Goal: Task Accomplishment & Management: Manage account settings

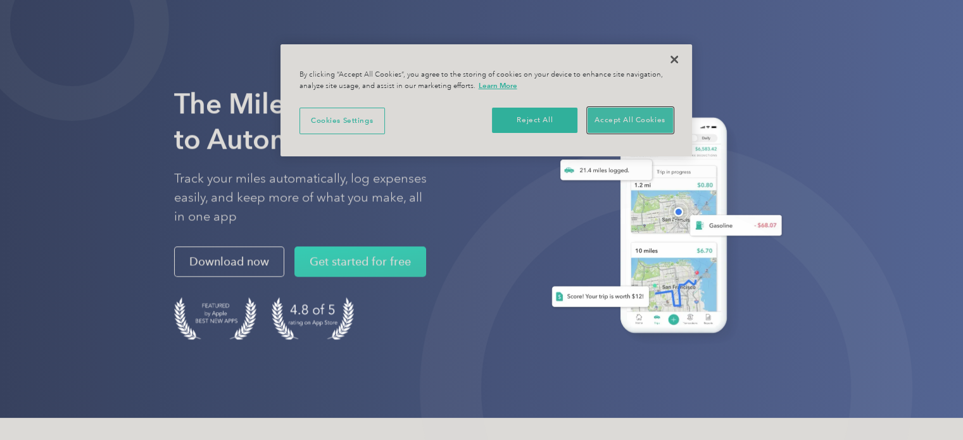
click at [632, 118] on button "Accept All Cookies" at bounding box center [631, 120] width 86 height 25
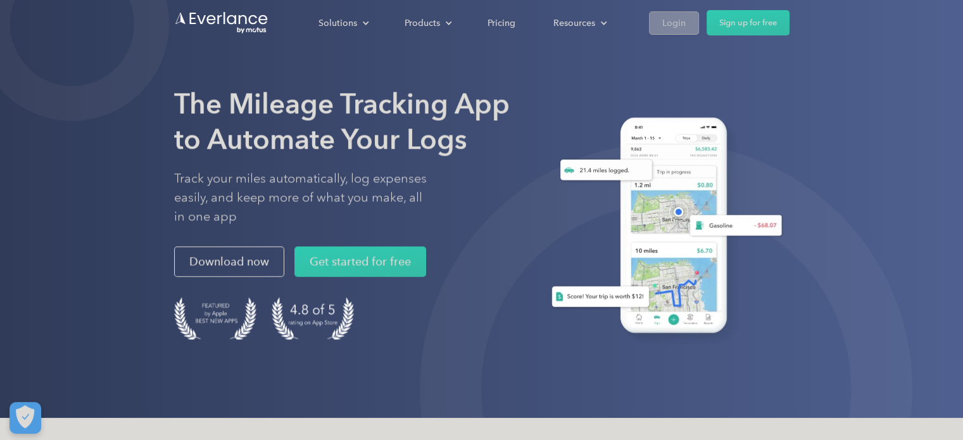
click at [669, 27] on div "Login" at bounding box center [674, 23] width 23 height 16
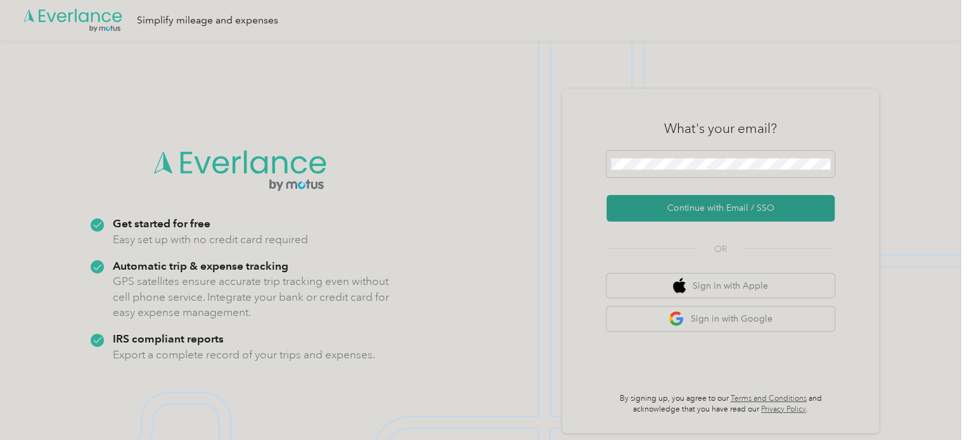
click at [734, 210] on button "Continue with Email / SSO" at bounding box center [720, 208] width 228 height 27
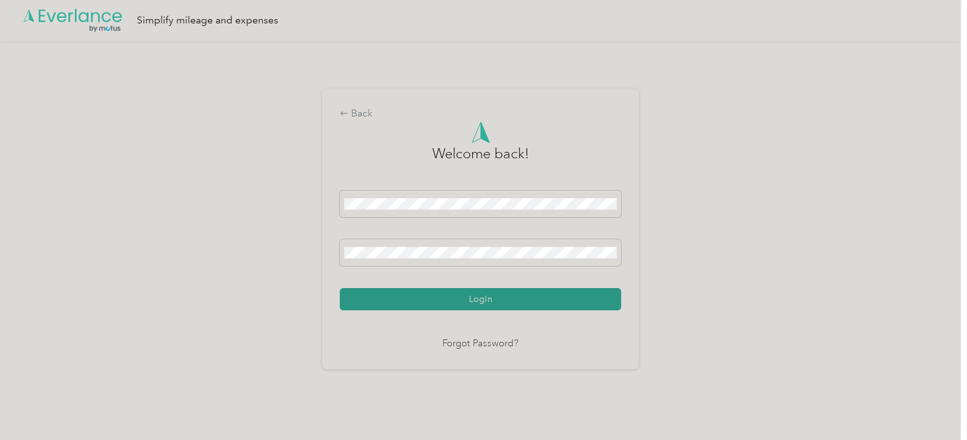
click at [510, 296] on button "Login" at bounding box center [480, 299] width 281 height 22
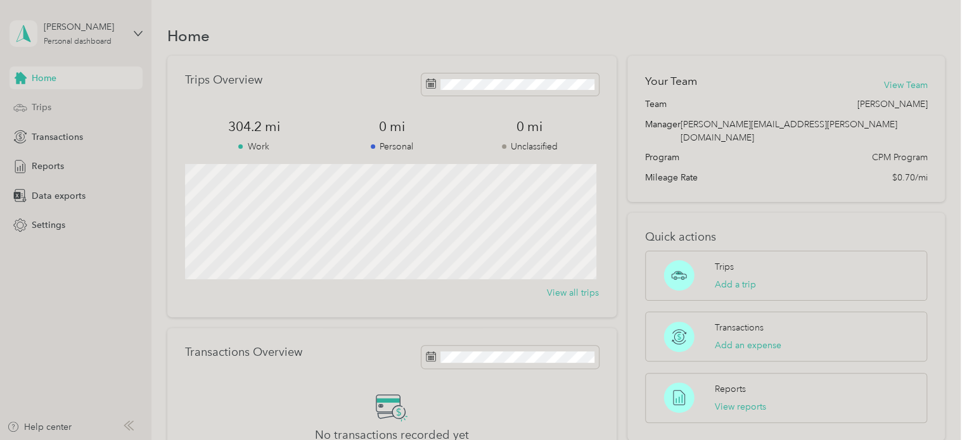
click at [46, 104] on span "Trips" at bounding box center [42, 107] width 20 height 13
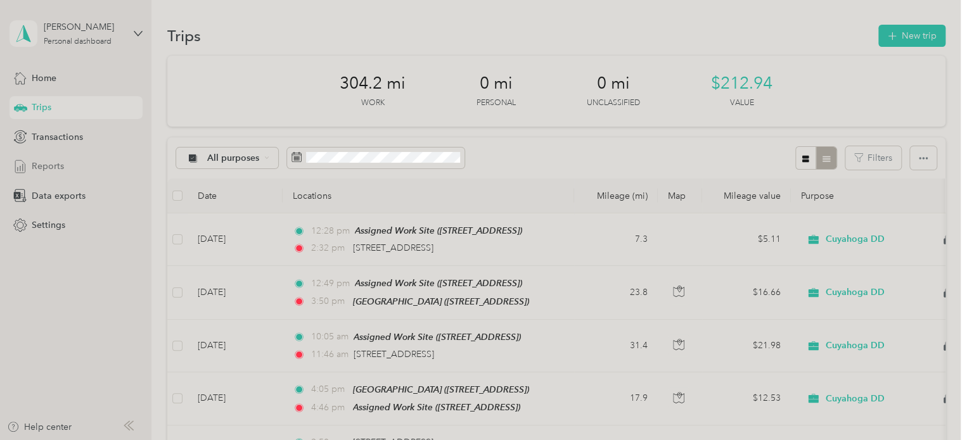
click at [56, 167] on span "Reports" at bounding box center [48, 166] width 32 height 13
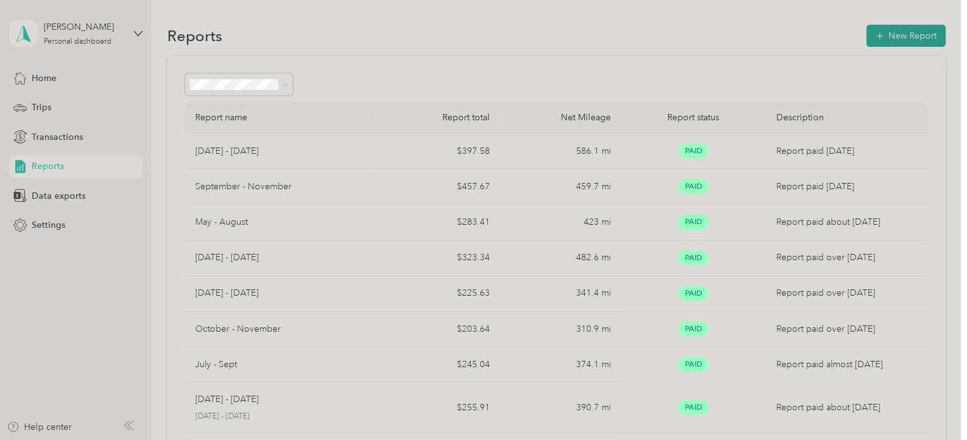
click at [896, 35] on button "New Report" at bounding box center [905, 36] width 79 height 22
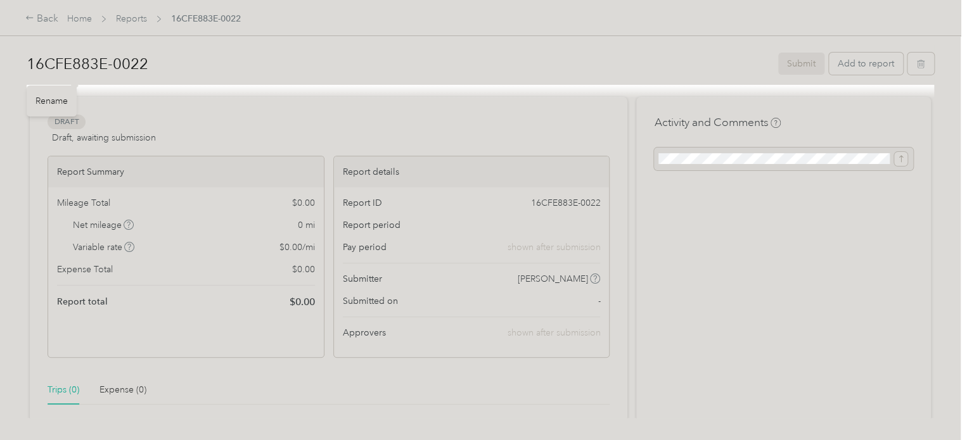
click at [54, 93] on div "Rename" at bounding box center [52, 101] width 50 height 31
click at [56, 101] on div "Rename" at bounding box center [52, 101] width 50 height 31
click at [41, 68] on h1 "16CFE883E-0022" at bounding box center [398, 64] width 742 height 30
click at [868, 63] on button "Add to report" at bounding box center [866, 64] width 74 height 22
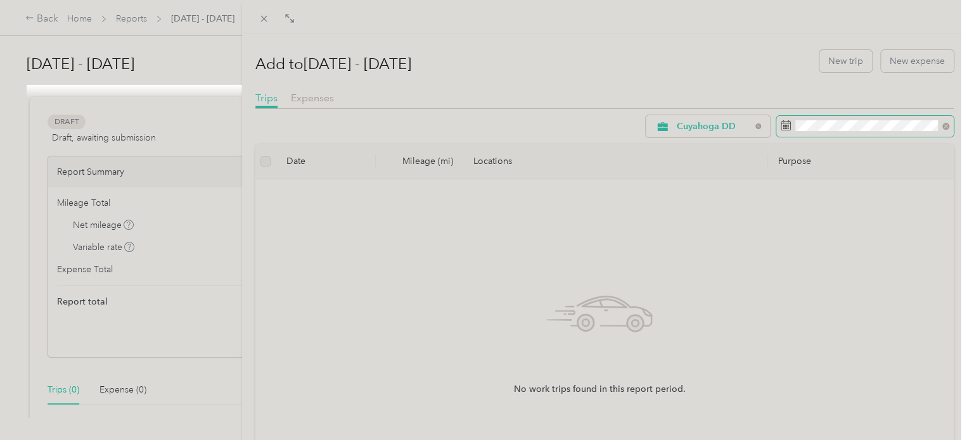
click at [780, 127] on icon at bounding box center [785, 125] width 10 height 10
click at [943, 125] on icon at bounding box center [945, 126] width 4 height 4
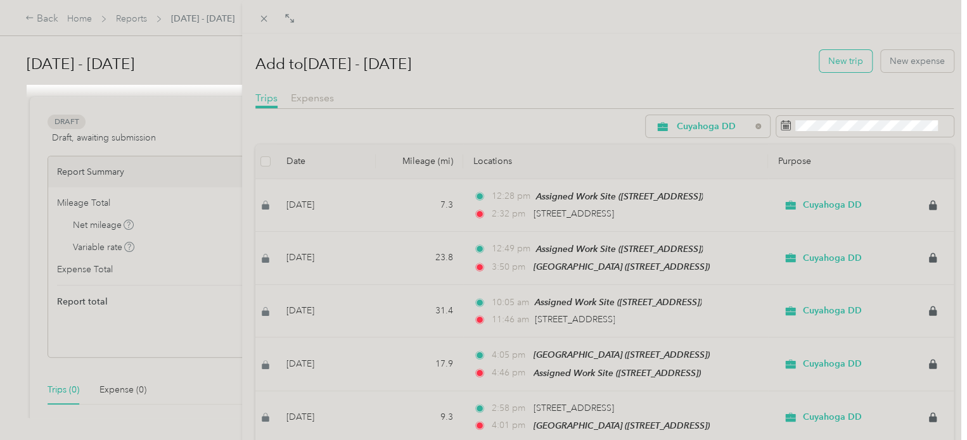
click at [839, 63] on button "New trip" at bounding box center [845, 61] width 53 height 22
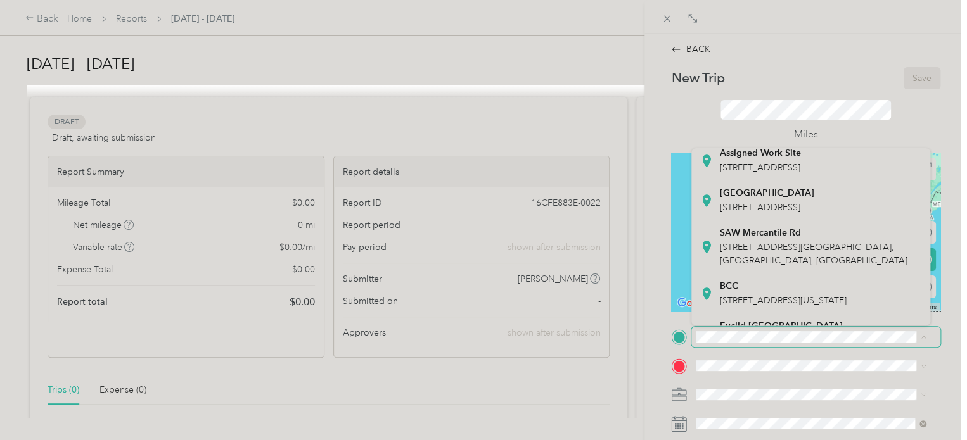
scroll to position [196, 0]
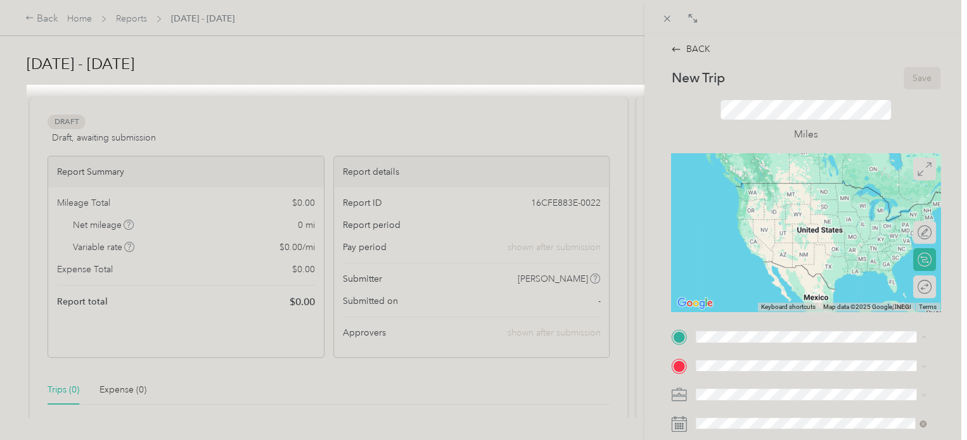
click at [785, 170] on span "[STREET_ADDRESS]" at bounding box center [760, 165] width 80 height 11
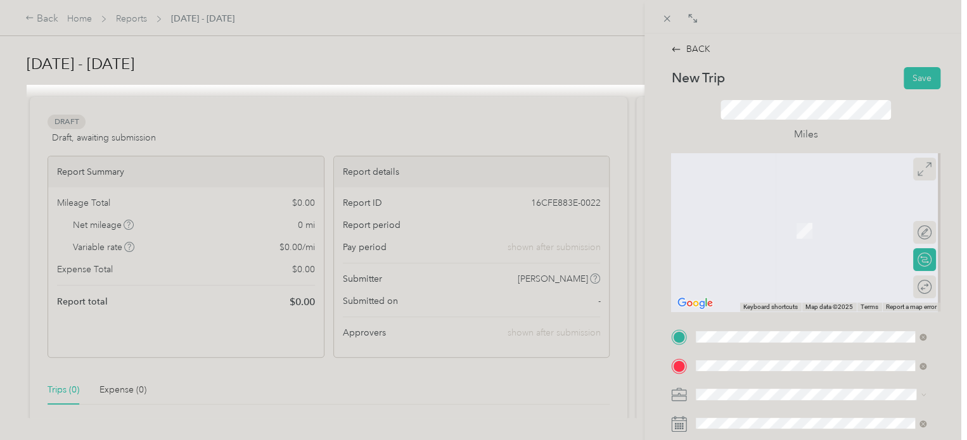
click at [799, 234] on span "[STREET_ADDRESS]" at bounding box center [760, 230] width 80 height 11
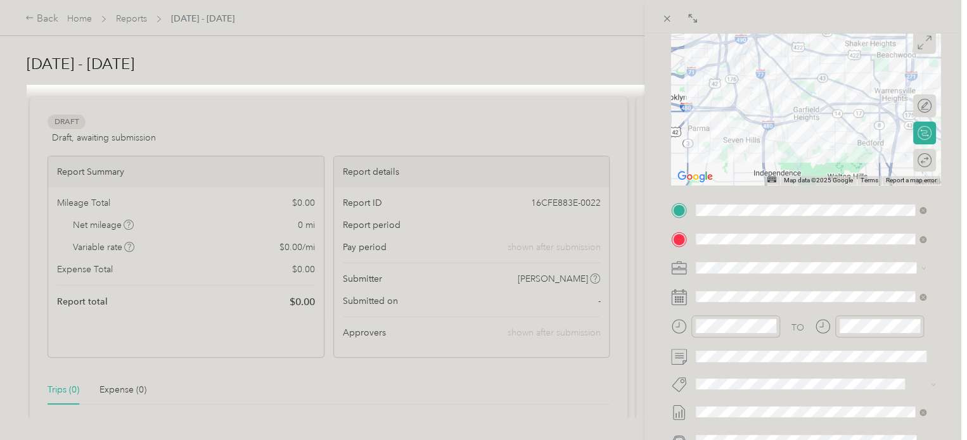
scroll to position [129, 0]
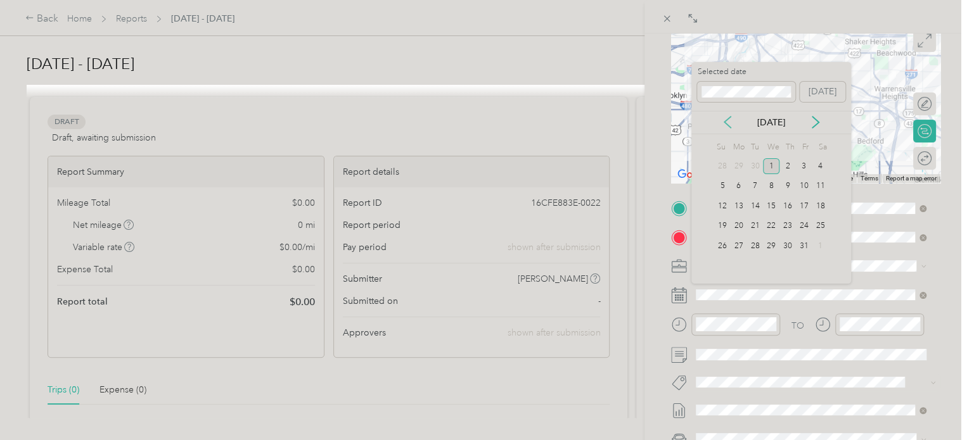
click at [727, 126] on icon at bounding box center [727, 122] width 13 height 13
click at [757, 189] on div "10" at bounding box center [755, 187] width 16 height 16
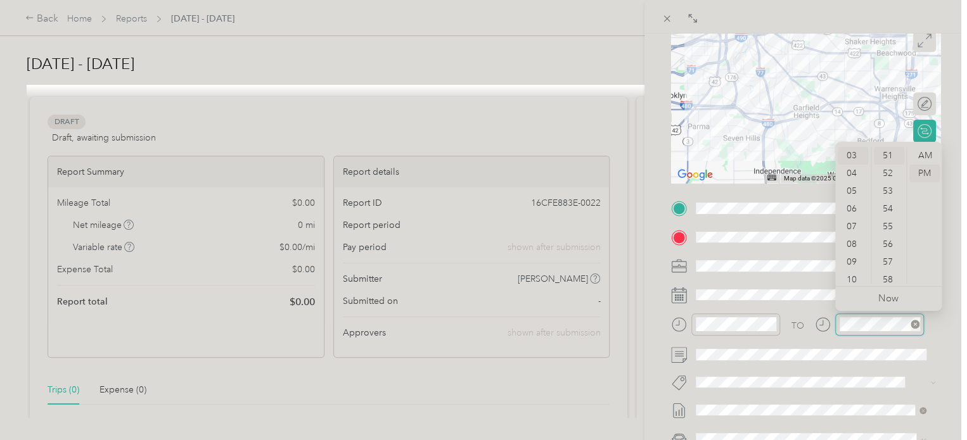
scroll to position [887, 0]
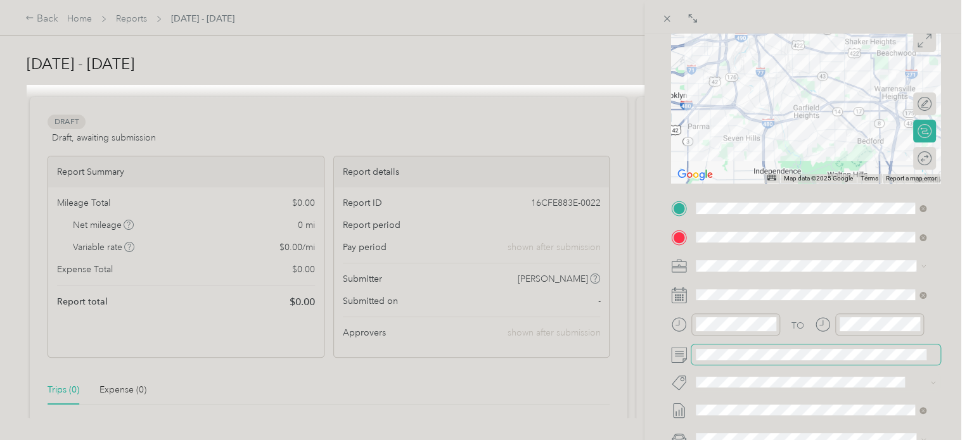
click at [749, 352] on span at bounding box center [815, 355] width 249 height 20
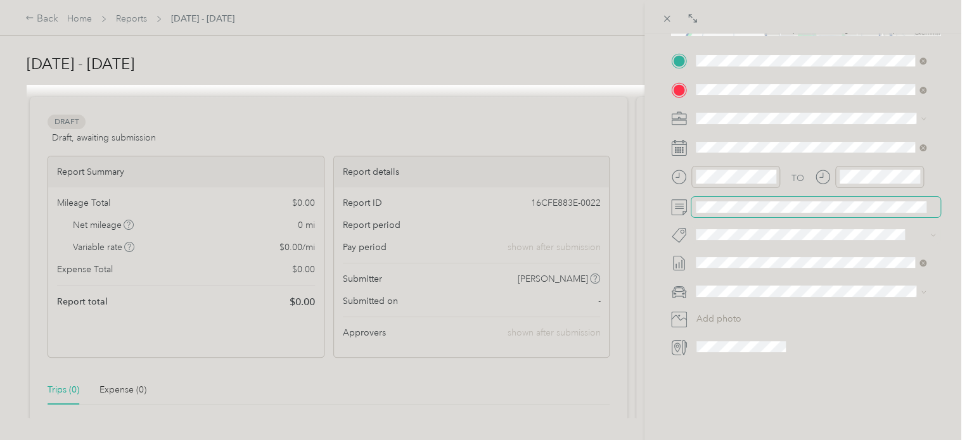
scroll to position [285, 0]
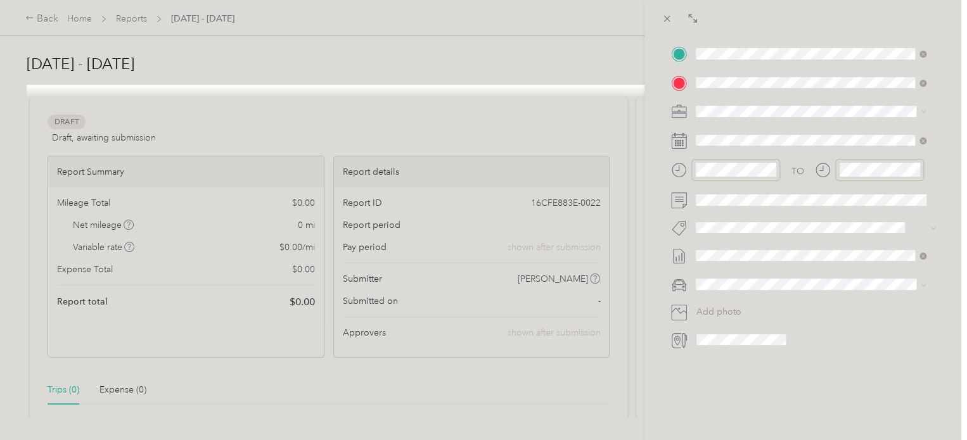
click at [723, 440] on div "Drag to resize Click to close BACK New Trip Save This trip cannot be edited bec…" at bounding box center [480, 440] width 960 height 0
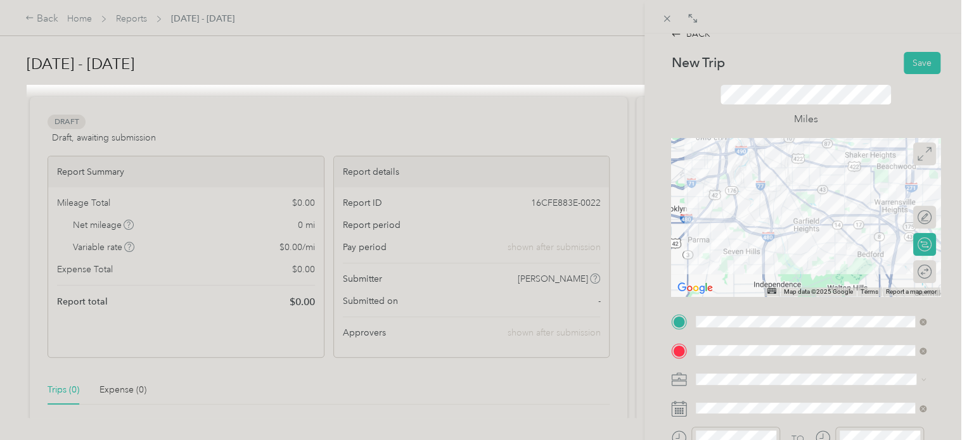
scroll to position [0, 0]
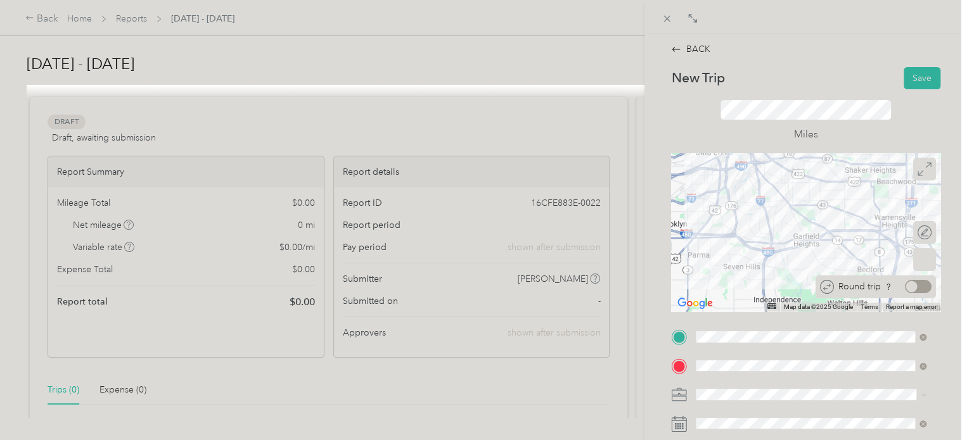
click at [916, 290] on div at bounding box center [918, 286] width 27 height 13
click at [905, 283] on div at bounding box center [918, 286] width 27 height 13
click at [911, 80] on button "Save" at bounding box center [921, 78] width 37 height 22
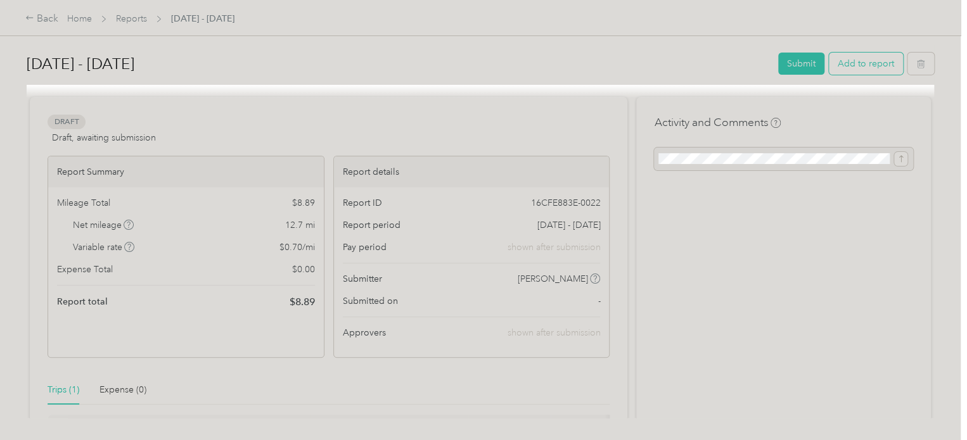
click at [854, 58] on button "Add to report" at bounding box center [866, 64] width 74 height 22
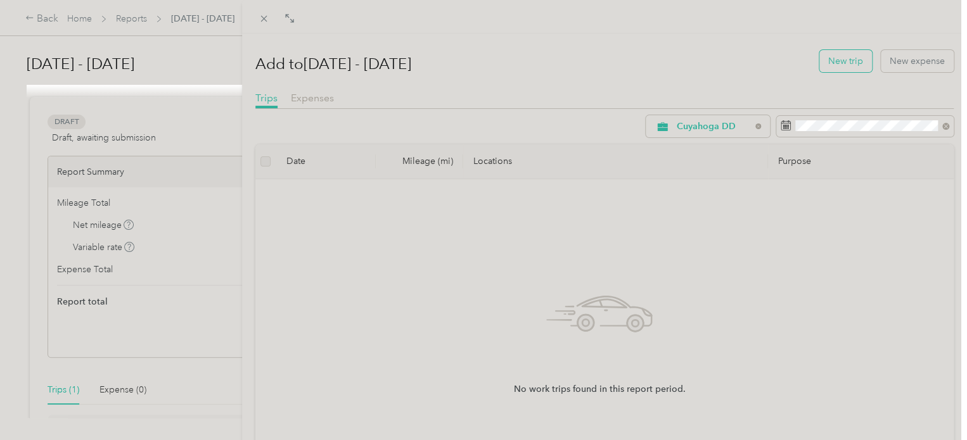
click at [845, 63] on button "New trip" at bounding box center [845, 61] width 53 height 22
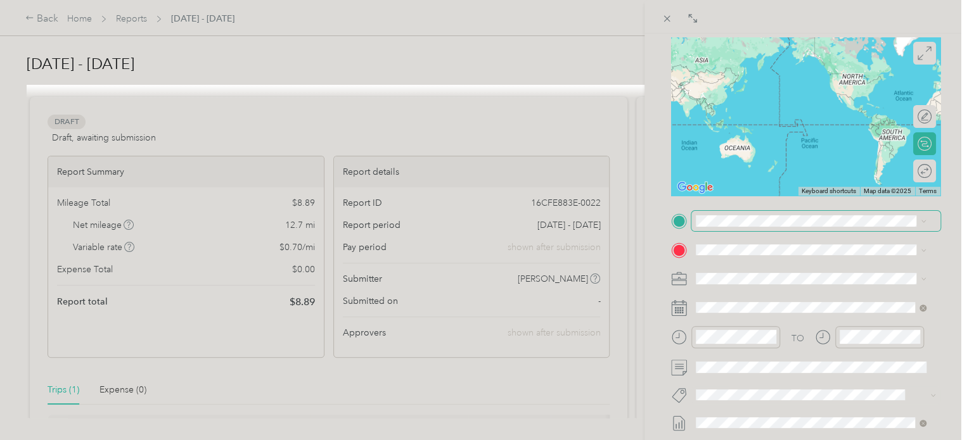
scroll to position [118, 0]
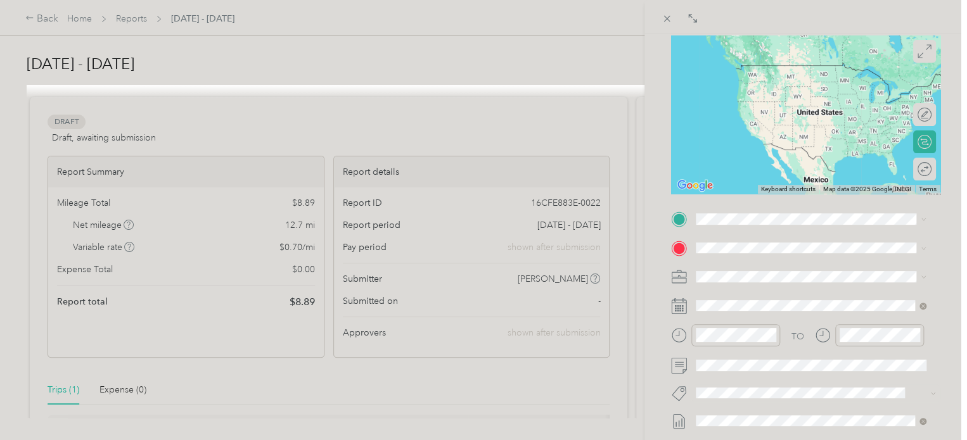
click at [775, 282] on span "[STREET_ADDRESS]" at bounding box center [760, 276] width 80 height 11
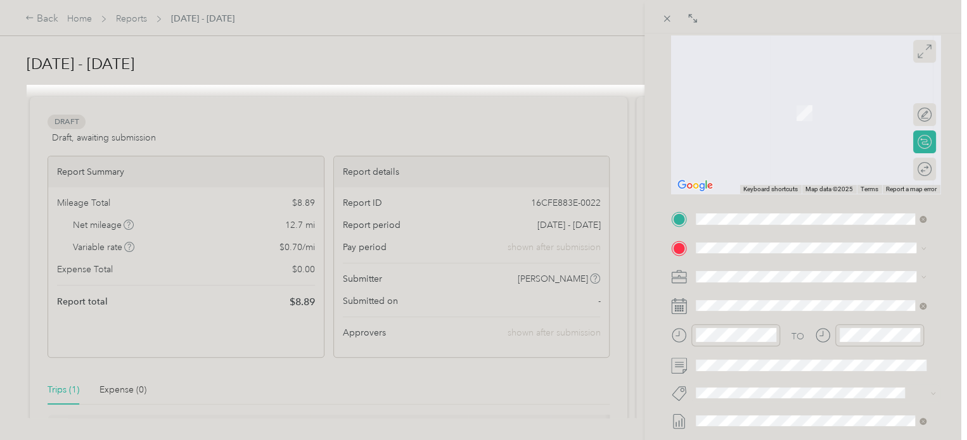
click at [758, 295] on span "[STREET_ADDRESS][PERSON_NAME][US_STATE]" at bounding box center [818, 288] width 197 height 11
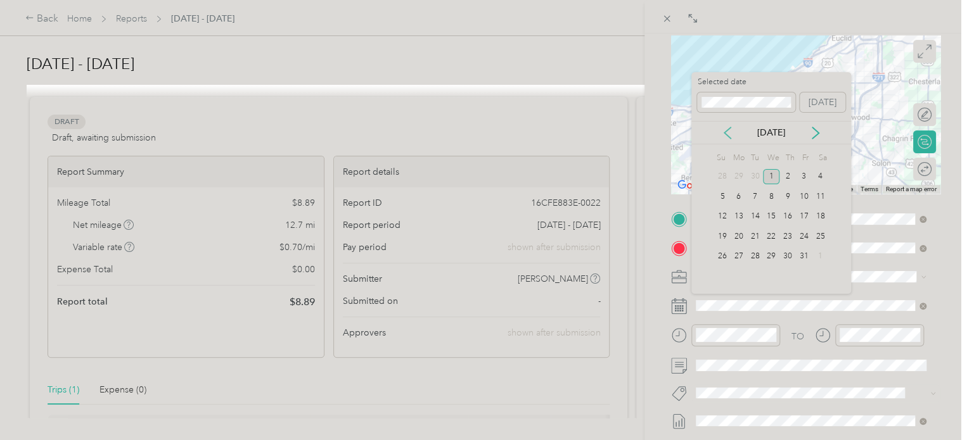
click at [728, 130] on icon at bounding box center [727, 133] width 13 height 13
click at [754, 194] on div "10" at bounding box center [755, 197] width 16 height 16
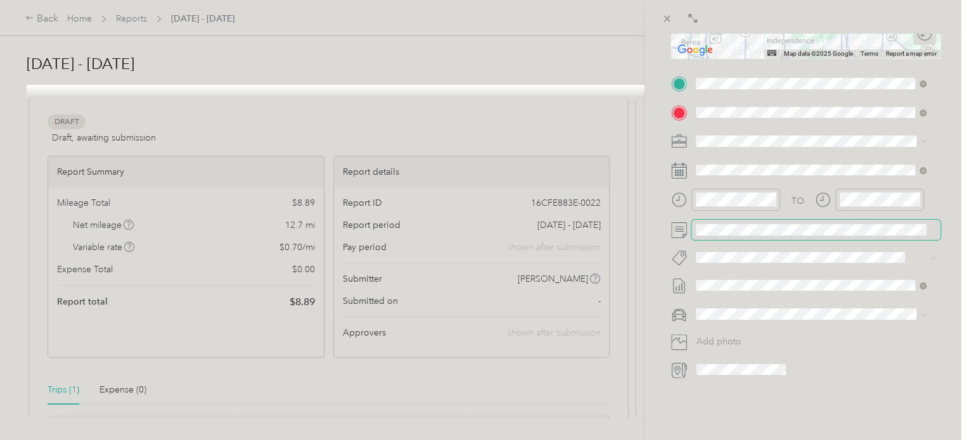
scroll to position [253, 0]
click at [743, 338] on li "Kia forte" at bounding box center [810, 329] width 239 height 22
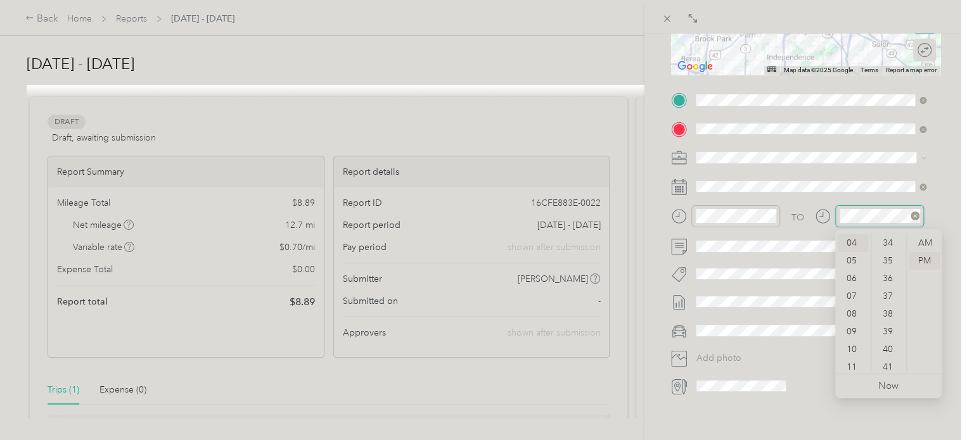
scroll to position [550, 0]
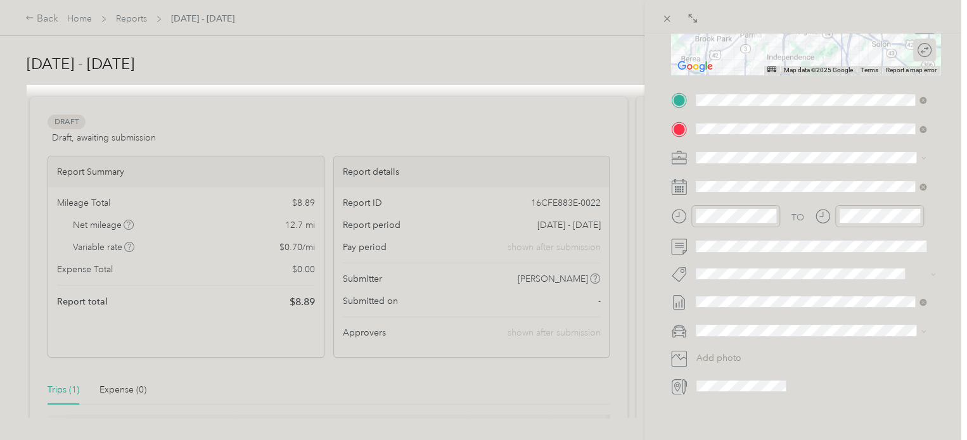
click at [953, 144] on div "BACK New Trip Save This trip cannot be edited because it is either under review…" at bounding box center [805, 254] width 322 height 440
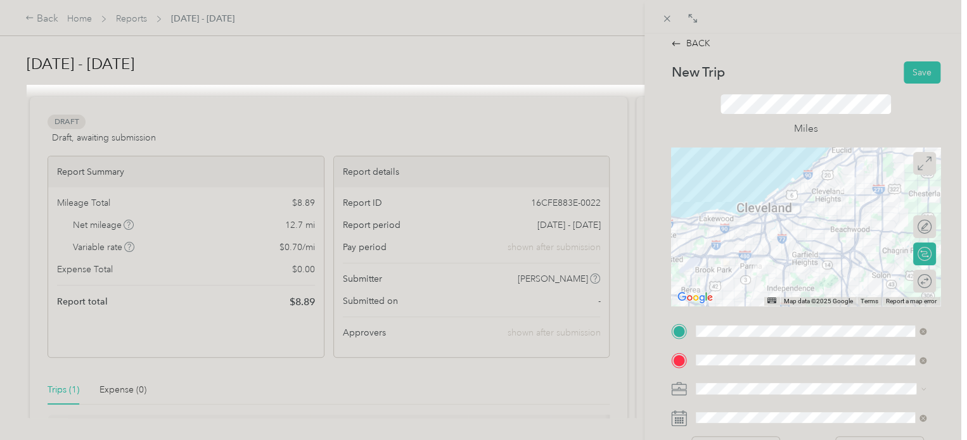
scroll to position [4, 0]
click at [911, 71] on button "Save" at bounding box center [921, 74] width 37 height 22
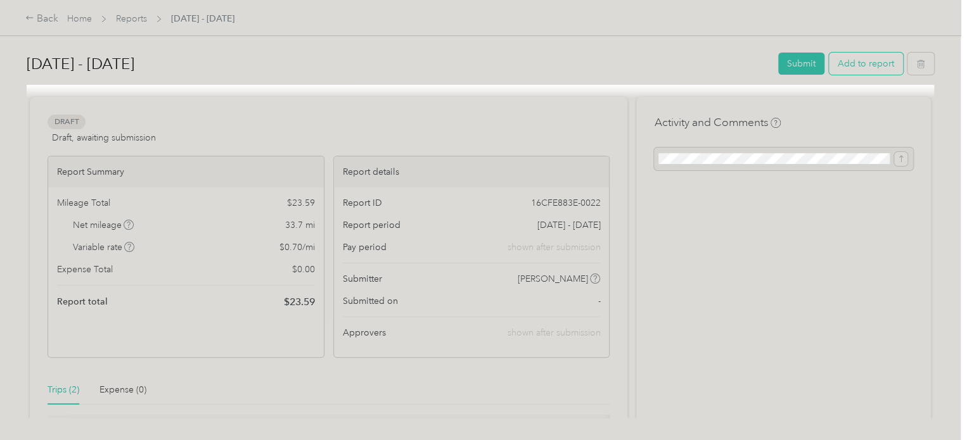
click at [853, 64] on button "Add to report" at bounding box center [866, 64] width 74 height 22
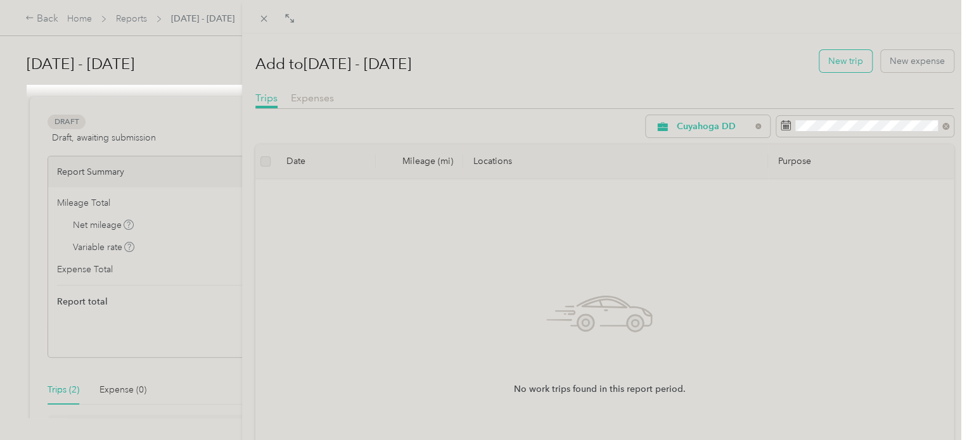
click at [837, 67] on button "New trip" at bounding box center [845, 61] width 53 height 22
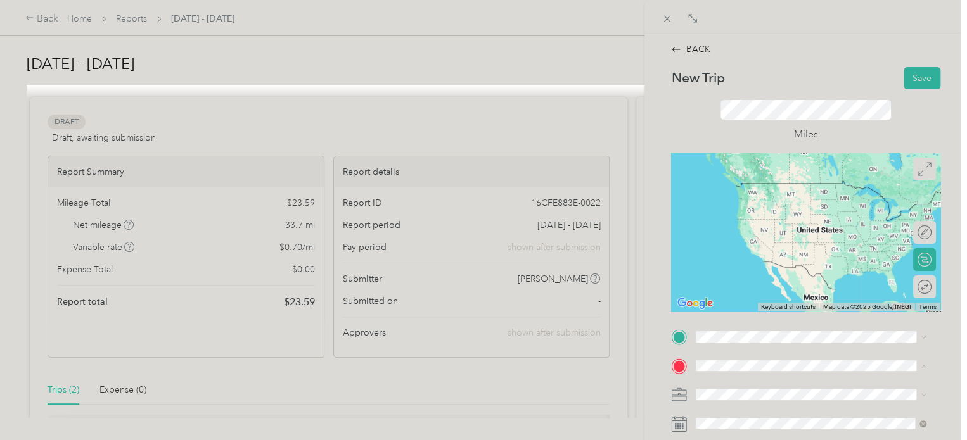
click at [627, 272] on div "BACK New Trip Save This trip cannot be edited because it is either under review…" at bounding box center [483, 220] width 967 height 440
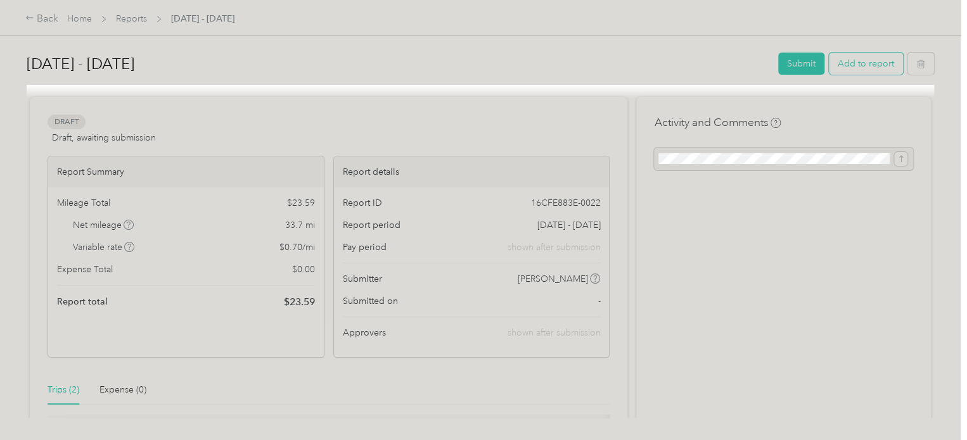
click at [856, 63] on button "Add to report" at bounding box center [866, 64] width 74 height 22
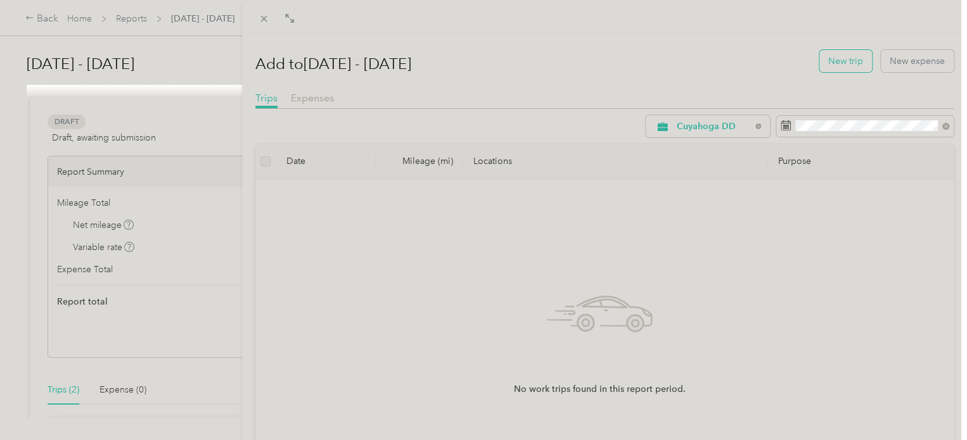
click at [826, 67] on button "New trip" at bounding box center [845, 61] width 53 height 22
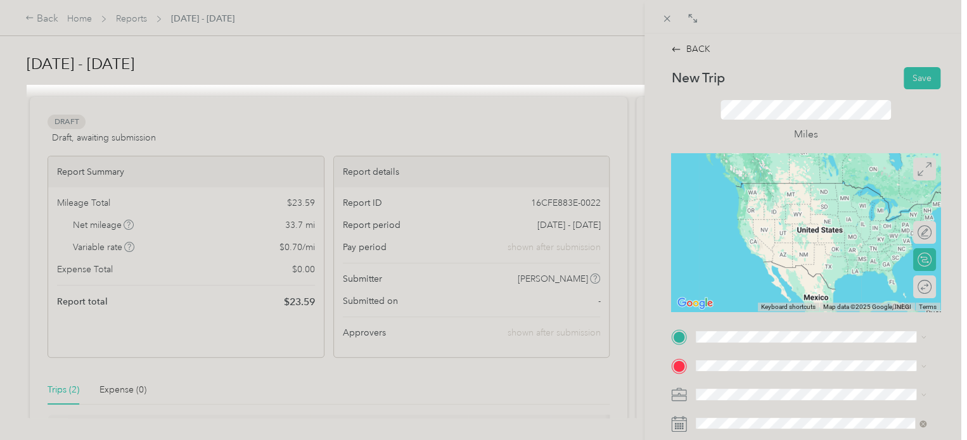
click at [782, 224] on span "[STREET_ADDRESS][PERSON_NAME][US_STATE]" at bounding box center [818, 217] width 197 height 11
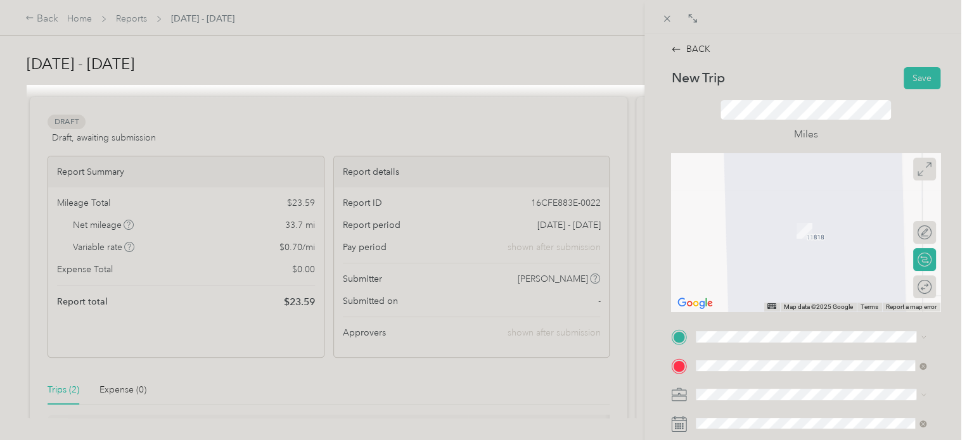
click at [633, 353] on div "BACK New Trip Save This trip cannot be edited because it is either under review…" at bounding box center [483, 220] width 967 height 440
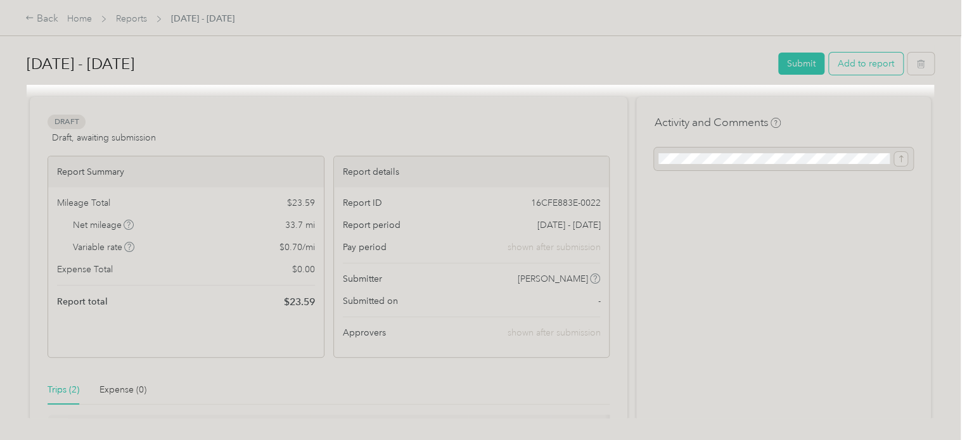
click at [854, 63] on button "Add to report" at bounding box center [866, 64] width 74 height 22
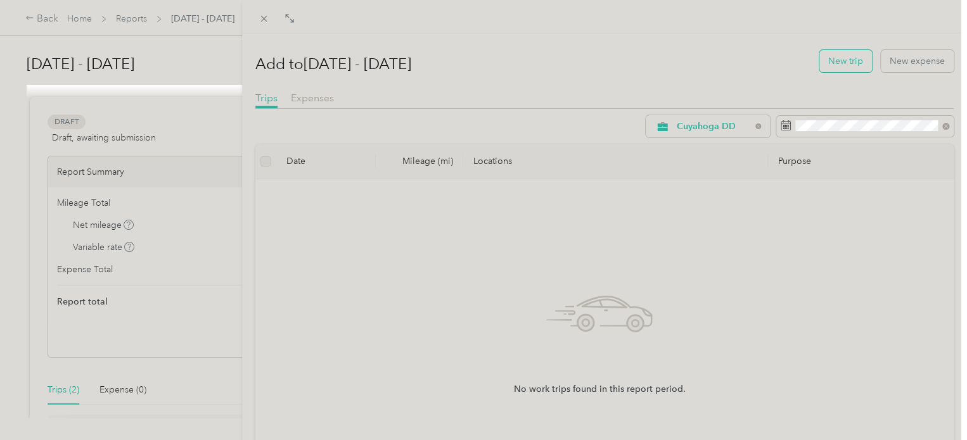
click at [844, 58] on button "New trip" at bounding box center [845, 61] width 53 height 22
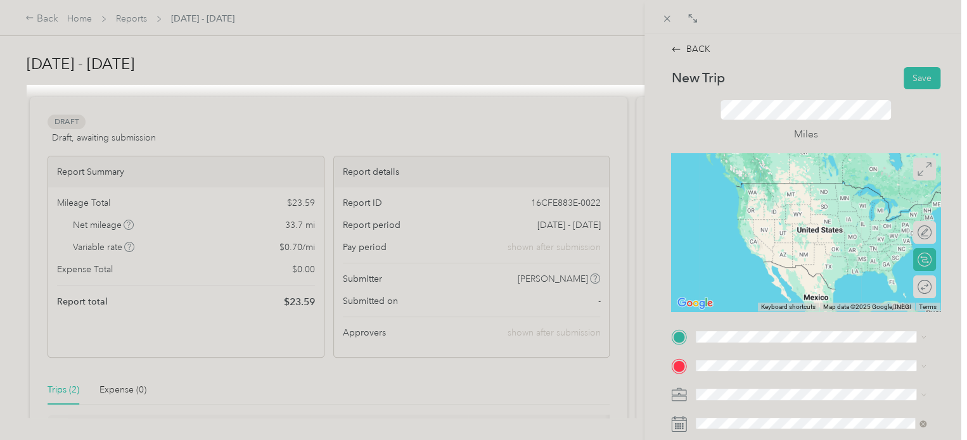
click at [679, 336] on icon at bounding box center [678, 337] width 11 height 11
click at [778, 227] on span "[STREET_ADDRESS][PERSON_NAME][US_STATE]" at bounding box center [818, 222] width 197 height 11
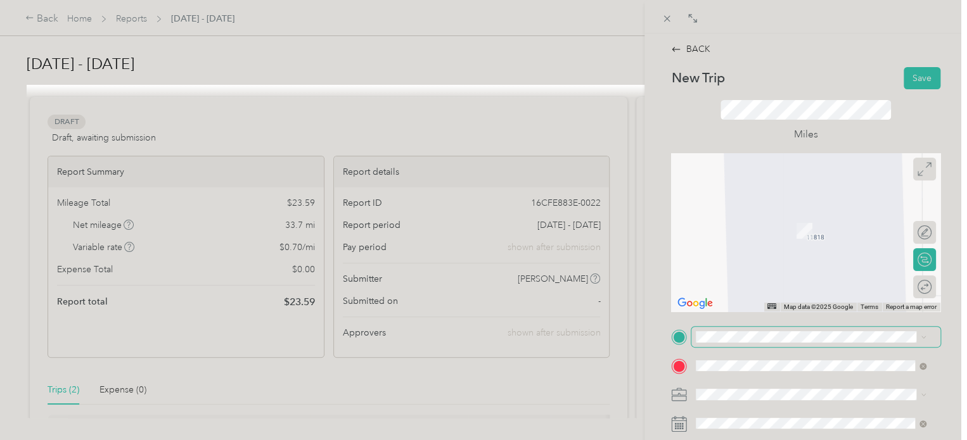
drag, startPoint x: 785, startPoint y: 265, endPoint x: 827, endPoint y: 329, distance: 75.5
click at [827, 329] on span at bounding box center [815, 337] width 249 height 20
click at [791, 264] on span "[STREET_ADDRESS][PERSON_NAME][US_STATE]" at bounding box center [818, 267] width 197 height 11
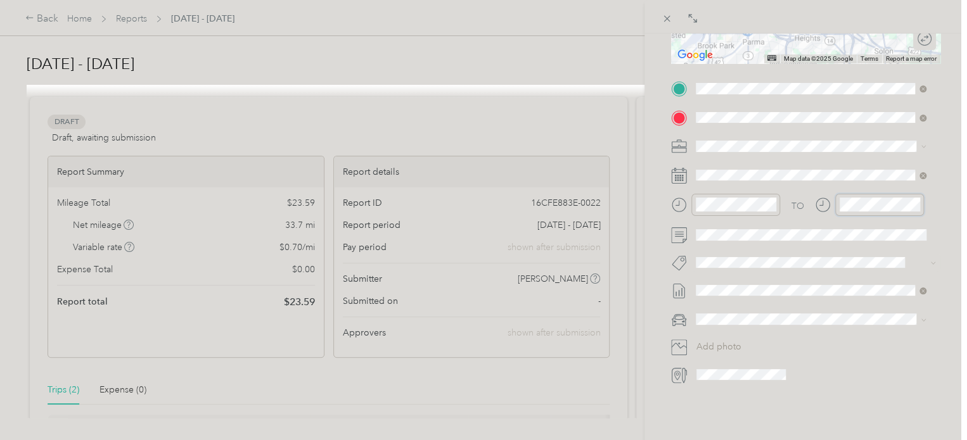
scroll to position [250, 0]
click at [943, 238] on form "New Trip Save This trip cannot be edited because it is either under review, app…" at bounding box center [805, 101] width 296 height 566
click at [723, 440] on div "Drag to resize Click to close BACK New Trip Save This trip cannot be edited bec…" at bounding box center [480, 440] width 960 height 0
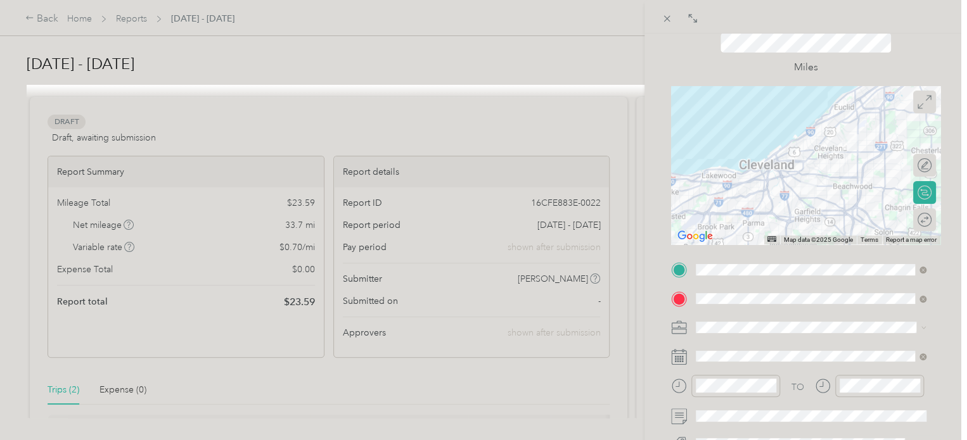
scroll to position [0, 0]
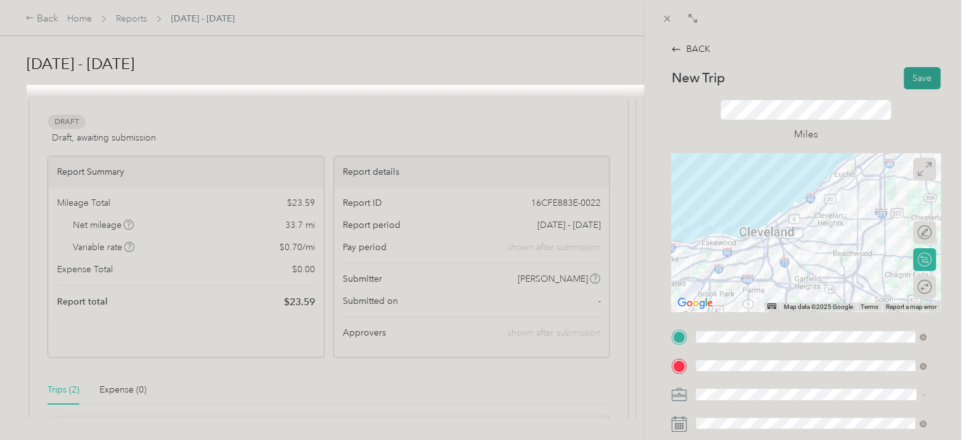
click at [913, 78] on button "Save" at bounding box center [921, 78] width 37 height 22
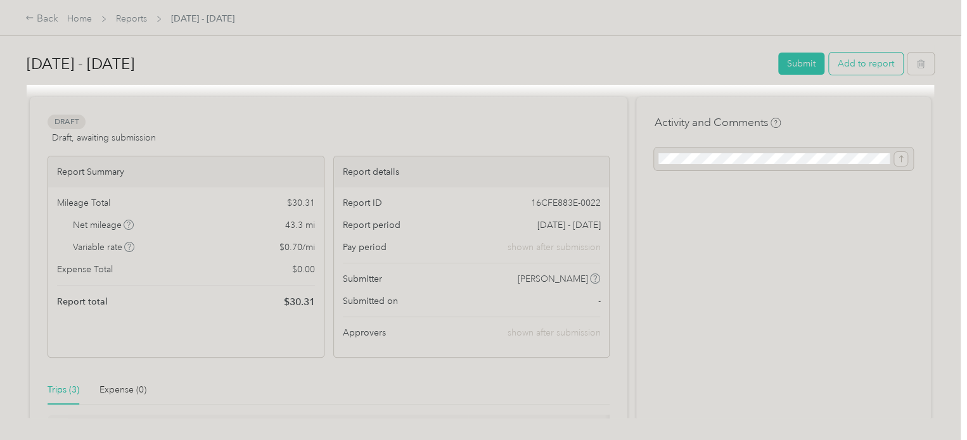
click at [847, 64] on button "Add to report" at bounding box center [866, 64] width 74 height 22
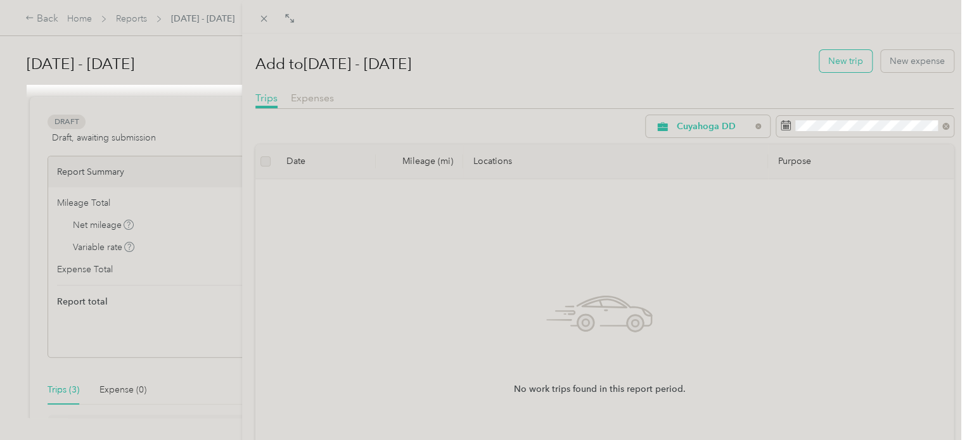
click at [830, 63] on button "New trip" at bounding box center [845, 61] width 53 height 22
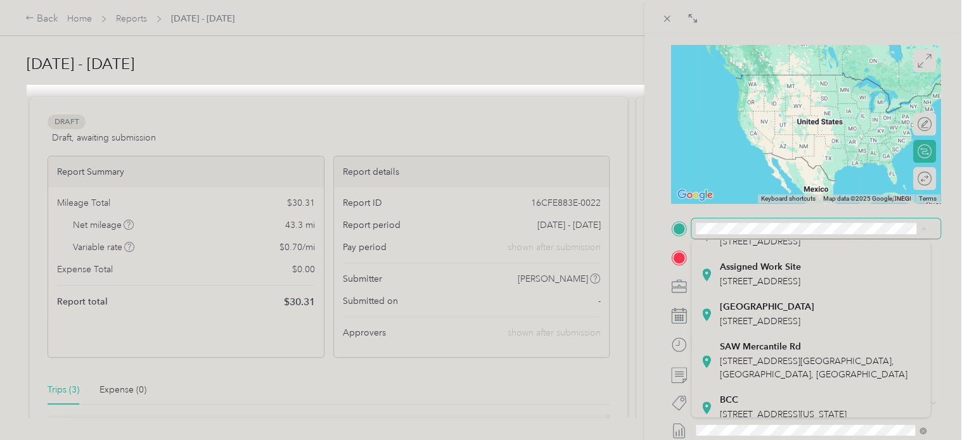
scroll to position [177, 0]
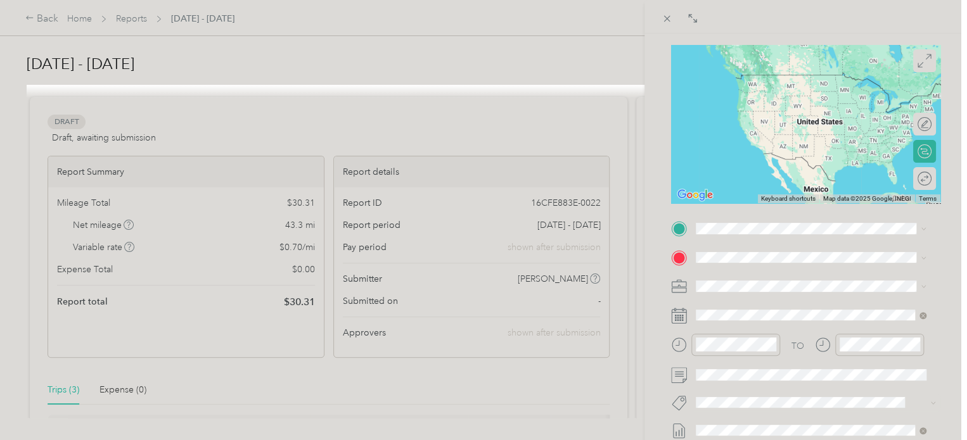
click at [789, 281] on span "[STREET_ADDRESS]" at bounding box center [760, 275] width 80 height 11
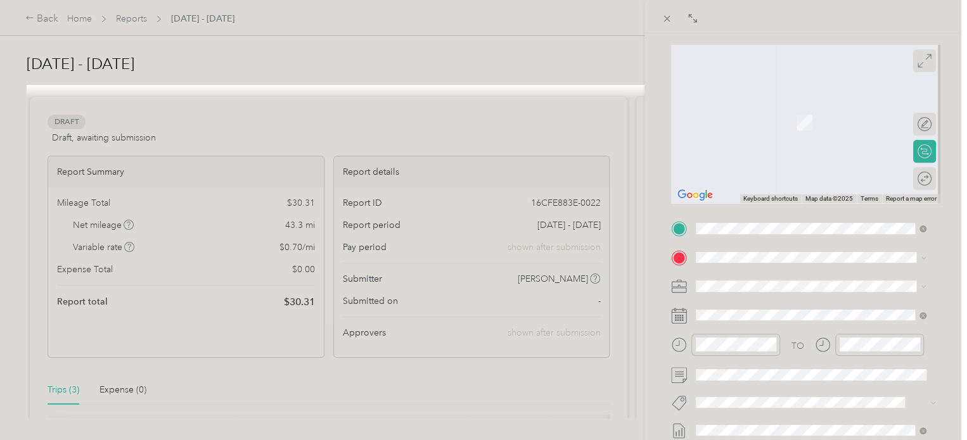
click at [948, 199] on div "BACK New Trip Save This trip cannot be edited because it is either under review…" at bounding box center [805, 254] width 322 height 440
click at [917, 178] on div "Round trip" at bounding box center [883, 178] width 98 height 13
click at [900, 182] on div "Round trip" at bounding box center [883, 178] width 98 height 13
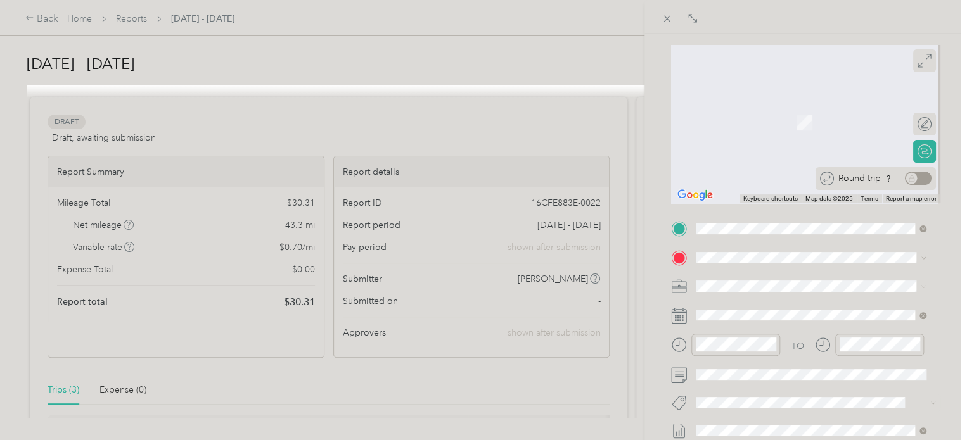
click at [905, 179] on div "Round trip" at bounding box center [883, 178] width 98 height 13
click at [803, 102] on span "[STREET_ADDRESS][PERSON_NAME][US_STATE]" at bounding box center [818, 96] width 197 height 11
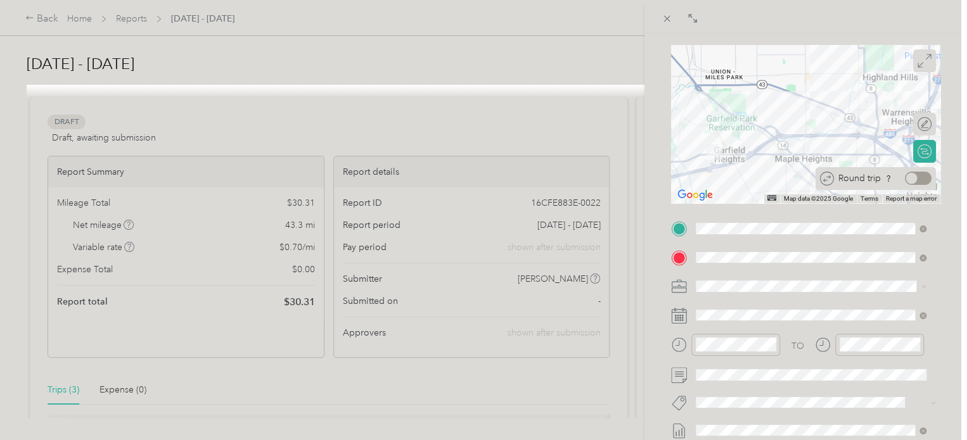
click at [913, 179] on div at bounding box center [918, 178] width 27 height 13
click at [952, 178] on div "BACK New Trip Save This trip cannot be edited because it is either under review…" at bounding box center [805, 254] width 322 height 440
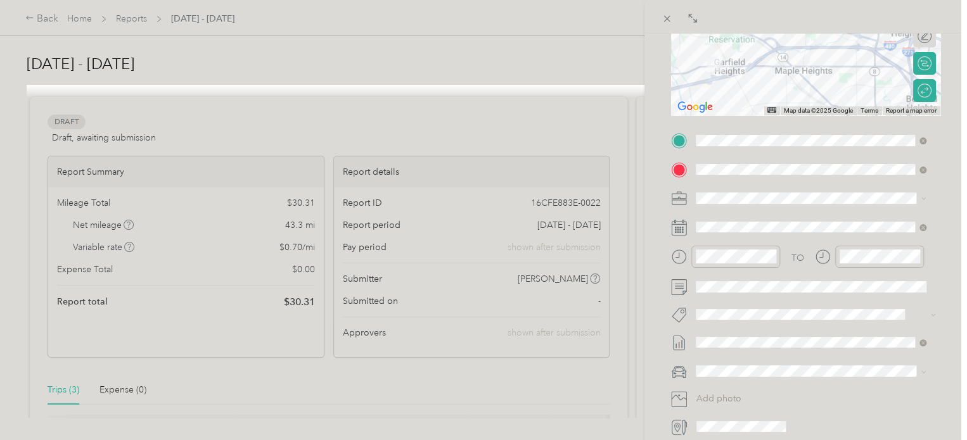
scroll to position [212, 0]
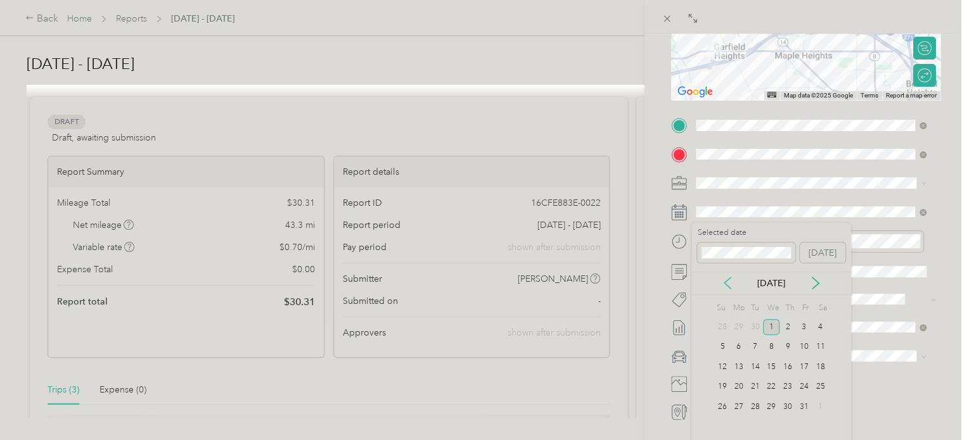
click at [723, 288] on icon at bounding box center [727, 283] width 13 height 13
click at [772, 383] on div "25" at bounding box center [771, 387] width 16 height 16
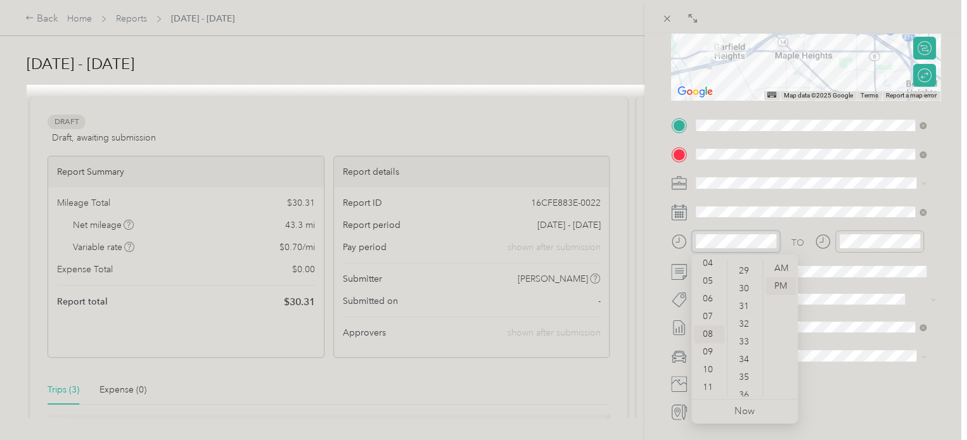
scroll to position [513, 0]
click at [708, 355] on div "09" at bounding box center [709, 352] width 30 height 18
click at [707, 331] on div "08" at bounding box center [709, 335] width 30 height 18
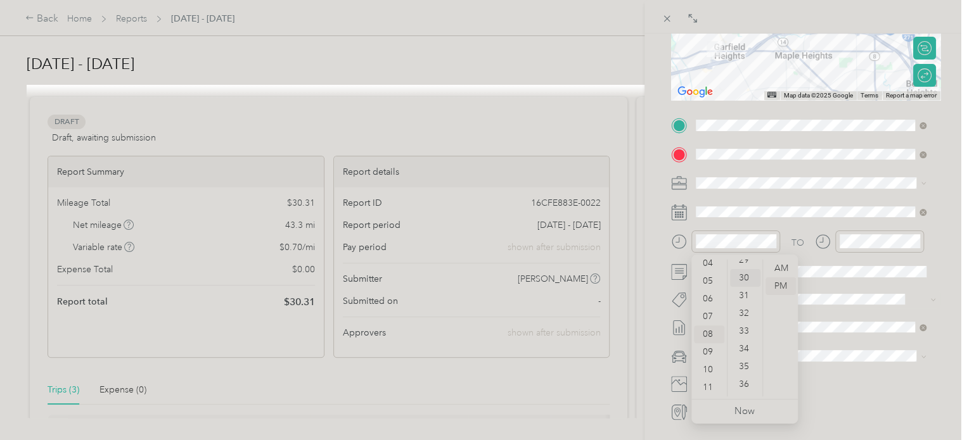
click at [747, 273] on div "30" at bounding box center [745, 278] width 30 height 18
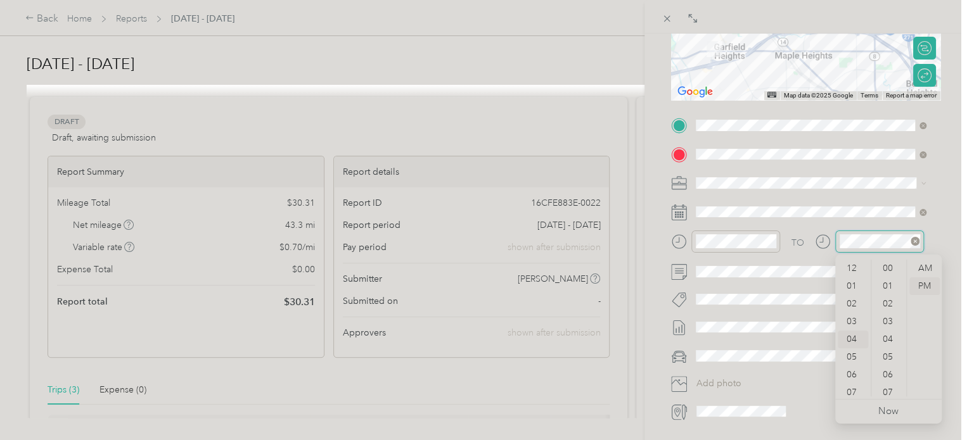
scroll to position [927, 0]
click at [851, 357] on div "09" at bounding box center [852, 357] width 30 height 18
click at [889, 284] on div "03" at bounding box center [888, 285] width 30 height 18
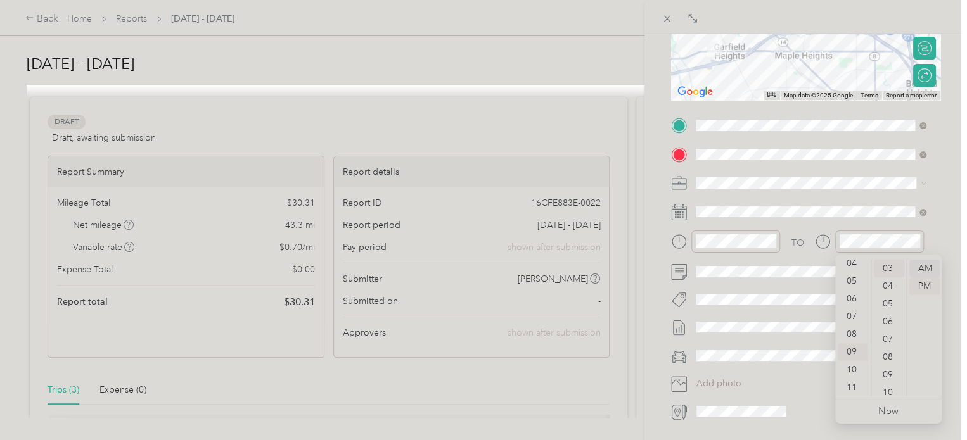
click at [930, 265] on div "AM" at bounding box center [924, 269] width 30 height 18
click at [890, 298] on div "53" at bounding box center [888, 299] width 30 height 18
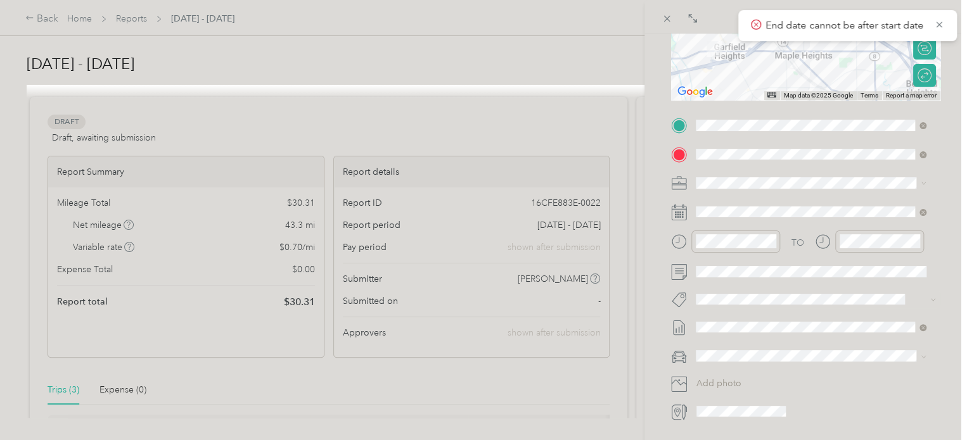
click at [937, 227] on form "New Trip Save This trip cannot be edited because it is either under review, app…" at bounding box center [805, 139] width 296 height 566
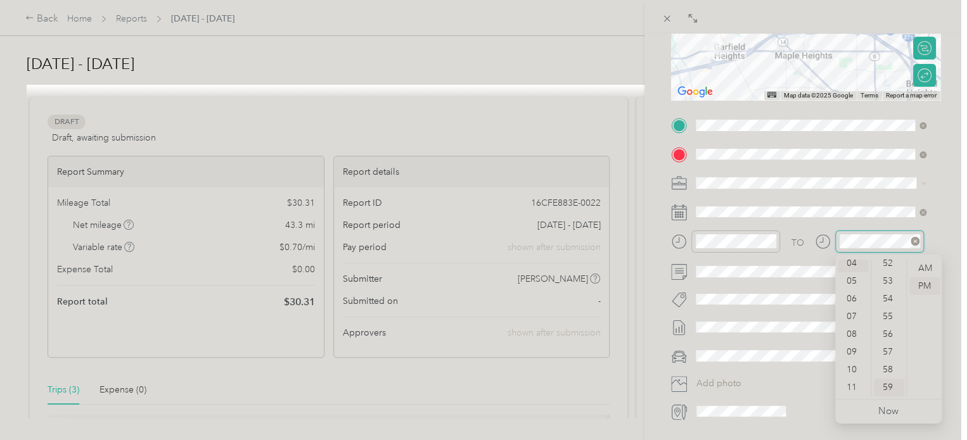
scroll to position [71, 0]
click at [849, 362] on div "09" at bounding box center [852, 357] width 30 height 18
click at [892, 279] on div "53" at bounding box center [888, 281] width 30 height 18
click at [924, 270] on div "AM" at bounding box center [924, 269] width 30 height 18
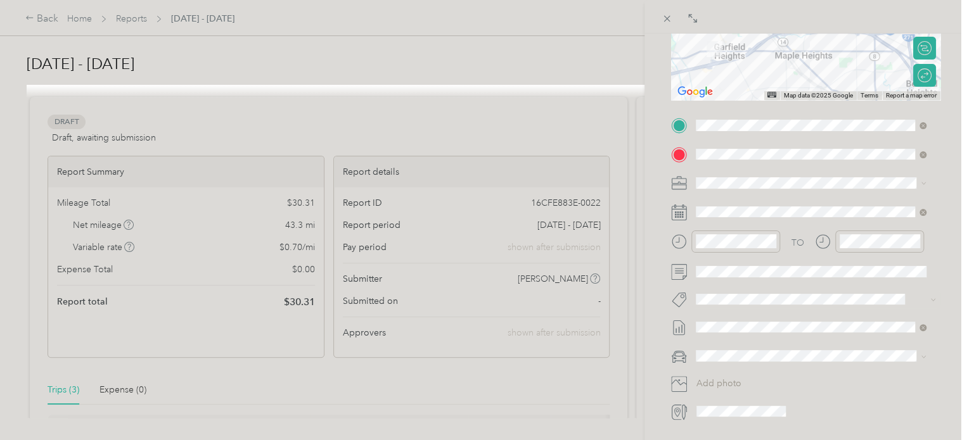
click at [951, 218] on div "BACK New Trip Save This trip cannot be edited because it is either under review…" at bounding box center [805, 254] width 322 height 440
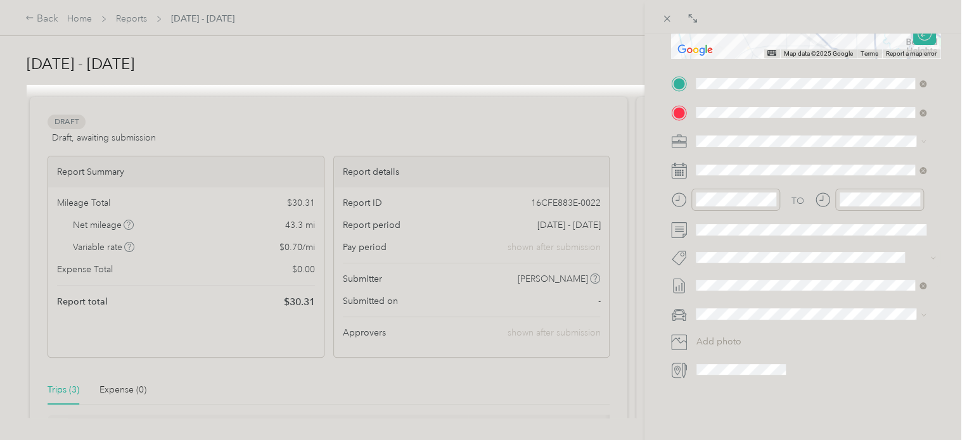
scroll to position [247, 0]
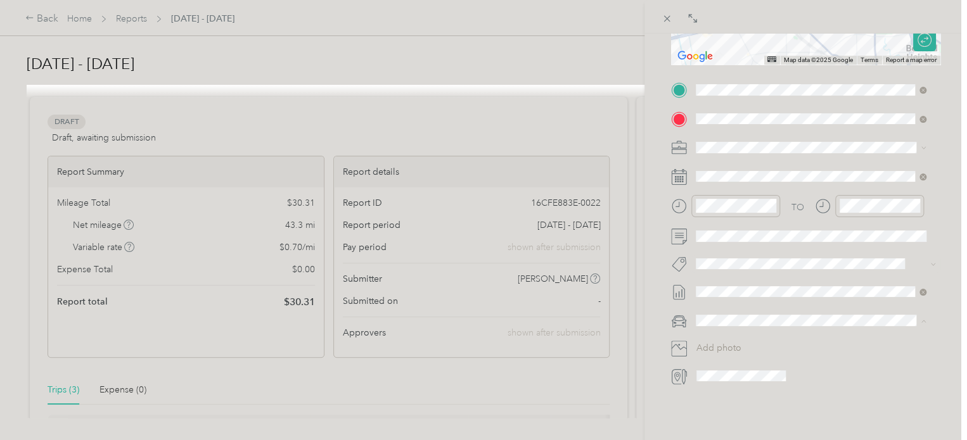
click at [730, 344] on li "Kia forte" at bounding box center [810, 342] width 239 height 22
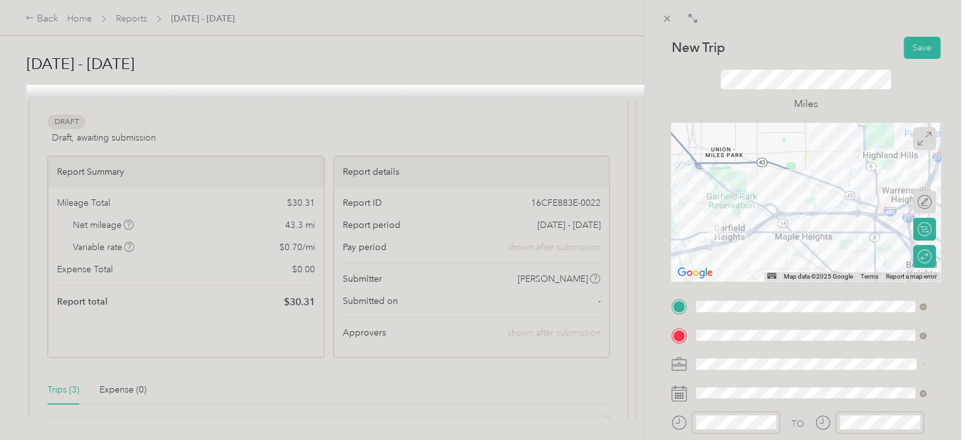
scroll to position [0, 0]
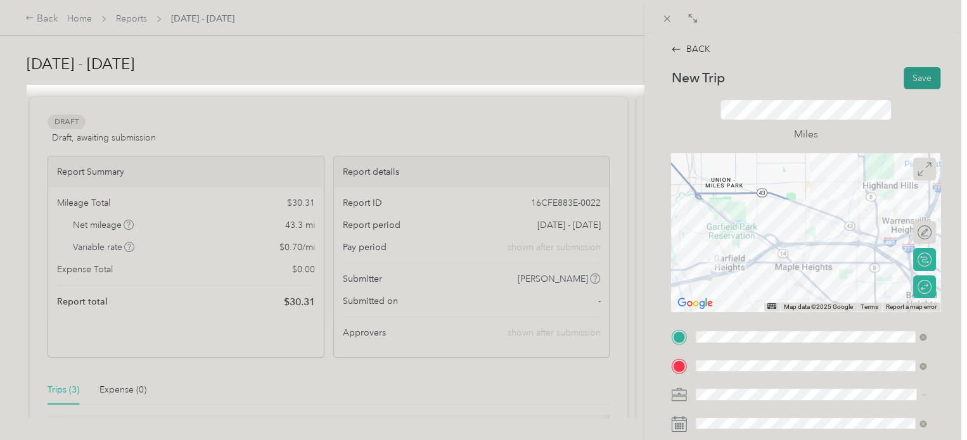
click at [917, 79] on button "Save" at bounding box center [921, 78] width 37 height 22
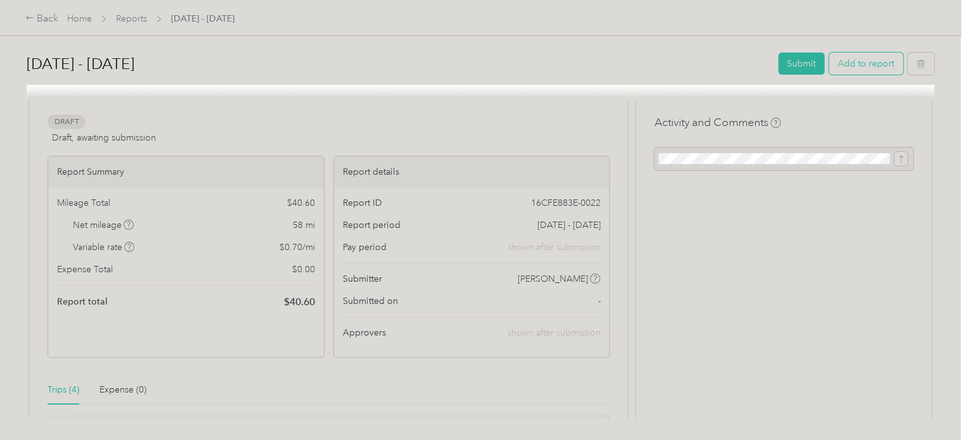
click at [856, 63] on button "Add to report" at bounding box center [866, 64] width 74 height 22
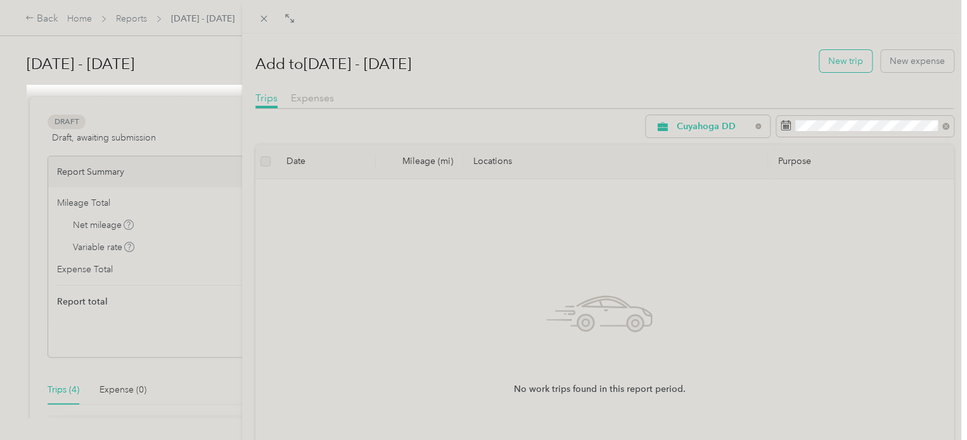
click at [839, 60] on button "New trip" at bounding box center [845, 61] width 53 height 22
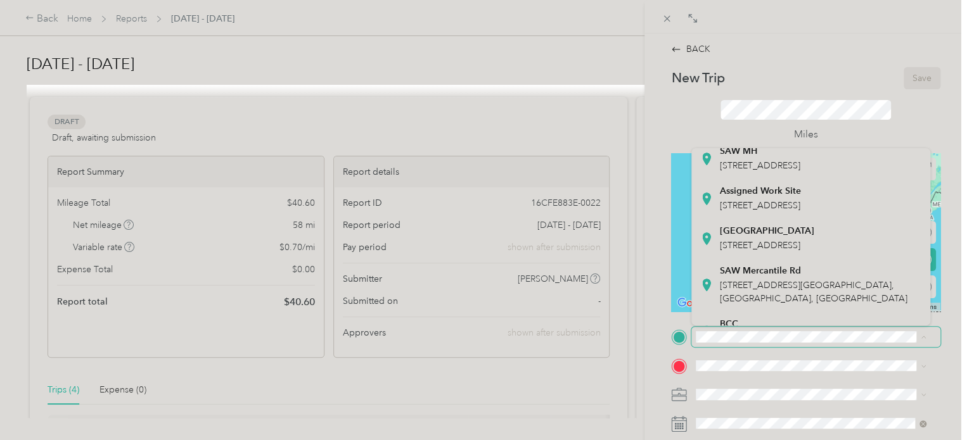
scroll to position [160, 0]
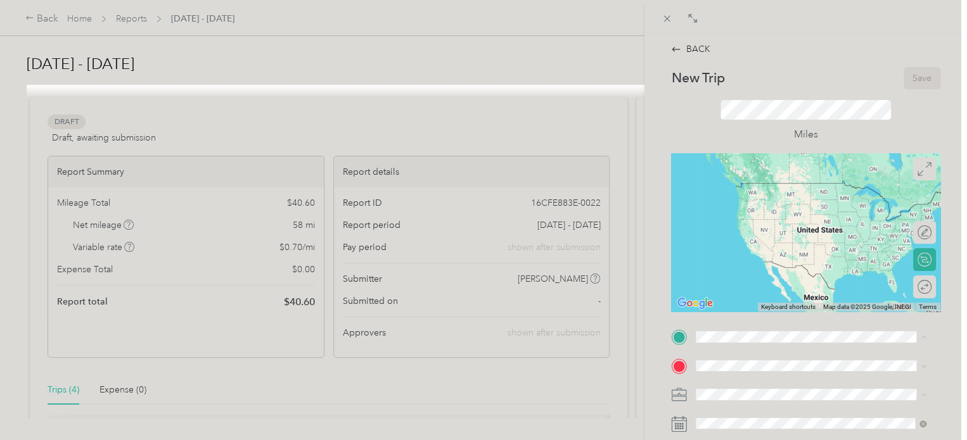
click at [763, 207] on span "[STREET_ADDRESS]" at bounding box center [760, 201] width 80 height 11
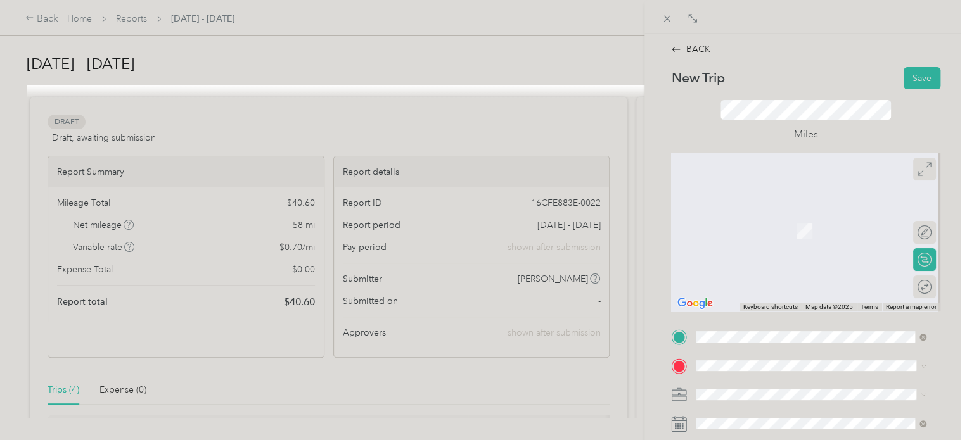
click at [763, 268] on div at bounding box center [805, 232] width 269 height 158
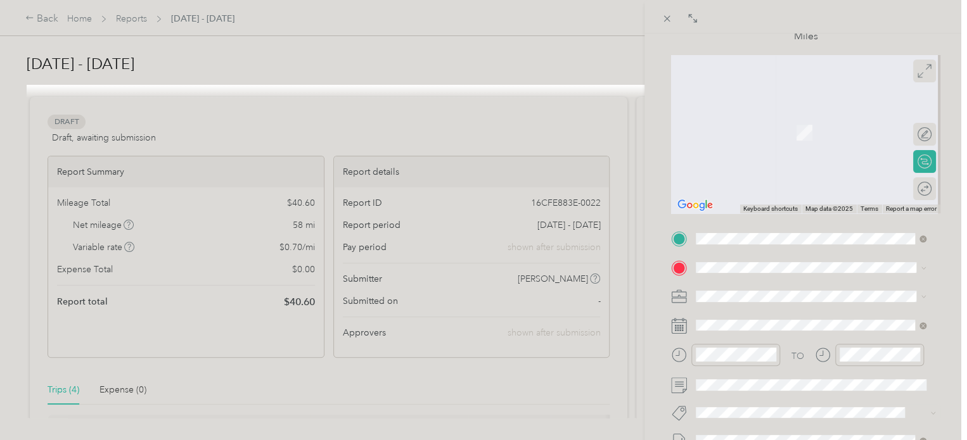
scroll to position [99, 0]
click at [791, 103] on li "[STREET_ADDRESS][US_STATE][US_STATE]" at bounding box center [810, 107] width 239 height 26
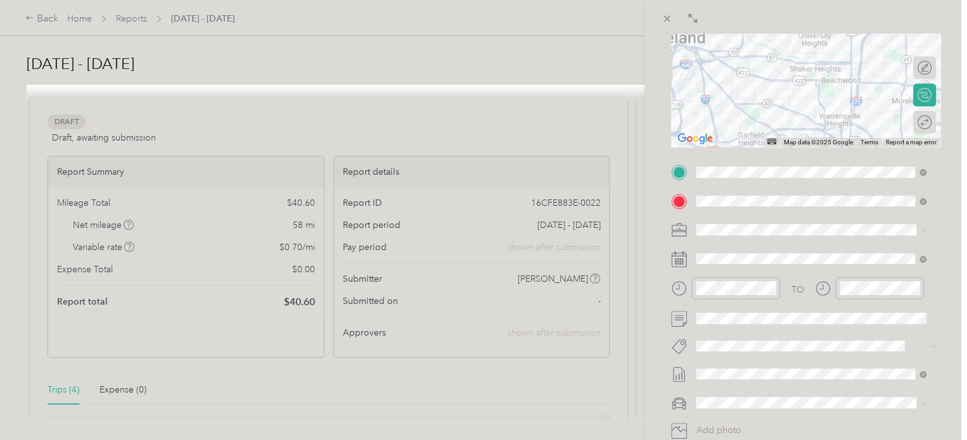
scroll to position [172, 0]
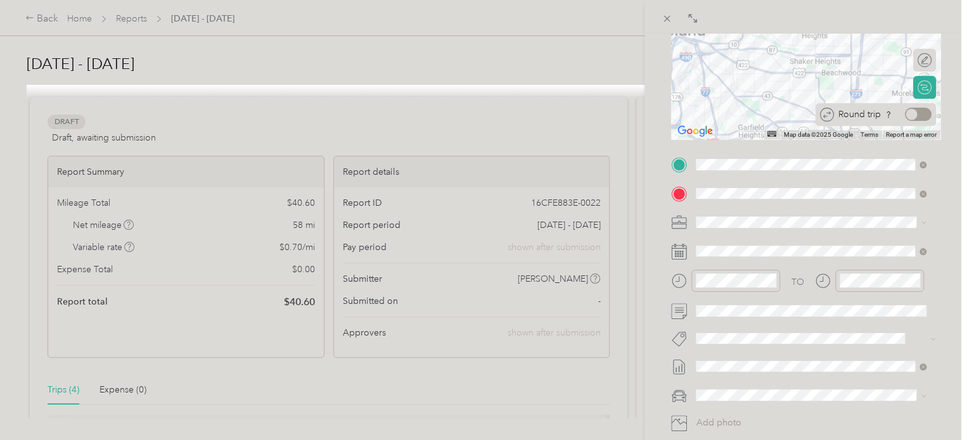
click at [912, 116] on div at bounding box center [918, 114] width 27 height 13
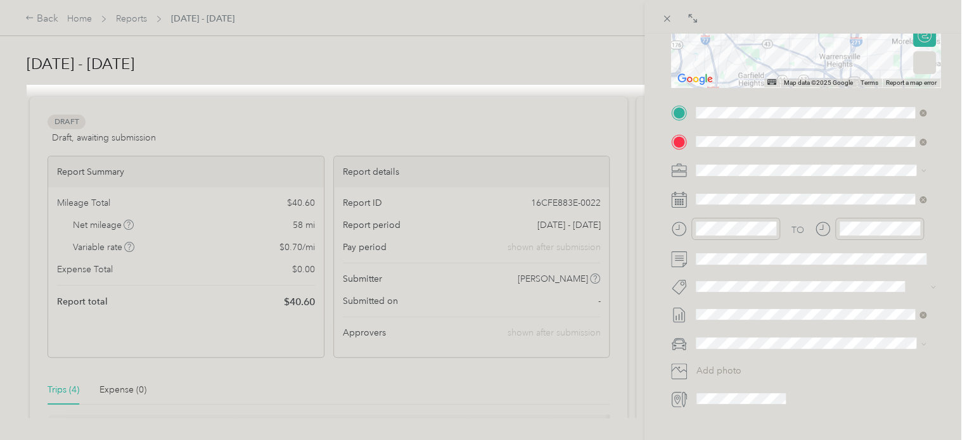
scroll to position [238, 0]
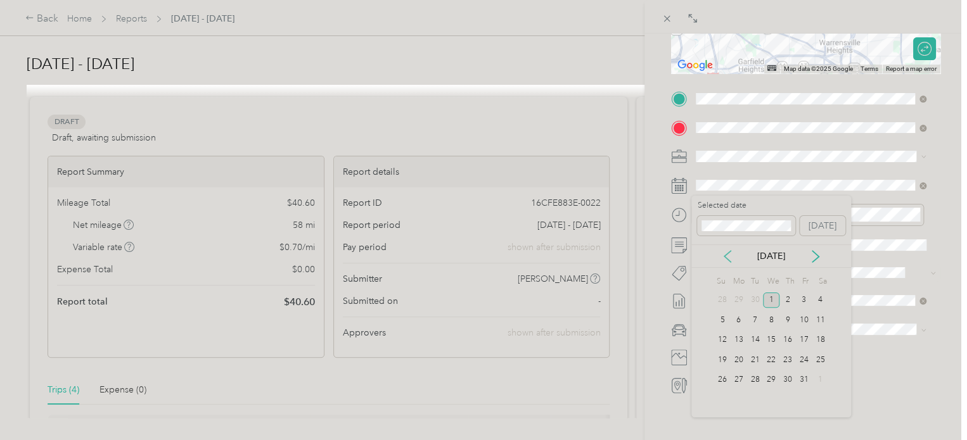
click at [724, 261] on icon at bounding box center [727, 256] width 13 height 13
click at [772, 358] on div "25" at bounding box center [771, 360] width 16 height 16
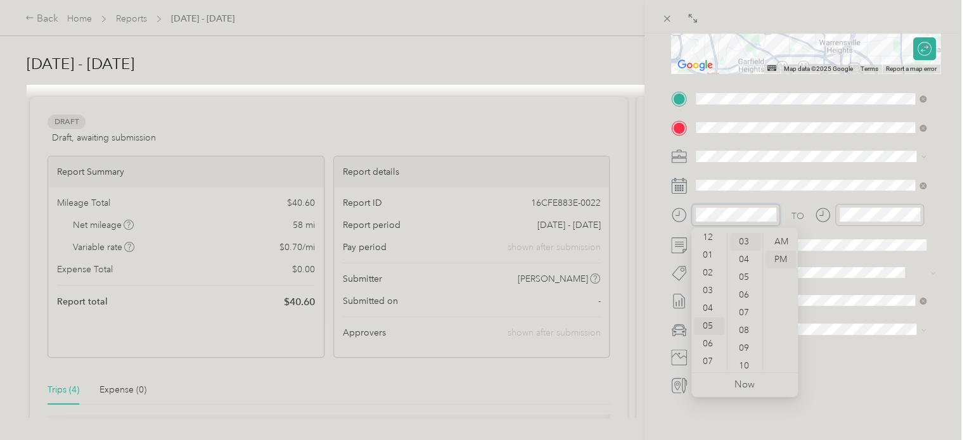
scroll to position [4, 0]
click at [709, 278] on div "02" at bounding box center [709, 274] width 30 height 18
click at [742, 240] on div "00" at bounding box center [745, 242] width 30 height 18
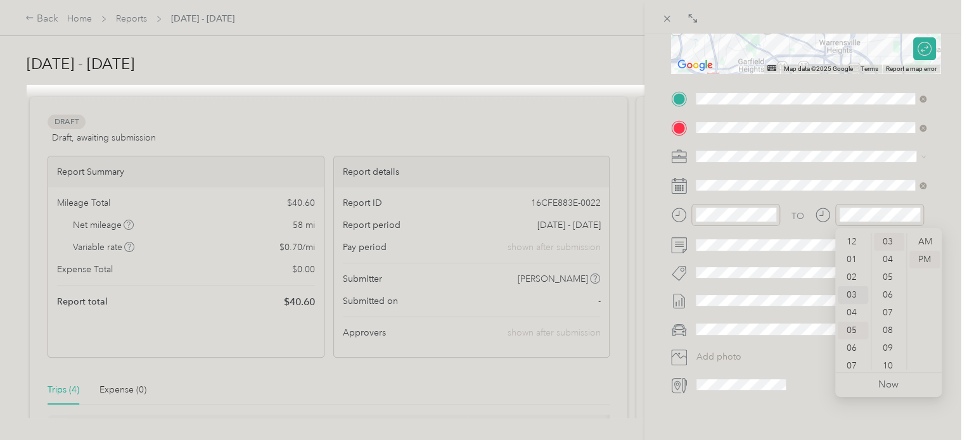
click at [849, 300] on div "03" at bounding box center [852, 295] width 30 height 18
click at [887, 312] on div "44" at bounding box center [888, 314] width 30 height 18
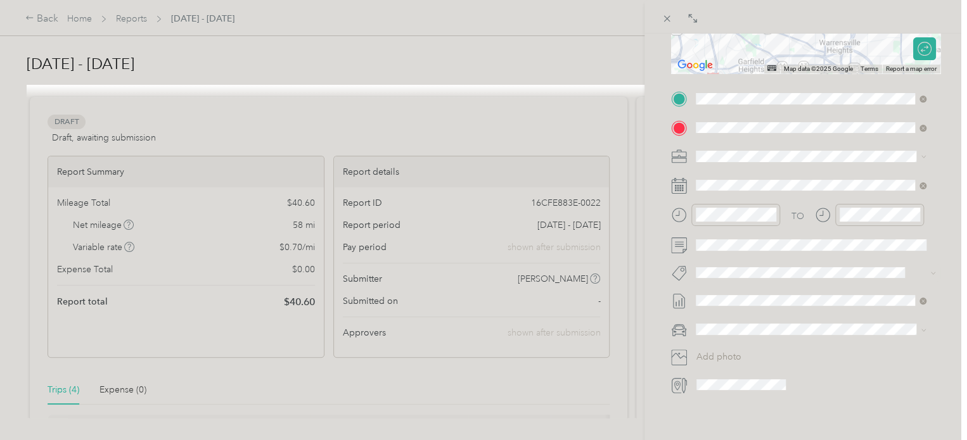
click at [948, 216] on div "BACK New Trip Save This trip cannot be edited because it is either under review…" at bounding box center [805, 254] width 322 height 440
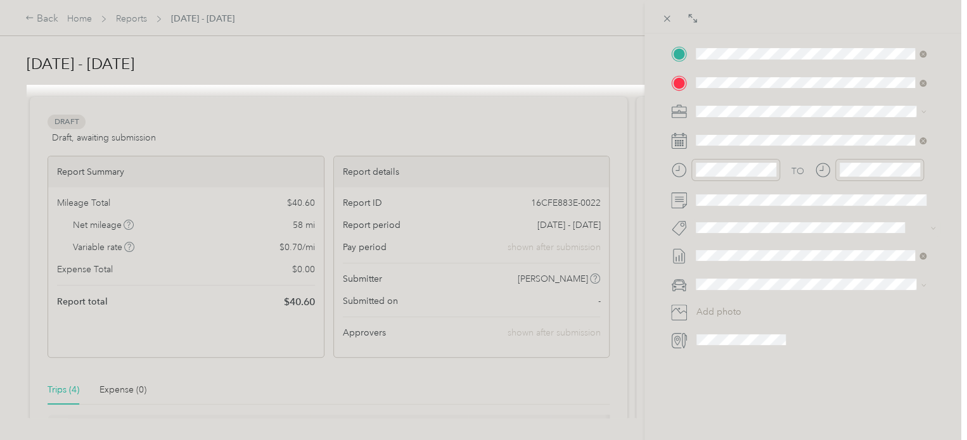
click at [727, 296] on div "Kia forte" at bounding box center [810, 289] width 221 height 13
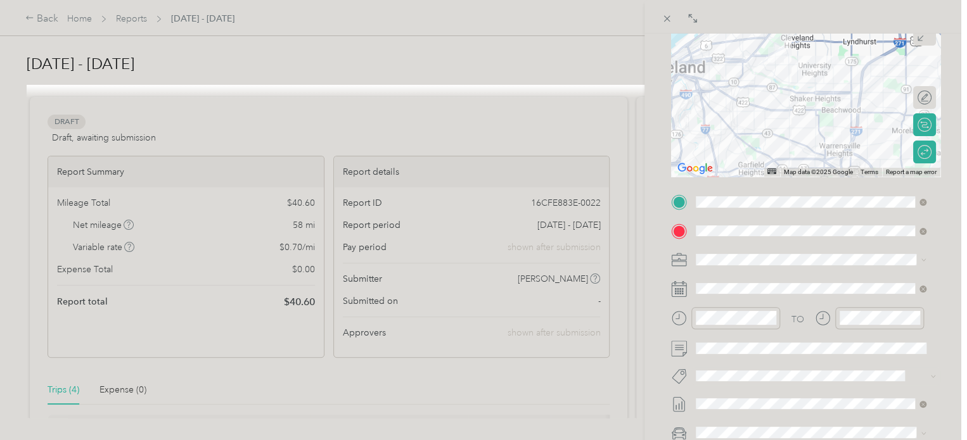
scroll to position [0, 0]
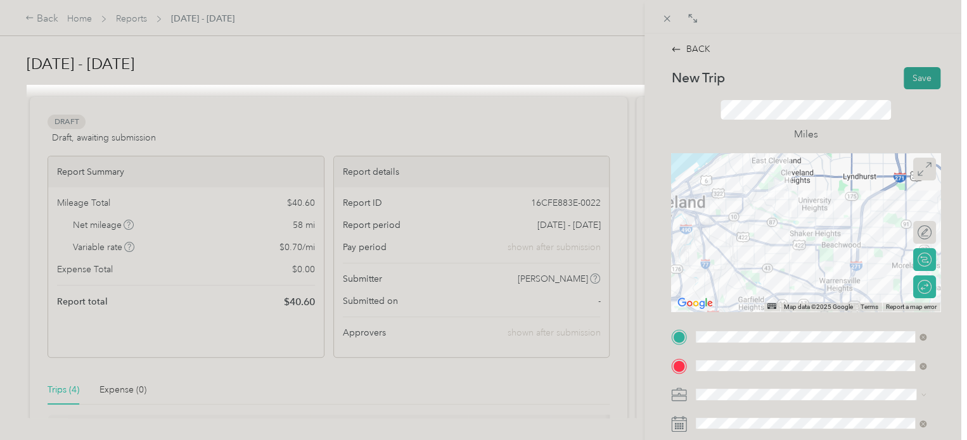
click at [911, 77] on button "Save" at bounding box center [921, 78] width 37 height 22
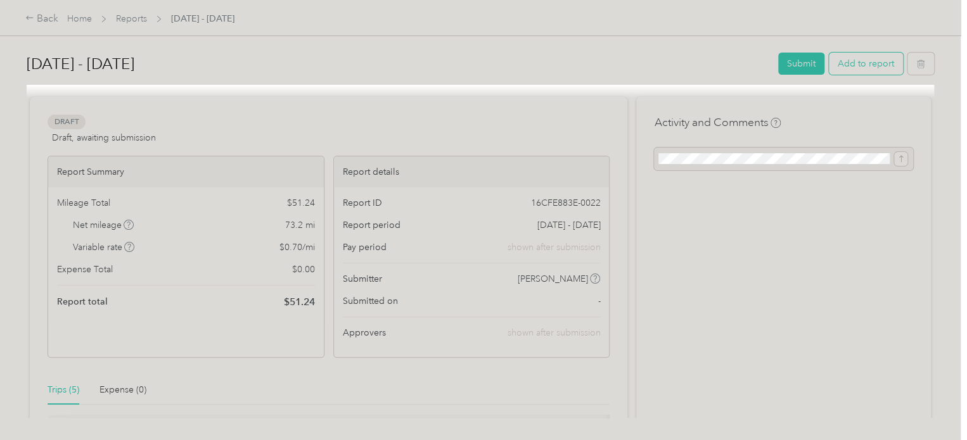
click at [861, 70] on button "Add to report" at bounding box center [866, 64] width 74 height 22
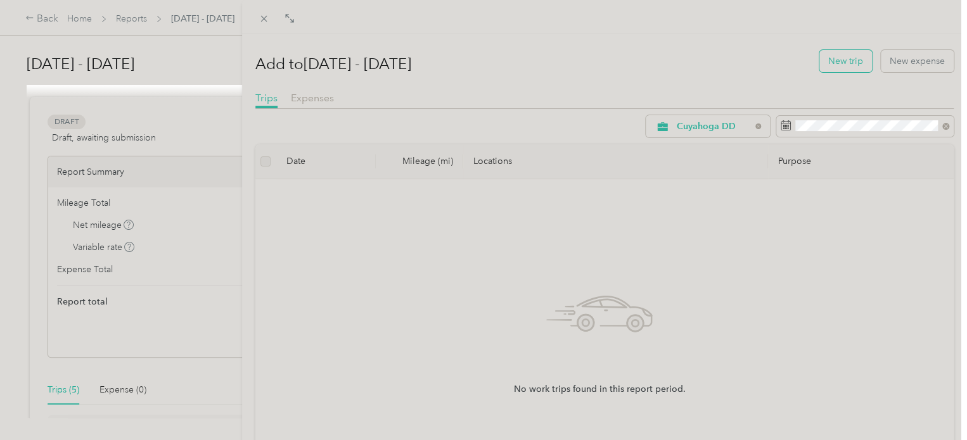
click at [839, 63] on button "New trip" at bounding box center [845, 61] width 53 height 22
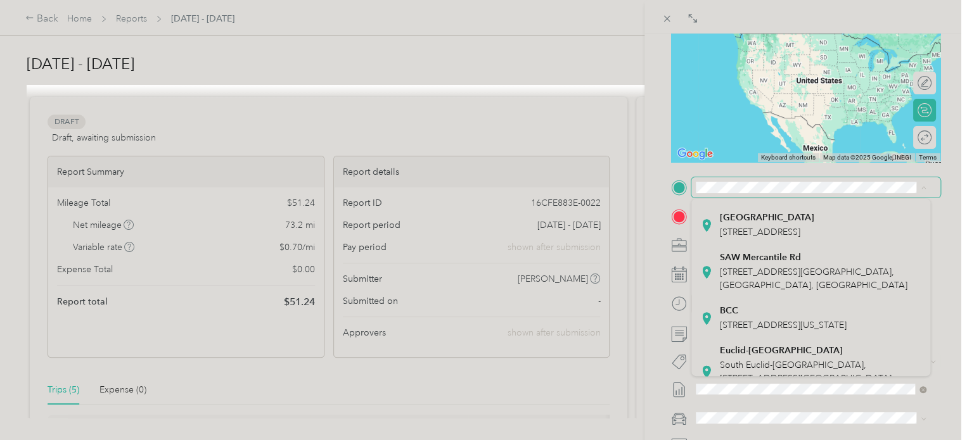
scroll to position [220, 0]
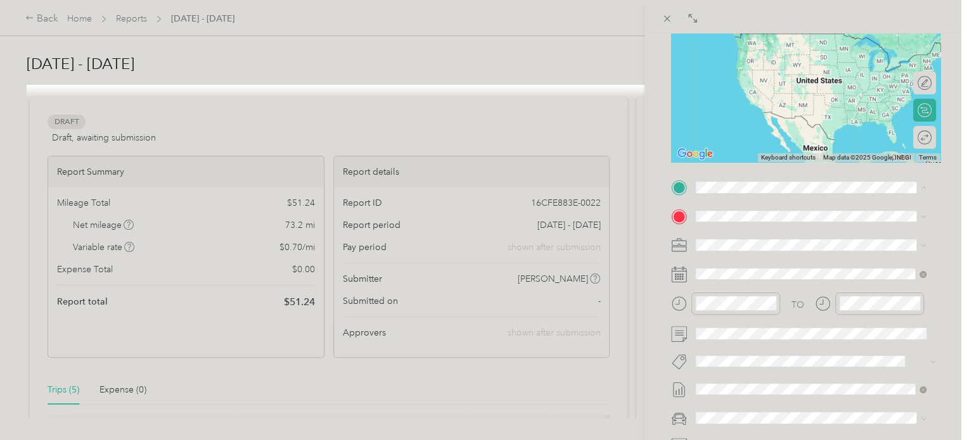
click at [778, 198] on div "Assigned Work Site [STREET_ADDRESS]" at bounding box center [760, 185] width 81 height 27
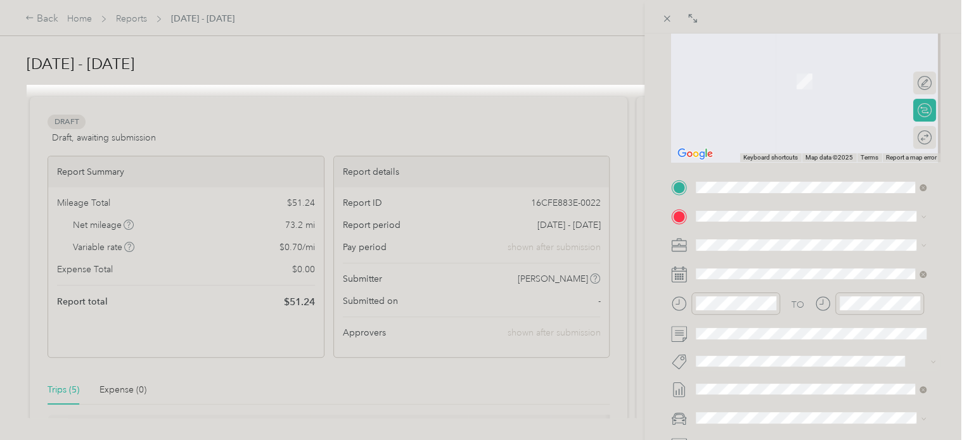
click at [760, 263] on span "[STREET_ADDRESS][PERSON_NAME][US_STATE]" at bounding box center [818, 256] width 197 height 11
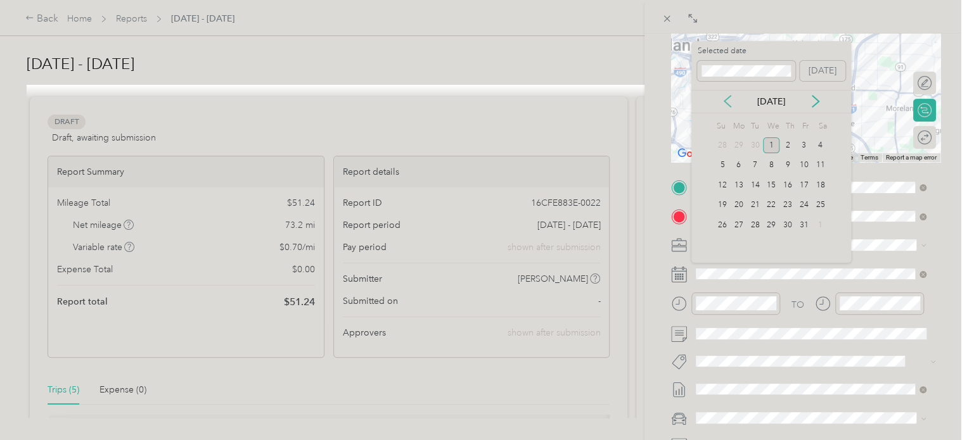
click at [725, 102] on icon at bounding box center [727, 101] width 6 height 11
click at [772, 207] on div "25" at bounding box center [771, 206] width 16 height 16
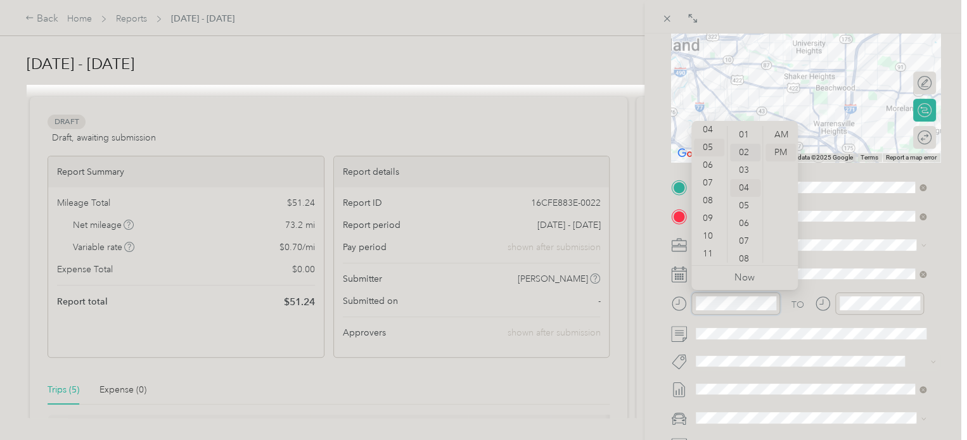
scroll to position [0, 0]
click at [744, 129] on div "00" at bounding box center [745, 135] width 30 height 18
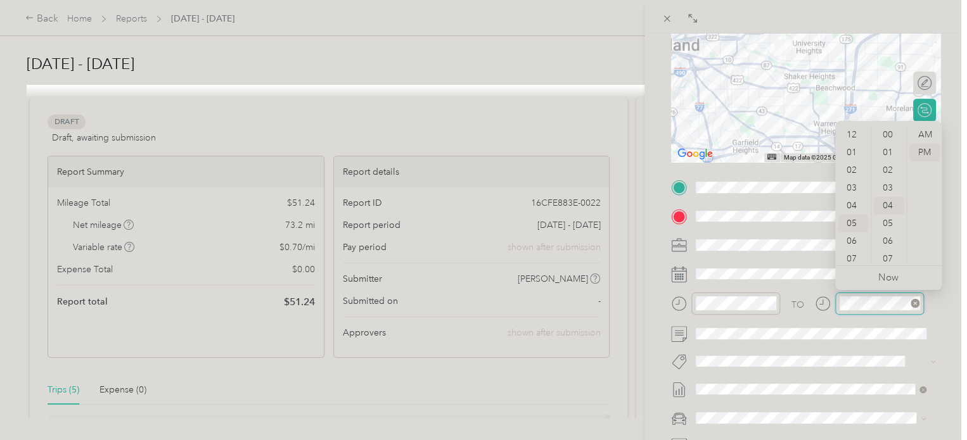
scroll to position [76, 0]
click at [851, 168] on div "06" at bounding box center [852, 165] width 30 height 18
click at [887, 203] on div "41" at bounding box center [888, 207] width 30 height 18
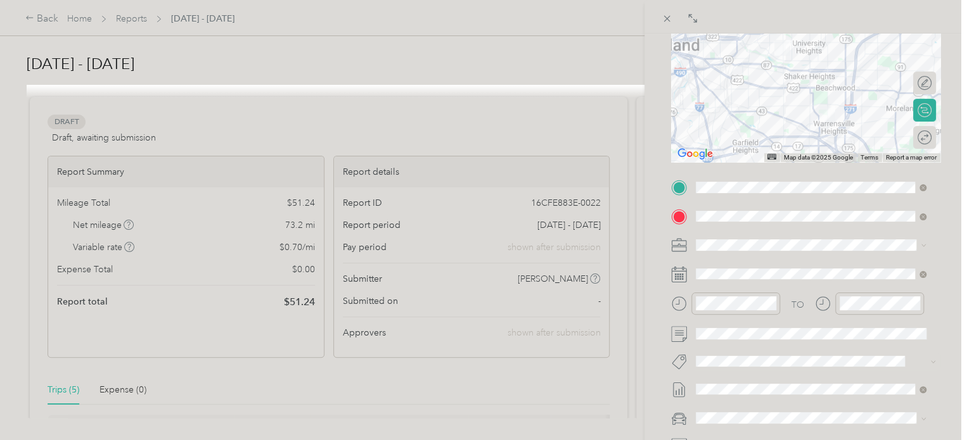
click at [949, 315] on div "BACK New Trip Save This trip cannot be edited because it is either under review…" at bounding box center [805, 254] width 322 height 440
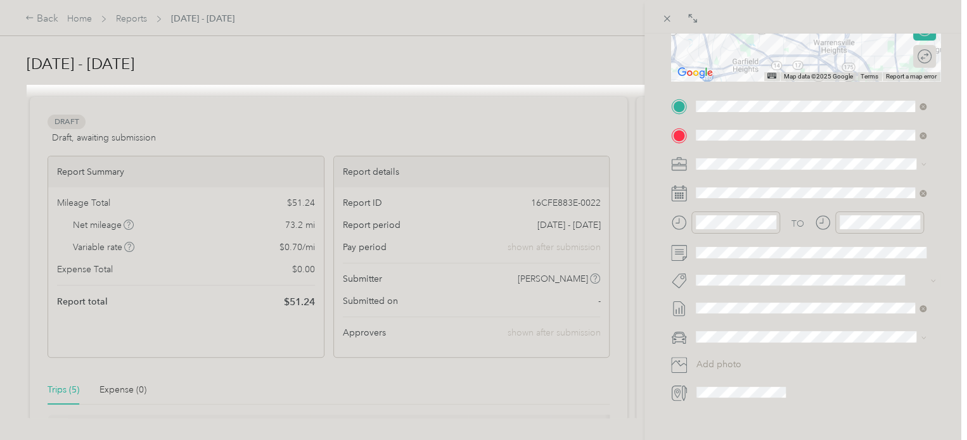
scroll to position [243, 0]
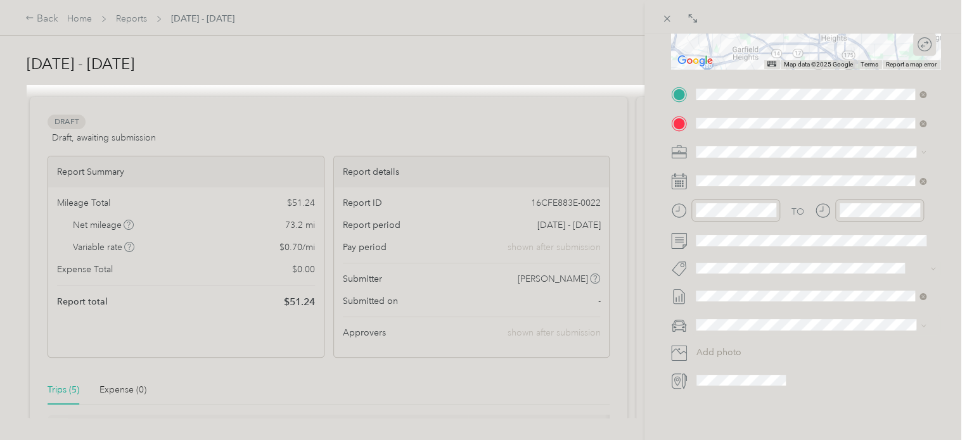
click at [740, 319] on span at bounding box center [815, 325] width 249 height 20
click at [725, 348] on li "Kia forte" at bounding box center [810, 342] width 239 height 22
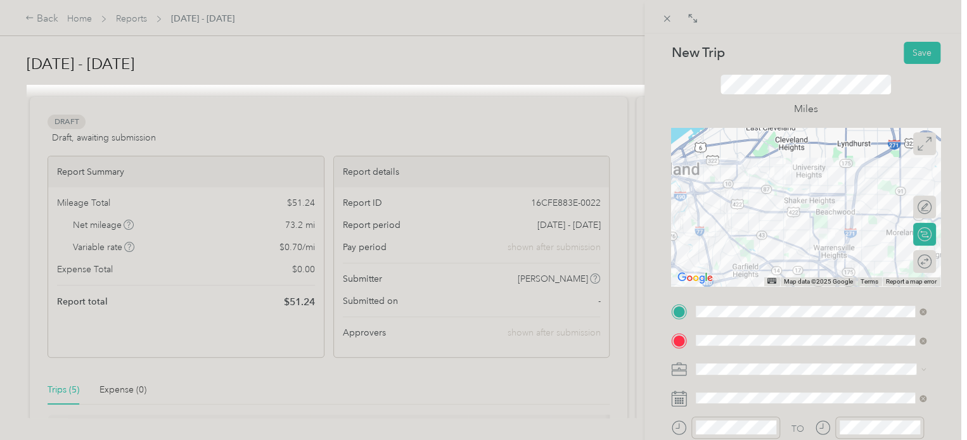
scroll to position [25, 0]
click at [914, 260] on div at bounding box center [918, 261] width 27 height 13
click at [916, 51] on button "Save" at bounding box center [921, 53] width 37 height 22
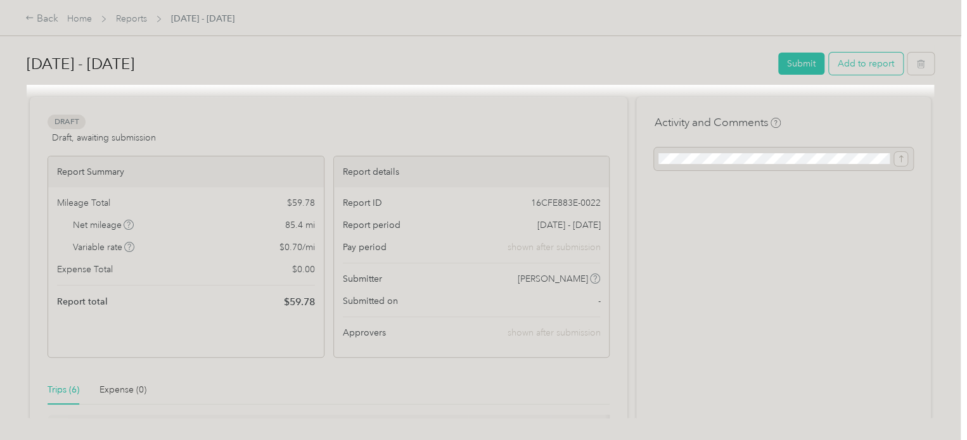
click at [859, 61] on button "Add to report" at bounding box center [866, 64] width 74 height 22
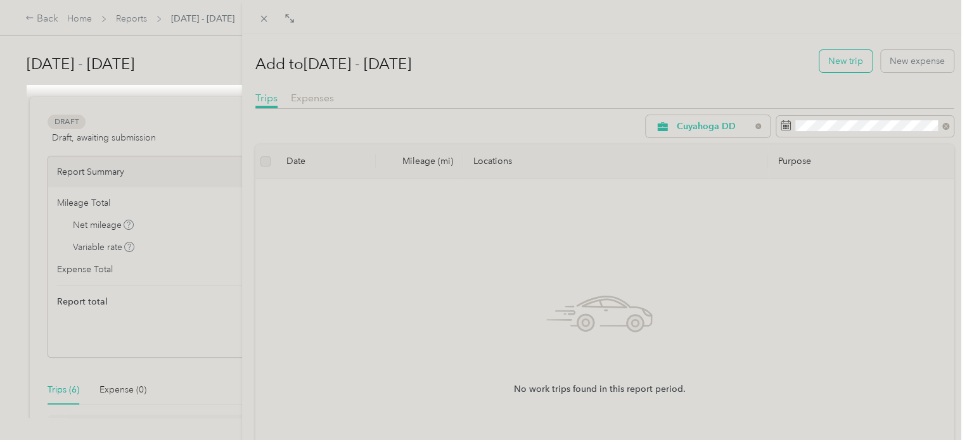
click at [823, 59] on button "New trip" at bounding box center [845, 61] width 53 height 22
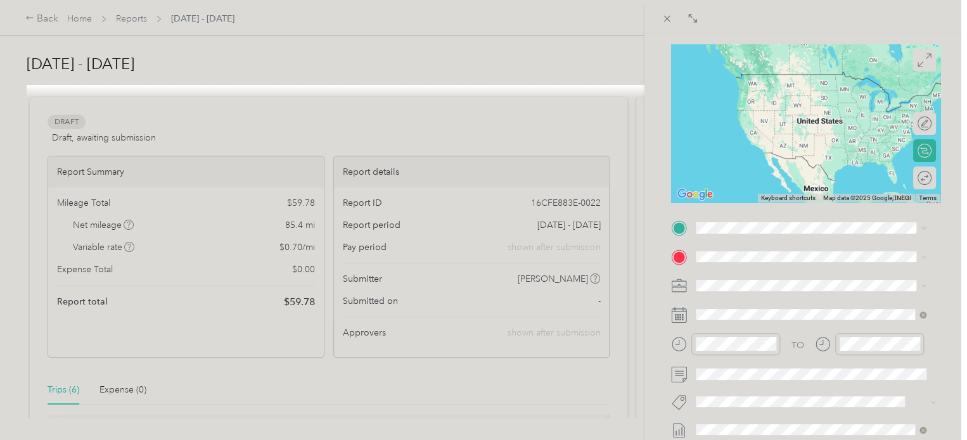
scroll to position [122, 0]
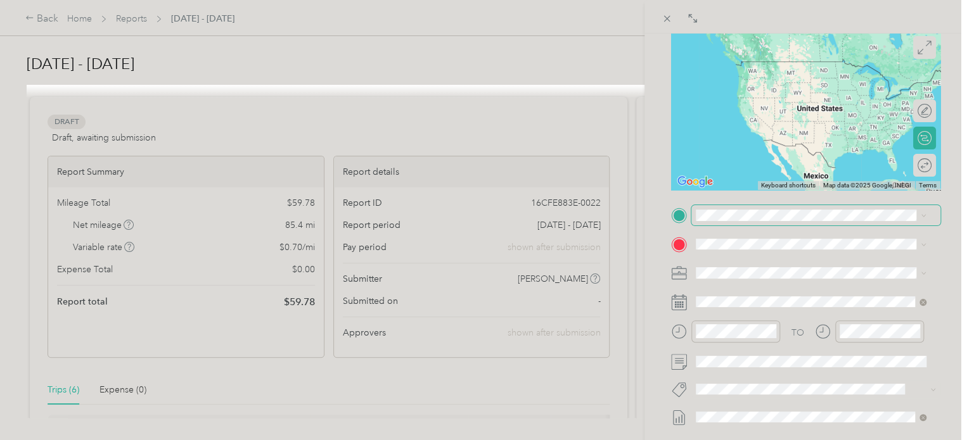
click at [762, 223] on span at bounding box center [815, 215] width 249 height 20
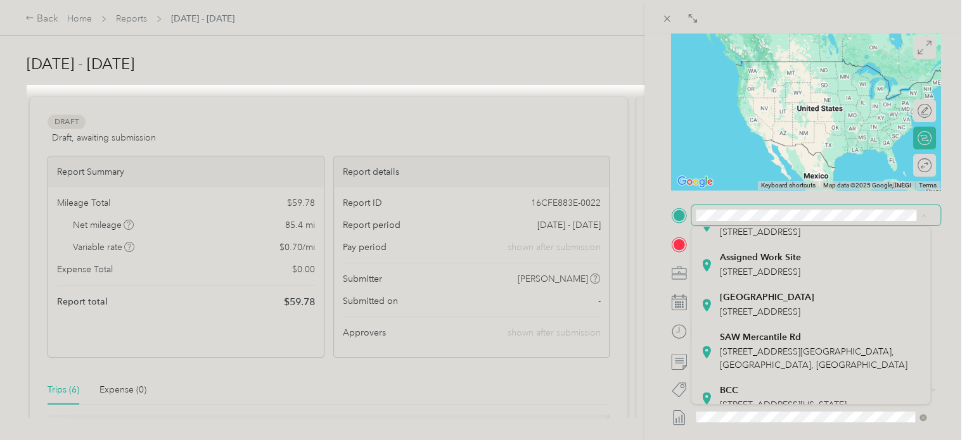
scroll to position [168, 0]
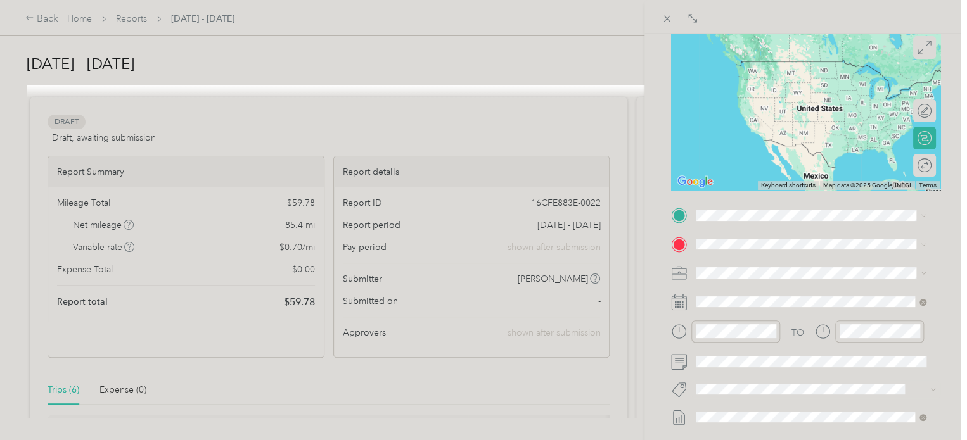
click at [760, 270] on span "[STREET_ADDRESS]" at bounding box center [760, 264] width 80 height 11
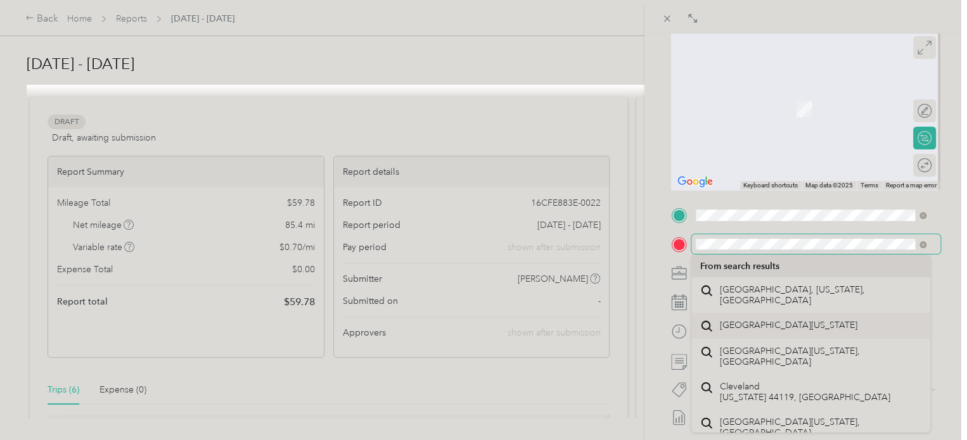
scroll to position [22, 0]
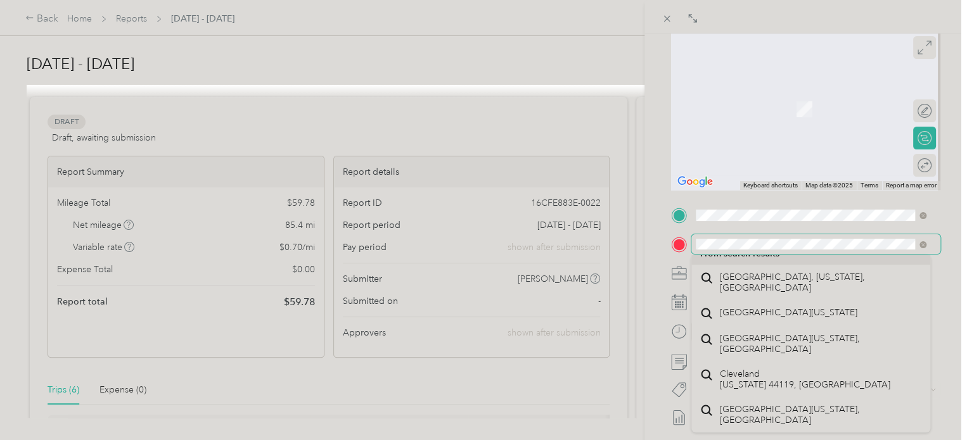
click at [654, 244] on div "BACK New Trip Save This trip cannot be edited because it is either under review…" at bounding box center [805, 254] width 322 height 440
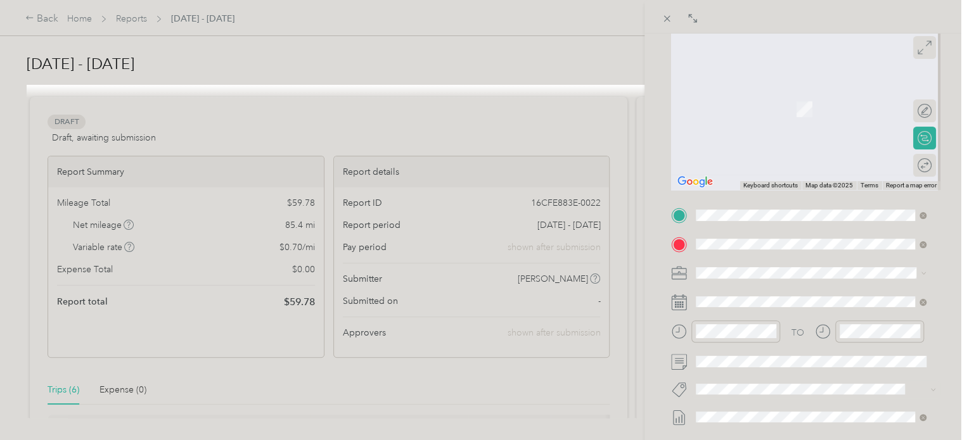
click at [800, 291] on span "[GEOGRAPHIC_DATA][US_STATE]" at bounding box center [788, 289] width 137 height 11
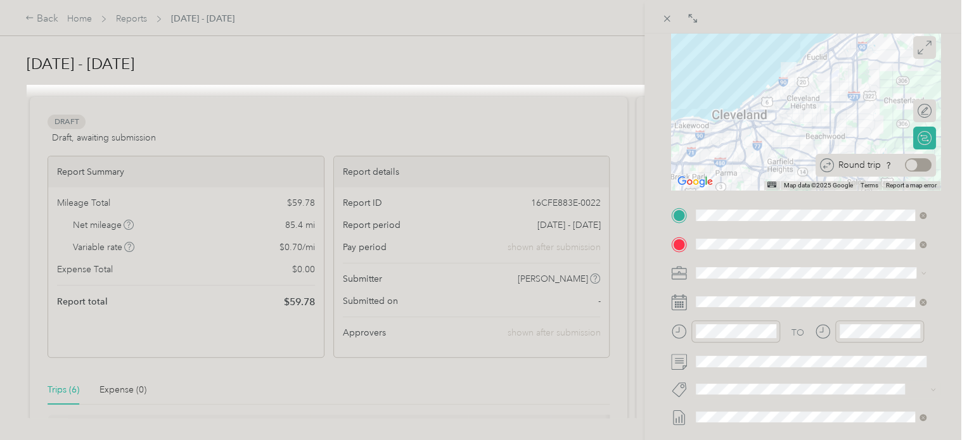
click at [911, 169] on div at bounding box center [918, 164] width 27 height 13
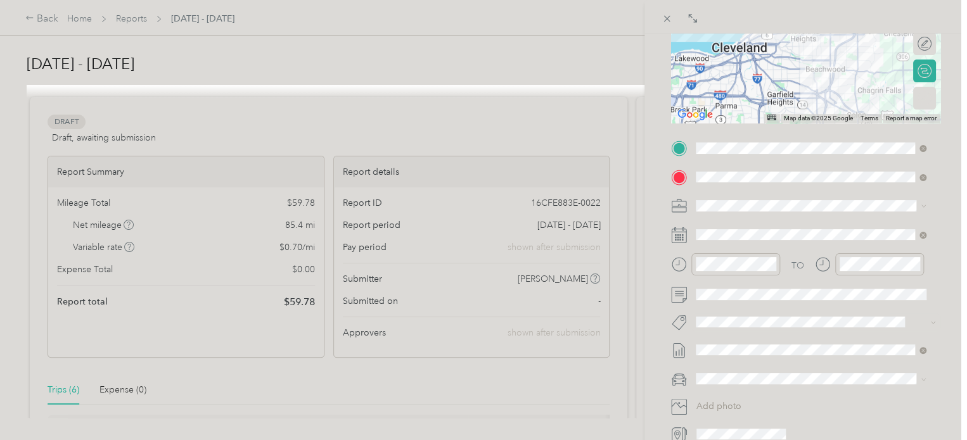
scroll to position [215, 0]
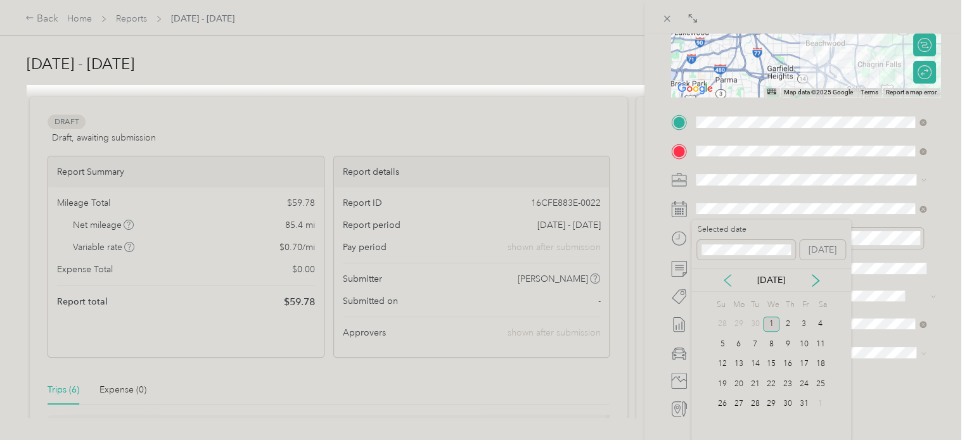
click at [725, 276] on icon at bounding box center [727, 280] width 13 height 13
click at [750, 341] on div "8" at bounding box center [755, 344] width 16 height 16
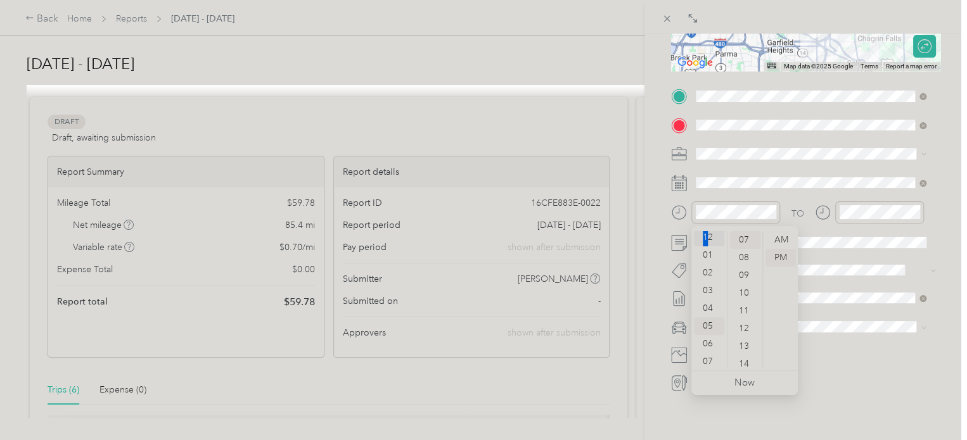
scroll to position [0, 0]
drag, startPoint x: 706, startPoint y: 245, endPoint x: 705, endPoint y: 238, distance: 7.6
click at [705, 238] on div "12" at bounding box center [709, 240] width 30 height 18
click at [746, 288] on div "55" at bounding box center [745, 288] width 30 height 18
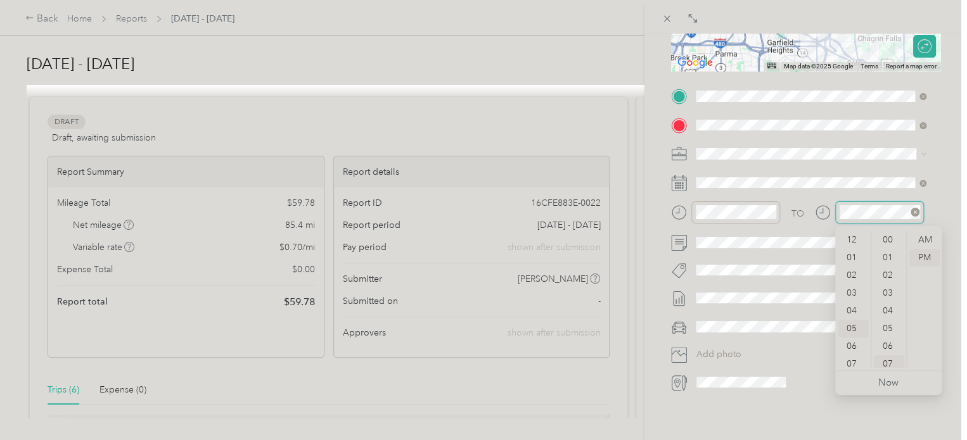
scroll to position [76, 0]
click at [846, 236] on div "04" at bounding box center [852, 235] width 30 height 18
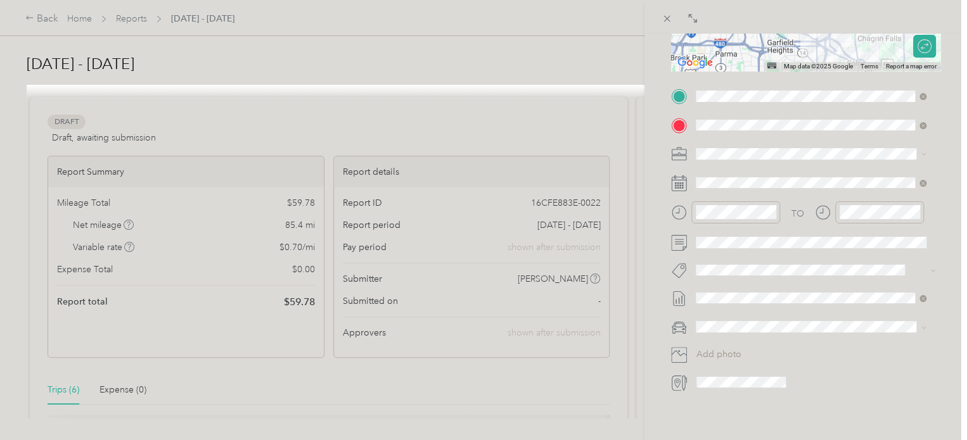
click at [941, 196] on form "New Trip Save This trip cannot be edited because it is either under review, app…" at bounding box center [805, 109] width 296 height 566
click at [720, 347] on div "Kia forte" at bounding box center [810, 349] width 221 height 13
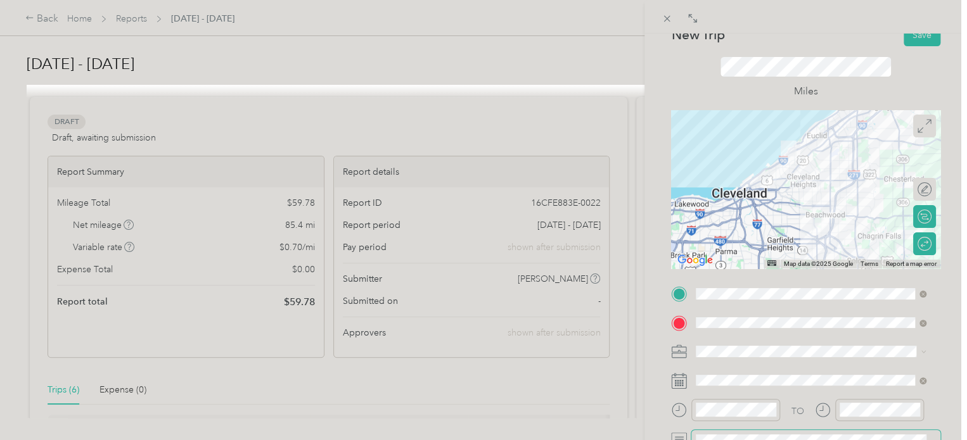
scroll to position [41, 0]
click at [917, 39] on button "Save" at bounding box center [921, 38] width 37 height 22
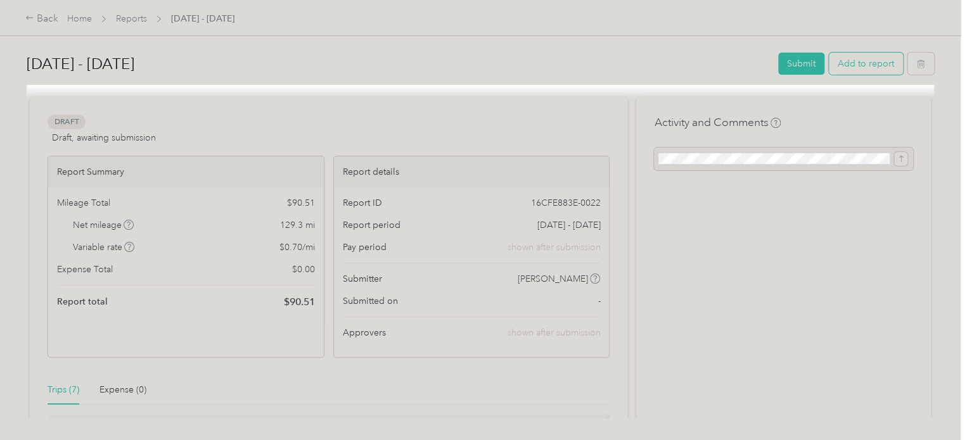
click at [861, 65] on button "Add to report" at bounding box center [866, 64] width 74 height 22
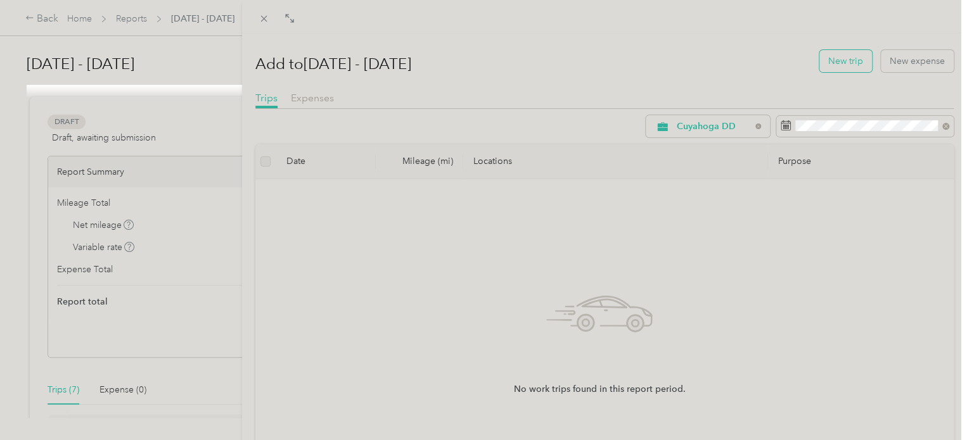
click at [845, 60] on button "New trip" at bounding box center [845, 61] width 53 height 22
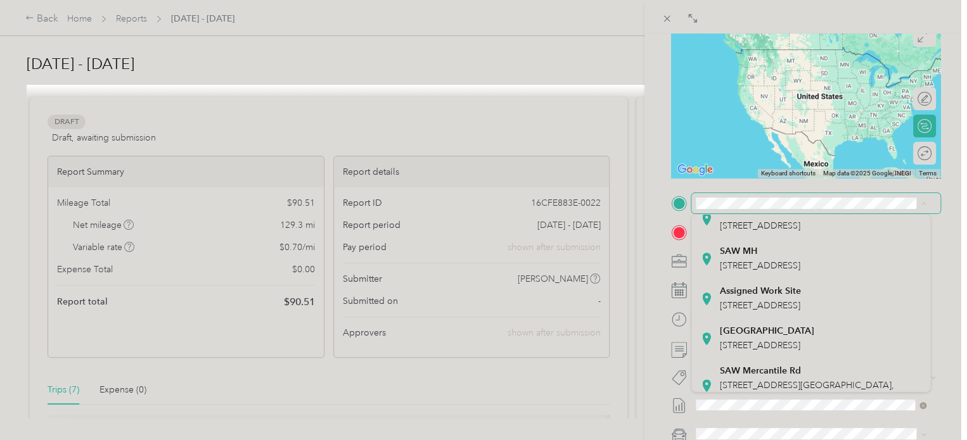
scroll to position [147, 0]
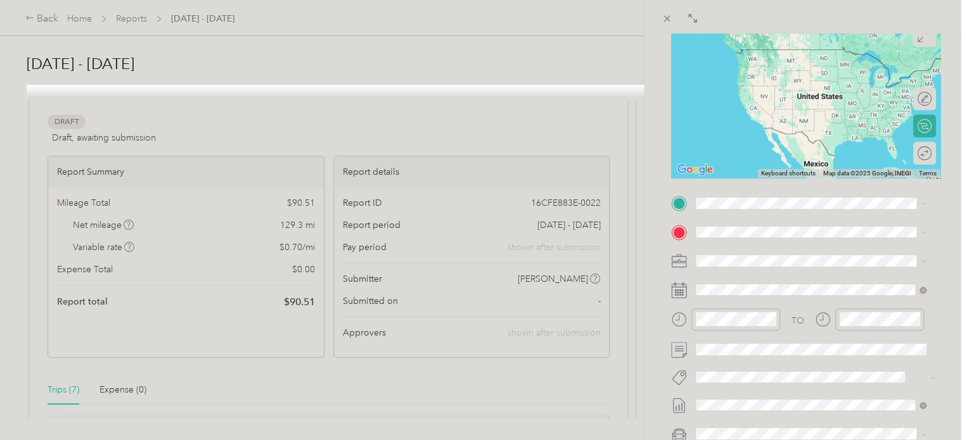
click at [770, 279] on span "[STREET_ADDRESS]" at bounding box center [760, 274] width 80 height 11
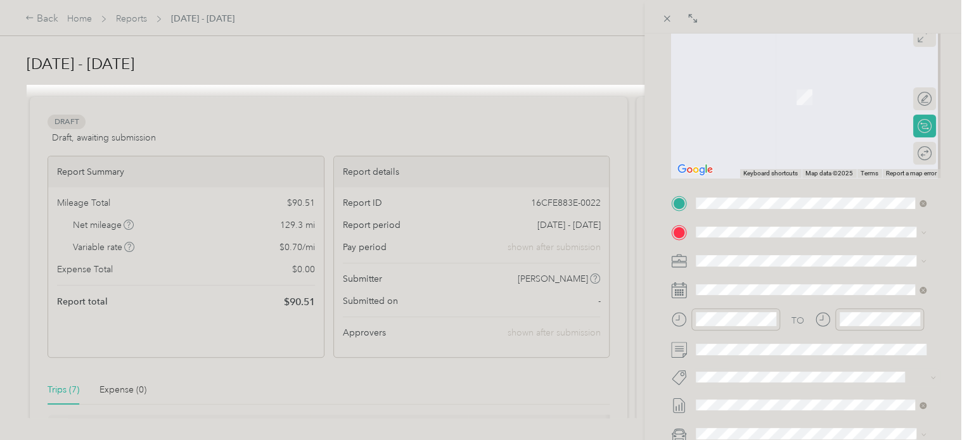
click at [772, 280] on div "[STREET_ADDRESS][PERSON_NAME][US_STATE]" at bounding box center [810, 271] width 221 height 17
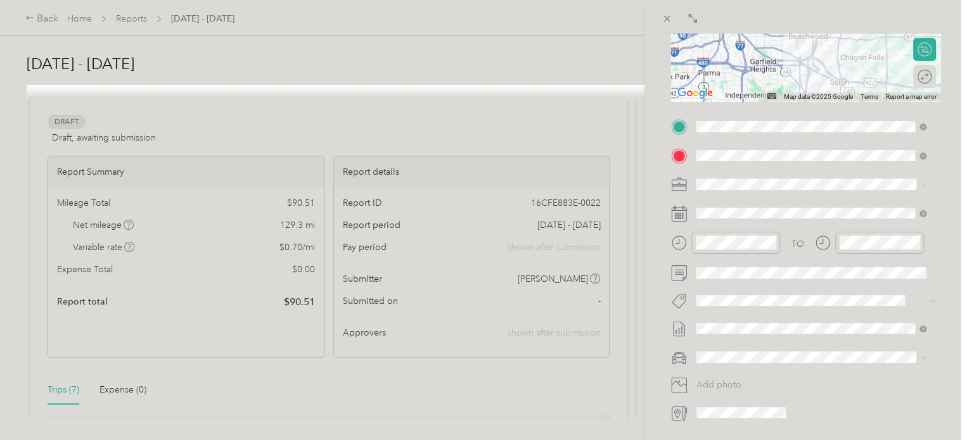
scroll to position [217, 0]
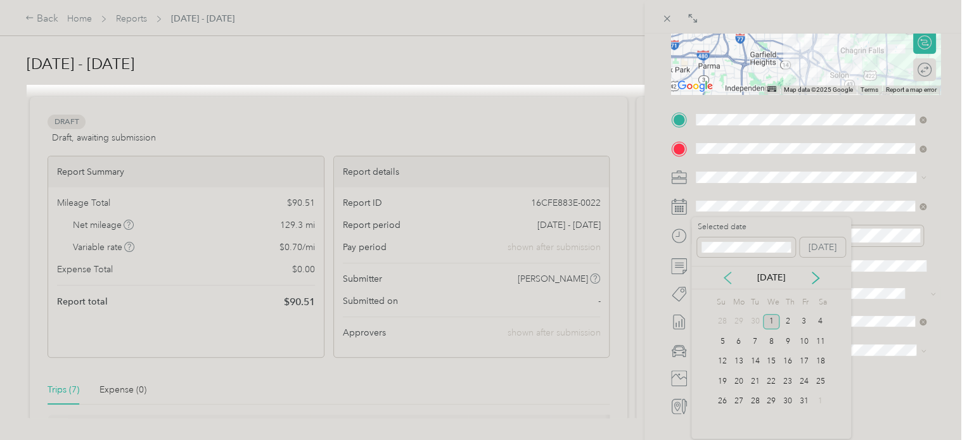
click at [726, 279] on icon at bounding box center [727, 277] width 6 height 11
click at [756, 358] on div "15" at bounding box center [755, 362] width 16 height 16
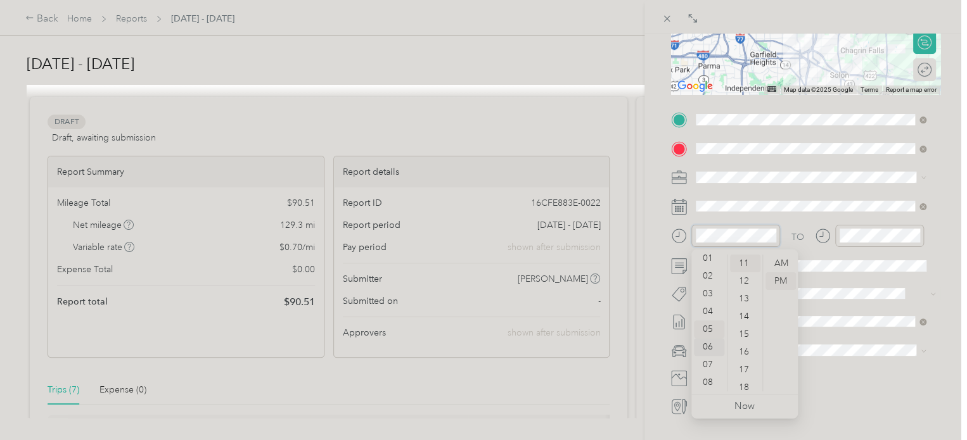
scroll to position [23, 0]
click at [708, 292] on div "03" at bounding box center [709, 294] width 30 height 18
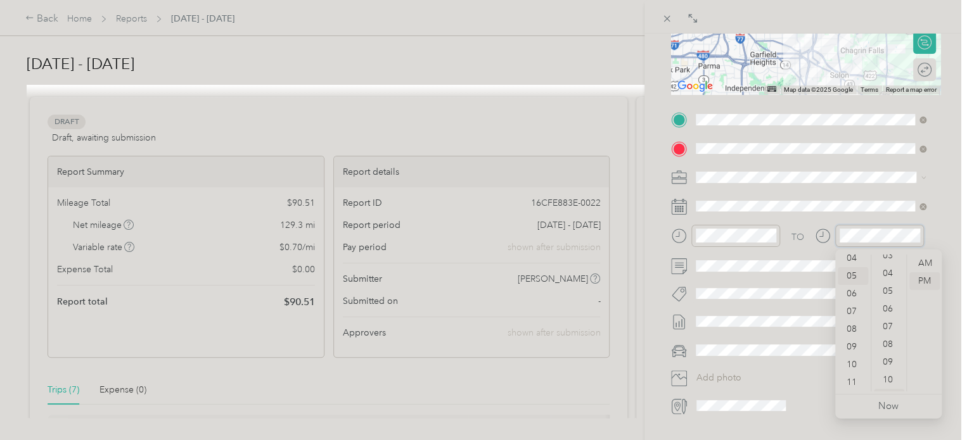
scroll to position [53, 0]
click at [888, 276] on div "04" at bounding box center [888, 282] width 30 height 18
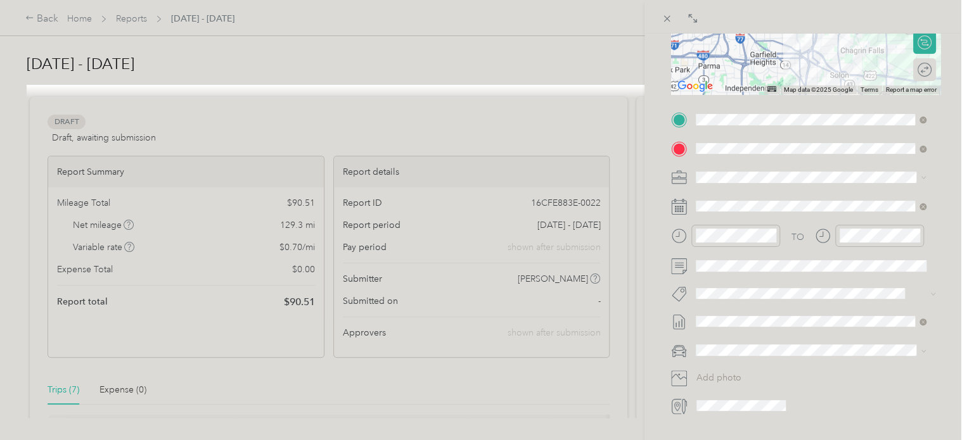
click at [948, 210] on div "BACK New Trip Save This trip cannot be edited because it is either under review…" at bounding box center [805, 254] width 322 height 440
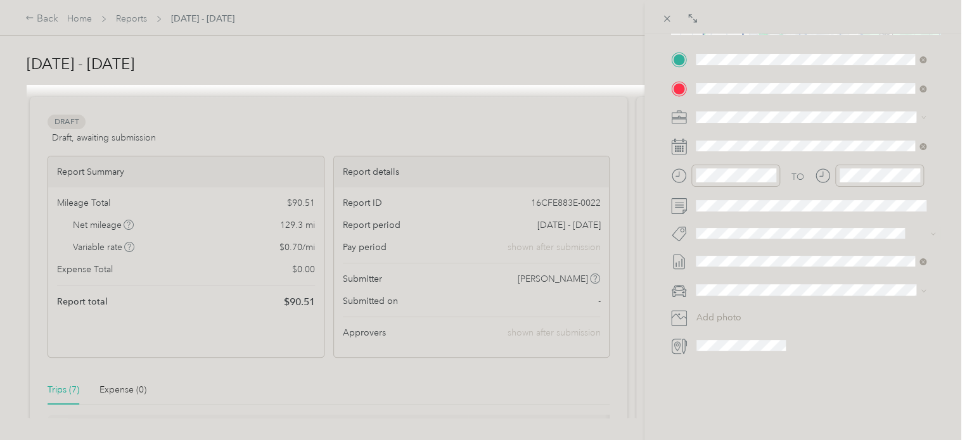
scroll to position [279, 0]
click at [719, 315] on li "Kia forte" at bounding box center [810, 307] width 239 height 22
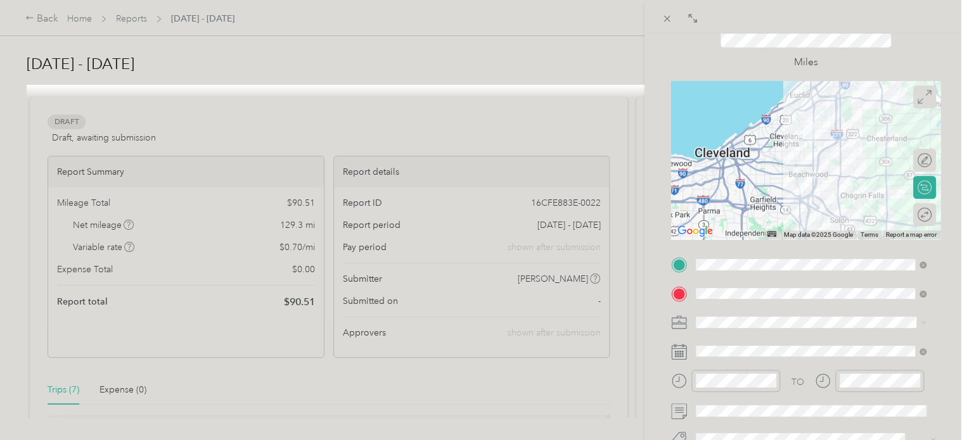
scroll to position [38, 0]
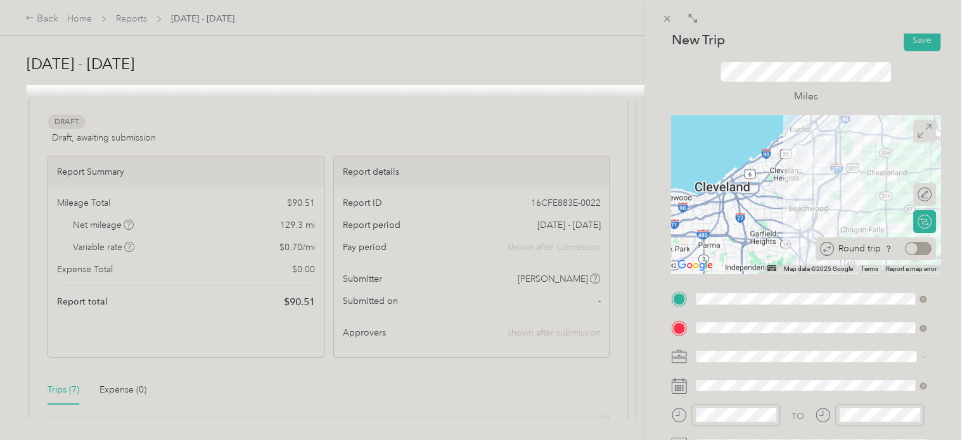
click at [913, 248] on div at bounding box center [918, 248] width 27 height 13
click at [915, 41] on button "Save" at bounding box center [921, 40] width 37 height 22
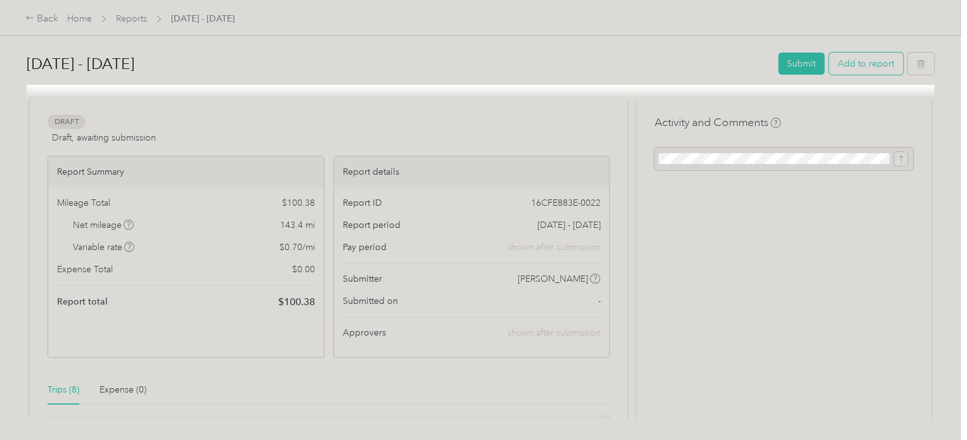
click at [861, 66] on button "Add to report" at bounding box center [866, 64] width 74 height 22
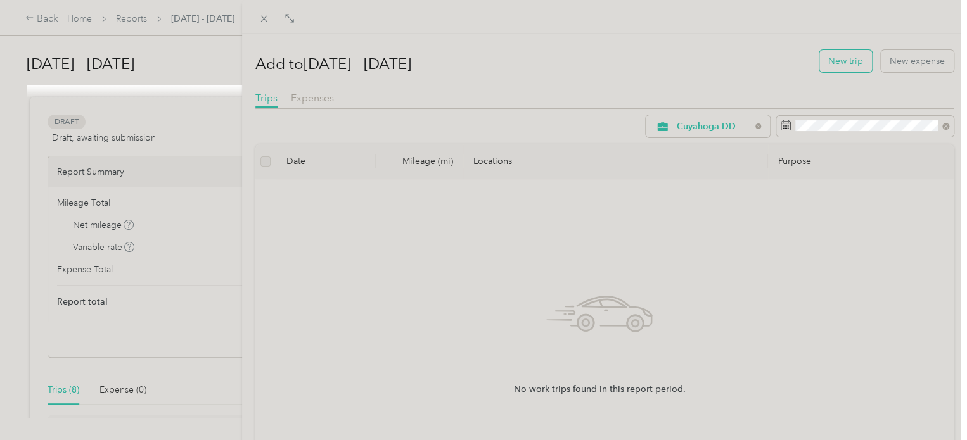
click at [832, 69] on button "New trip" at bounding box center [845, 61] width 53 height 22
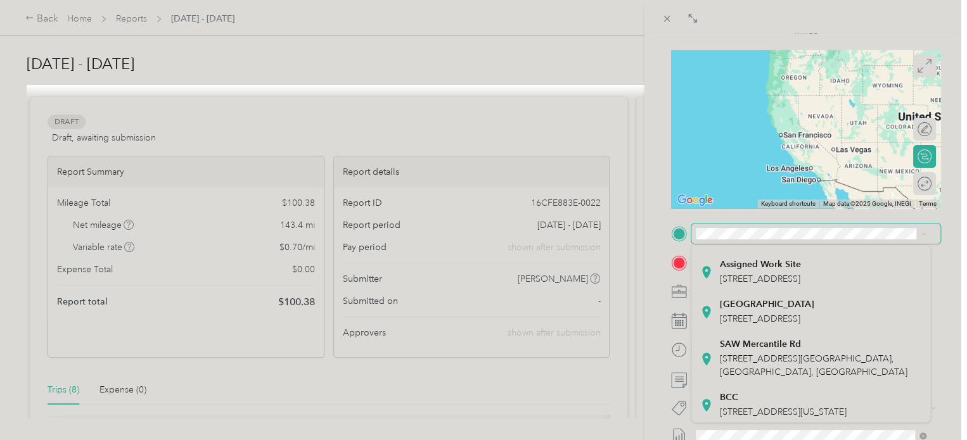
scroll to position [182, 0]
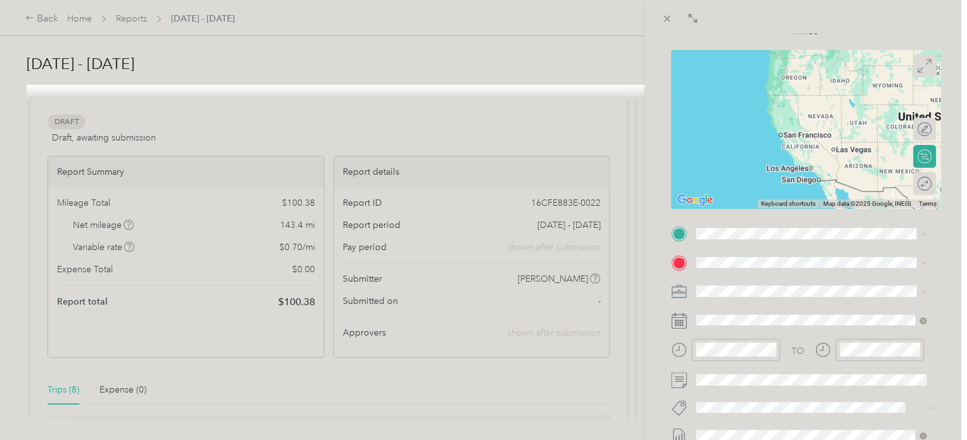
click at [772, 282] on div "Assigned Work Site [STREET_ADDRESS]" at bounding box center [760, 268] width 81 height 27
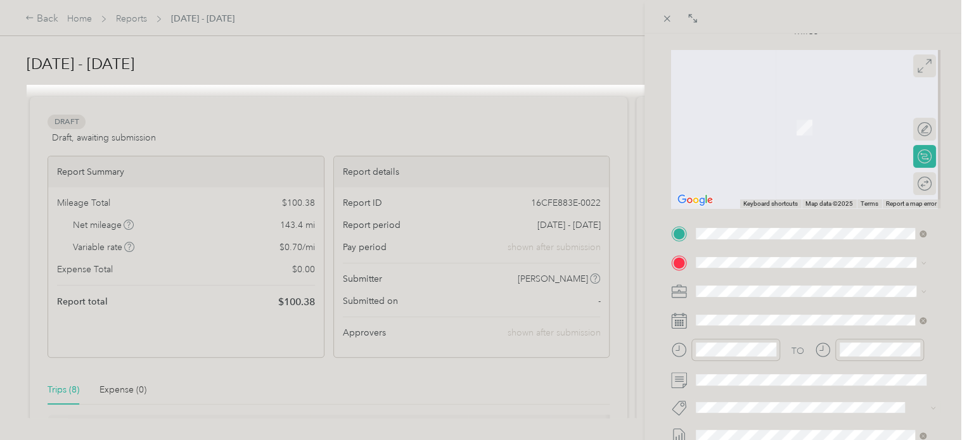
click at [786, 124] on span "[STREET_ADDRESS][GEOGRAPHIC_DATA], [GEOGRAPHIC_DATA], [GEOGRAPHIC_DATA]" at bounding box center [813, 127] width 187 height 24
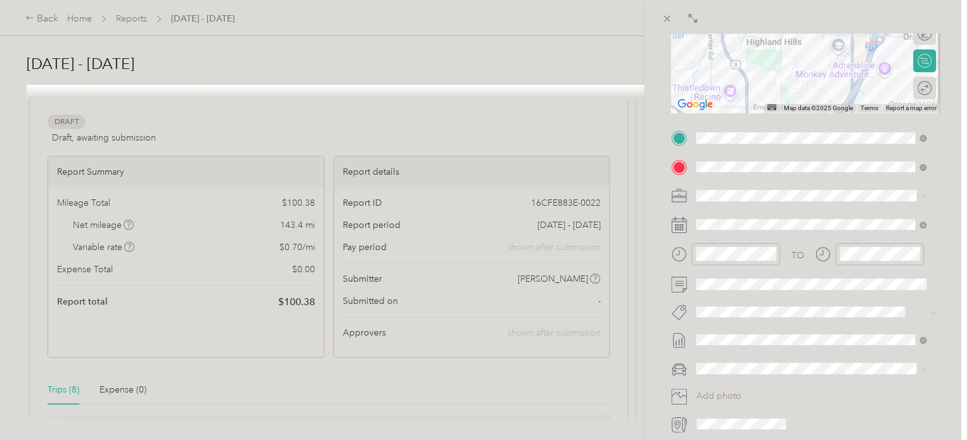
scroll to position [200, 0]
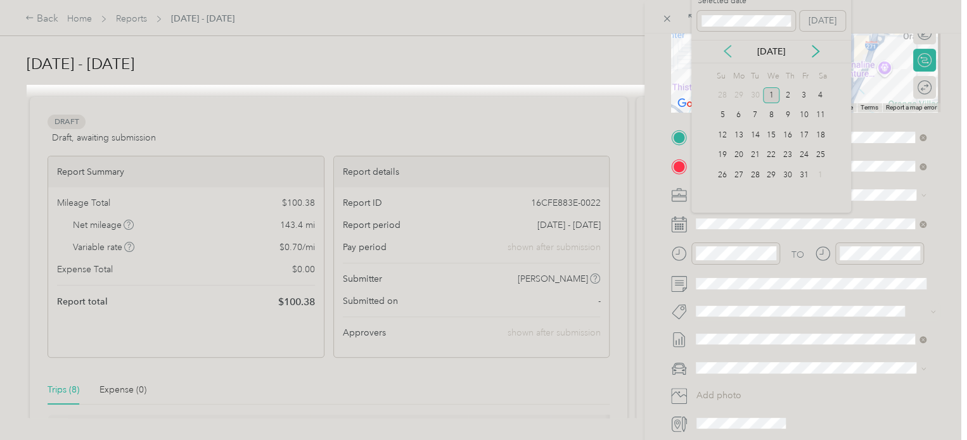
click at [729, 50] on icon at bounding box center [727, 51] width 13 height 13
click at [809, 53] on icon at bounding box center [815, 51] width 13 height 13
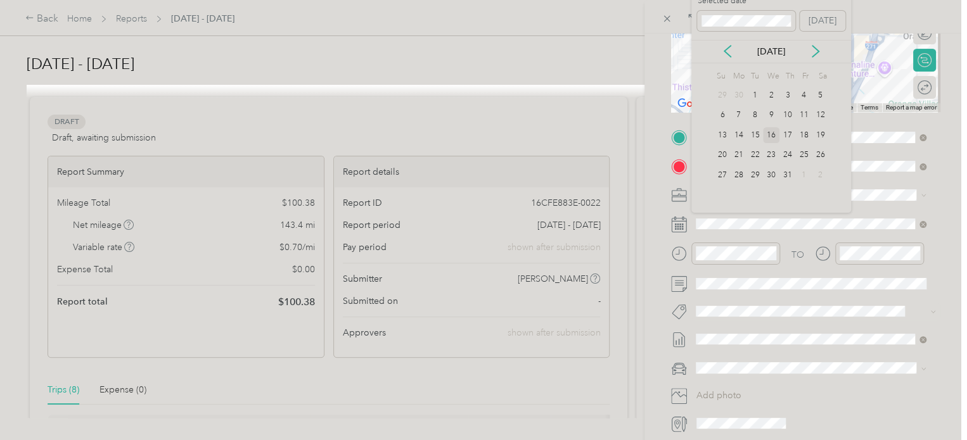
click at [770, 132] on div "16" at bounding box center [771, 135] width 16 height 16
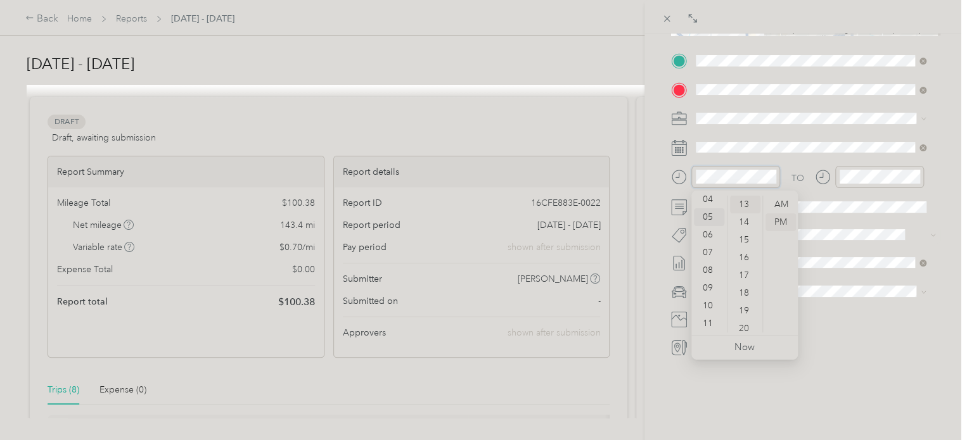
scroll to position [0, 0]
click at [780, 203] on div "AM" at bounding box center [780, 205] width 30 height 18
click at [712, 302] on div "10" at bounding box center [709, 306] width 30 height 18
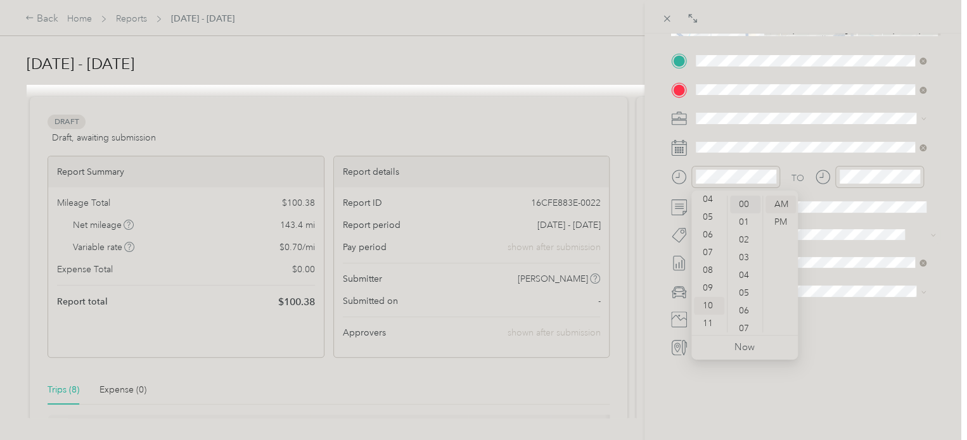
click at [747, 201] on div "00" at bounding box center [745, 205] width 30 height 18
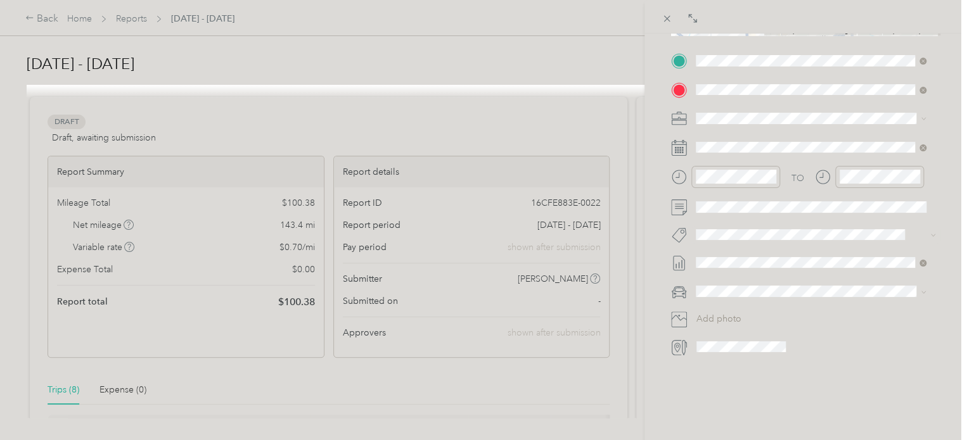
click at [950, 161] on div "BACK New Trip Save This trip cannot be edited because it is either under review…" at bounding box center [805, 254] width 322 height 440
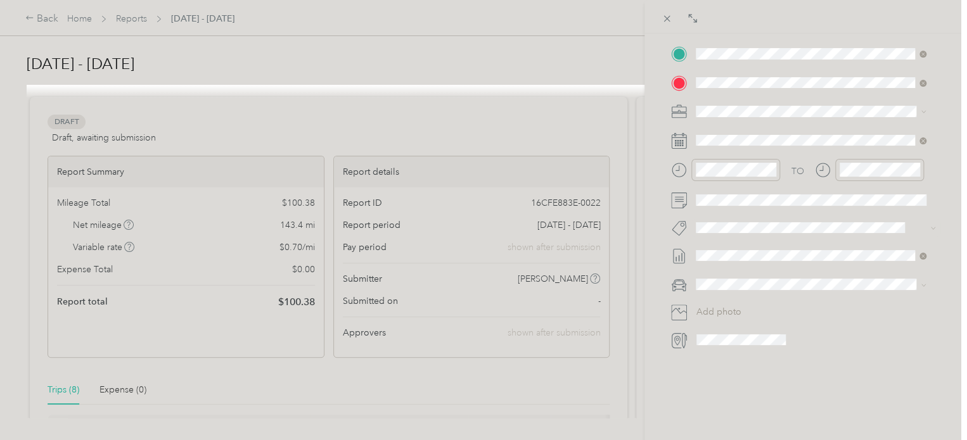
scroll to position [292, 0]
click at [714, 296] on div "Kia forte" at bounding box center [810, 290] width 221 height 13
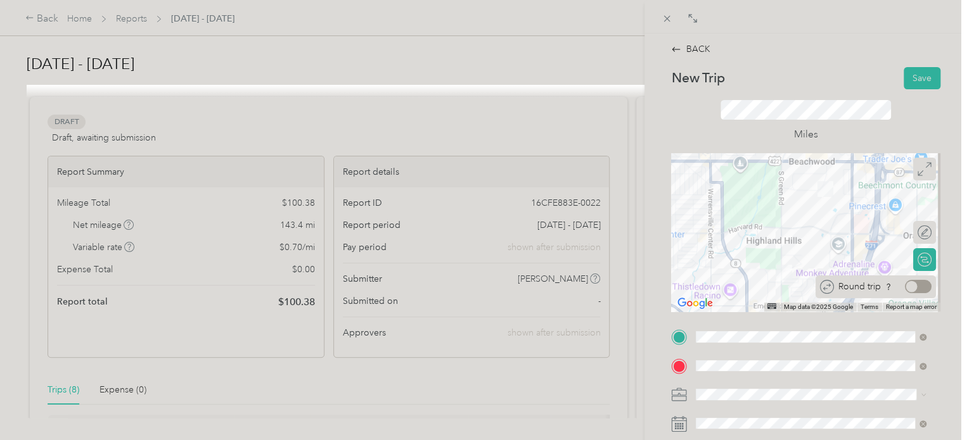
click at [910, 295] on div "Round trip" at bounding box center [875, 287] width 120 height 23
click at [911, 286] on div at bounding box center [918, 286] width 27 height 13
click at [912, 75] on button "Save" at bounding box center [921, 78] width 37 height 22
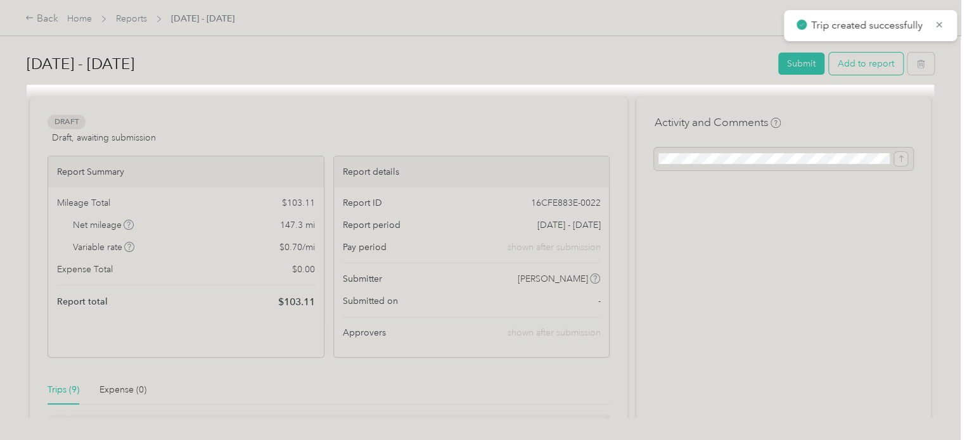
click at [867, 63] on button "Add to report" at bounding box center [866, 64] width 74 height 22
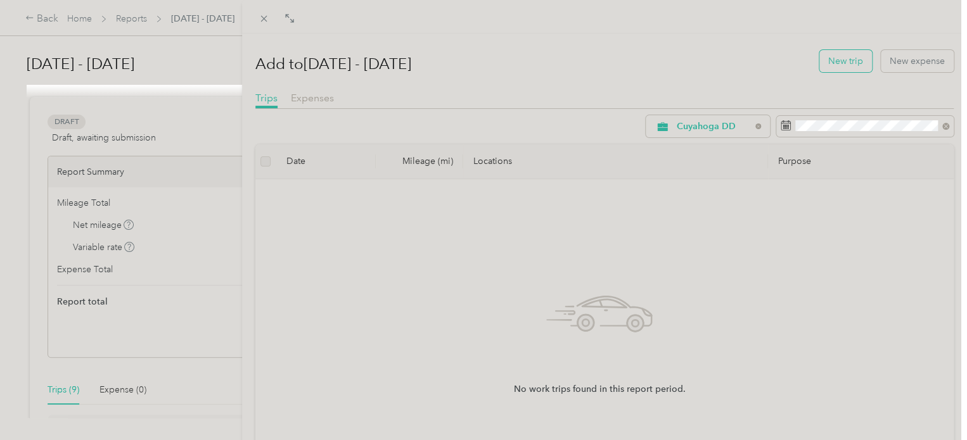
click at [840, 60] on button "New trip" at bounding box center [845, 61] width 53 height 22
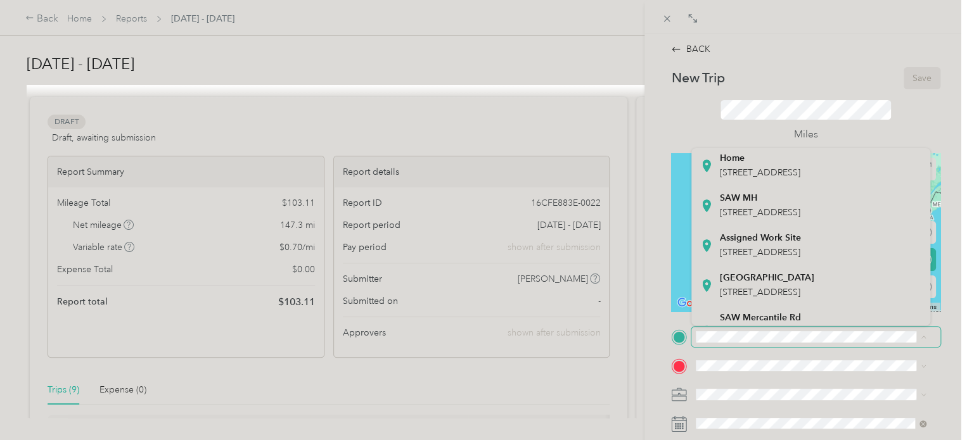
scroll to position [208, 0]
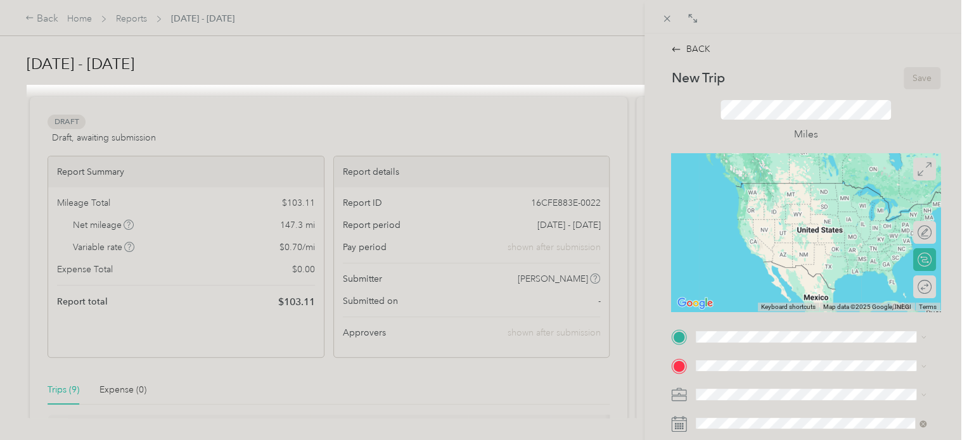
click at [779, 153] on div "Assigned Work Site [STREET_ADDRESS]" at bounding box center [760, 140] width 81 height 27
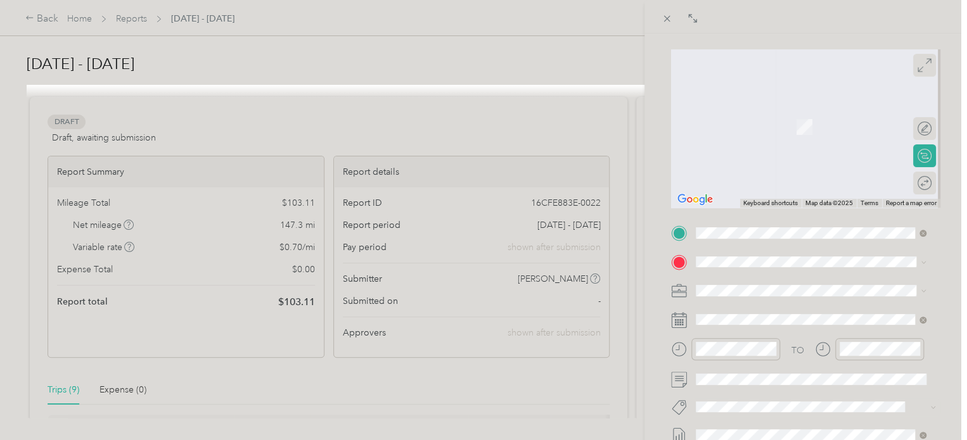
scroll to position [108, 0]
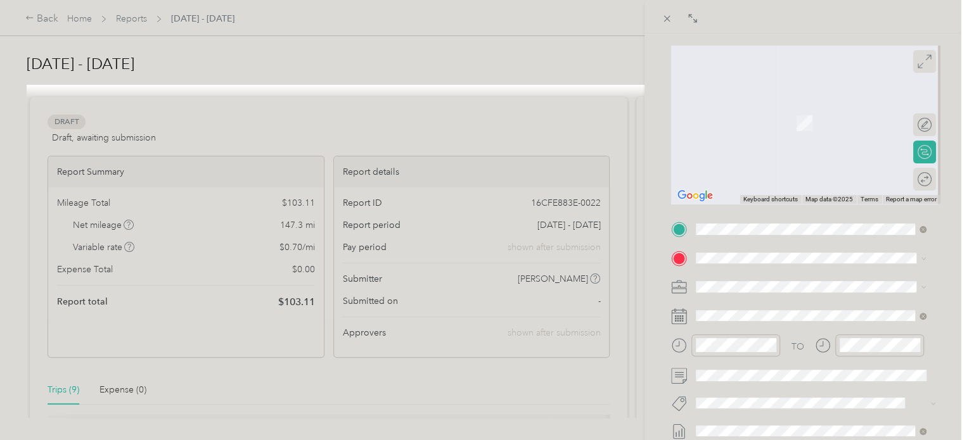
click at [775, 102] on span "[STREET_ADDRESS][US_STATE]" at bounding box center [783, 101] width 127 height 11
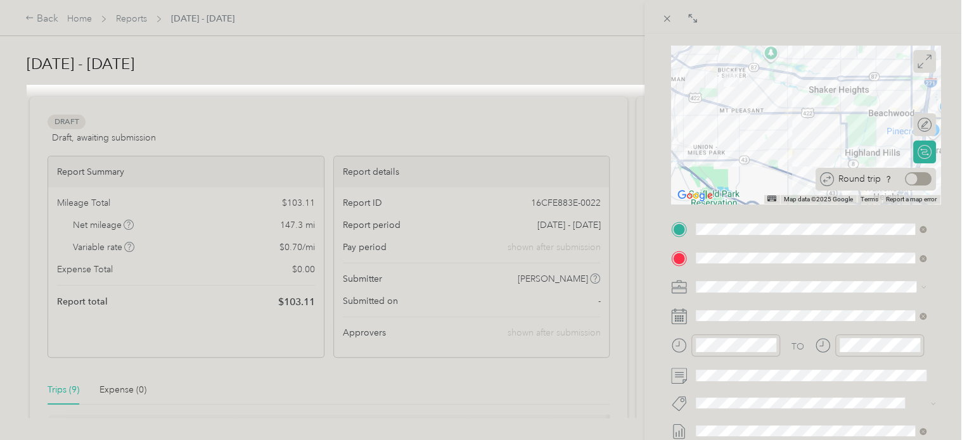
click at [920, 184] on div "Round trip" at bounding box center [883, 178] width 98 height 13
click at [911, 181] on div at bounding box center [918, 178] width 27 height 13
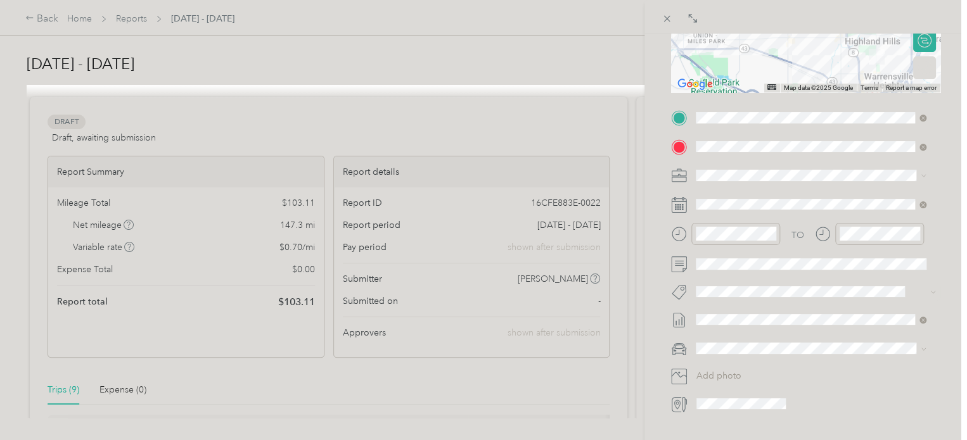
scroll to position [220, 0]
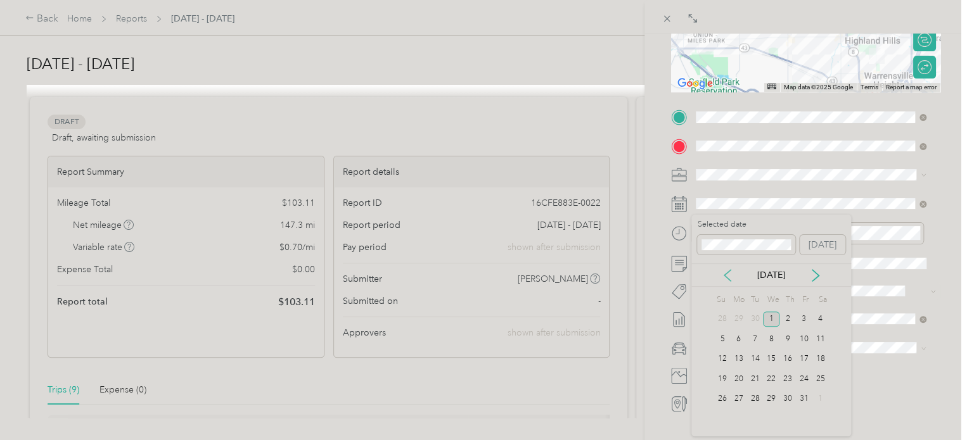
click at [725, 276] on icon at bounding box center [727, 275] width 6 height 11
click at [770, 379] on div "23" at bounding box center [771, 379] width 16 height 16
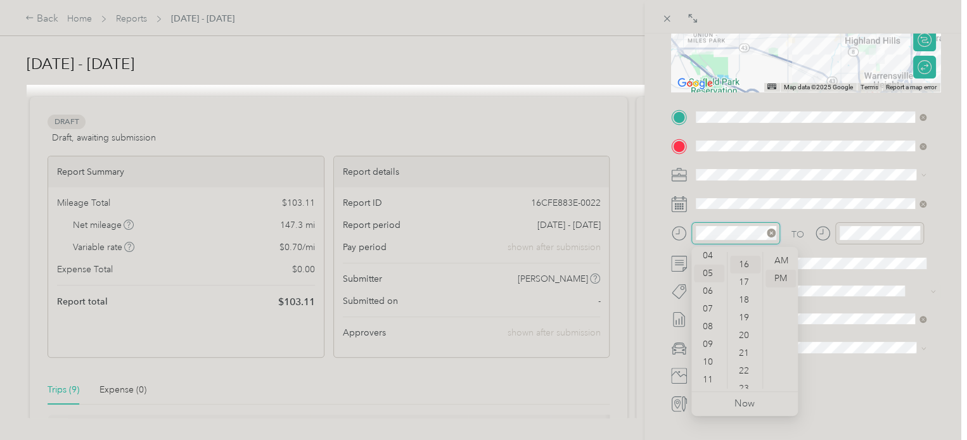
scroll to position [284, 0]
click at [789, 261] on div "AM" at bounding box center [780, 261] width 30 height 18
click at [704, 363] on div "10" at bounding box center [709, 362] width 30 height 18
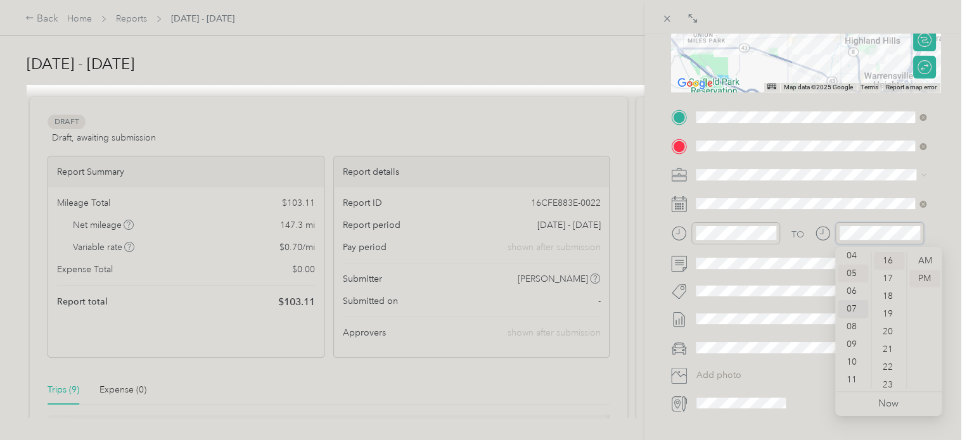
scroll to position [0, 0]
click at [853, 260] on div "12" at bounding box center [852, 261] width 30 height 18
click at [889, 331] on div "20" at bounding box center [888, 332] width 30 height 18
click at [944, 222] on div "BACK New Trip Save This trip cannot be edited because it is either under review…" at bounding box center [805, 254] width 322 height 440
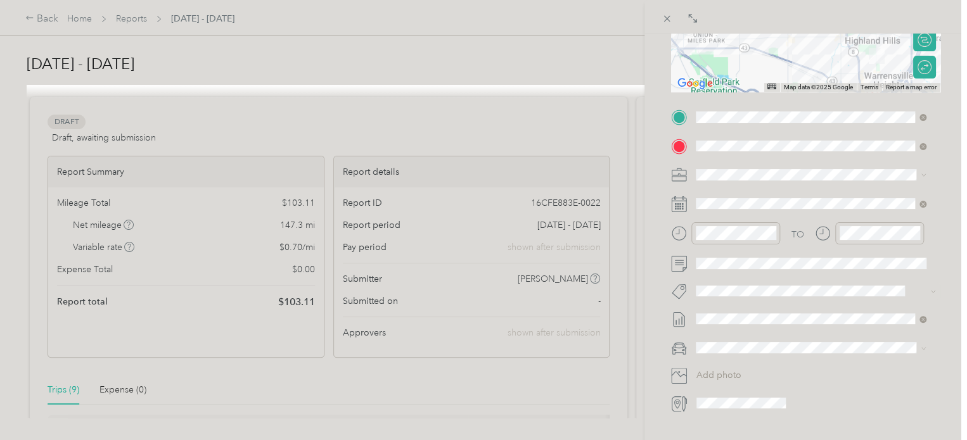
scroll to position [293, 0]
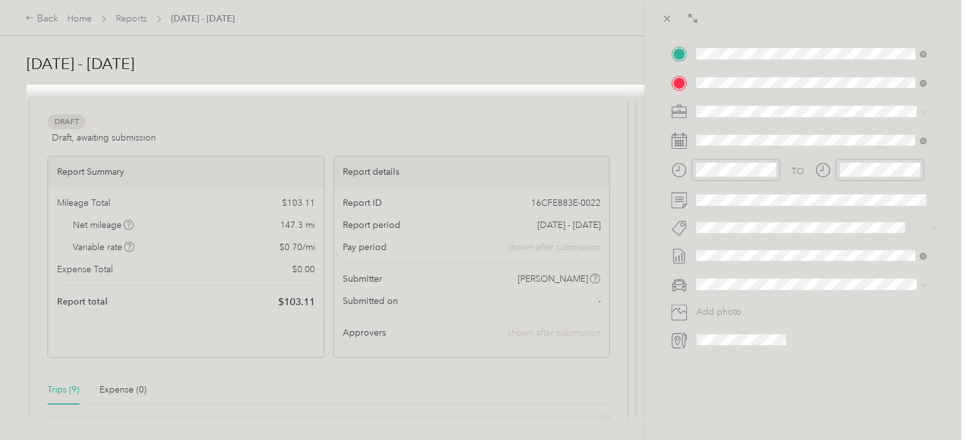
click at [719, 296] on div "Kia forte" at bounding box center [810, 289] width 221 height 13
click at [945, 158] on div "BACK New Trip Save This trip cannot be edited because it is either under review…" at bounding box center [805, 254] width 322 height 440
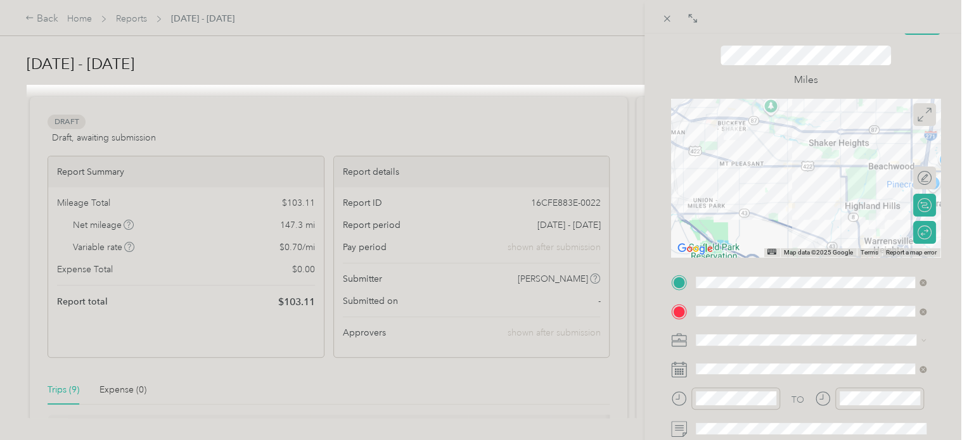
scroll to position [0, 0]
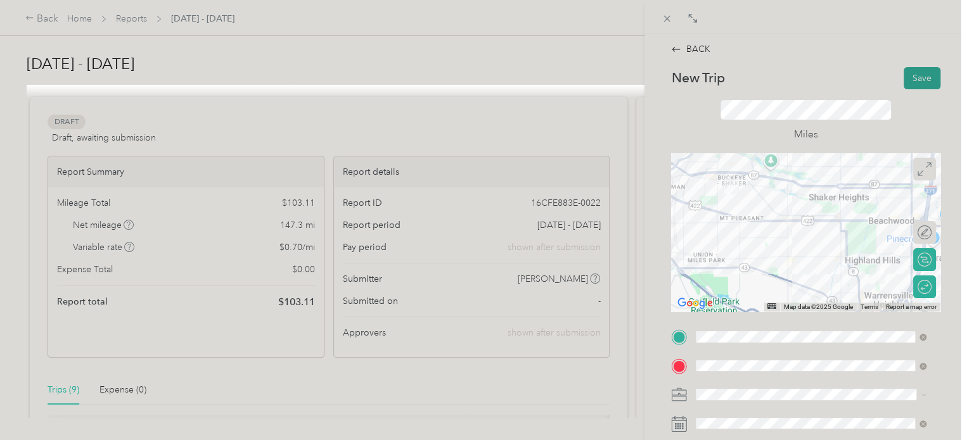
click at [915, 75] on button "Save" at bounding box center [921, 78] width 37 height 22
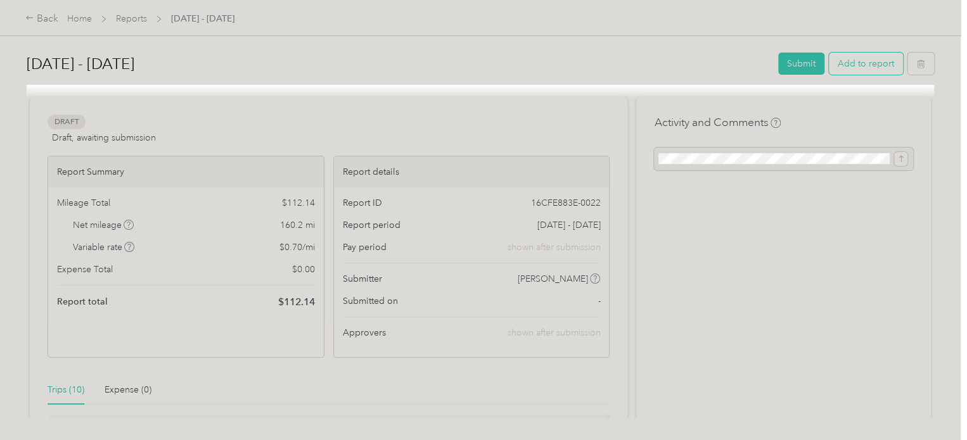
click at [851, 62] on button "Add to report" at bounding box center [866, 64] width 74 height 22
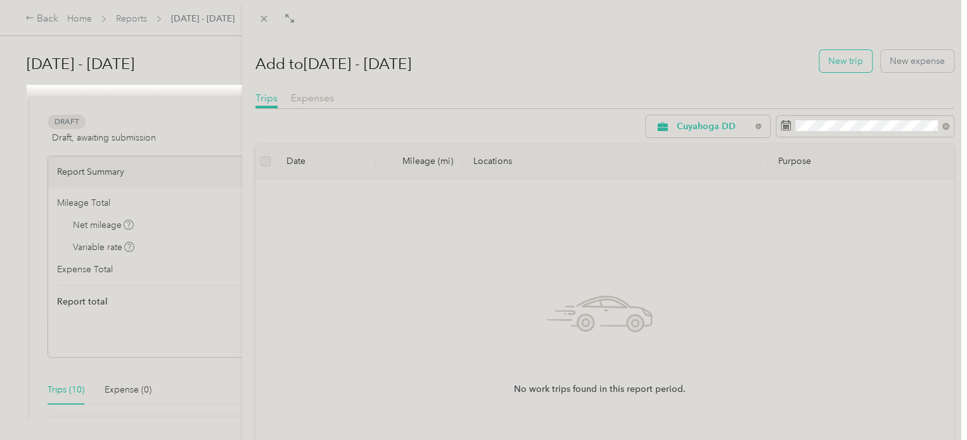
click at [836, 60] on button "New trip" at bounding box center [845, 61] width 53 height 22
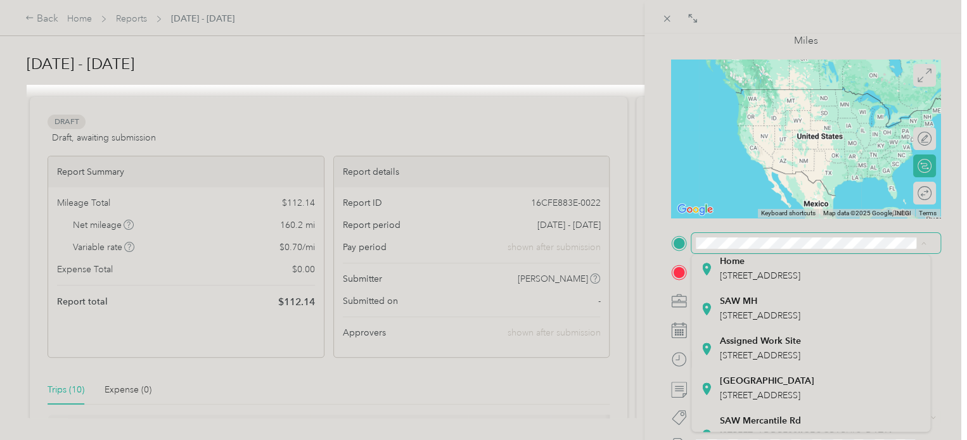
scroll to position [139, 0]
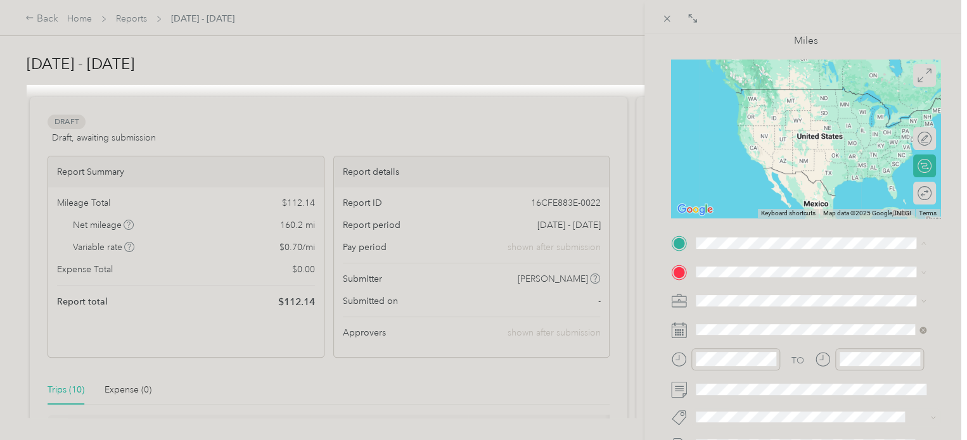
click at [761, 333] on span "[STREET_ADDRESS]" at bounding box center [760, 327] width 80 height 11
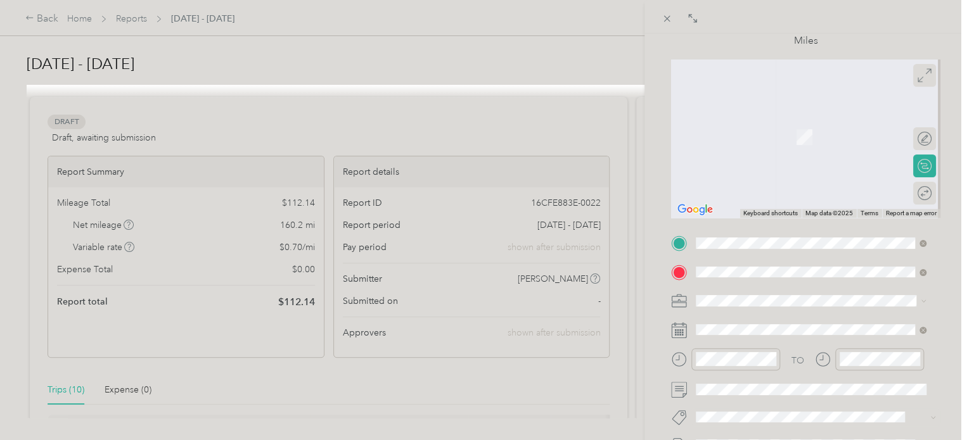
click at [791, 124] on span "[STREET_ADDRESS][US_STATE]" at bounding box center [783, 117] width 127 height 11
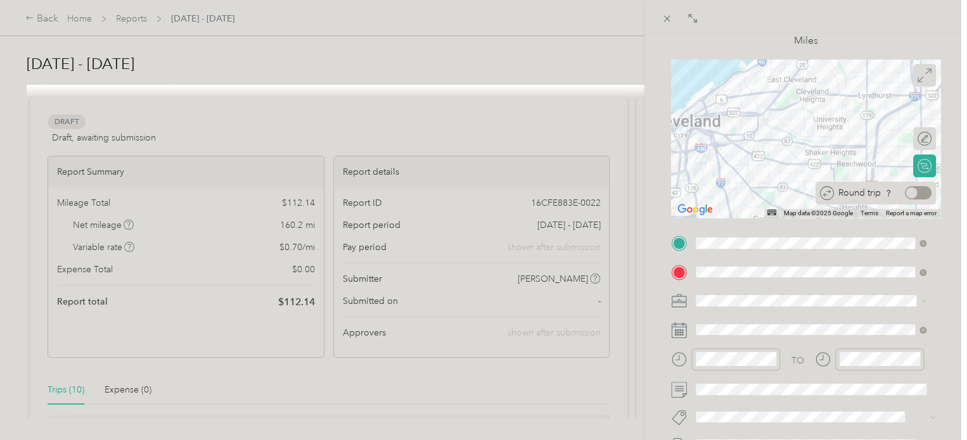
click at [911, 190] on div at bounding box center [918, 192] width 27 height 13
click at [948, 201] on div "BACK New Trip Save This trip cannot be edited because it is either under review…" at bounding box center [805, 254] width 322 height 440
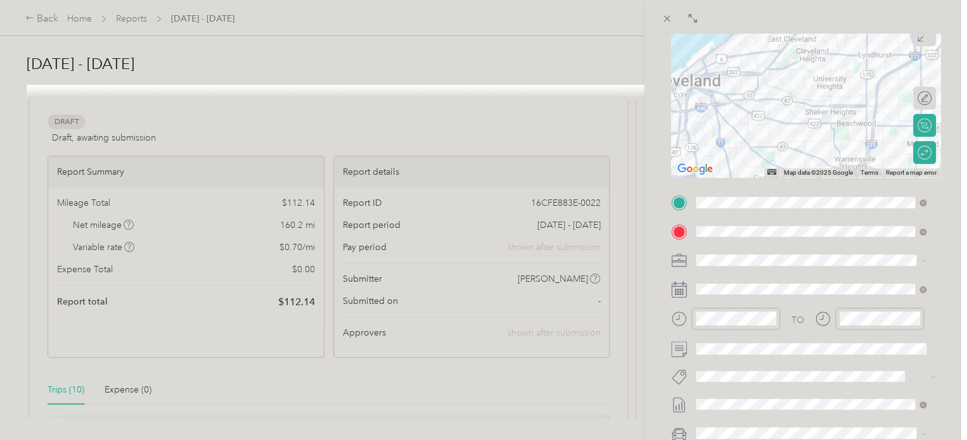
scroll to position [181, 0]
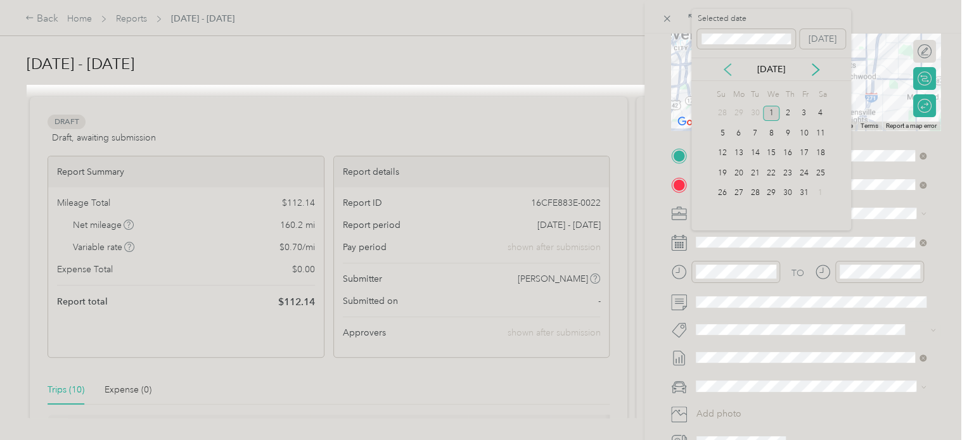
click at [729, 67] on icon at bounding box center [727, 69] width 13 height 13
click at [791, 172] on div "24" at bounding box center [787, 173] width 16 height 16
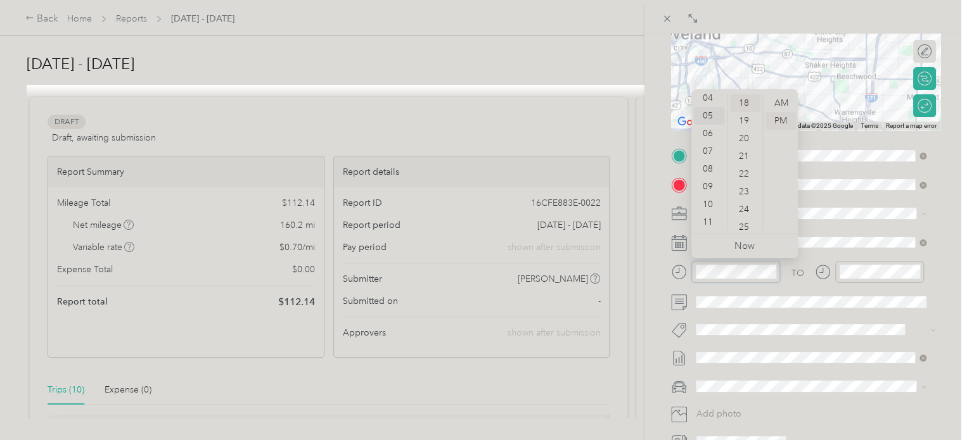
scroll to position [0, 0]
click at [708, 117] on div "01" at bounding box center [709, 121] width 30 height 18
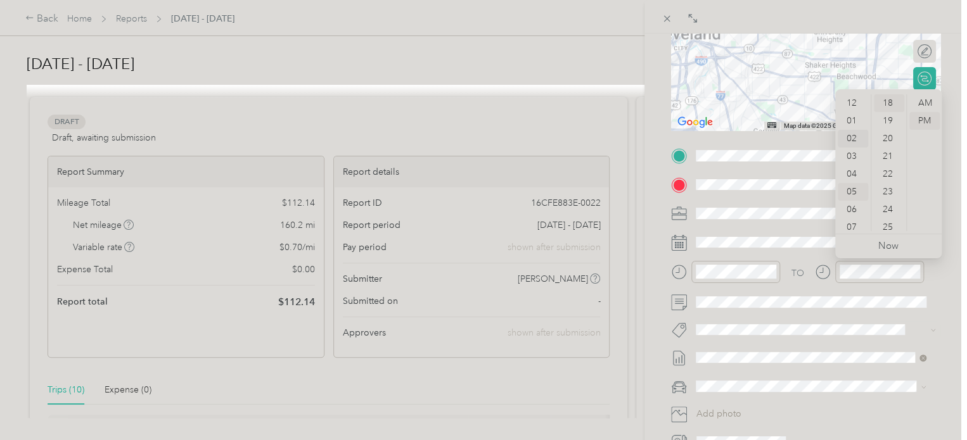
click at [850, 136] on div "02" at bounding box center [852, 139] width 30 height 18
click at [889, 187] on div "38" at bounding box center [888, 190] width 30 height 18
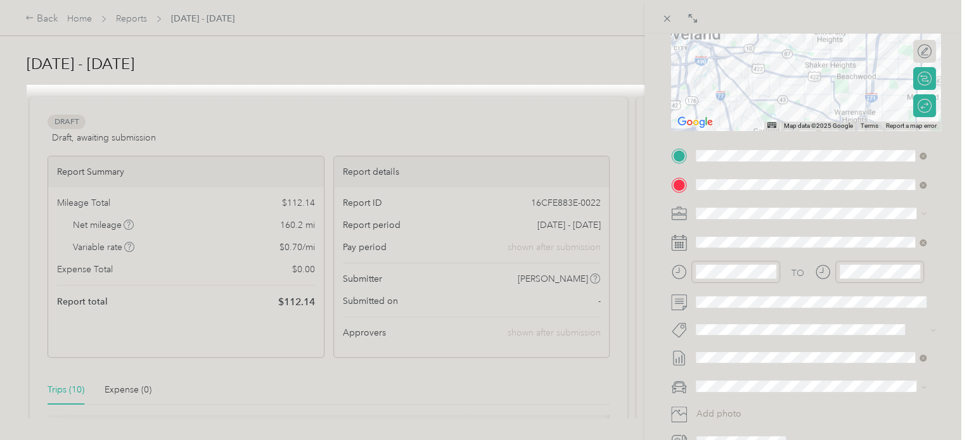
click at [943, 283] on div "BACK New Trip Save This trip cannot be edited because it is either under review…" at bounding box center [805, 254] width 322 height 440
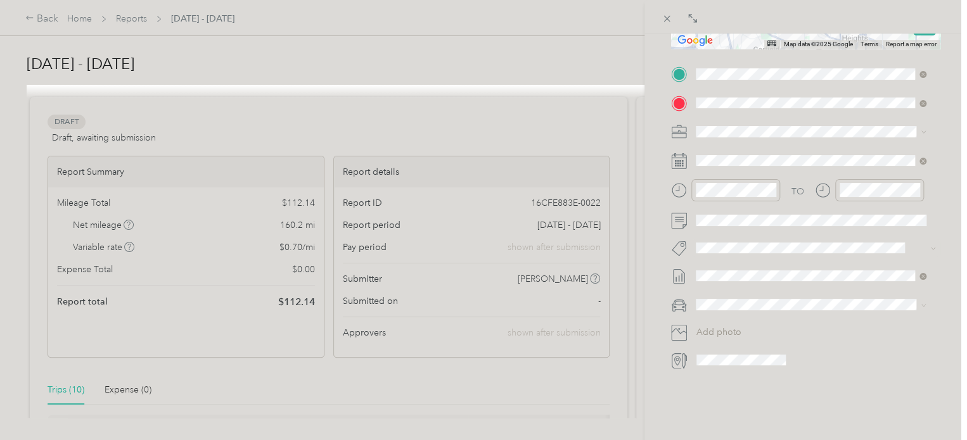
scroll to position [293, 0]
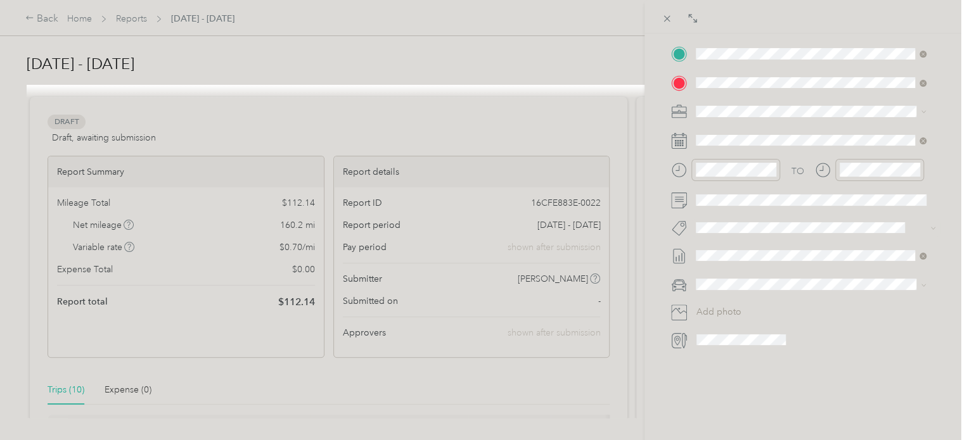
click at [740, 296] on div "Kia forte" at bounding box center [810, 296] width 221 height 13
click at [944, 200] on div "BACK New Trip Save This trip cannot be edited because it is either under review…" at bounding box center [805, 254] width 322 height 440
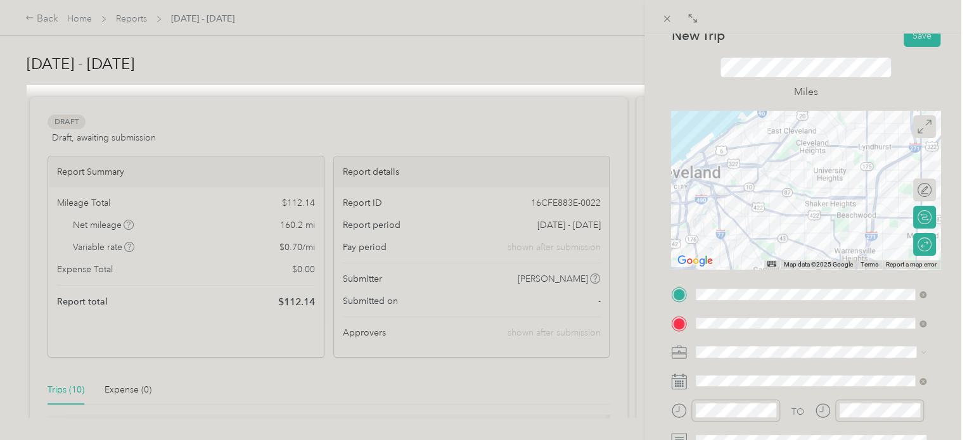
scroll to position [0, 0]
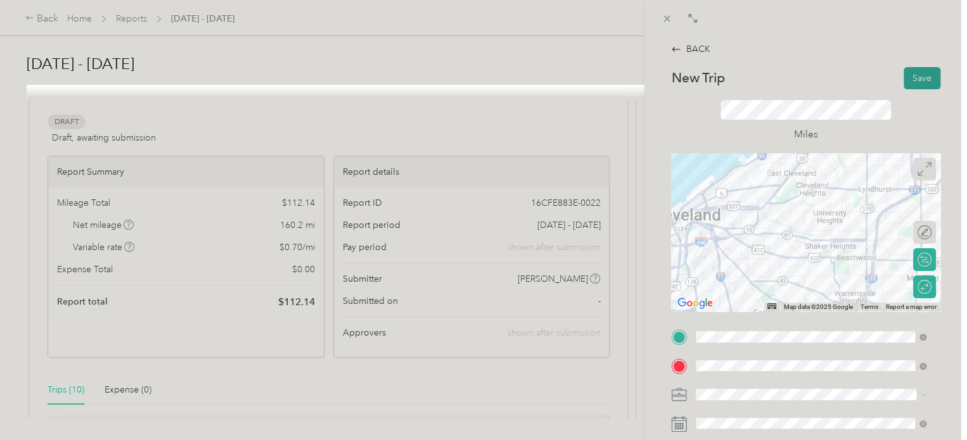
click at [916, 74] on button "Save" at bounding box center [921, 78] width 37 height 22
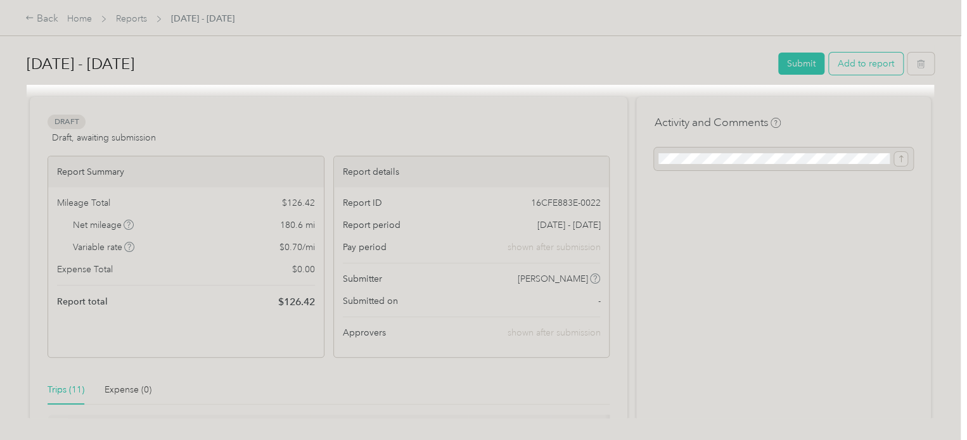
click at [856, 65] on button "Add to report" at bounding box center [866, 64] width 74 height 22
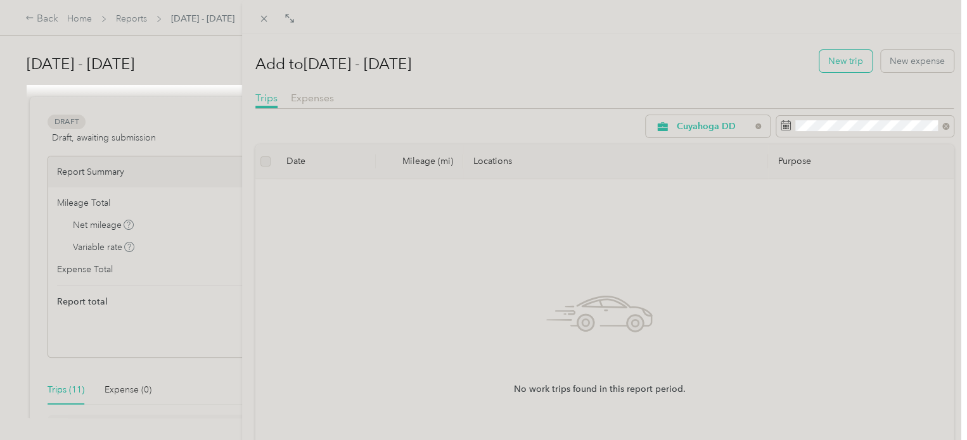
click at [844, 64] on button "New trip" at bounding box center [845, 61] width 53 height 22
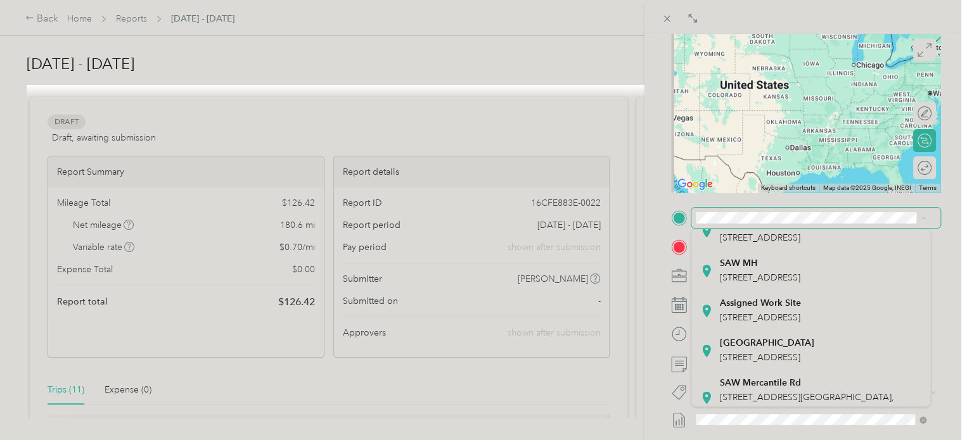
scroll to position [198, 0]
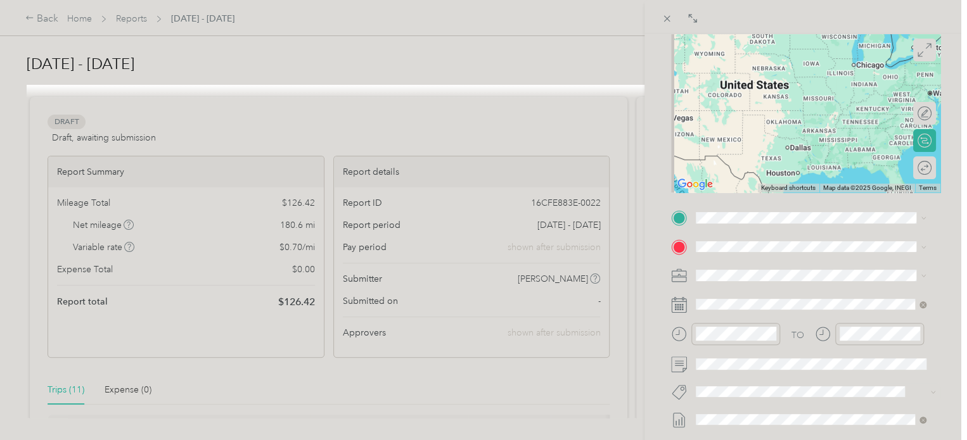
click at [773, 251] on div "Assigned Work Site [STREET_ADDRESS]" at bounding box center [760, 237] width 81 height 27
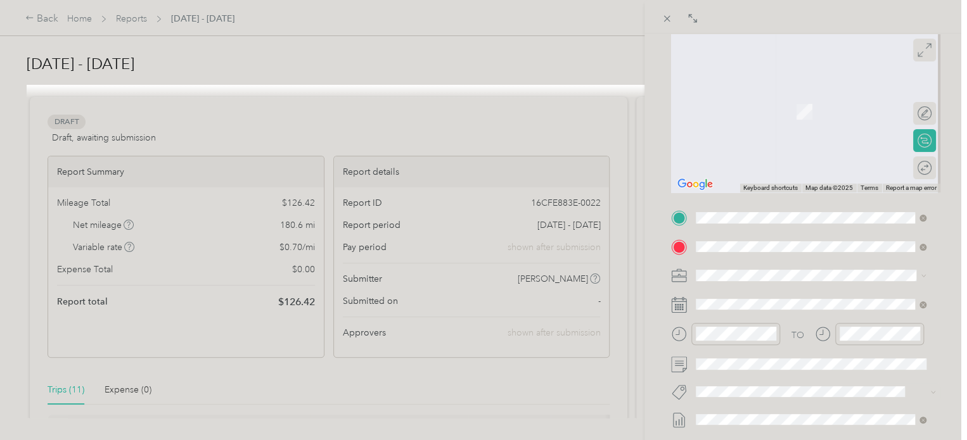
click at [765, 310] on div "Lakeside [STREET_ADDRESS]" at bounding box center [760, 304] width 80 height 27
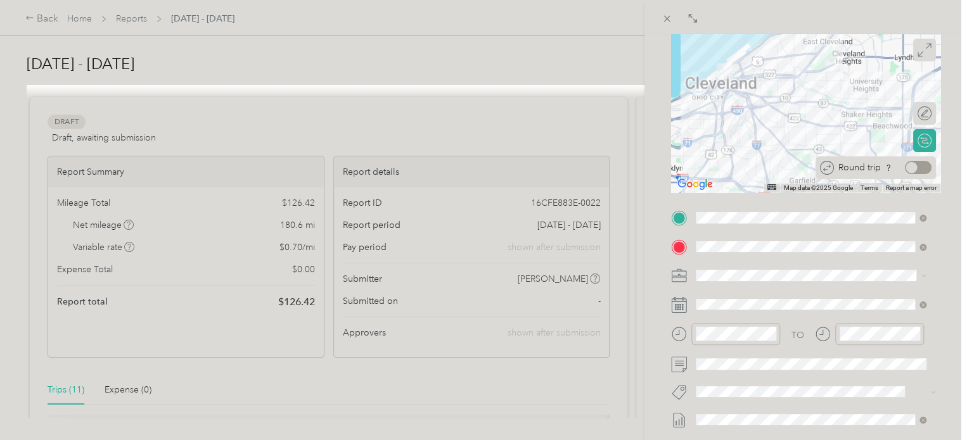
click at [917, 167] on div at bounding box center [918, 167] width 27 height 13
click at [948, 200] on div "BACK New Trip Save This trip cannot be edited because it is either under review…" at bounding box center [805, 254] width 322 height 440
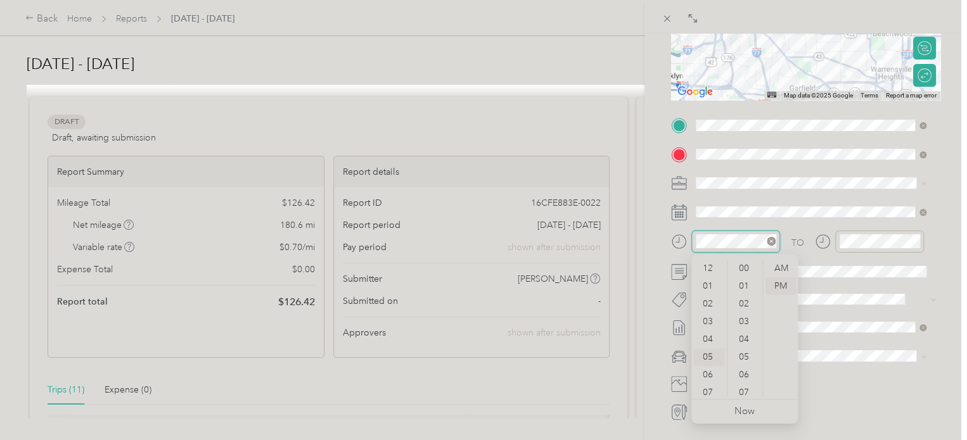
scroll to position [76, 0]
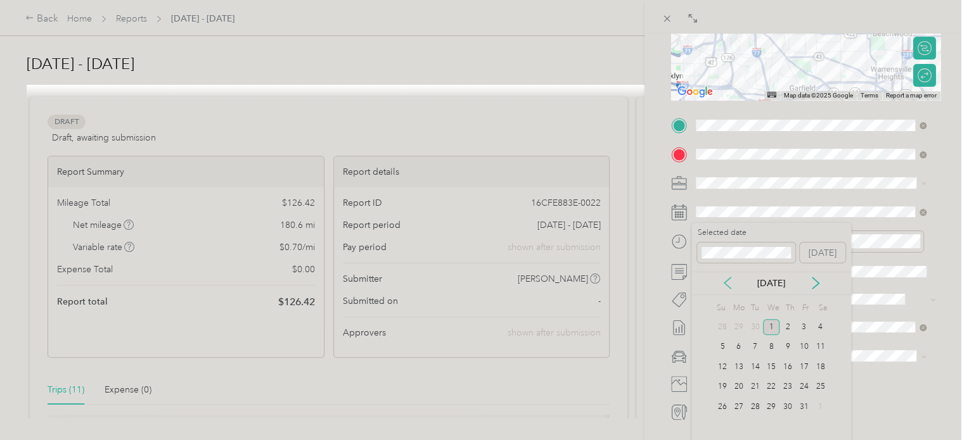
click at [727, 286] on icon at bounding box center [727, 283] width 6 height 11
click at [785, 388] on div "24" at bounding box center [787, 387] width 16 height 16
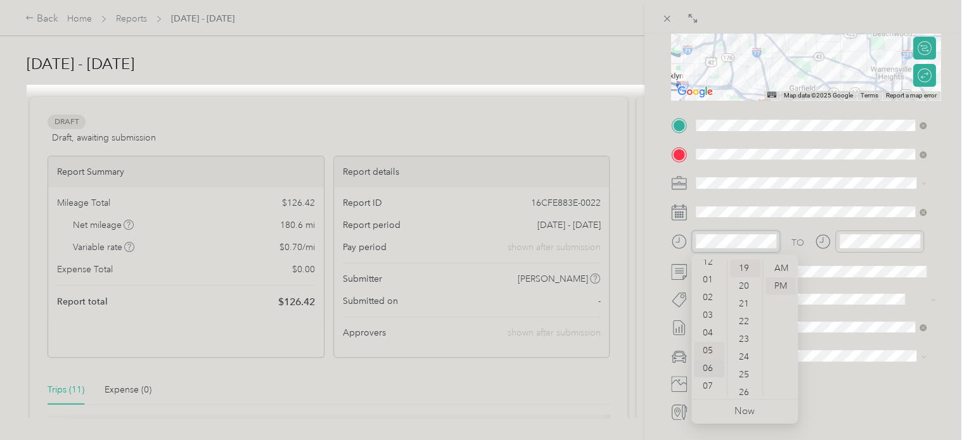
scroll to position [0, 0]
click at [706, 319] on div "03" at bounding box center [709, 322] width 30 height 18
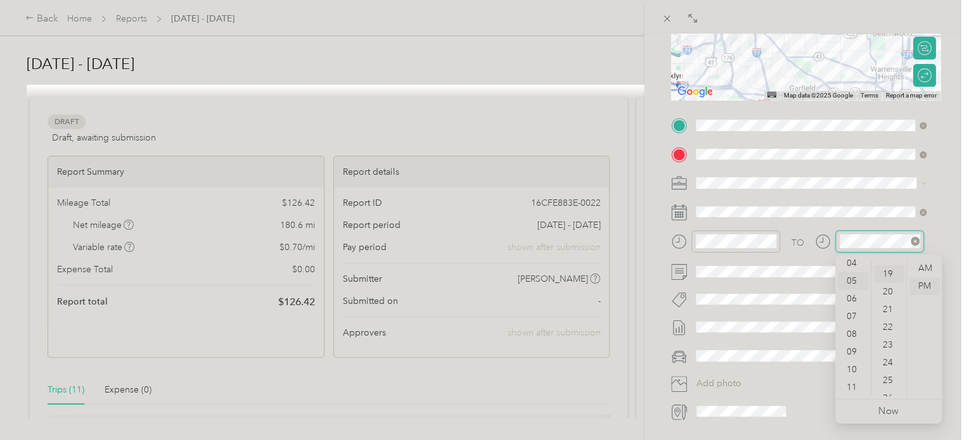
scroll to position [337, 0]
click at [848, 264] on div "04" at bounding box center [852, 264] width 30 height 18
click at [888, 310] on div "50" at bounding box center [888, 307] width 30 height 18
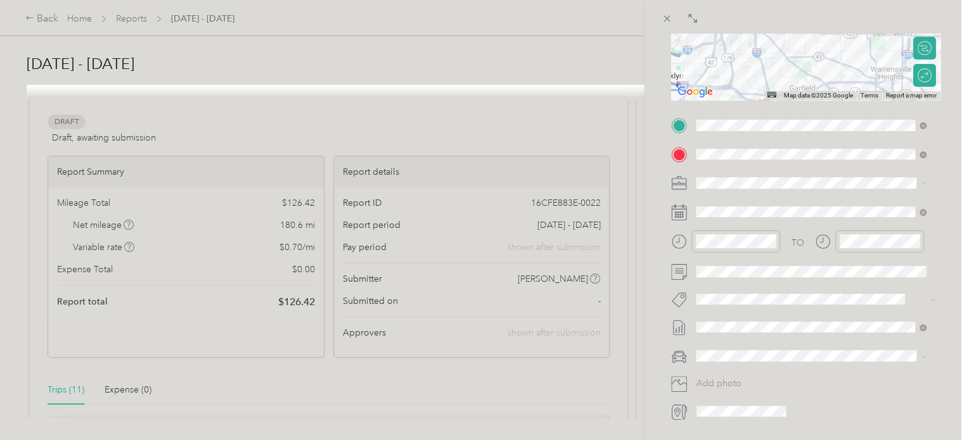
click at [945, 213] on div "BACK New Trip Save This trip cannot be edited because it is either under review…" at bounding box center [805, 254] width 322 height 440
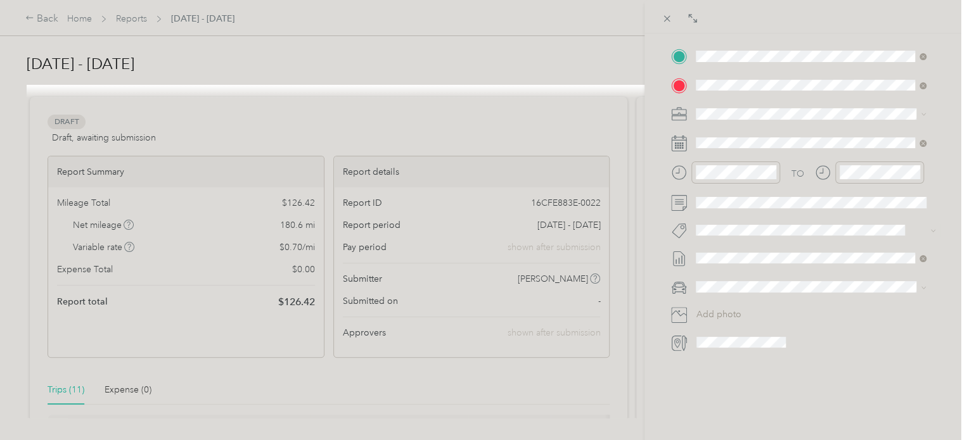
scroll to position [281, 0]
click at [727, 311] on li "Kia forte" at bounding box center [810, 309] width 239 height 22
click at [944, 192] on div "BACK New Trip Save This trip cannot be edited because it is either under review…" at bounding box center [805, 254] width 322 height 440
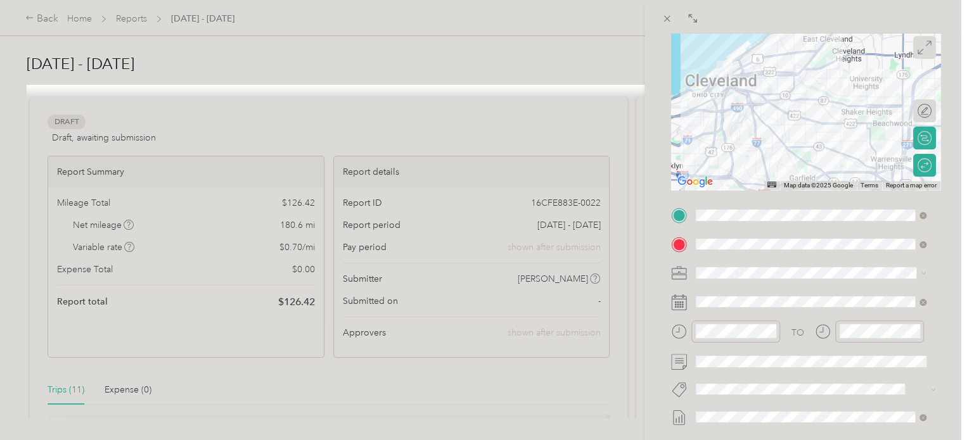
scroll to position [0, 0]
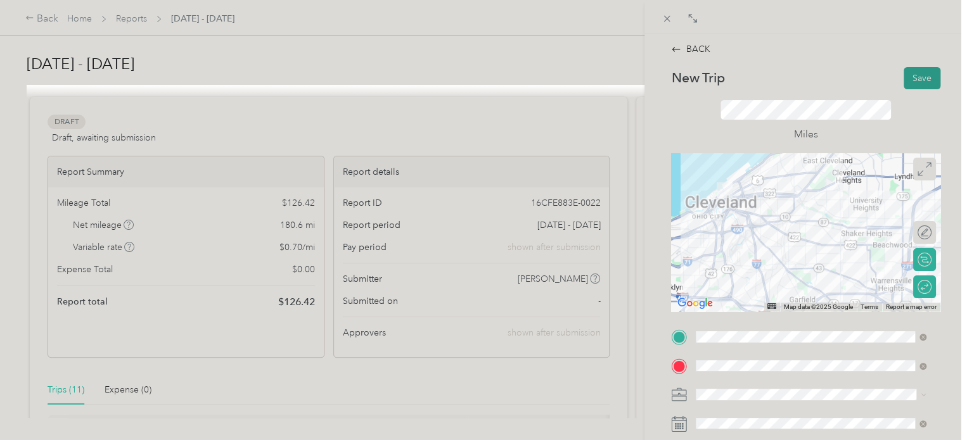
click at [913, 77] on button "Save" at bounding box center [921, 78] width 37 height 22
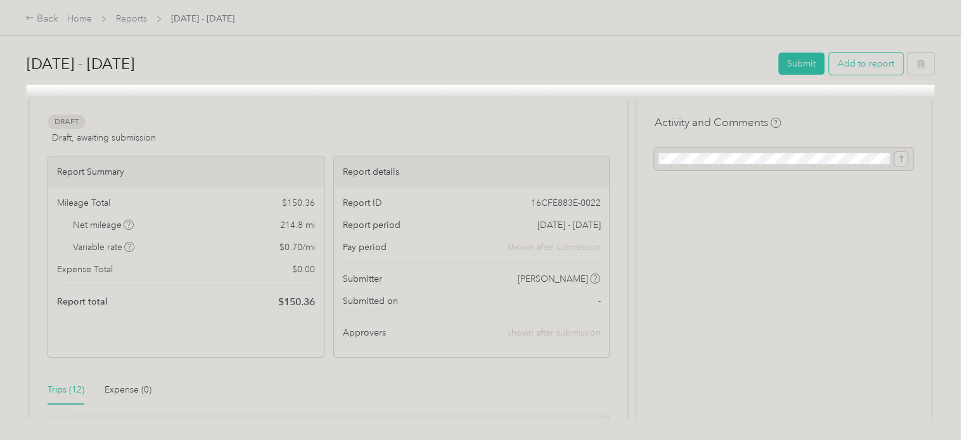
click at [867, 67] on button "Add to report" at bounding box center [866, 64] width 74 height 22
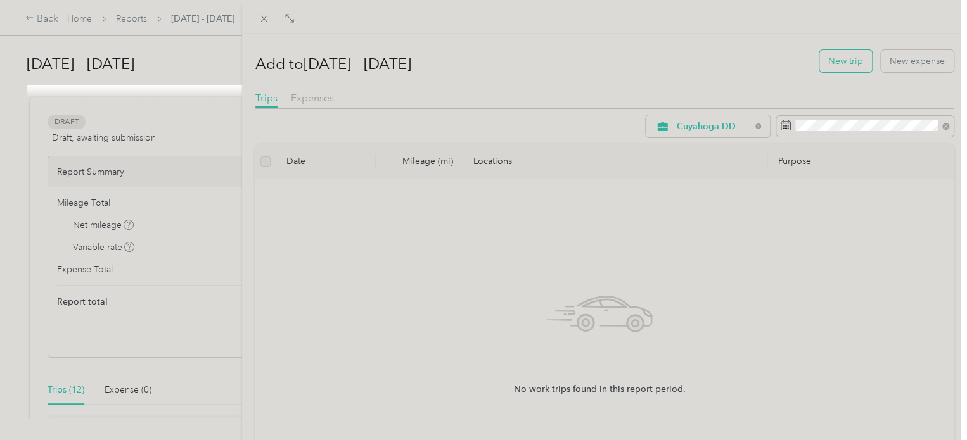
click at [831, 58] on button "New trip" at bounding box center [845, 61] width 53 height 22
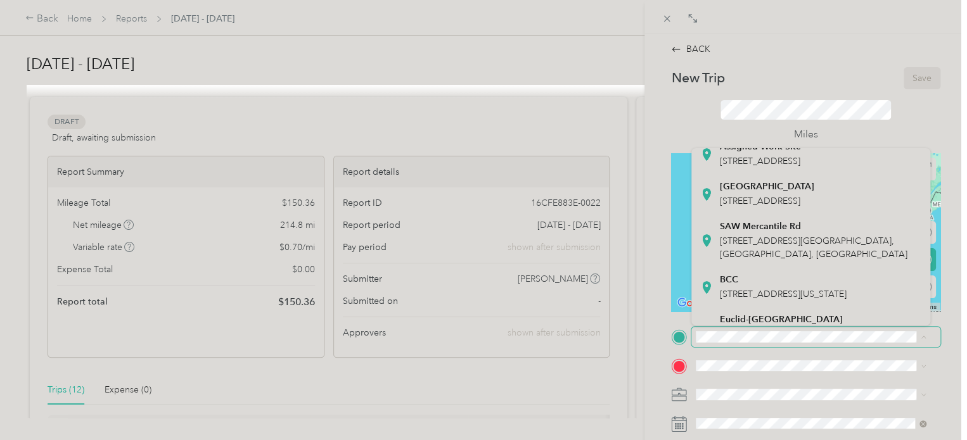
scroll to position [205, 0]
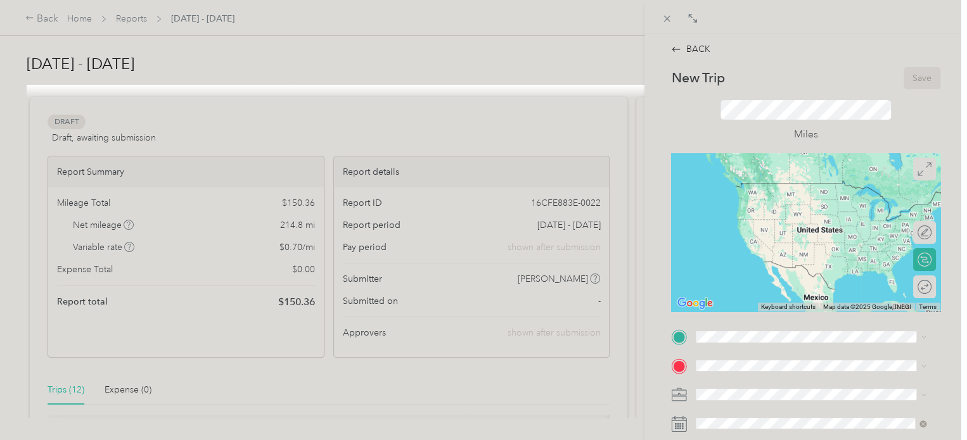
click at [800, 156] on div "Assigned Work Site [STREET_ADDRESS]" at bounding box center [760, 142] width 81 height 27
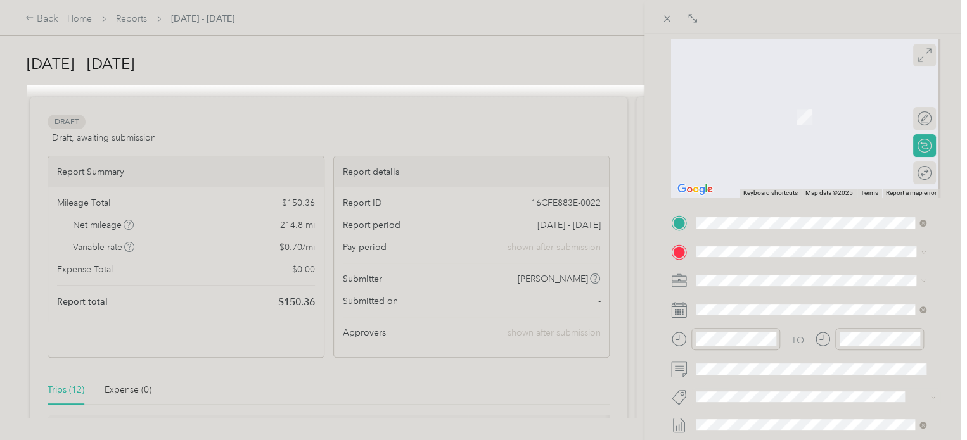
scroll to position [142, 0]
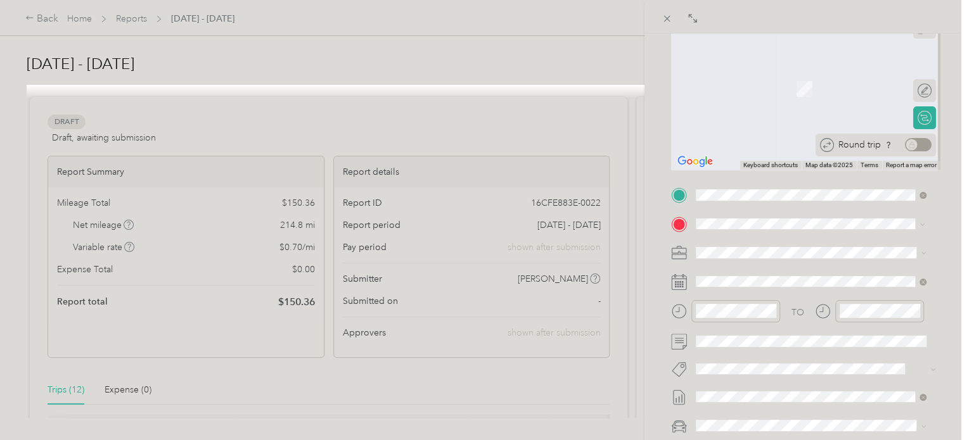
click at [906, 139] on div "Round trip" at bounding box center [883, 144] width 98 height 13
click at [760, 272] on div "[STREET_ADDRESS][US_STATE]" at bounding box center [810, 263] width 221 height 17
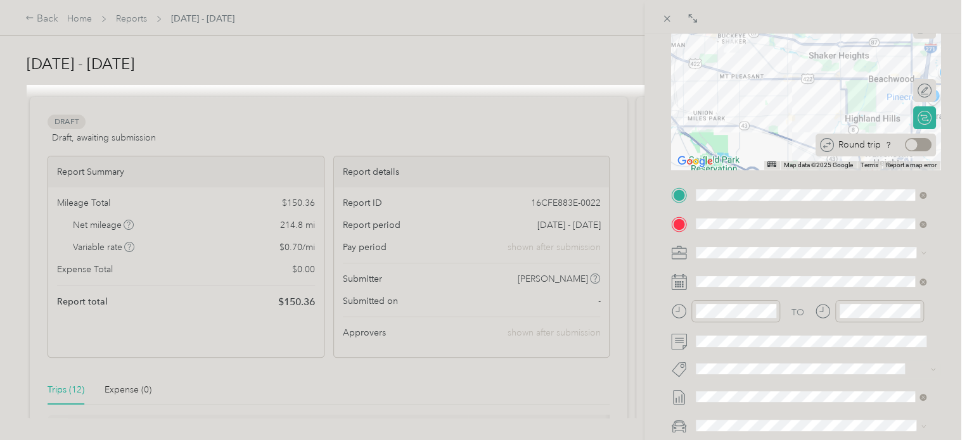
click at [915, 144] on div at bounding box center [918, 144] width 27 height 13
click at [950, 192] on div "BACK New Trip Save This trip cannot be edited because it is either under review…" at bounding box center [805, 254] width 322 height 440
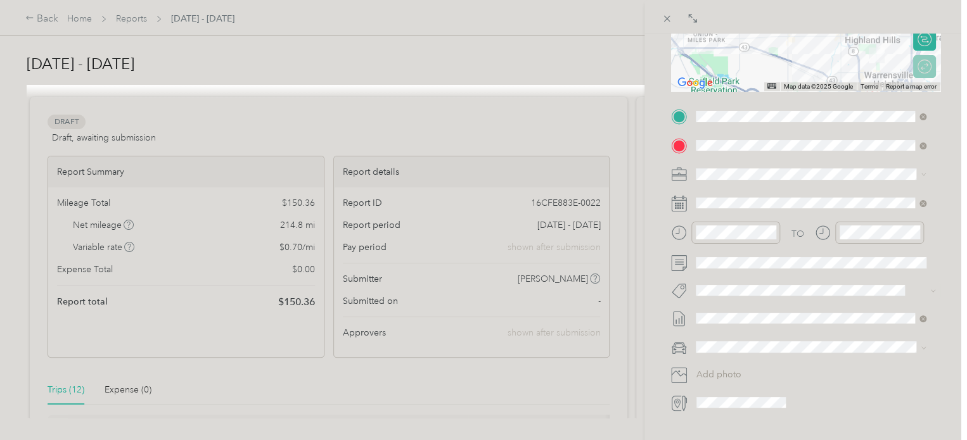
scroll to position [229, 0]
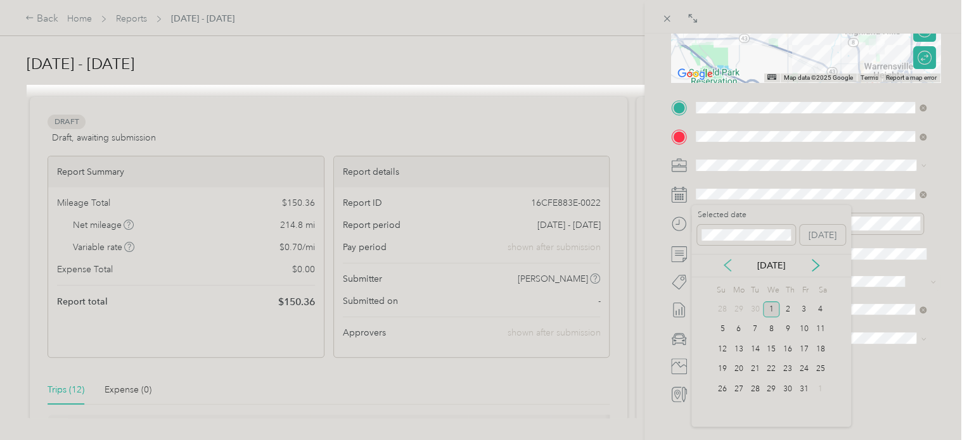
click at [721, 265] on icon at bounding box center [727, 265] width 13 height 13
click at [787, 331] on div "7" at bounding box center [787, 330] width 16 height 16
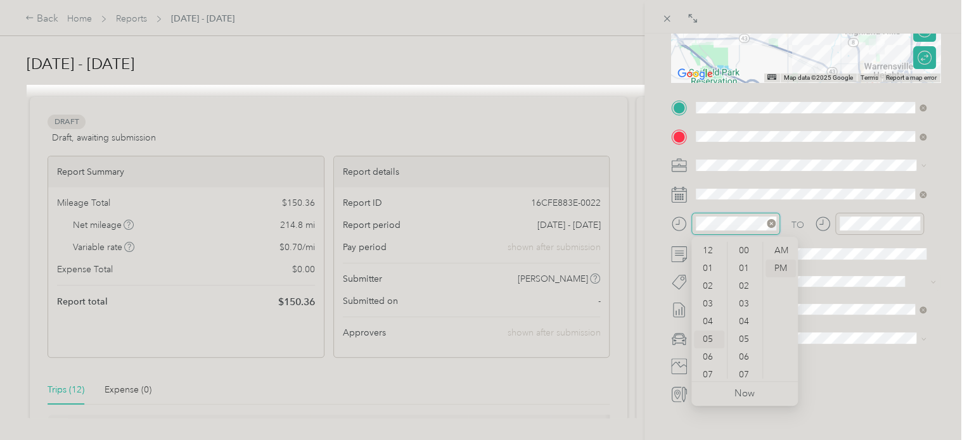
scroll to position [372, 0]
click at [785, 250] on div "AM" at bounding box center [780, 251] width 30 height 18
click at [706, 357] on div "10" at bounding box center [709, 352] width 30 height 18
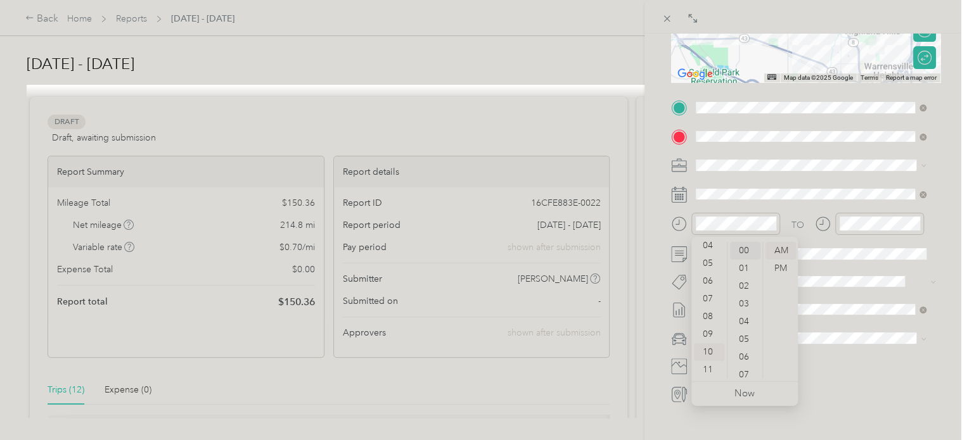
click at [744, 249] on div "00" at bounding box center [745, 251] width 30 height 18
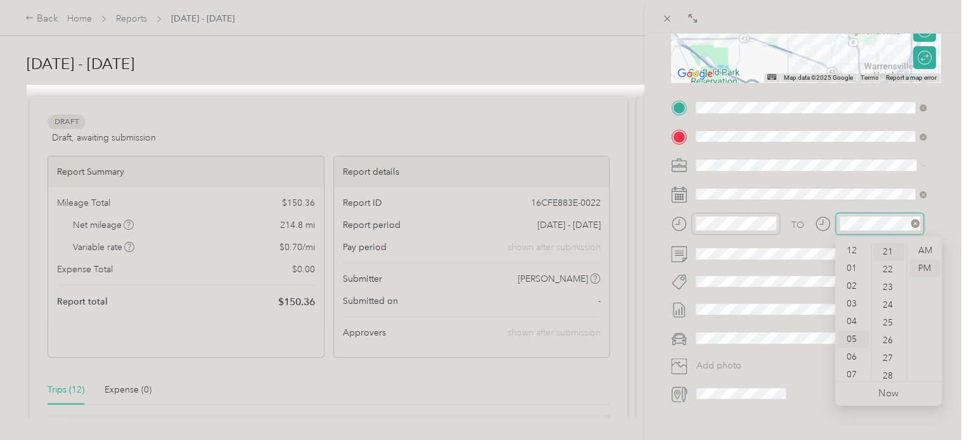
scroll to position [76, 0]
click at [930, 268] on div "PM" at bounding box center [924, 269] width 30 height 18
click at [856, 247] on div "12" at bounding box center [852, 251] width 30 height 18
click at [890, 333] on div "26" at bounding box center [888, 340] width 30 height 18
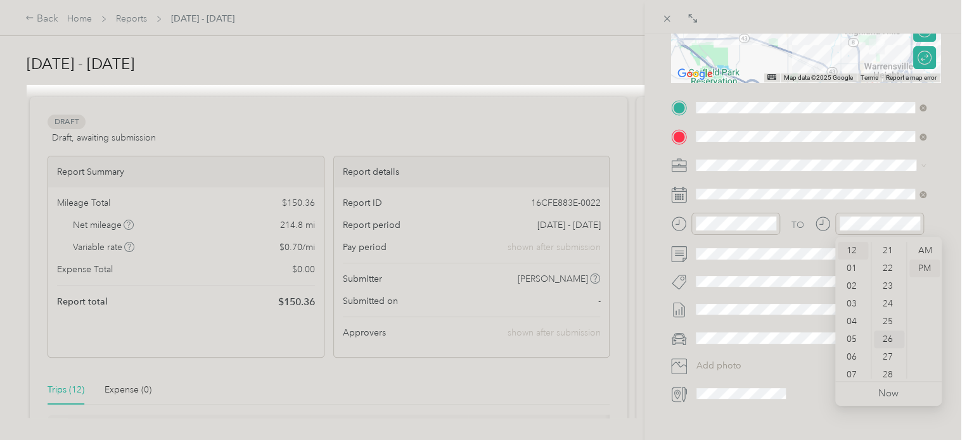
scroll to position [461, 0]
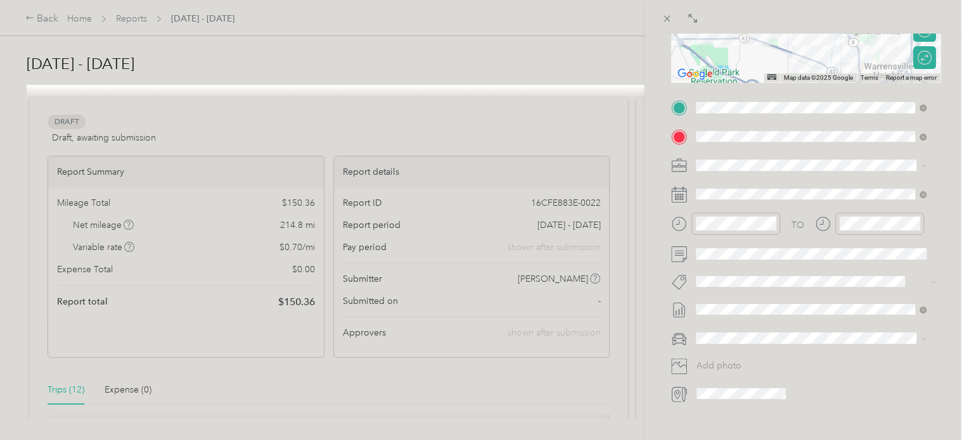
click at [950, 206] on div "BACK New Trip Save This trip cannot be edited because it is either under review…" at bounding box center [805, 254] width 322 height 440
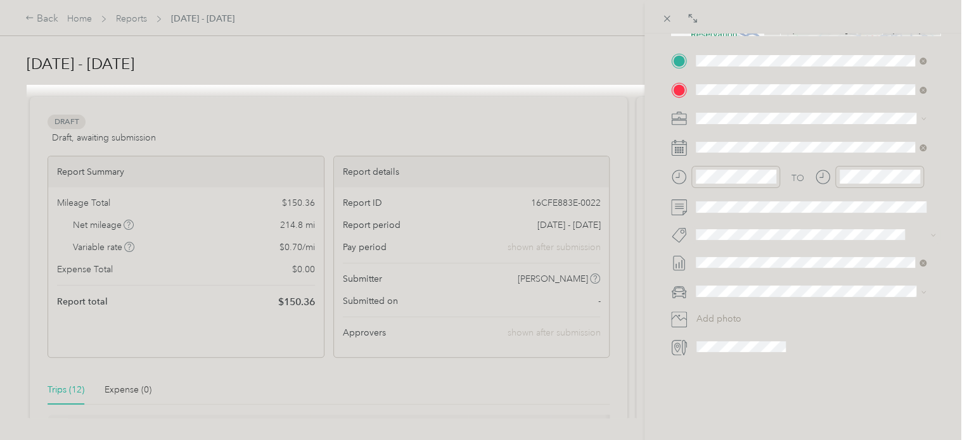
scroll to position [279, 0]
click at [724, 314] on li "Kia forte" at bounding box center [810, 304] width 239 height 22
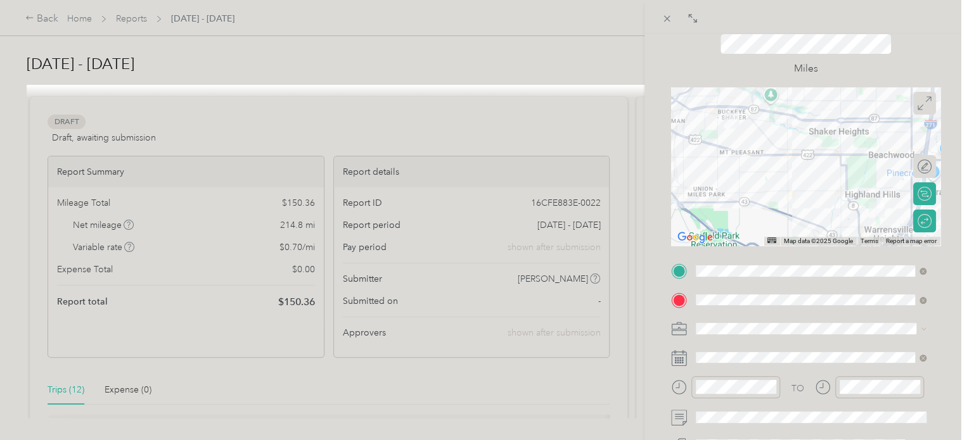
scroll to position [0, 0]
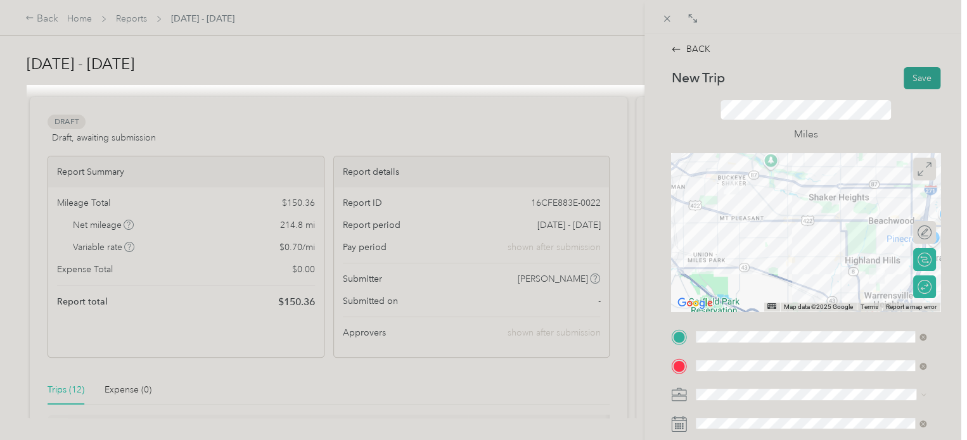
click at [922, 83] on button "Save" at bounding box center [921, 78] width 37 height 22
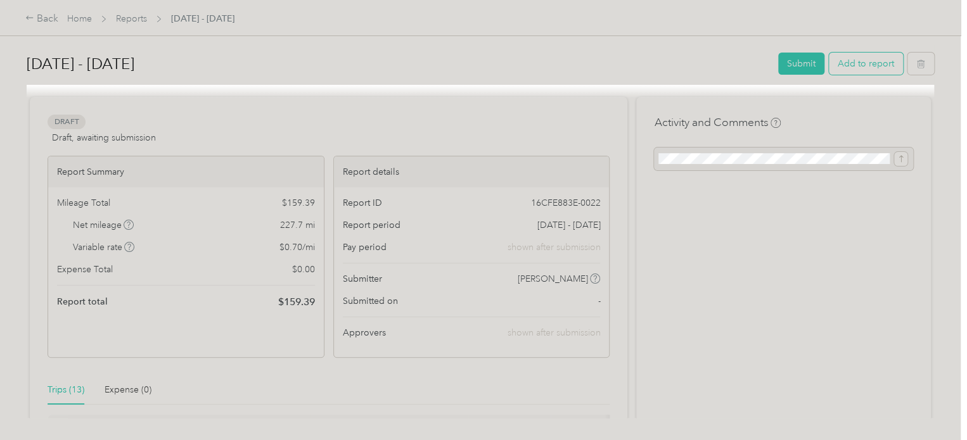
click at [871, 64] on button "Add to report" at bounding box center [866, 64] width 74 height 22
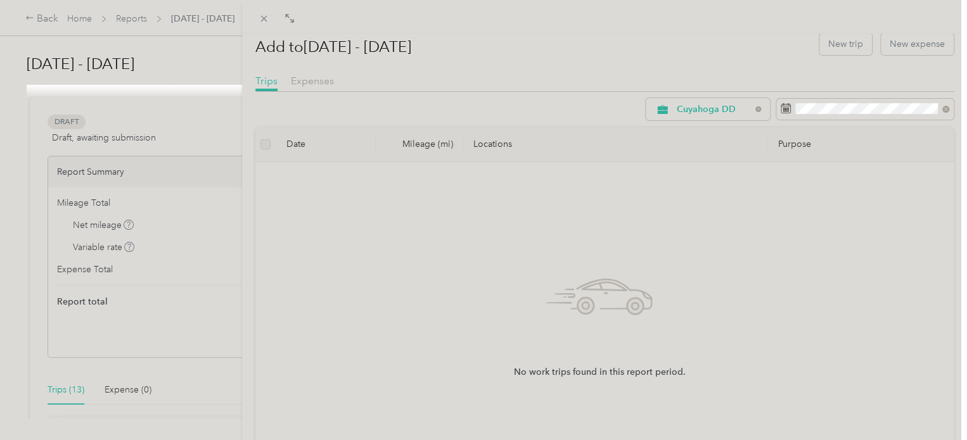
scroll to position [18, 0]
click at [836, 48] on button "New trip" at bounding box center [845, 43] width 53 height 22
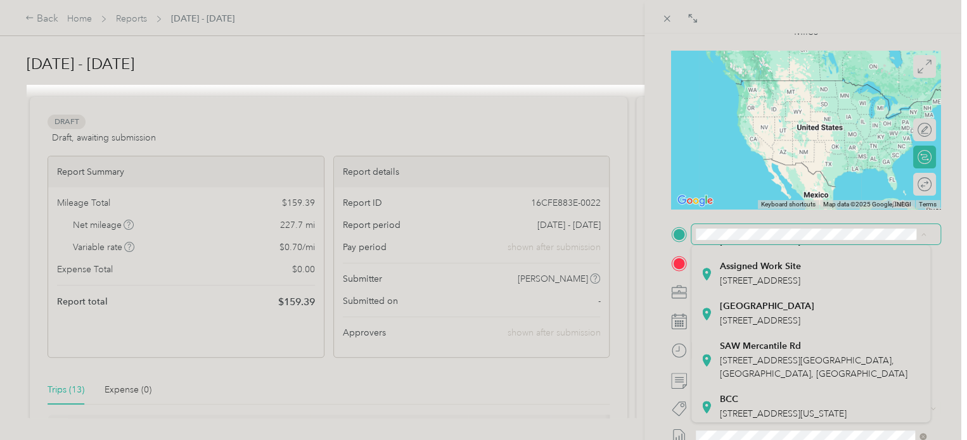
scroll to position [180, 0]
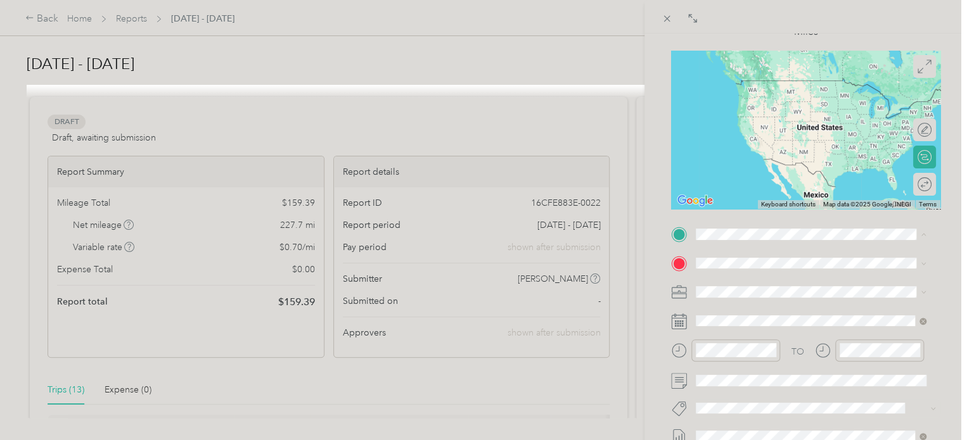
click at [765, 284] on span "[STREET_ADDRESS]" at bounding box center [760, 278] width 80 height 11
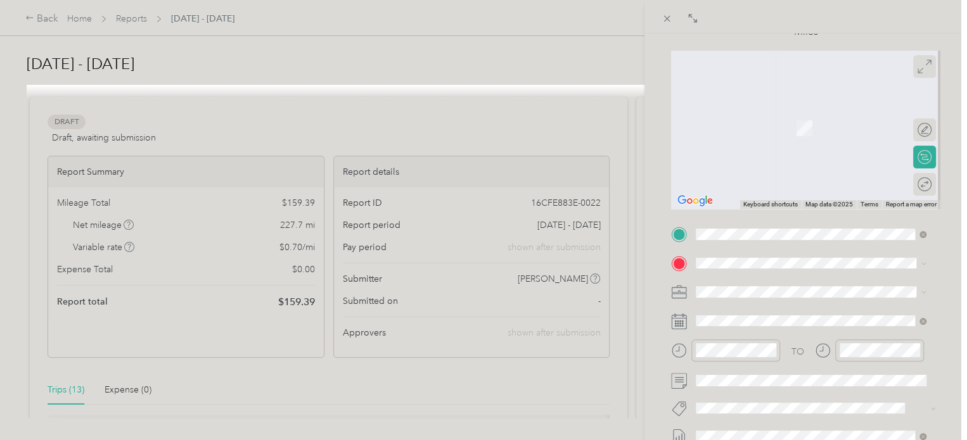
click at [764, 307] on span "[STREET_ADDRESS][US_STATE]" at bounding box center [783, 301] width 127 height 11
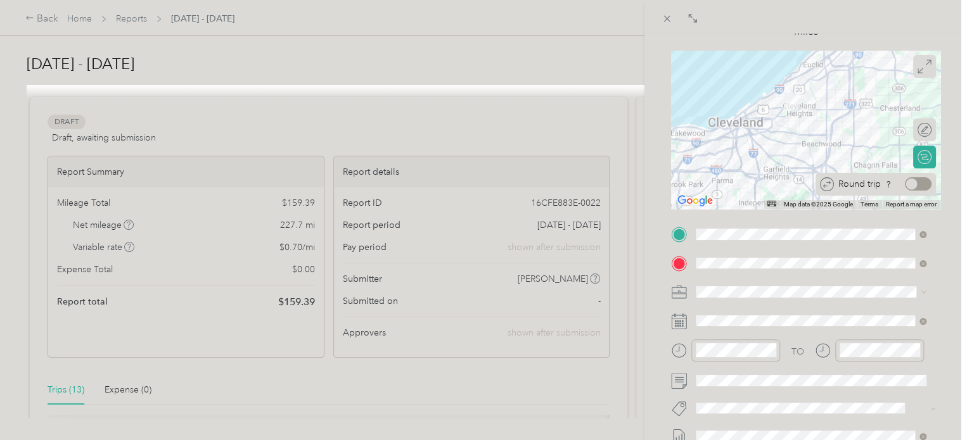
click at [912, 183] on div at bounding box center [918, 183] width 27 height 13
click at [944, 198] on div "BACK New Trip Save This trip cannot be edited because it is either under review…" at bounding box center [805, 254] width 322 height 440
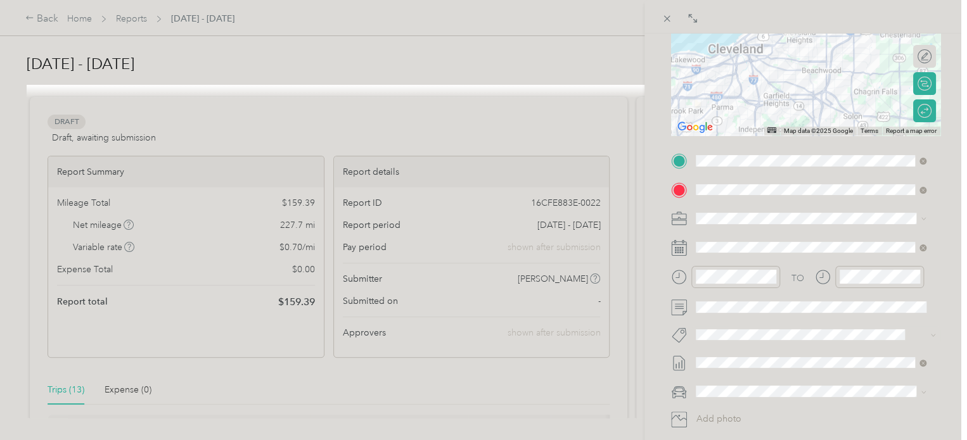
scroll to position [179, 0]
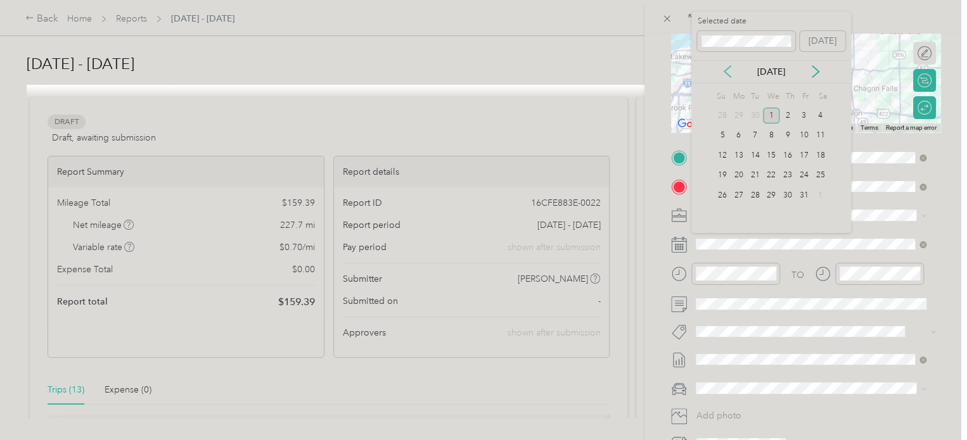
click at [732, 70] on icon at bounding box center [727, 71] width 13 height 13
click at [781, 137] on div "7" at bounding box center [787, 136] width 16 height 16
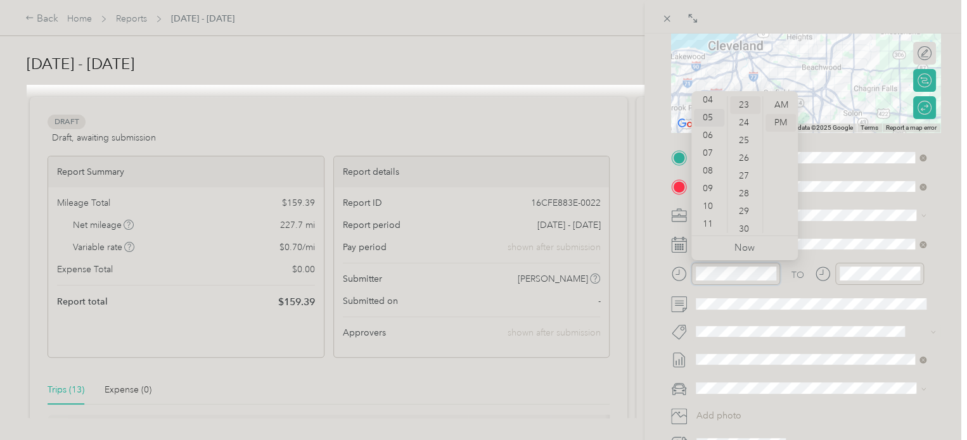
scroll to position [0, 0]
click at [706, 158] on div "03" at bounding box center [709, 158] width 30 height 18
click at [744, 99] on div "00" at bounding box center [745, 105] width 30 height 18
click at [744, 105] on div "00" at bounding box center [745, 105] width 30 height 18
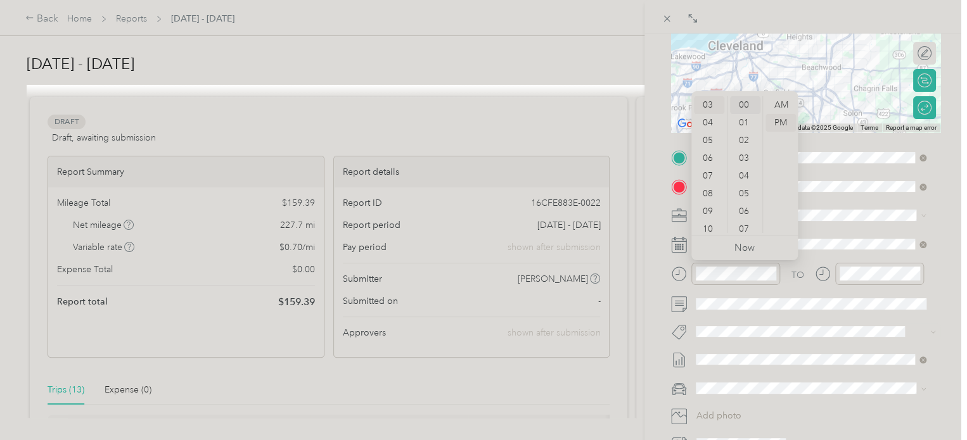
click at [744, 105] on div "00" at bounding box center [745, 105] width 30 height 18
click at [705, 140] on div "02" at bounding box center [709, 141] width 30 height 18
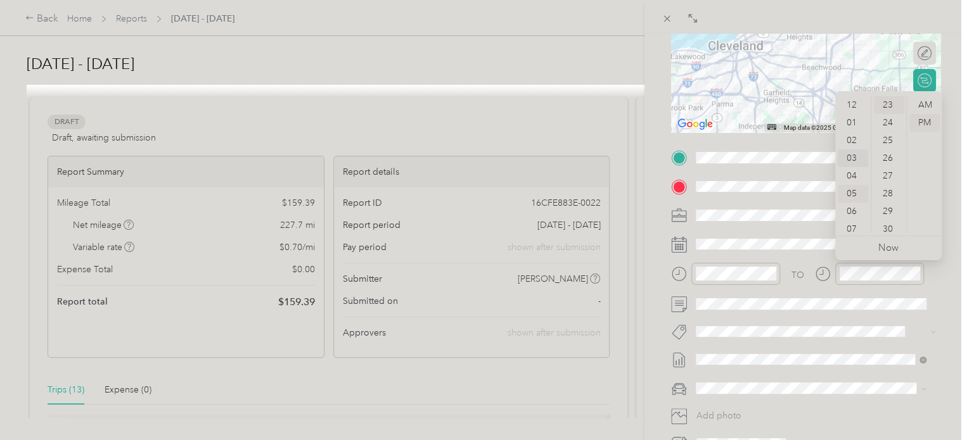
click at [854, 156] on div "03" at bounding box center [852, 158] width 30 height 18
click at [888, 207] on div "35" at bounding box center [888, 208] width 30 height 18
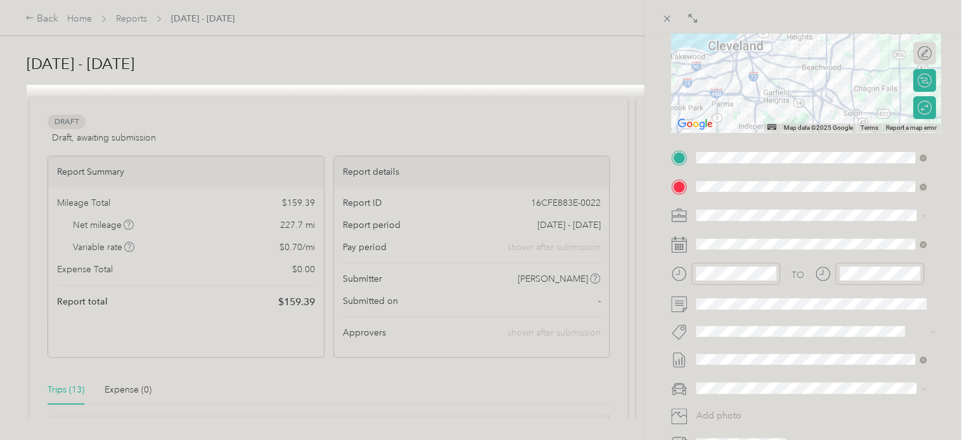
click at [948, 93] on div "BACK New Trip Save This trip cannot be edited because it is either under review…" at bounding box center [805, 254] width 322 height 440
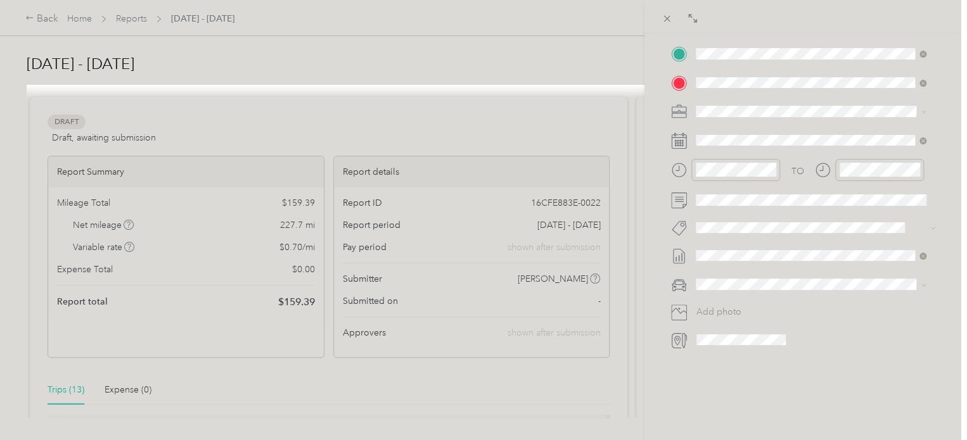
click at [758, 281] on span at bounding box center [815, 284] width 249 height 20
click at [728, 298] on li "Kia forte" at bounding box center [810, 295] width 239 height 22
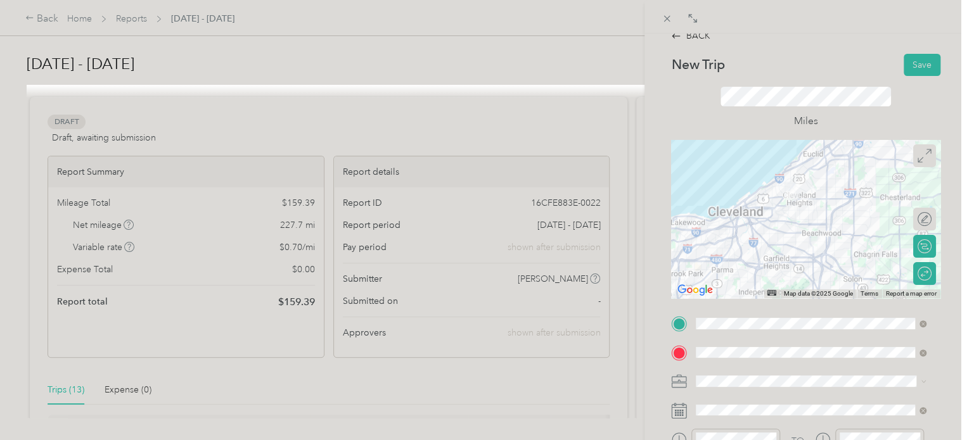
scroll to position [11, 0]
click at [917, 61] on button "Save" at bounding box center [921, 67] width 37 height 22
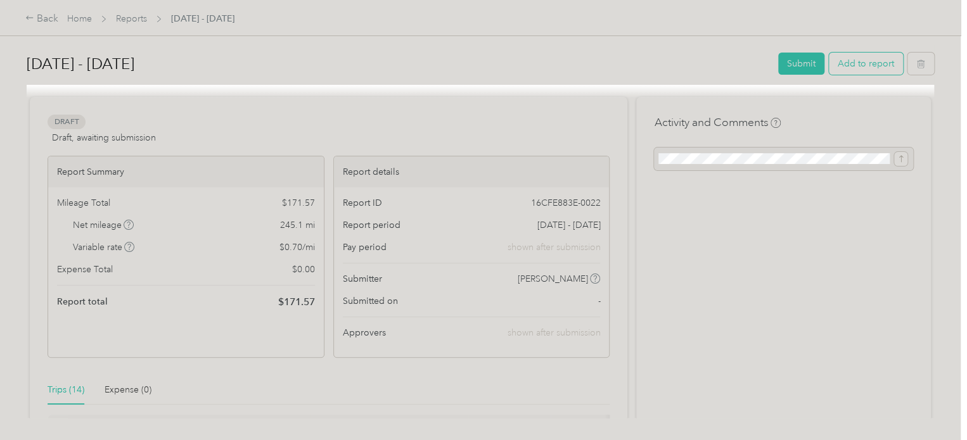
click at [863, 59] on button "Add to report" at bounding box center [866, 64] width 74 height 22
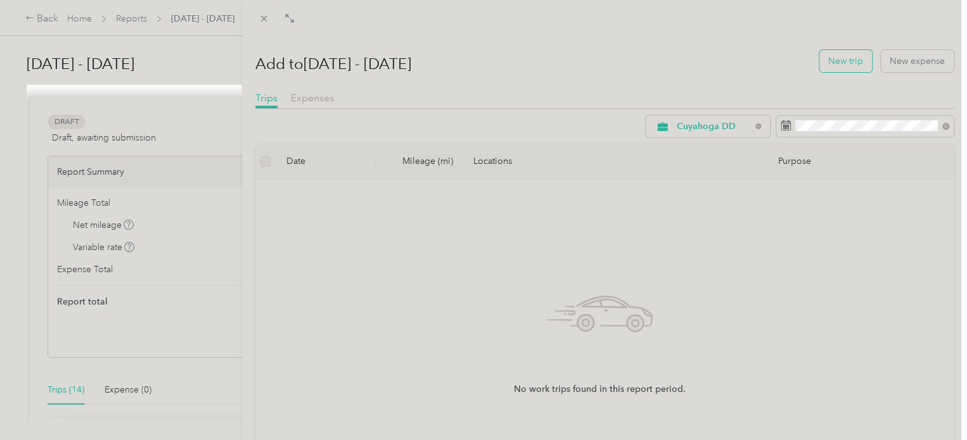
click at [835, 59] on button "New trip" at bounding box center [845, 61] width 53 height 22
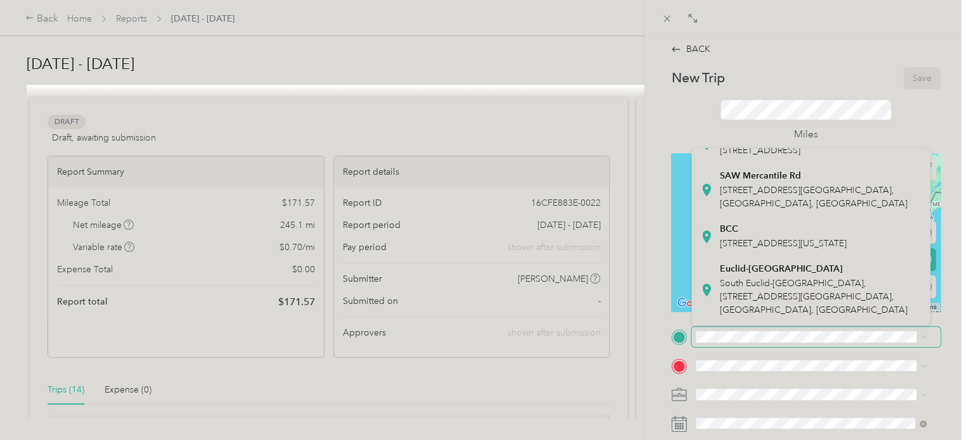
scroll to position [260, 0]
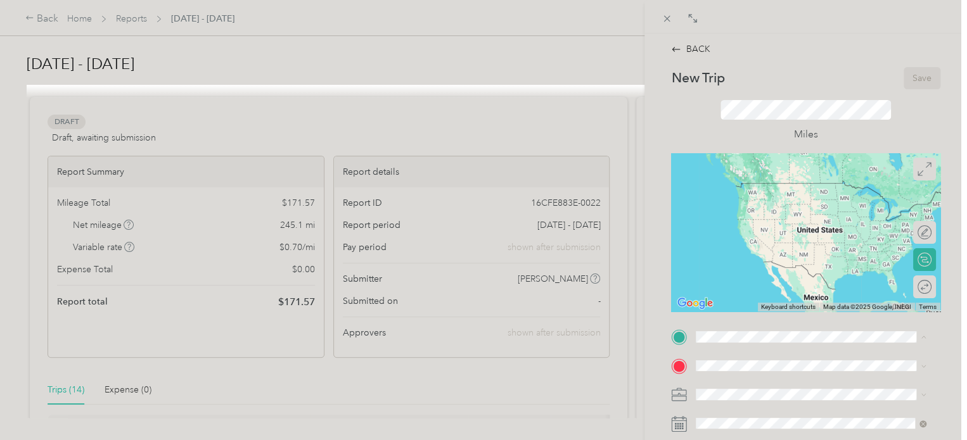
click at [778, 107] on span "[STREET_ADDRESS]" at bounding box center [760, 101] width 80 height 11
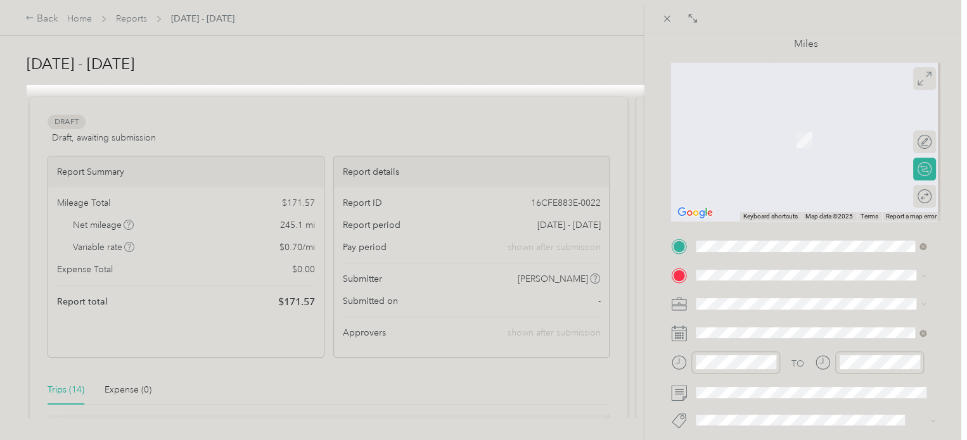
scroll to position [111, 0]
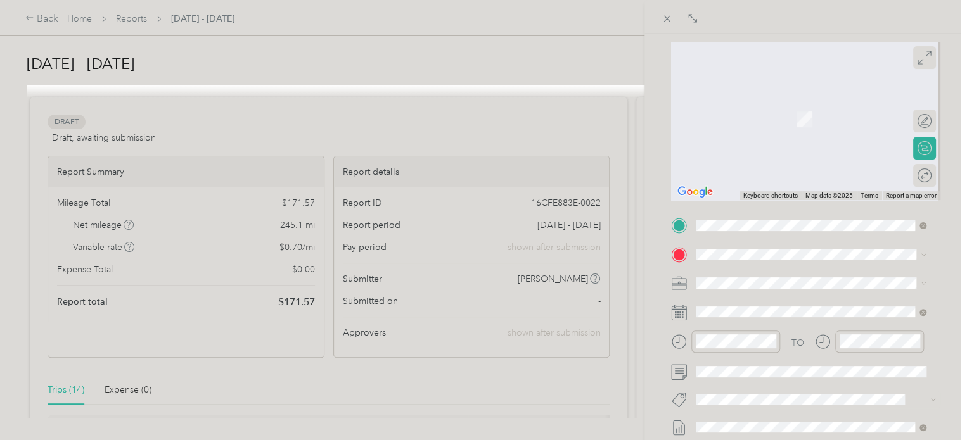
click at [786, 299] on span "[STREET_ADDRESS][US_STATE]" at bounding box center [783, 293] width 127 height 11
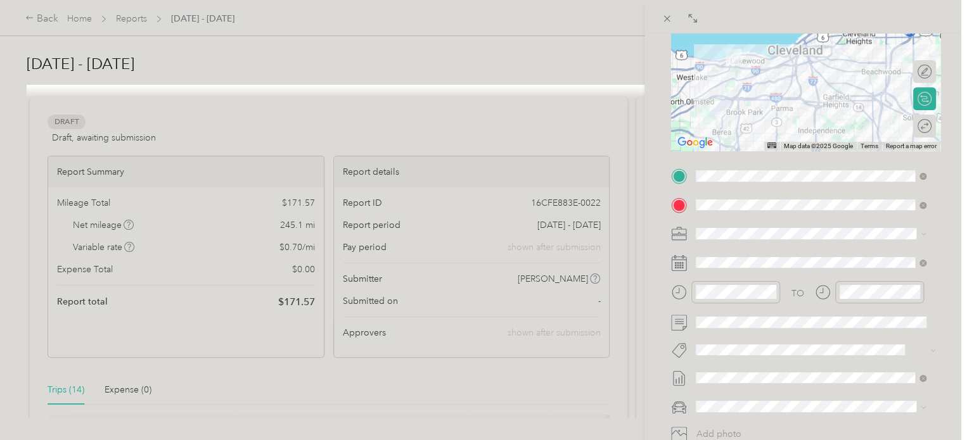
scroll to position [163, 0]
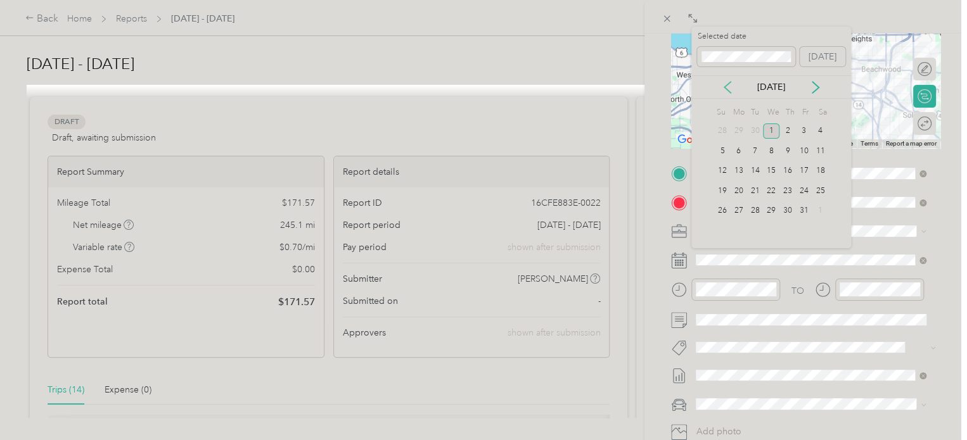
click at [727, 86] on icon at bounding box center [727, 87] width 13 height 13
click at [740, 174] on div "11" at bounding box center [738, 171] width 16 height 16
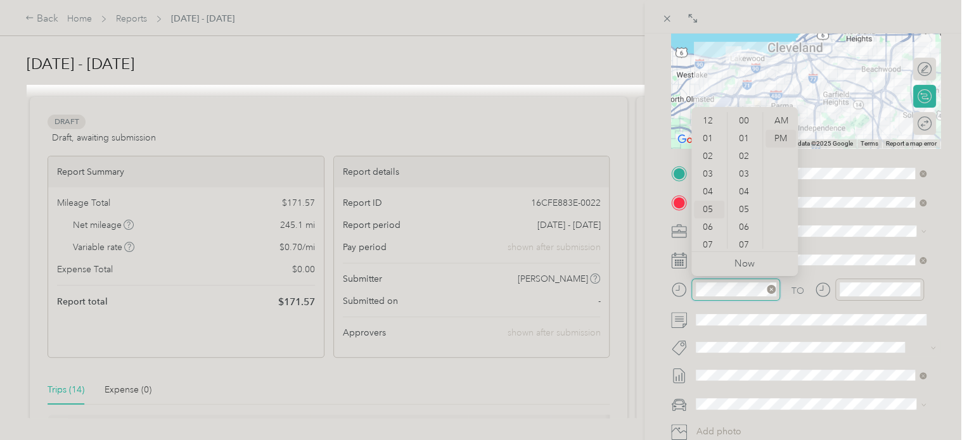
scroll to position [76, 0]
click at [780, 120] on div "AM" at bounding box center [780, 121] width 30 height 18
click at [706, 239] on div "11" at bounding box center [709, 240] width 30 height 18
click at [743, 116] on div "00" at bounding box center [745, 121] width 30 height 18
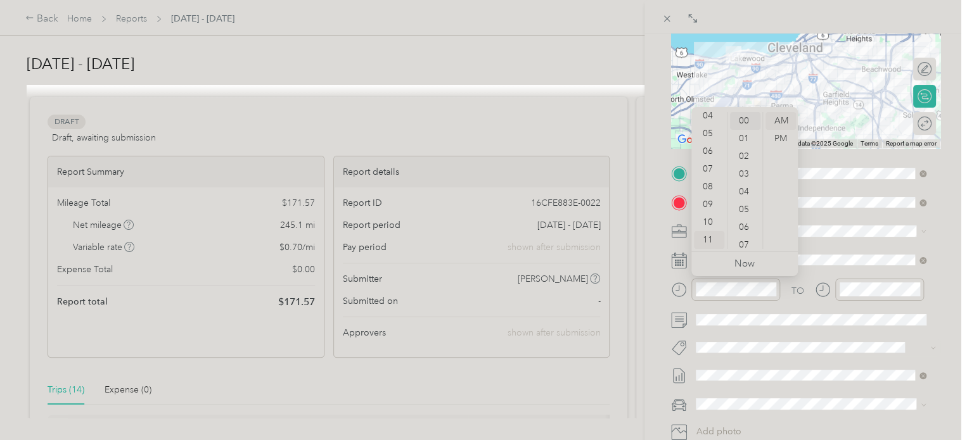
click at [743, 116] on div "00" at bounding box center [745, 121] width 30 height 18
click at [742, 119] on div "00" at bounding box center [745, 121] width 30 height 18
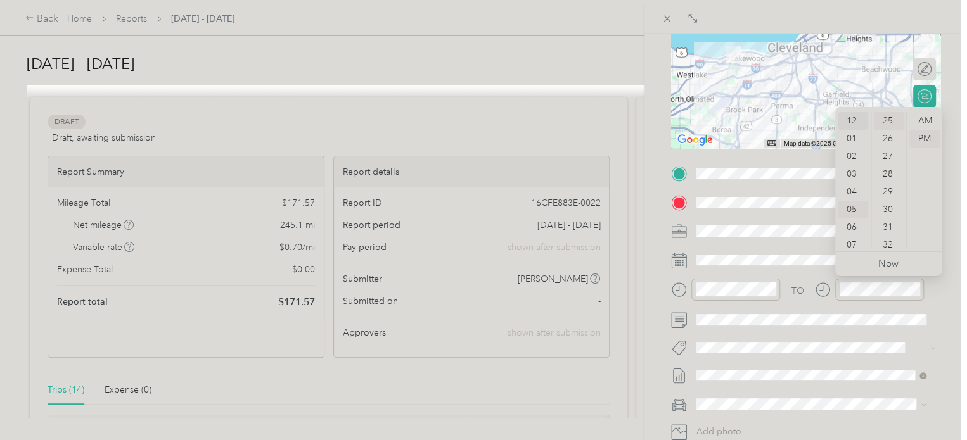
click at [853, 120] on div "12" at bounding box center [852, 121] width 30 height 18
click at [891, 155] on div "35" at bounding box center [888, 160] width 30 height 18
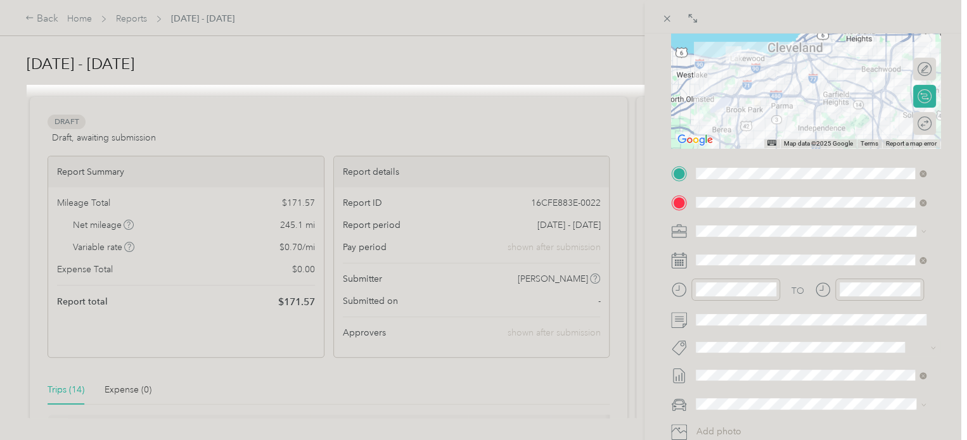
click at [934, 296] on form "New Trip Save This trip cannot be edited because it is either under review, app…" at bounding box center [805, 187] width 296 height 566
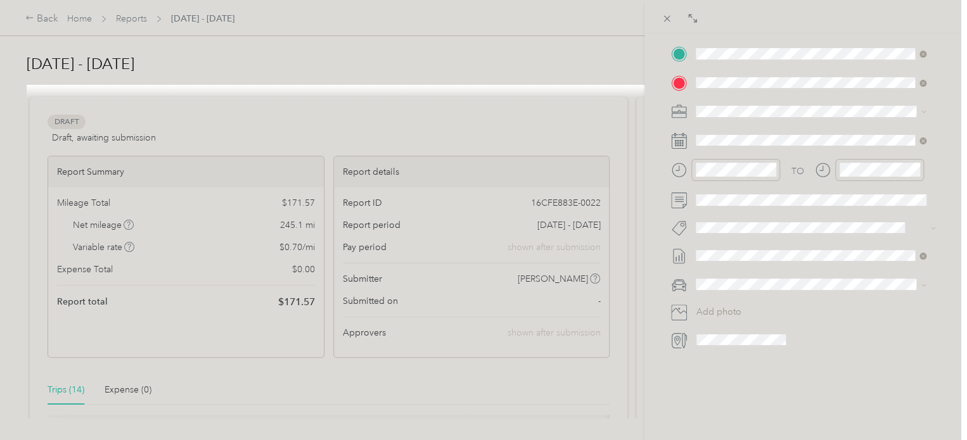
scroll to position [285, 0]
click at [741, 302] on div "Kia forte" at bounding box center [810, 303] width 221 height 13
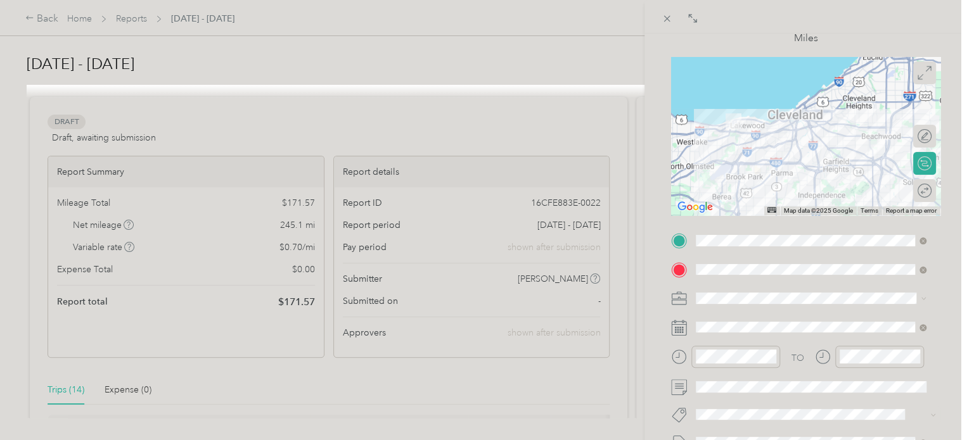
scroll to position [0, 0]
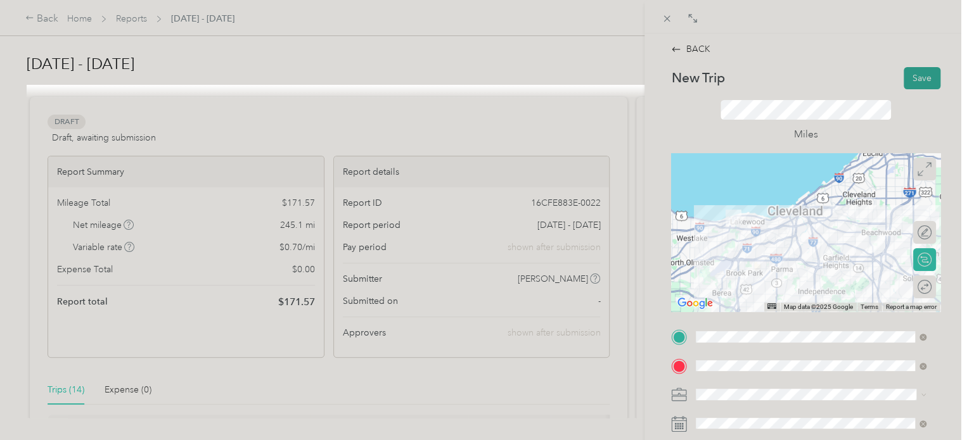
click at [917, 73] on button "Save" at bounding box center [921, 78] width 37 height 22
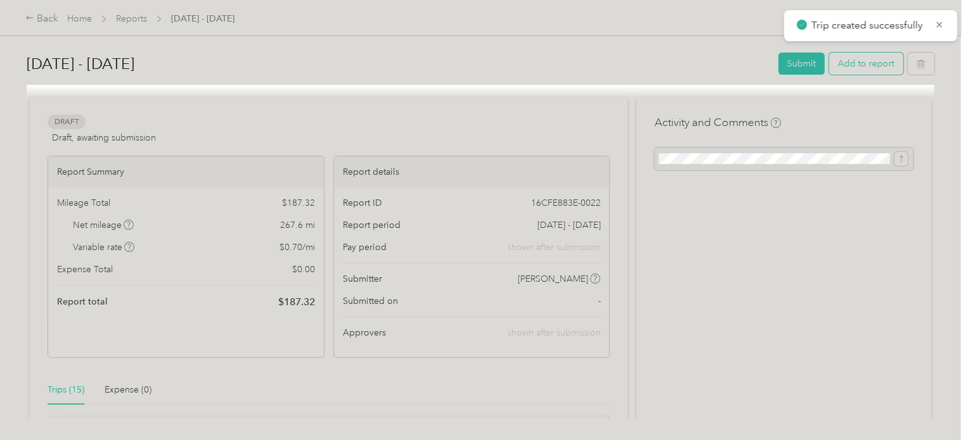
click at [872, 60] on button "Add to report" at bounding box center [866, 64] width 74 height 22
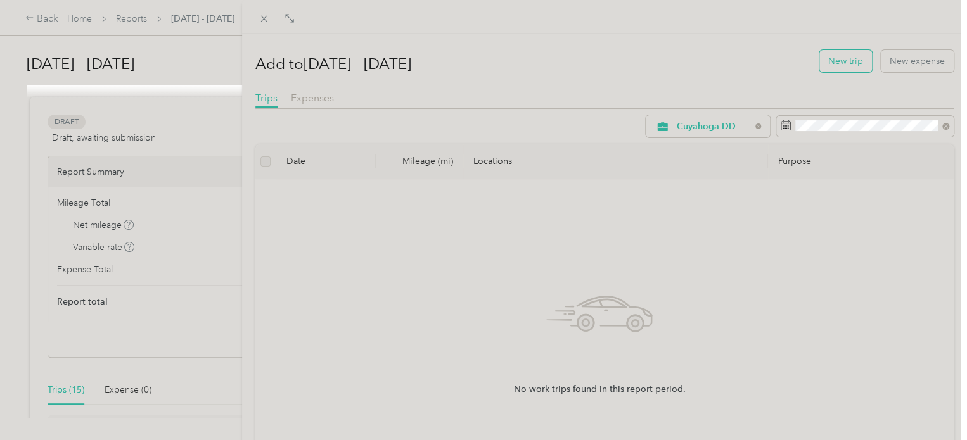
click at [845, 60] on button "New trip" at bounding box center [845, 61] width 53 height 22
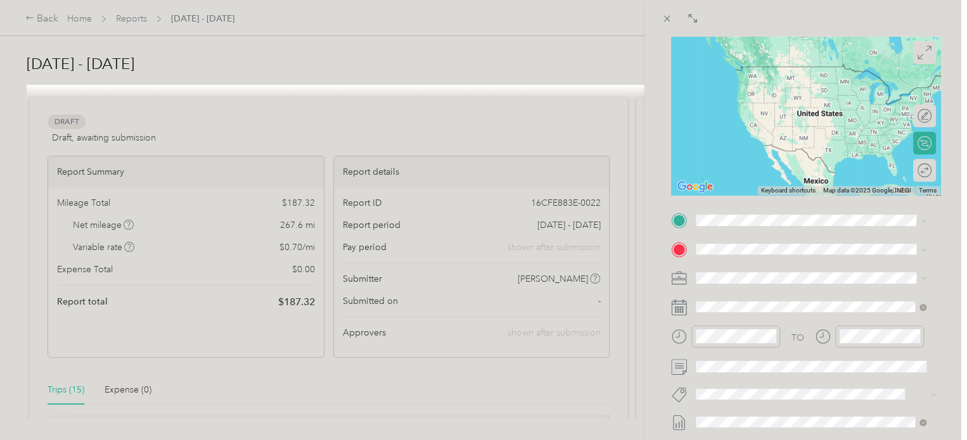
scroll to position [119, 0]
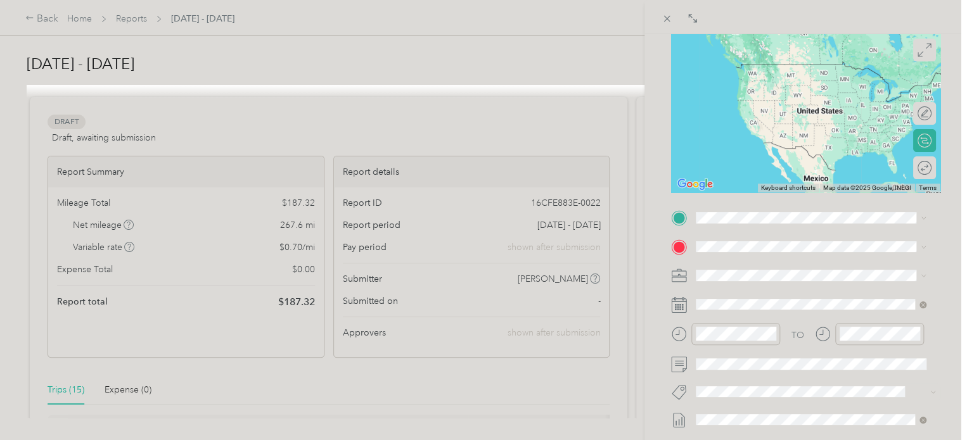
click at [817, 262] on span "[STREET_ADDRESS][US_STATE]" at bounding box center [783, 256] width 127 height 11
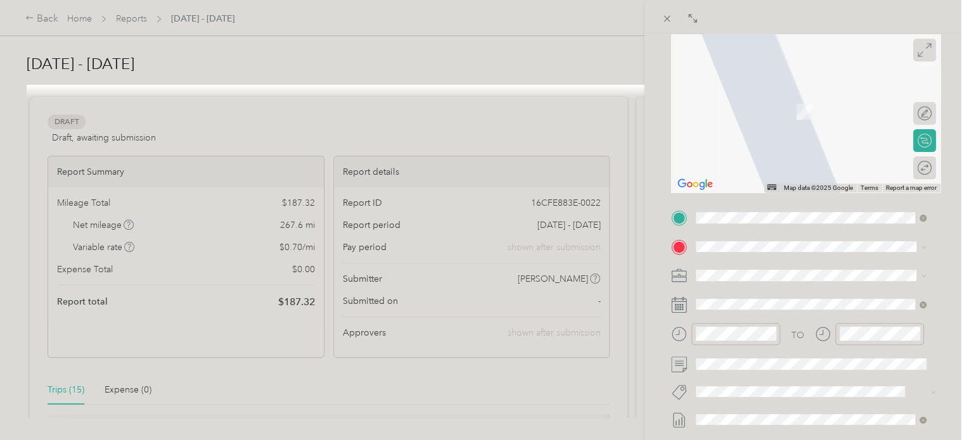
click at [783, 307] on span "[STREET_ADDRESS]" at bounding box center [760, 305] width 80 height 11
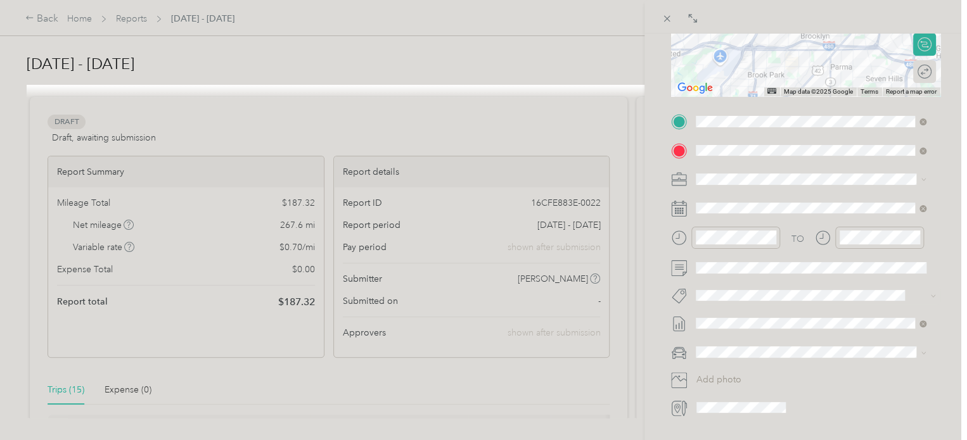
scroll to position [218, 0]
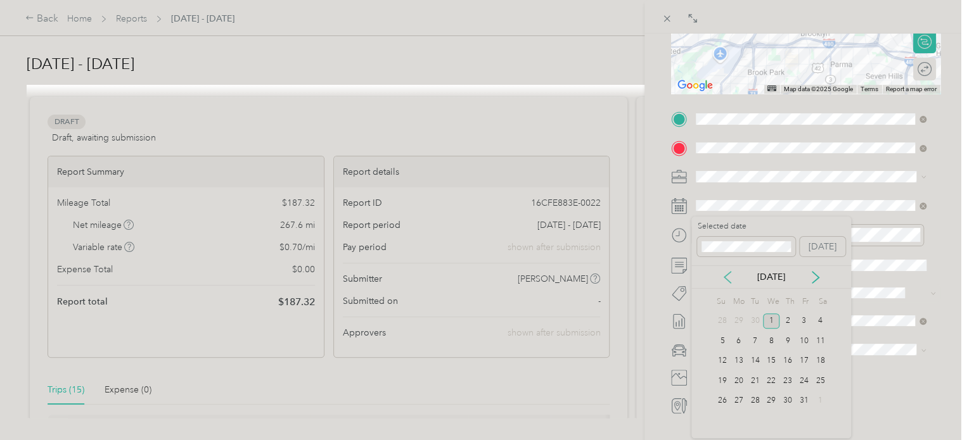
click at [725, 271] on icon at bounding box center [727, 277] width 13 height 13
click at [737, 363] on div "11" at bounding box center [738, 361] width 16 height 16
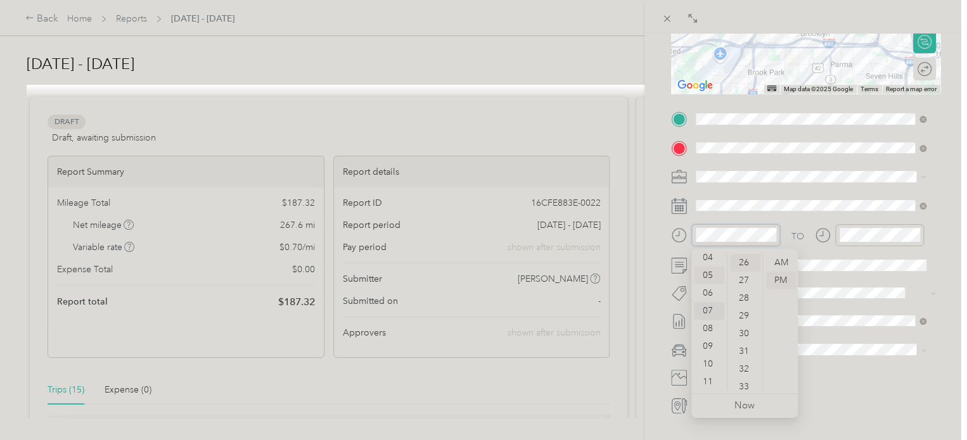
scroll to position [0, 0]
click at [709, 281] on div "01" at bounding box center [709, 281] width 30 height 18
click at [746, 258] on div "00" at bounding box center [745, 263] width 30 height 18
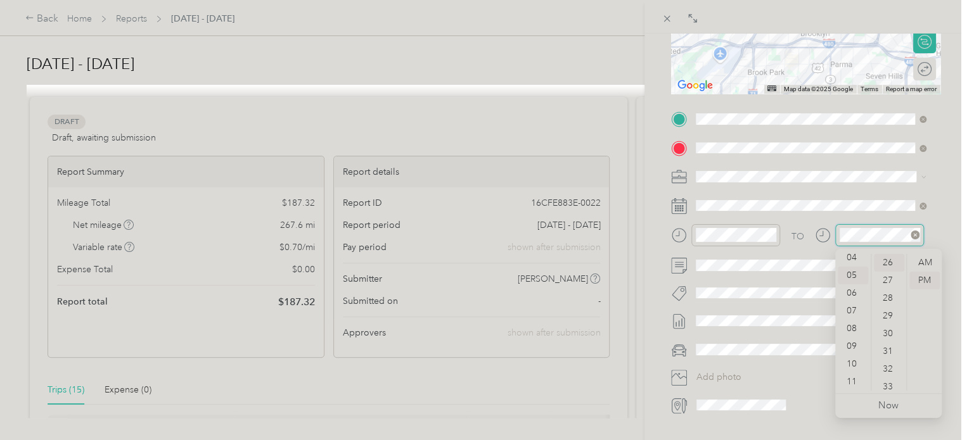
scroll to position [461, 0]
click at [851, 254] on div "04" at bounding box center [852, 258] width 30 height 18
click at [891, 260] on div "00" at bounding box center [888, 263] width 30 height 18
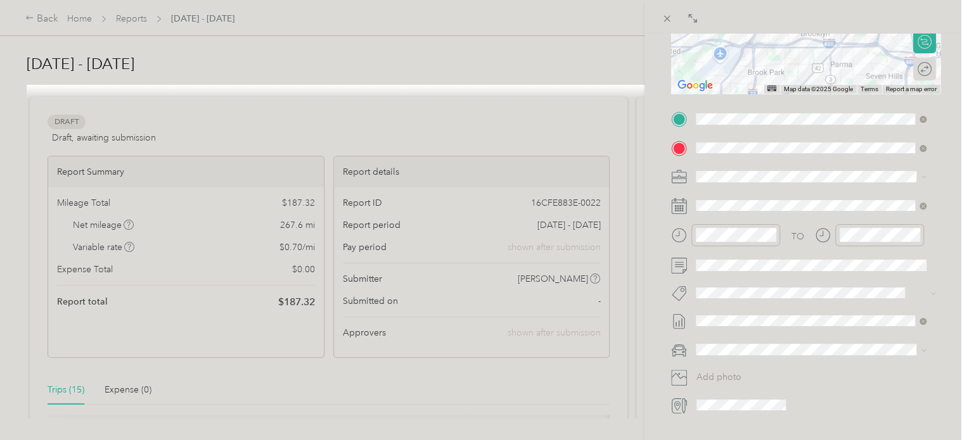
click at [943, 219] on form "New Trip Save This trip cannot be edited because it is either under review, app…" at bounding box center [805, 132] width 296 height 566
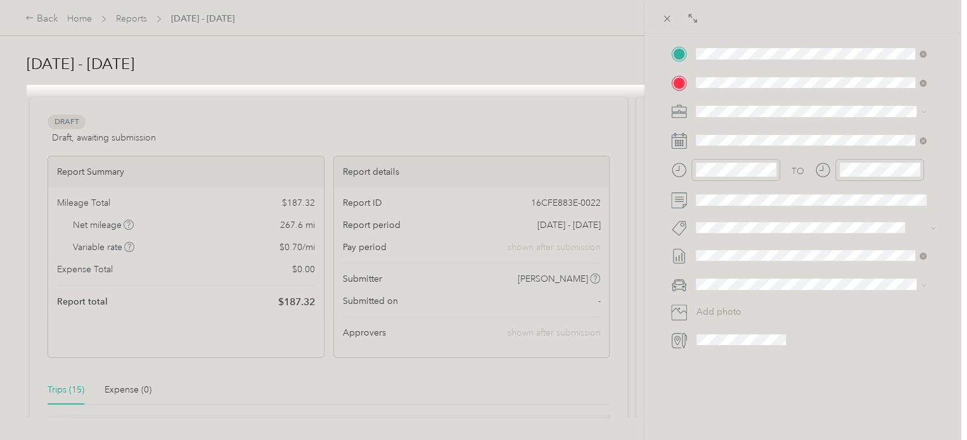
click at [732, 298] on li "Kia forte" at bounding box center [810, 290] width 239 height 22
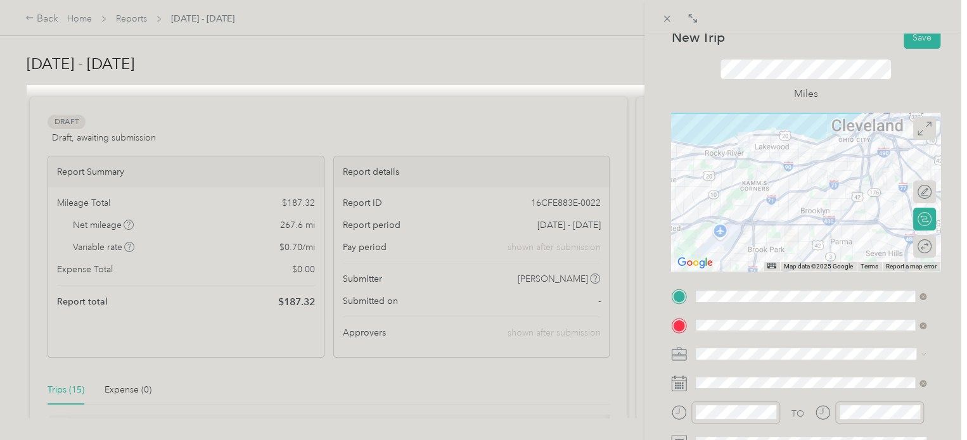
scroll to position [0, 0]
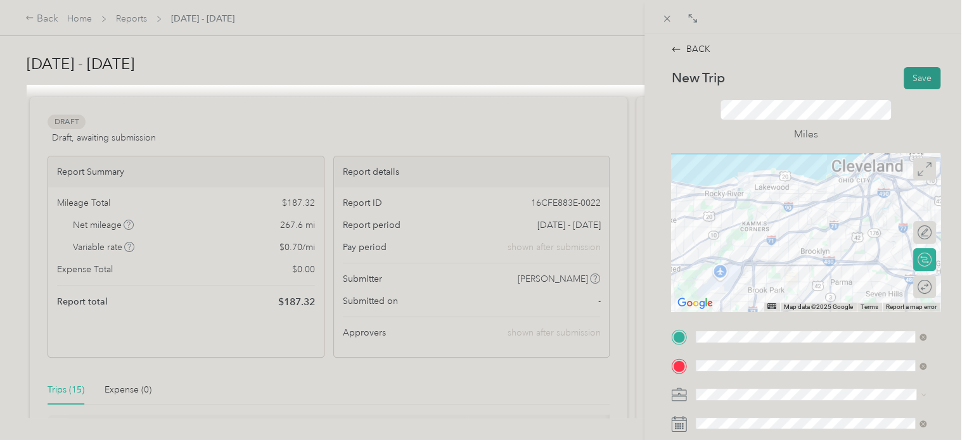
click at [912, 74] on button "Save" at bounding box center [921, 78] width 37 height 22
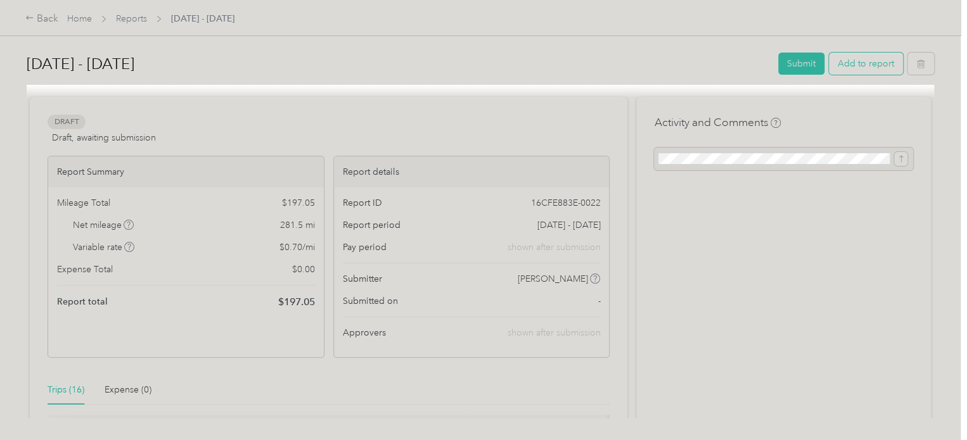
click at [864, 60] on button "Add to report" at bounding box center [866, 64] width 74 height 22
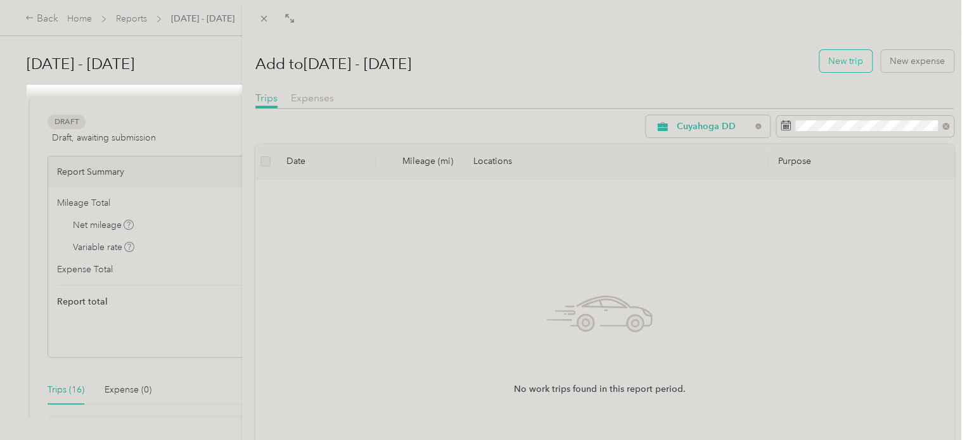
click at [843, 63] on button "New trip" at bounding box center [845, 61] width 53 height 22
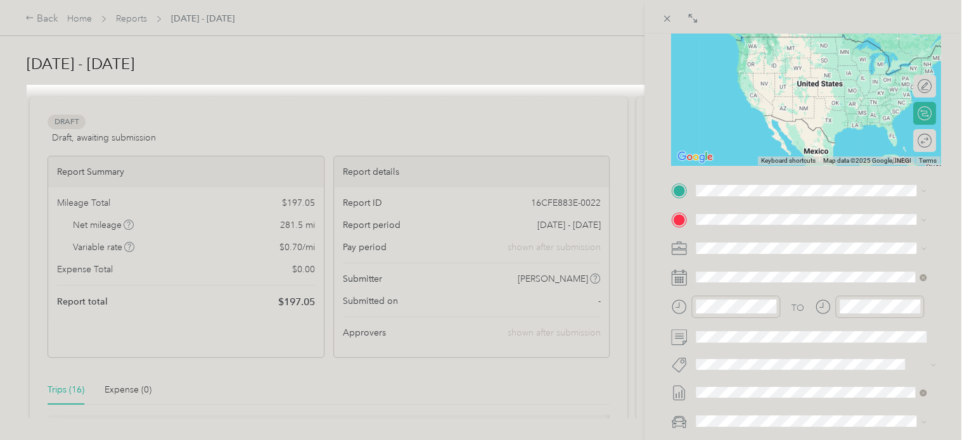
scroll to position [149, 0]
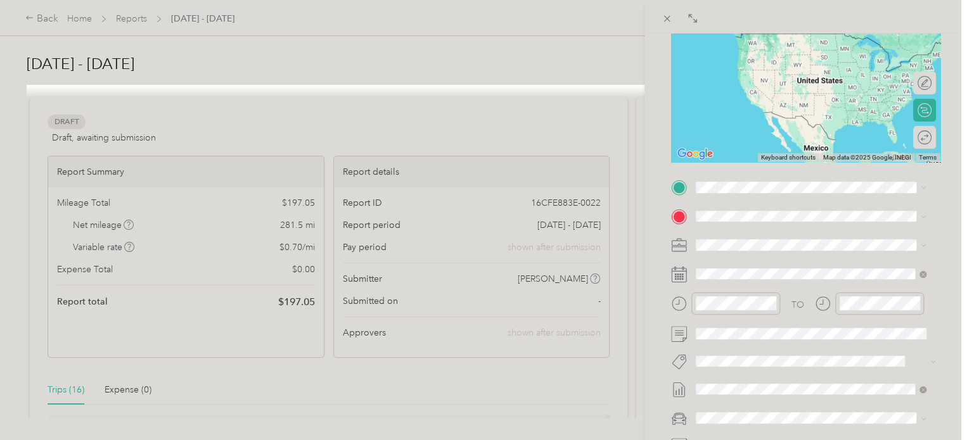
click at [799, 240] on div "[GEOGRAPHIC_DATA] [STREET_ADDRESS]" at bounding box center [767, 237] width 94 height 27
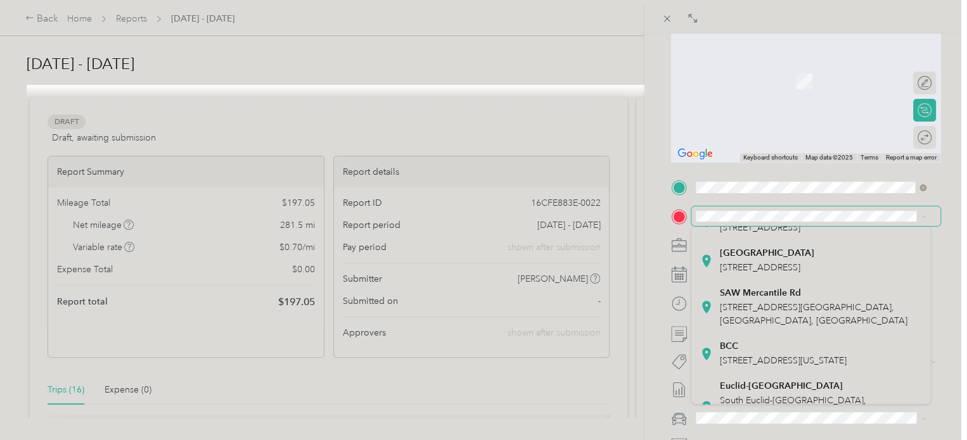
scroll to position [217, 0]
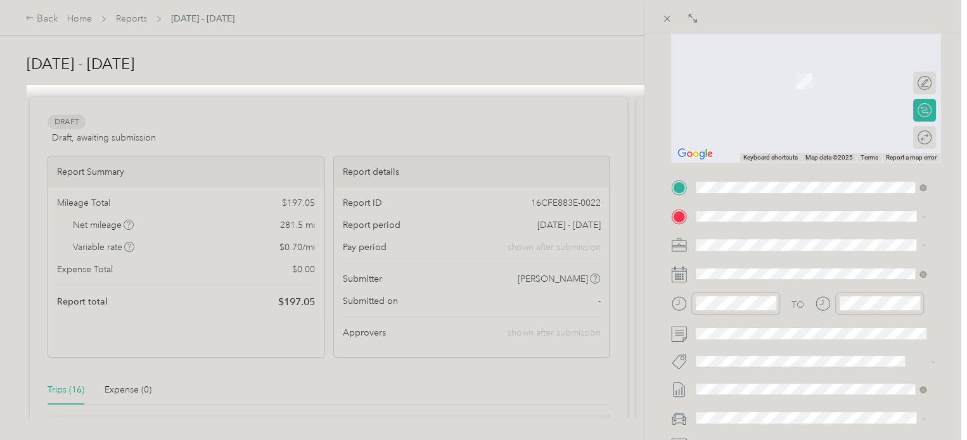
click at [786, 225] on div "Assigned Work Site [STREET_ADDRESS]" at bounding box center [760, 212] width 81 height 27
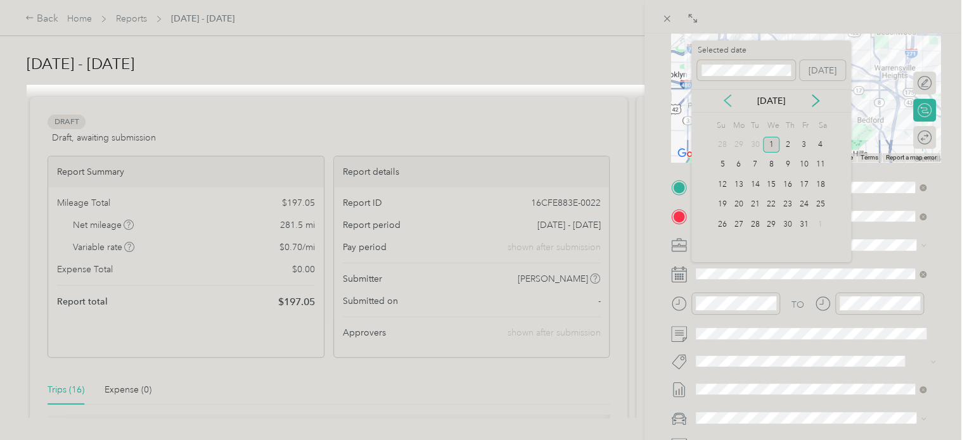
click at [730, 105] on icon at bounding box center [727, 100] width 13 height 13
click at [737, 186] on div "11" at bounding box center [738, 185] width 16 height 16
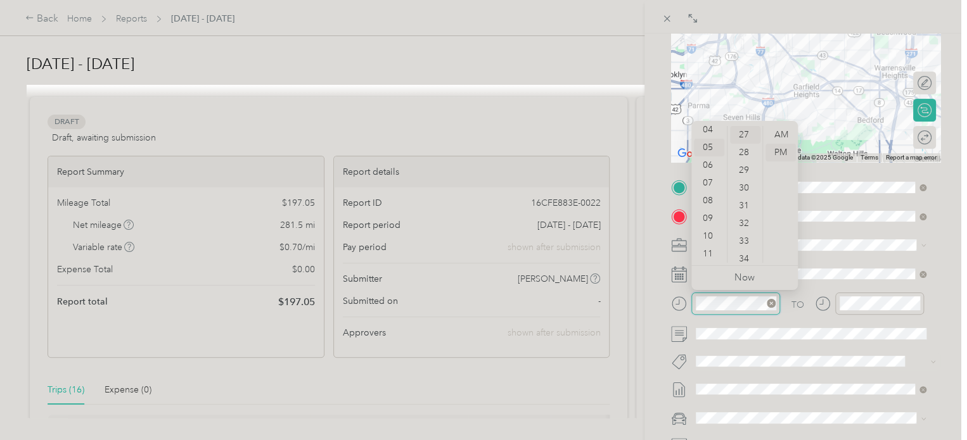
scroll to position [479, 0]
click at [705, 133] on div "04" at bounding box center [709, 130] width 30 height 18
click at [745, 134] on div "00" at bounding box center [745, 135] width 30 height 18
click at [941, 288] on form "New Trip Save This trip cannot be edited because it is either under review, app…" at bounding box center [805, 201] width 296 height 566
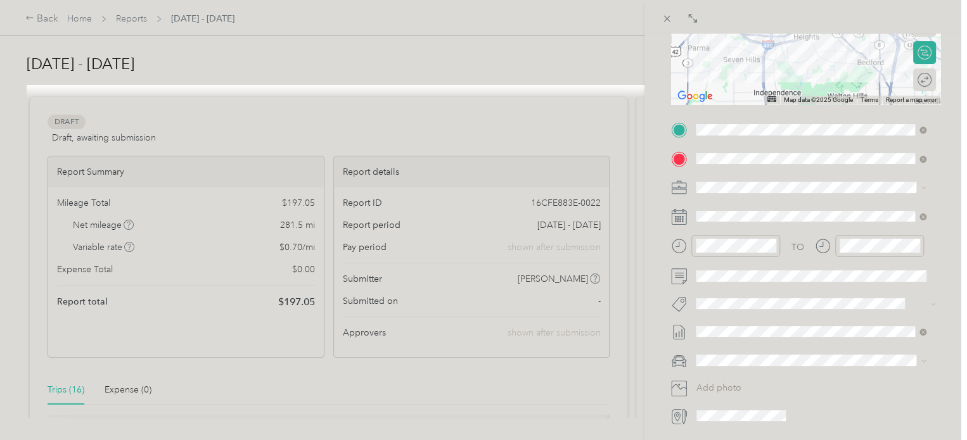
scroll to position [283, 0]
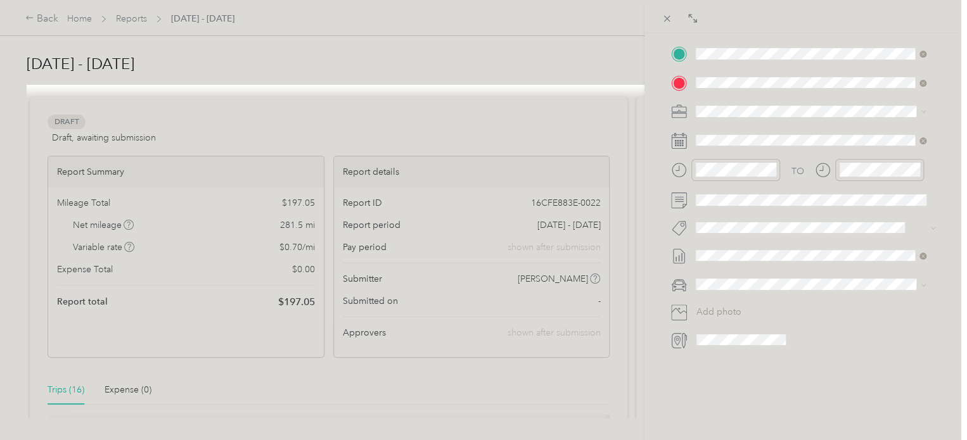
click at [727, 308] on li "Kia forte" at bounding box center [810, 303] width 239 height 22
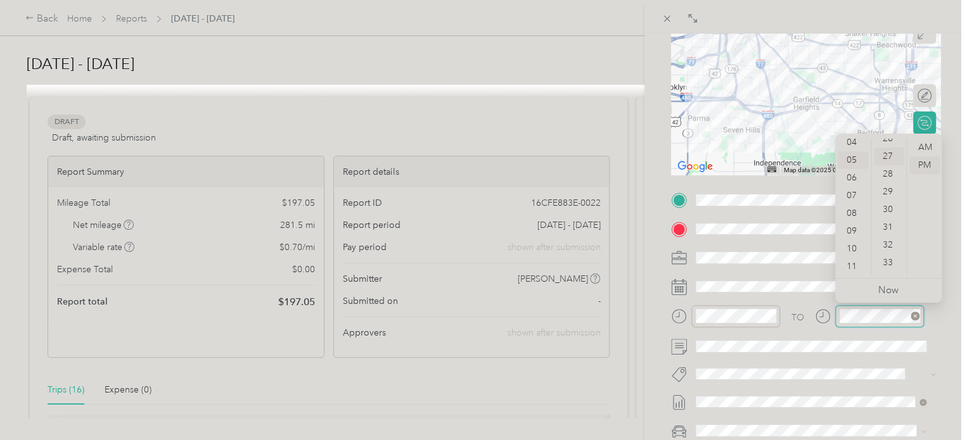
scroll to position [479, 0]
click at [848, 143] on div "04" at bounding box center [852, 143] width 30 height 18
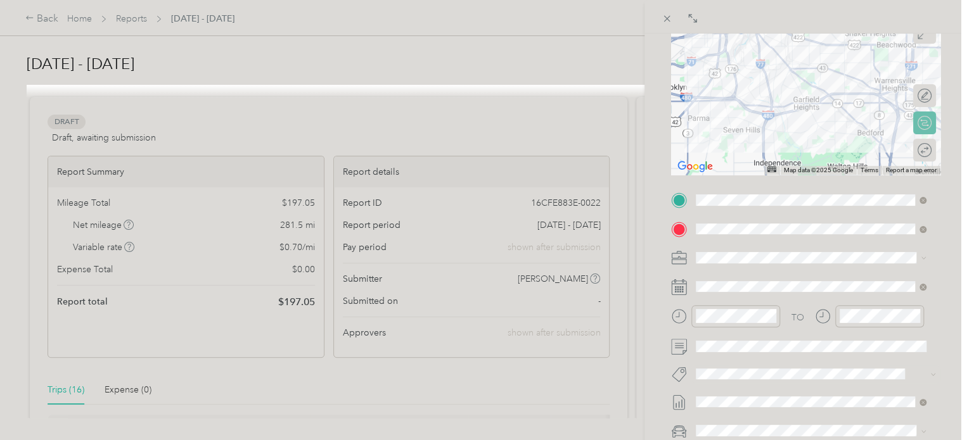
click at [945, 96] on div "BACK New Trip Save This trip cannot be edited because it is either under review…" at bounding box center [805, 254] width 322 height 440
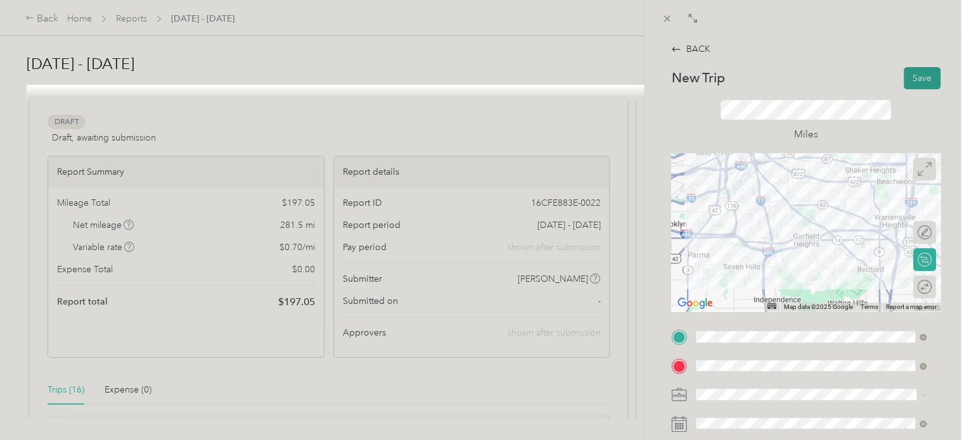
click at [916, 78] on button "Save" at bounding box center [921, 78] width 37 height 22
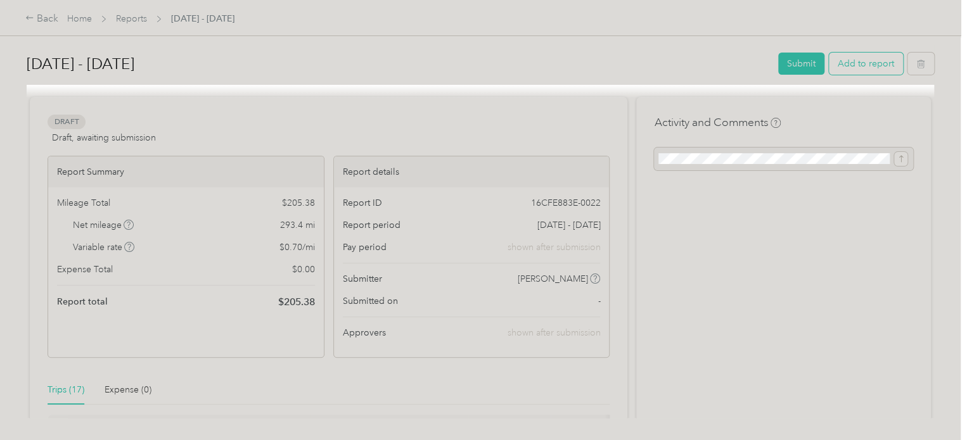
click at [871, 65] on button "Add to report" at bounding box center [866, 64] width 74 height 22
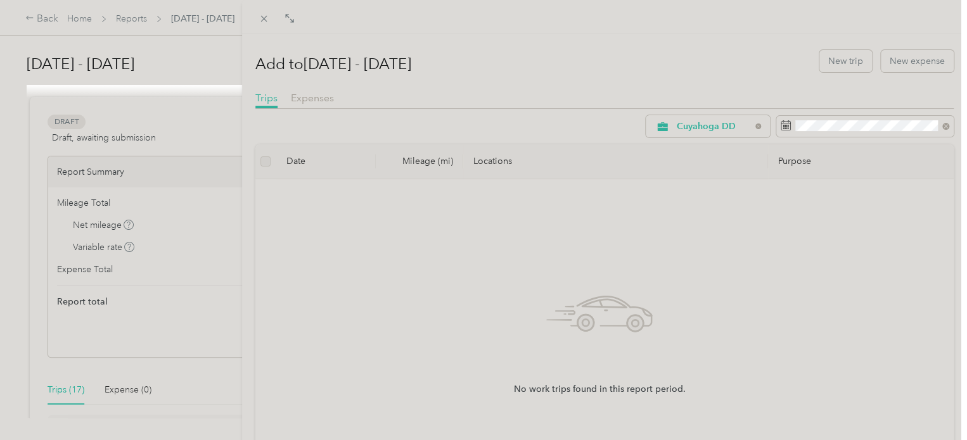
click at [74, 388] on div "Add to [DATE] - [DATE] New trip New expense Trips Expenses Cuyahoga DD Date Mil…" at bounding box center [483, 220] width 967 height 440
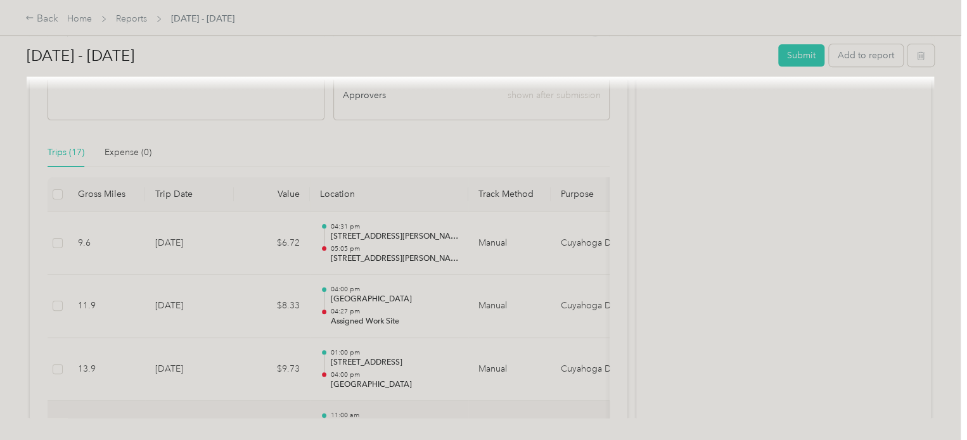
scroll to position [236, 0]
click at [289, 245] on td "$6.72" at bounding box center [272, 245] width 76 height 63
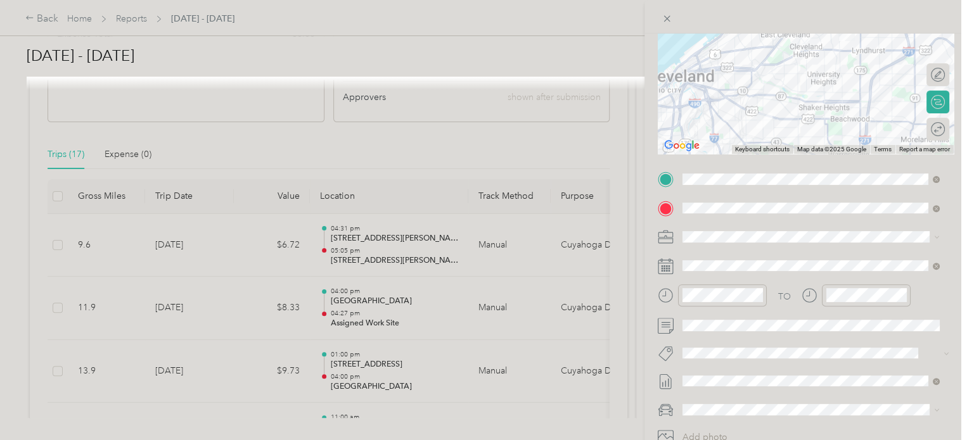
scroll to position [134, 0]
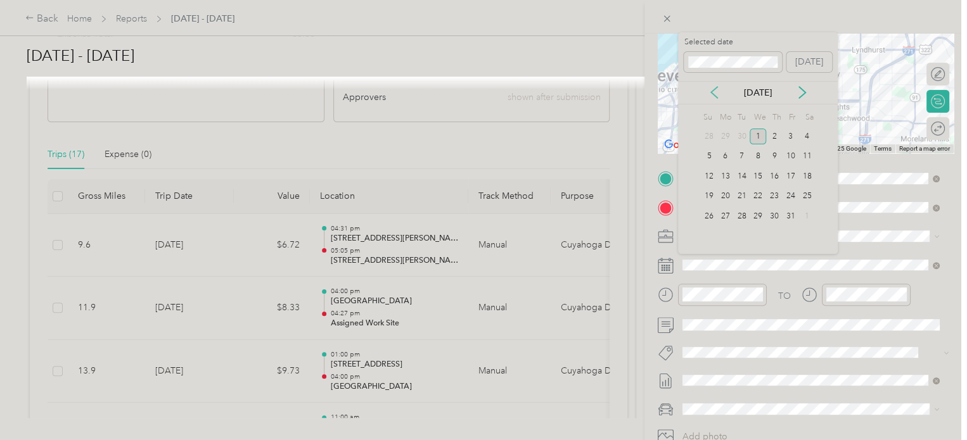
click at [715, 93] on icon at bounding box center [714, 92] width 13 height 13
click at [738, 158] on div "10" at bounding box center [741, 157] width 16 height 16
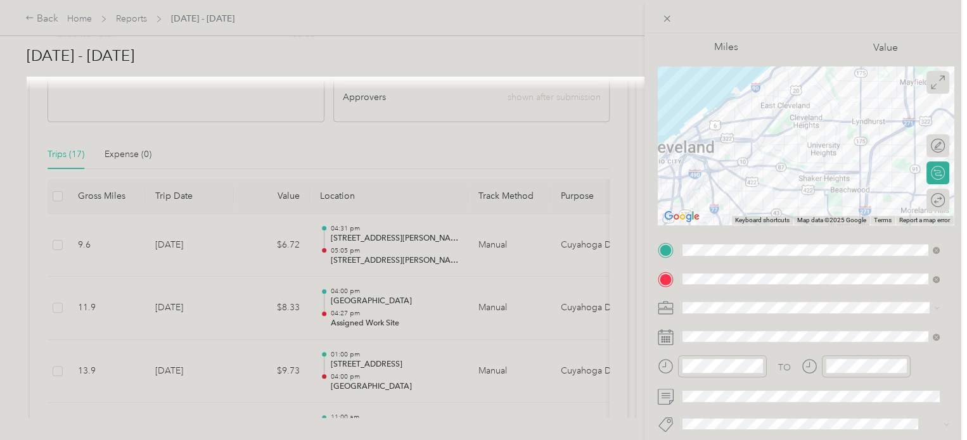
scroll to position [0, 0]
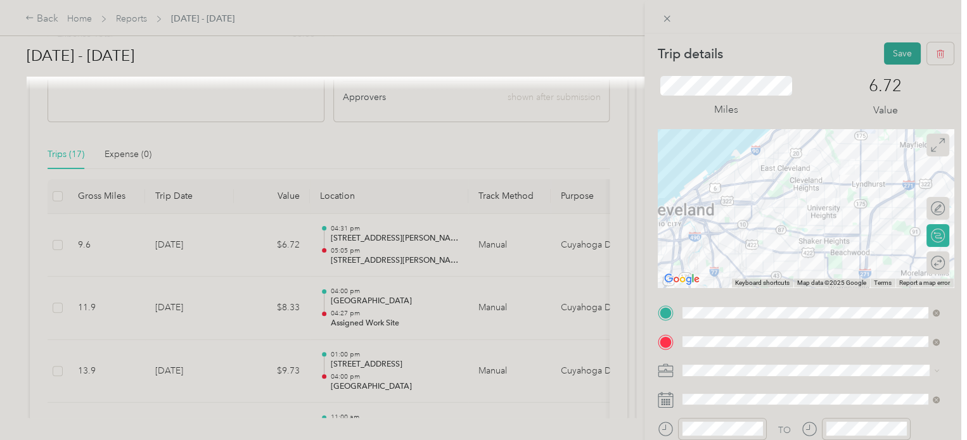
click at [894, 49] on button "Save" at bounding box center [902, 53] width 37 height 22
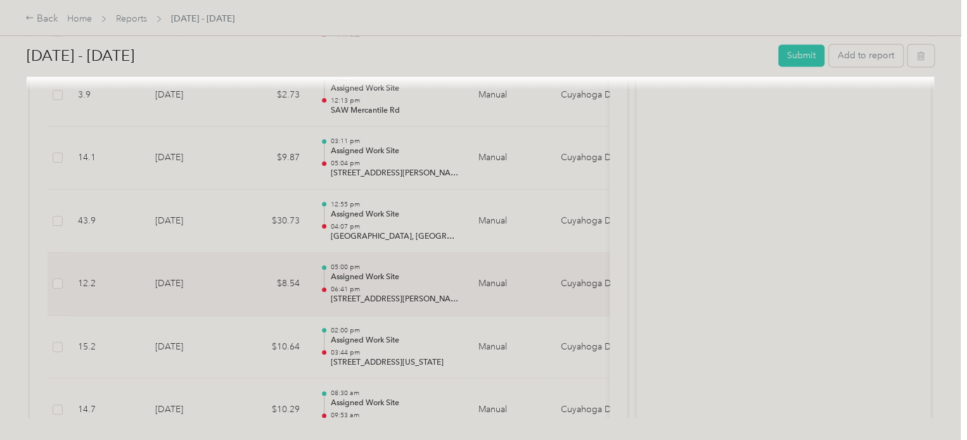
scroll to position [888, 0]
click at [262, 212] on td "$30.73" at bounding box center [272, 223] width 76 height 63
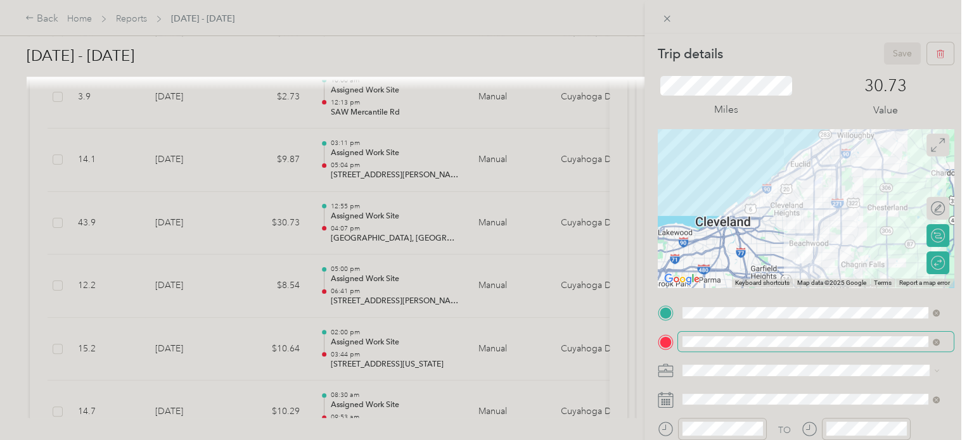
click at [682, 344] on span at bounding box center [816, 342] width 276 height 20
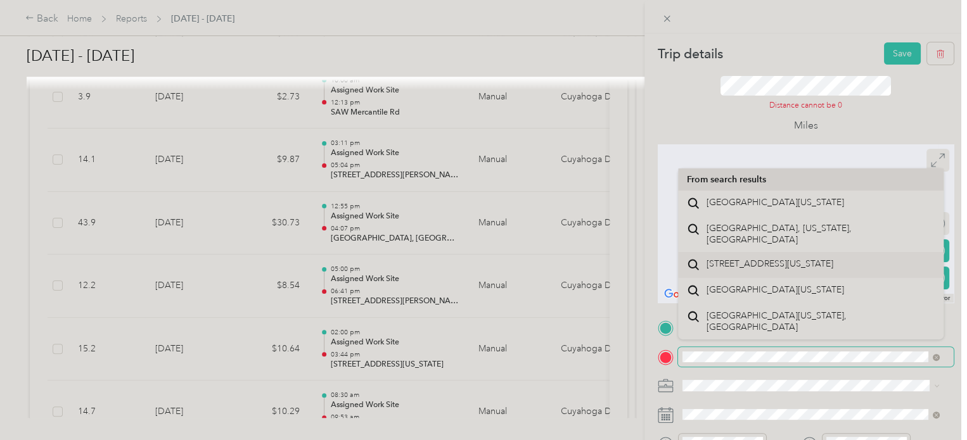
scroll to position [22, 0]
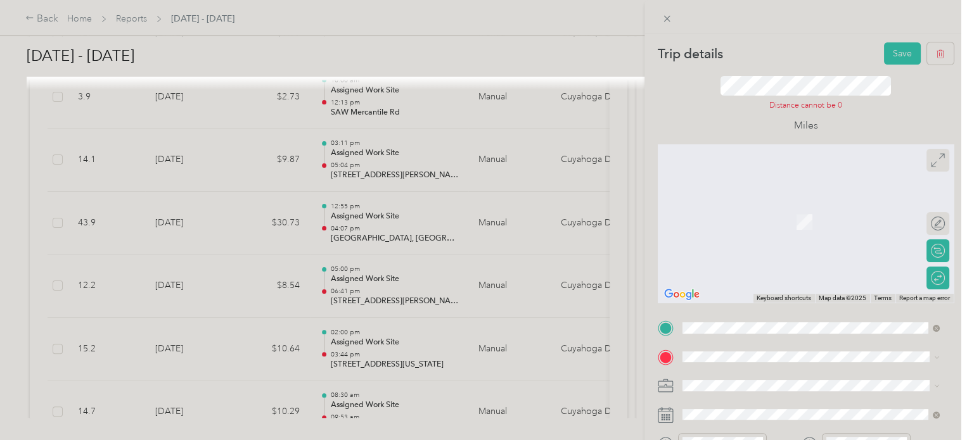
click at [953, 283] on form "Trip details Save This trip cannot be edited because it is either under review,…" at bounding box center [805, 332] width 322 height 581
click at [752, 208] on span "[STREET_ADDRESS][US_STATE]" at bounding box center [769, 202] width 127 height 11
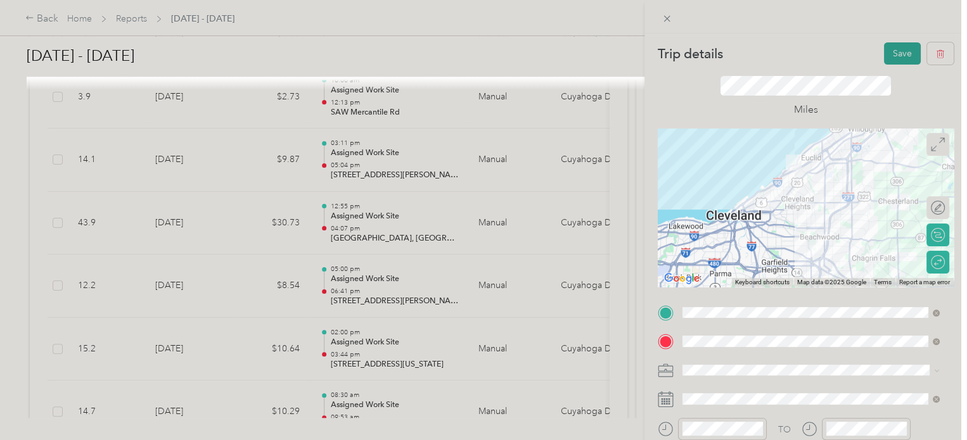
click at [894, 58] on button "Save" at bounding box center [902, 53] width 37 height 22
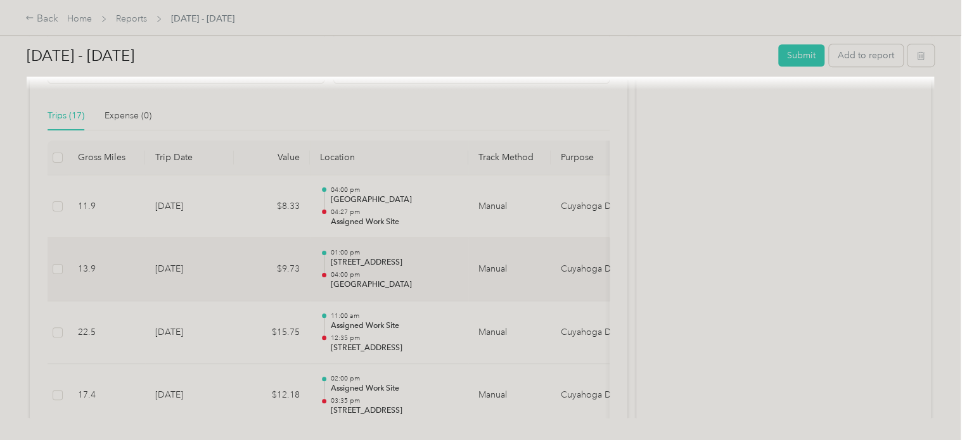
scroll to position [274, 0]
click at [384, 208] on p "04:27 pm" at bounding box center [394, 212] width 128 height 9
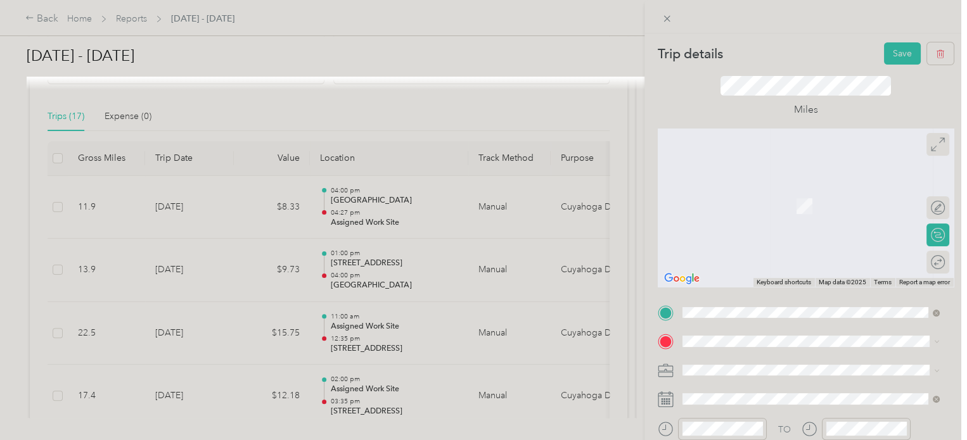
click at [831, 186] on span "[STREET_ADDRESS][US_STATE]" at bounding box center [769, 180] width 127 height 11
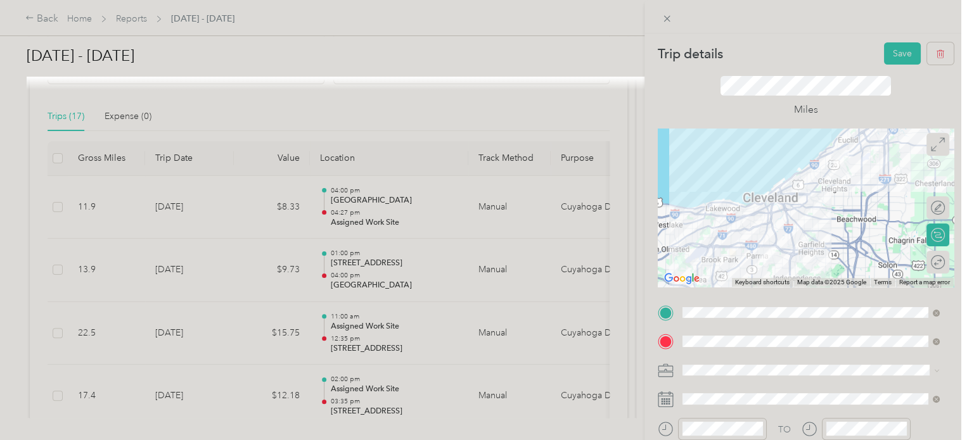
click at [951, 268] on form "Trip details Save This trip cannot be edited because it is either under review,…" at bounding box center [805, 325] width 322 height 566
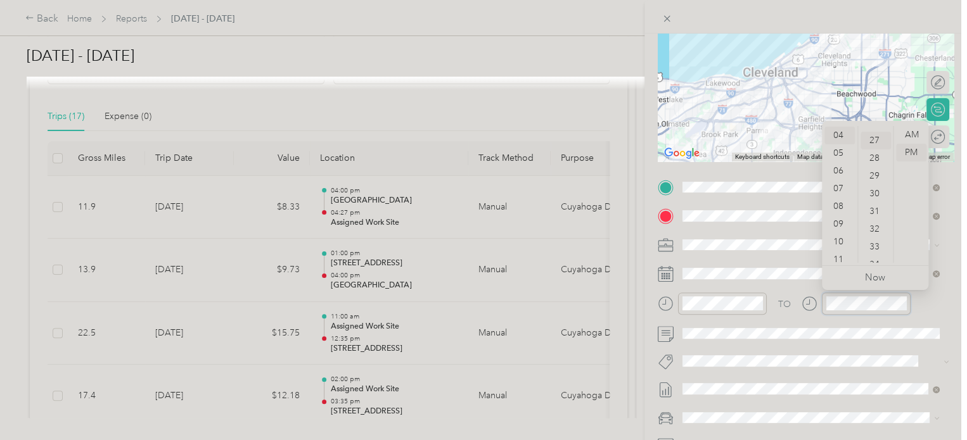
scroll to position [479, 0]
click at [837, 167] on div "06" at bounding box center [839, 171] width 30 height 18
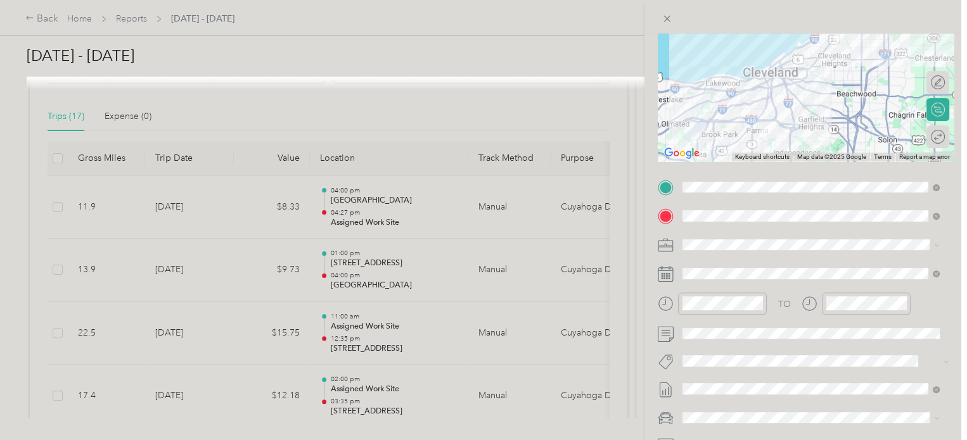
click at [952, 207] on form "Trip details Save This trip cannot be edited because it is either under review,…" at bounding box center [805, 200] width 322 height 566
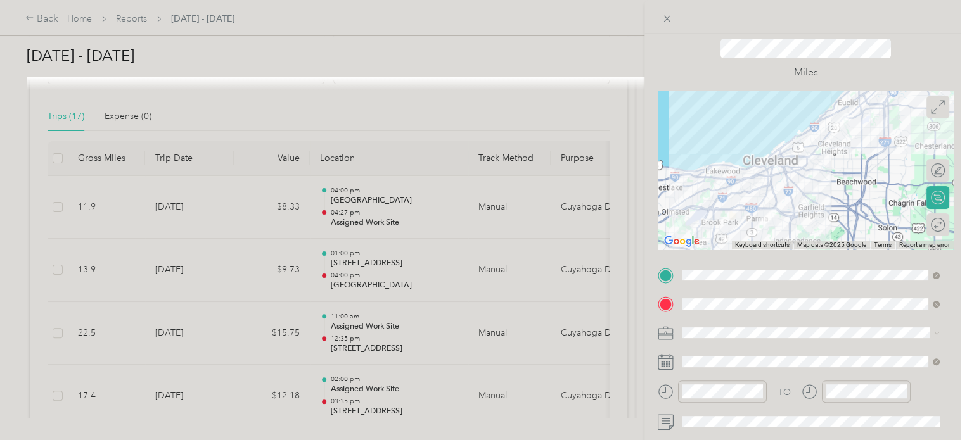
scroll to position [0, 0]
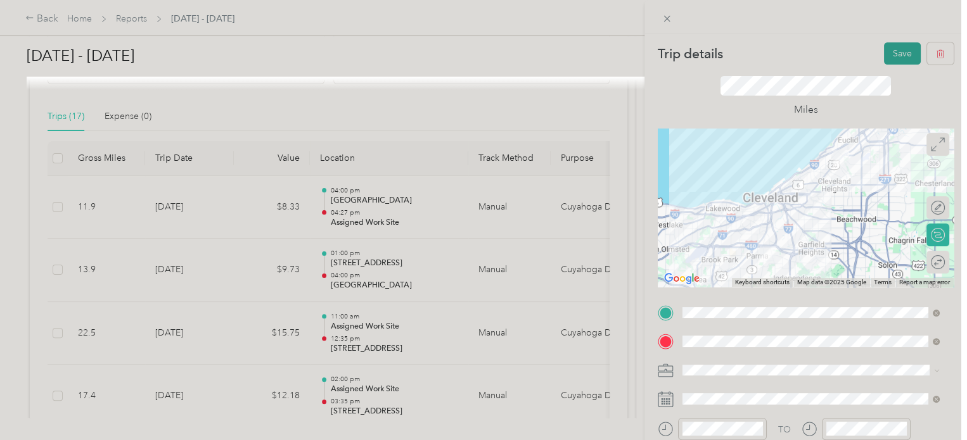
click at [887, 42] on button "Save" at bounding box center [902, 53] width 37 height 22
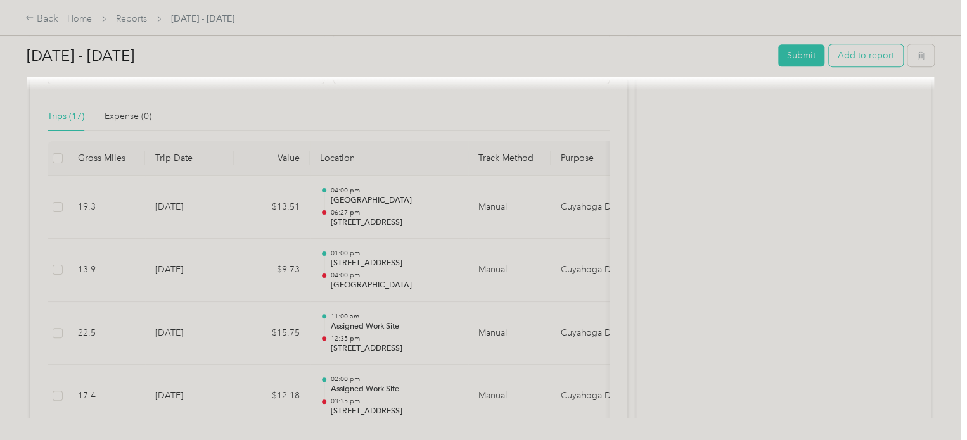
click at [861, 56] on button "Add to report" at bounding box center [866, 55] width 74 height 22
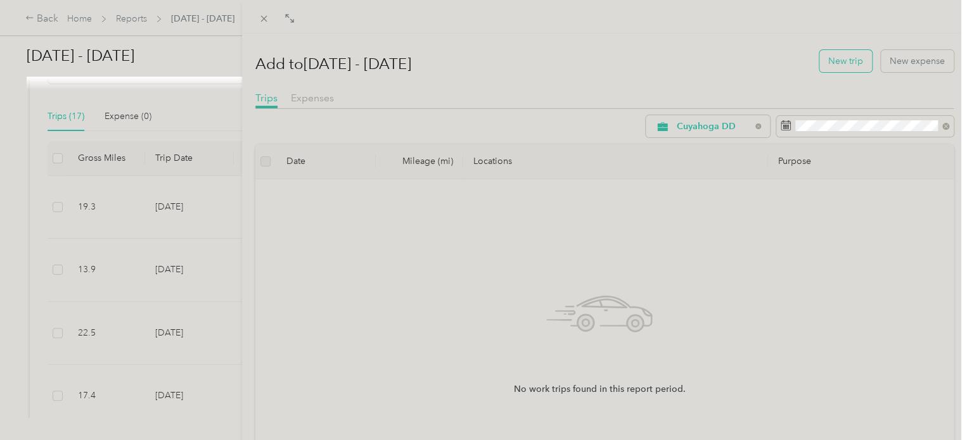
click at [839, 58] on button "New trip" at bounding box center [845, 61] width 53 height 22
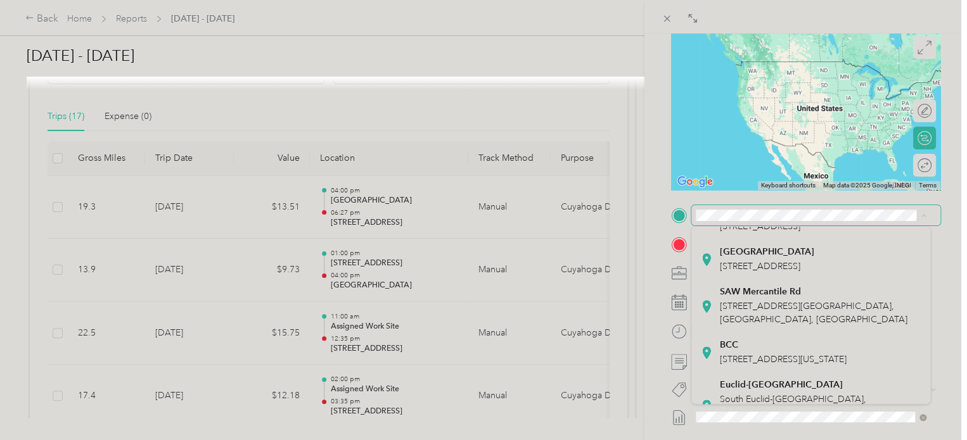
scroll to position [213, 0]
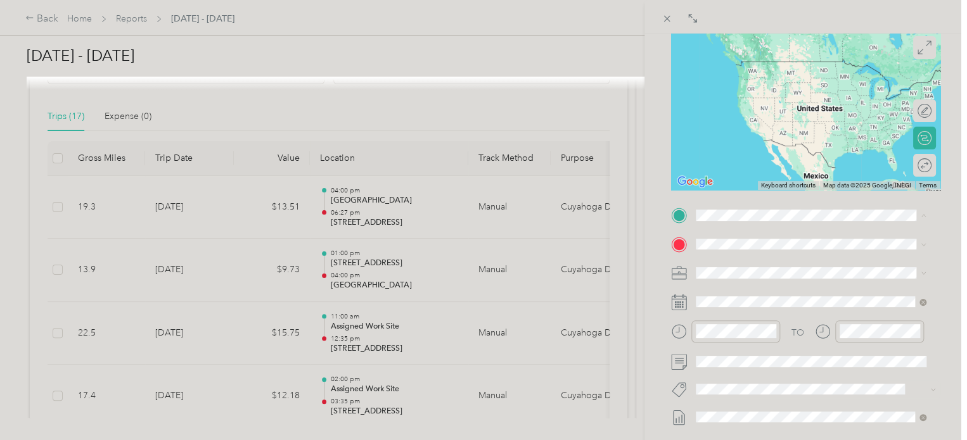
click at [770, 233] on div "Assigned Work Site [STREET_ADDRESS]" at bounding box center [760, 219] width 81 height 27
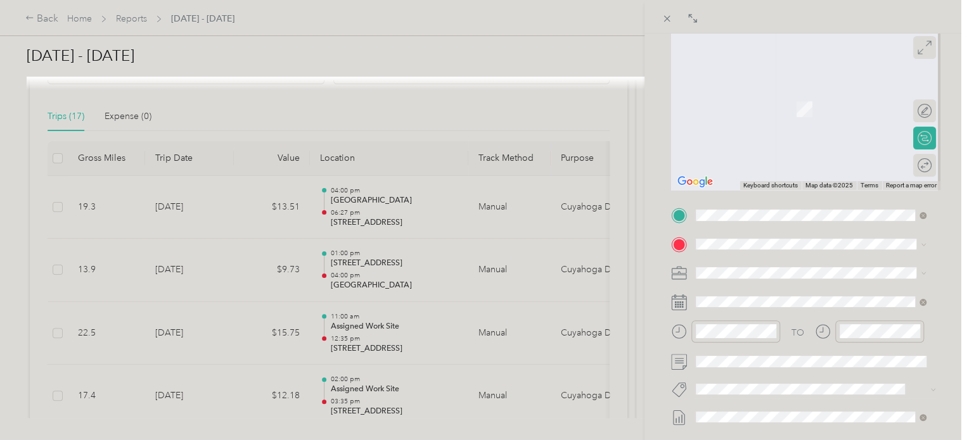
click at [749, 289] on span "[STREET_ADDRESS][US_STATE]" at bounding box center [783, 282] width 127 height 11
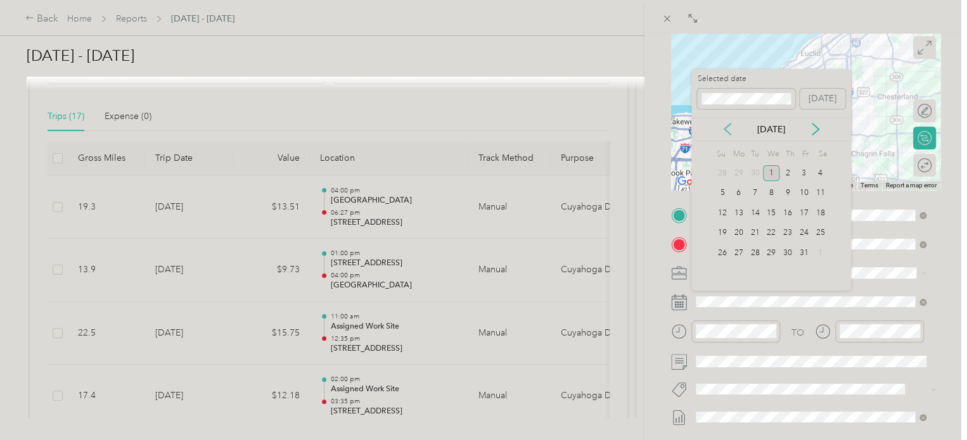
click at [727, 127] on icon at bounding box center [727, 129] width 13 height 13
click at [756, 231] on div "19" at bounding box center [755, 233] width 16 height 16
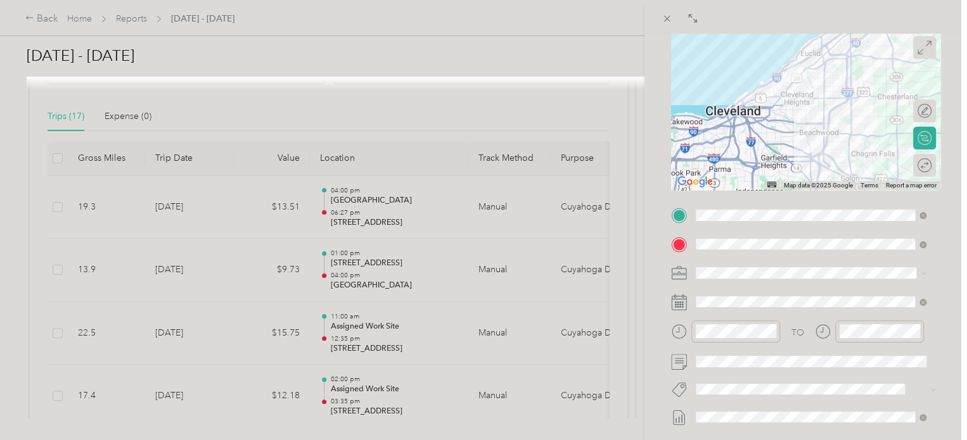
click at [945, 252] on div "BACK New Trip Save This trip cannot be edited because it is either under review…" at bounding box center [805, 254] width 322 height 440
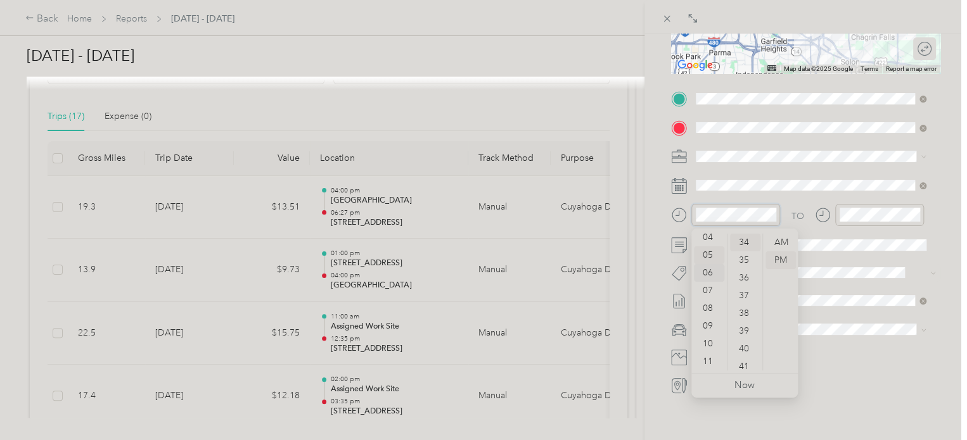
scroll to position [0, 0]
click at [711, 258] on div "01" at bounding box center [709, 260] width 30 height 18
click at [745, 239] on div "00" at bounding box center [745, 243] width 30 height 18
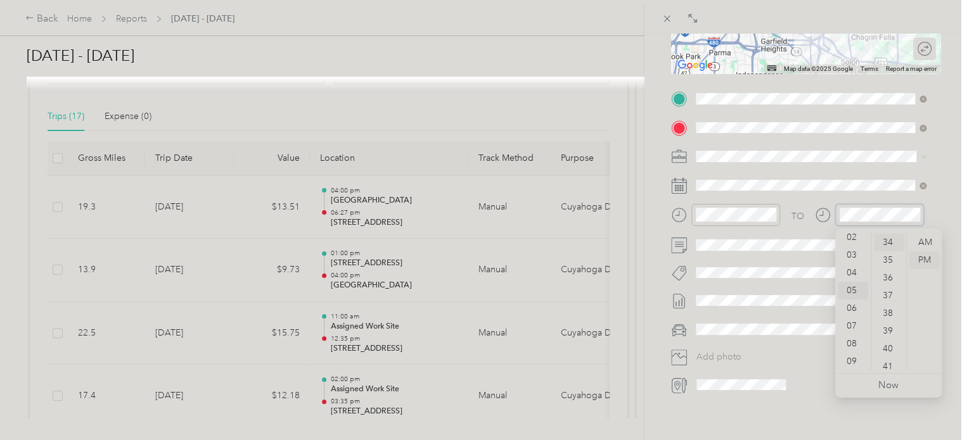
scroll to position [33, 0]
click at [856, 260] on div "03" at bounding box center [852, 263] width 30 height 18
click at [895, 293] on div "37" at bounding box center [888, 296] width 30 height 18
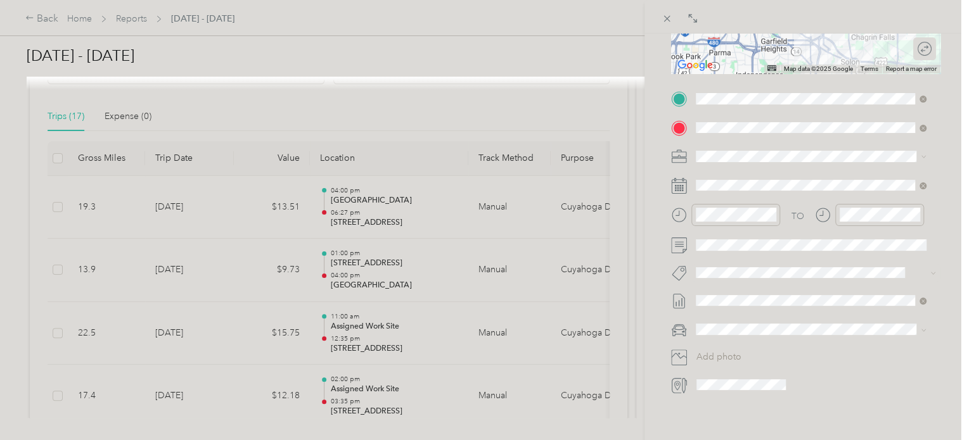
click at [941, 198] on form "New Trip Save This trip cannot be edited because it is either under review, app…" at bounding box center [805, 112] width 296 height 566
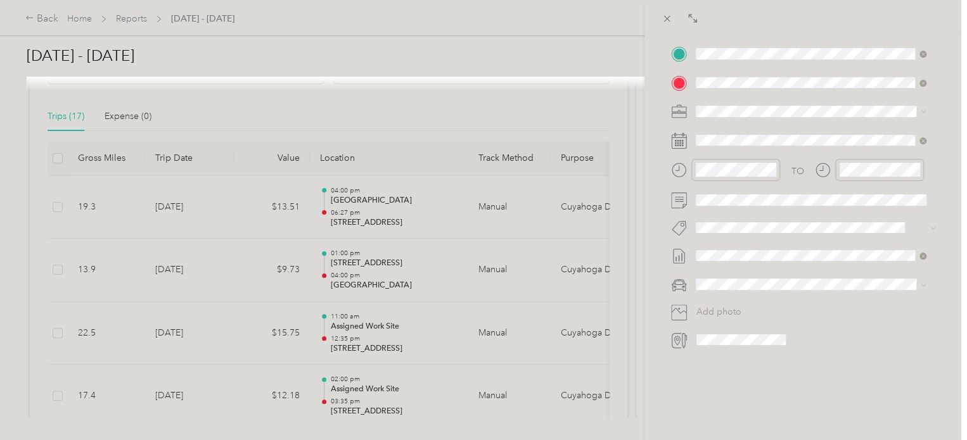
click at [718, 296] on div "Kia forte" at bounding box center [810, 296] width 221 height 13
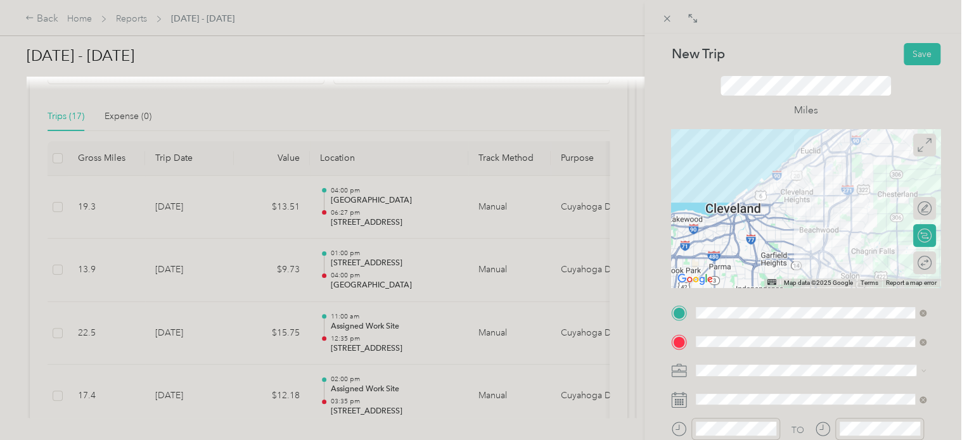
scroll to position [23, 0]
click at [917, 56] on button "Save" at bounding box center [921, 55] width 37 height 22
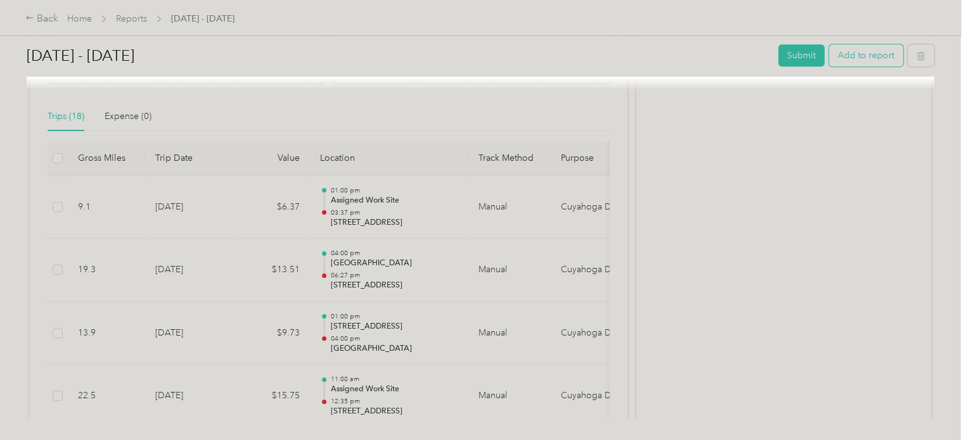
click at [863, 50] on button "Add to report" at bounding box center [866, 55] width 74 height 22
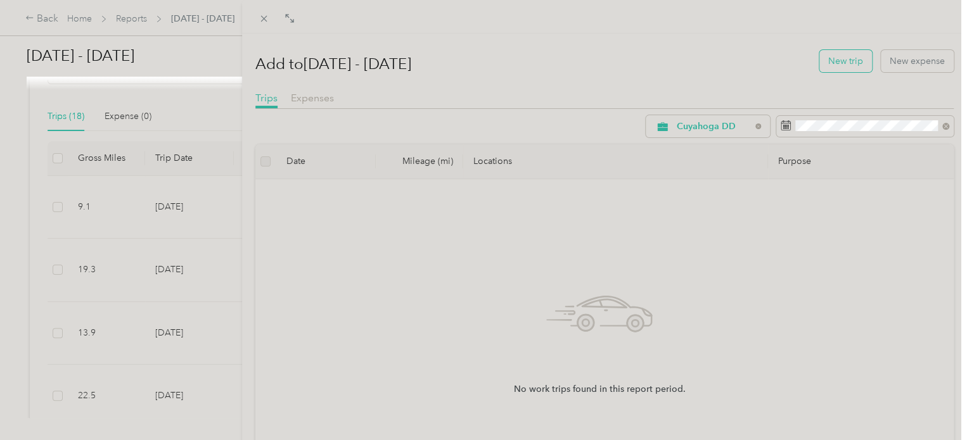
click at [848, 66] on button "New trip" at bounding box center [845, 61] width 53 height 22
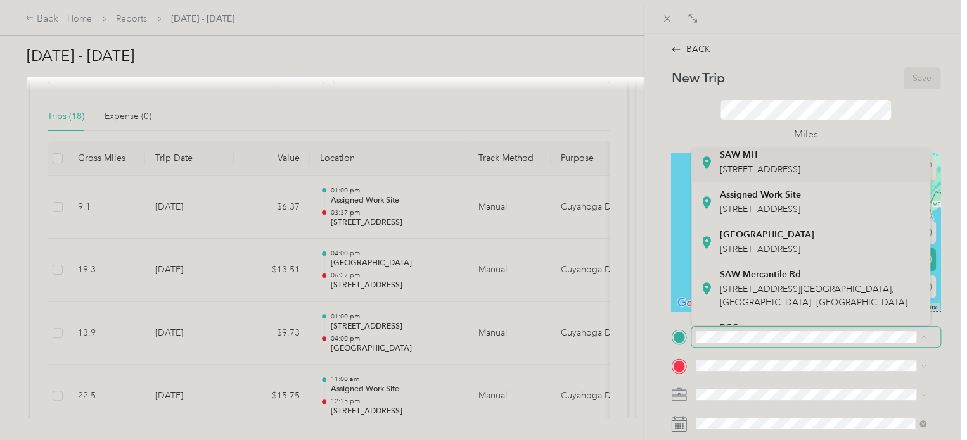
scroll to position [159, 0]
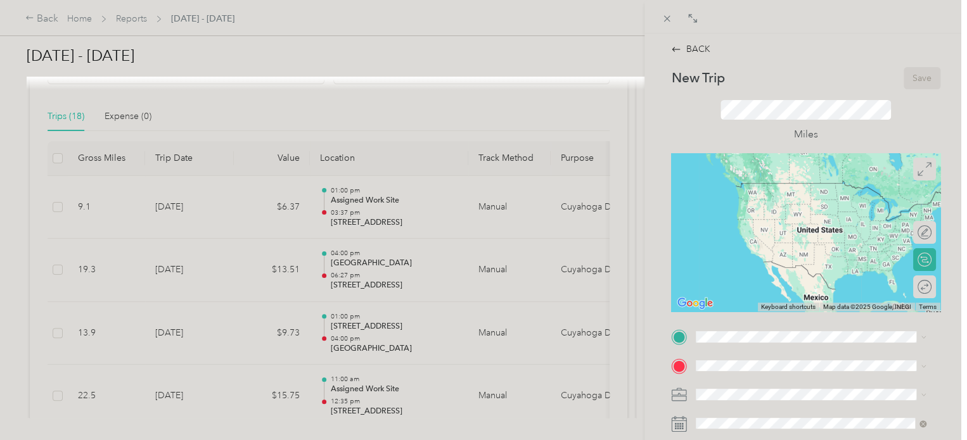
click at [770, 202] on div "Assigned Work Site [STREET_ADDRESS]" at bounding box center [760, 188] width 81 height 27
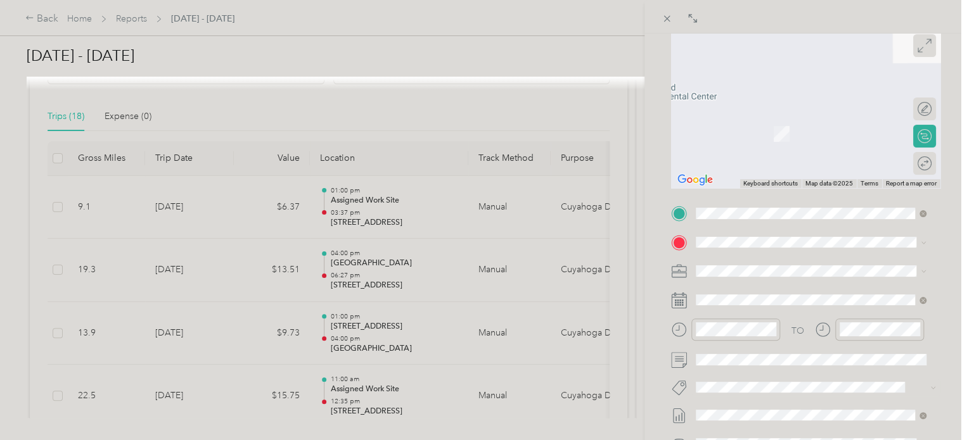
scroll to position [124, 0]
click at [775, 298] on li "[STREET_ADDRESS][US_STATE]" at bounding box center [810, 285] width 239 height 26
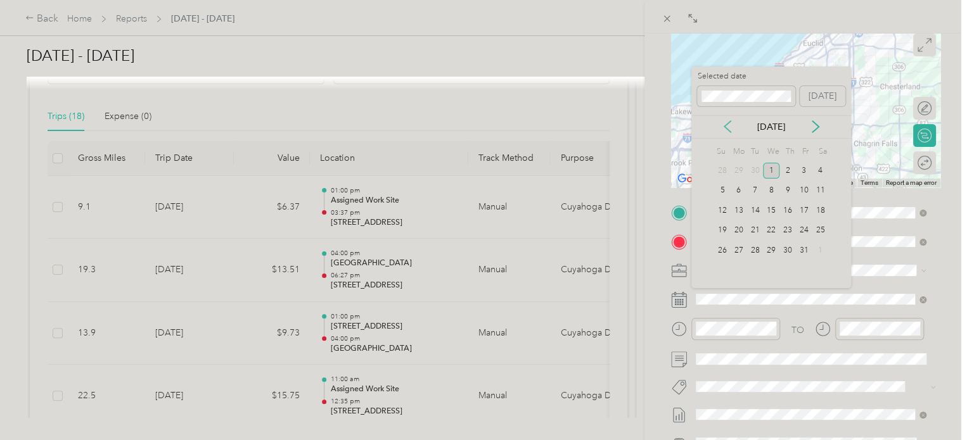
click at [727, 125] on icon at bounding box center [727, 126] width 13 height 13
click at [773, 228] on div "20" at bounding box center [771, 231] width 16 height 16
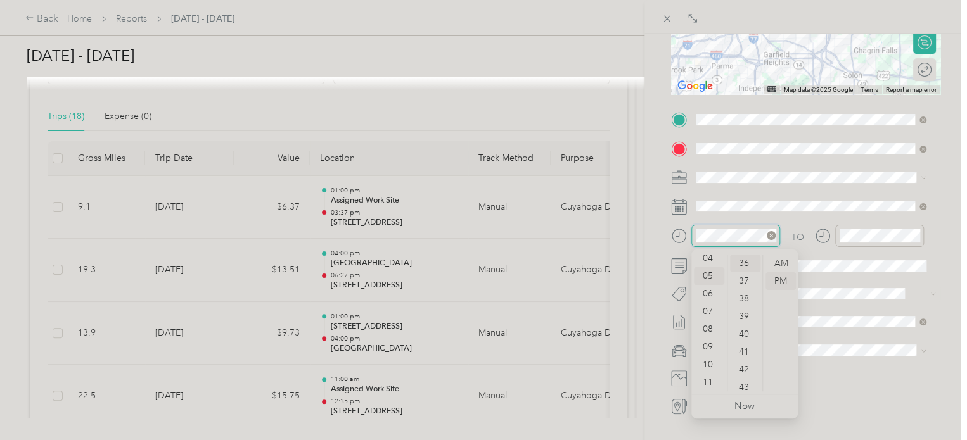
scroll to position [638, 0]
click at [780, 260] on div "AM" at bounding box center [780, 264] width 30 height 18
click at [707, 364] on div "10" at bounding box center [709, 365] width 30 height 18
click at [746, 264] on div "00" at bounding box center [745, 264] width 30 height 18
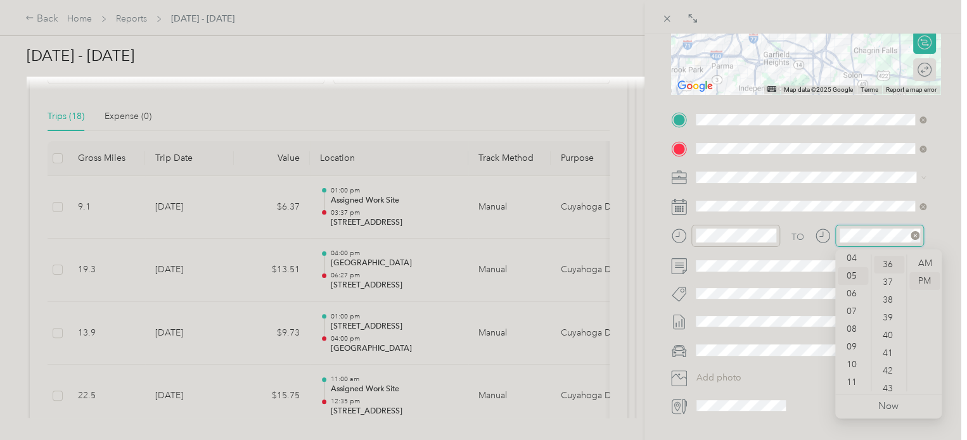
scroll to position [638, 0]
click at [853, 376] on div "11" at bounding box center [852, 383] width 30 height 18
click at [931, 262] on div "AM" at bounding box center [924, 264] width 30 height 18
click at [886, 274] on div "05" at bounding box center [888, 274] width 30 height 18
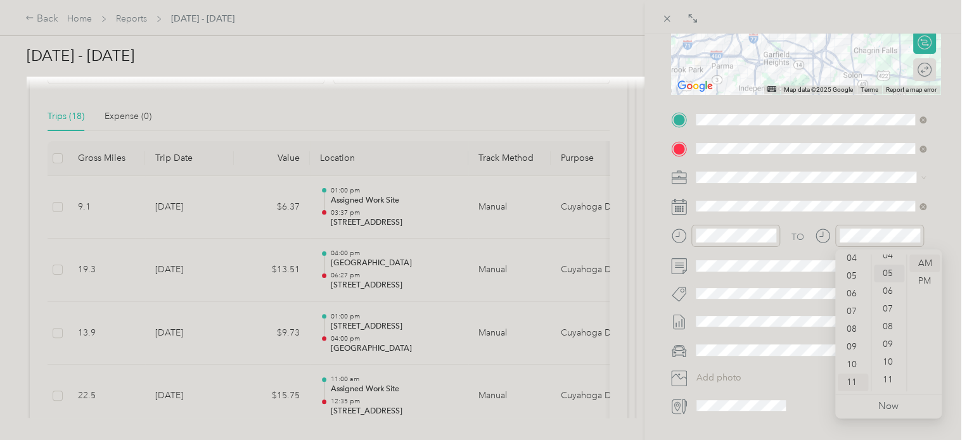
scroll to position [89, 0]
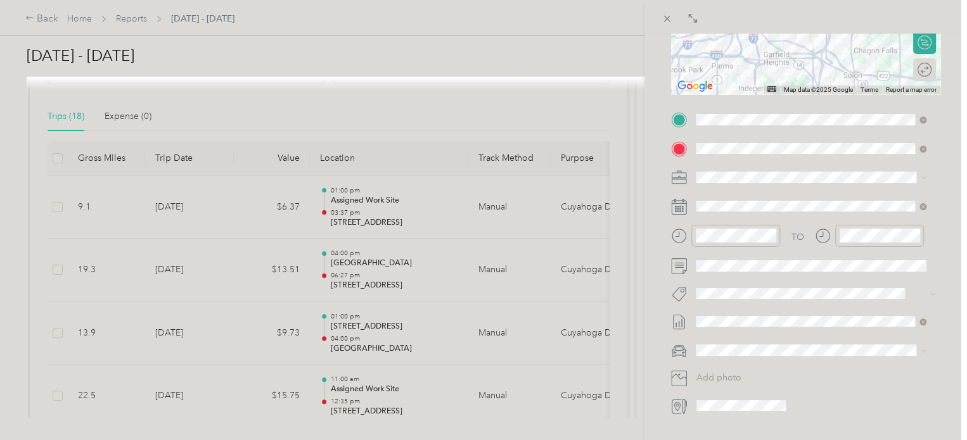
click at [938, 217] on form "New Trip Save This trip cannot be edited because it is either under review, app…" at bounding box center [805, 133] width 296 height 566
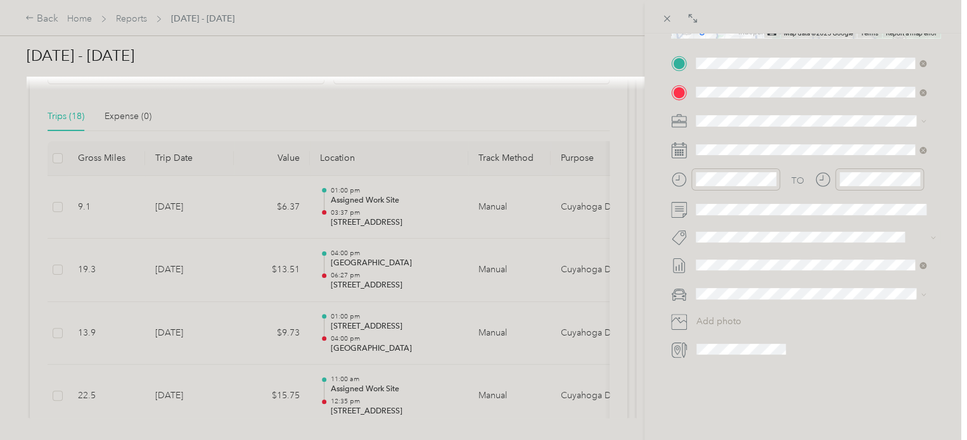
scroll to position [293, 0]
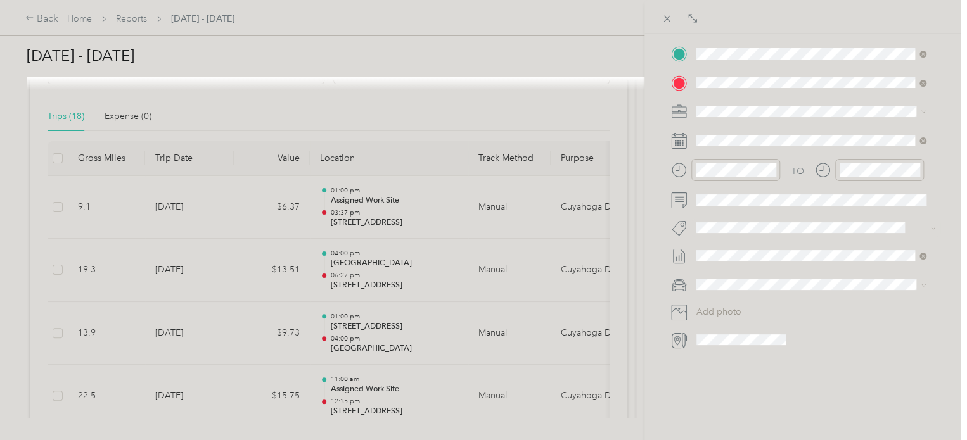
click at [711, 440] on div "Drag to resize Click to close BACK New Trip Save This trip cannot be edited bec…" at bounding box center [480, 440] width 960 height 0
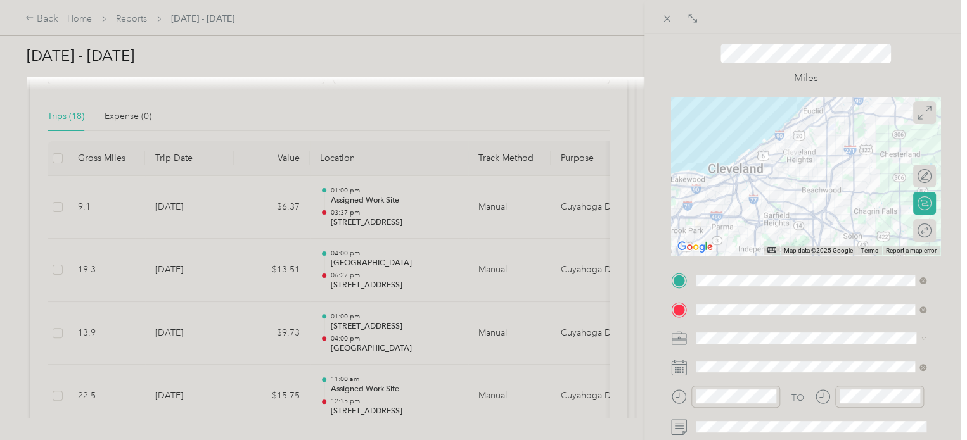
scroll to position [54, 0]
click at [915, 232] on div at bounding box center [918, 231] width 27 height 13
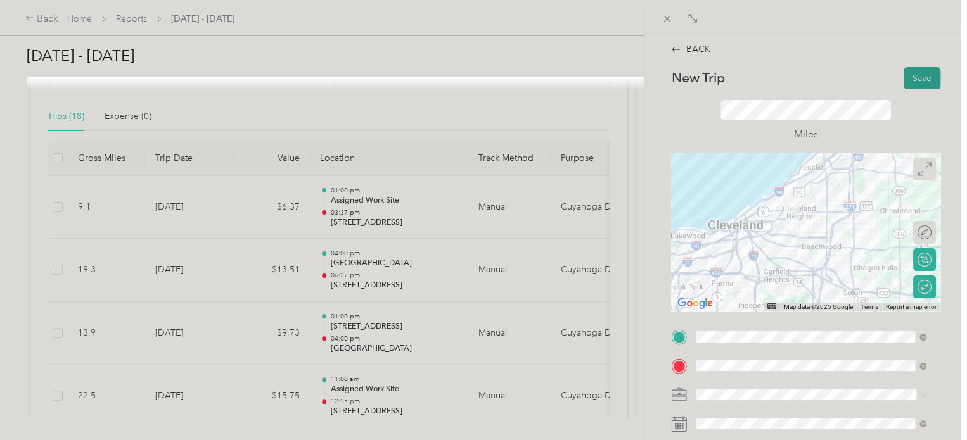
click at [915, 77] on button "Save" at bounding box center [921, 78] width 37 height 22
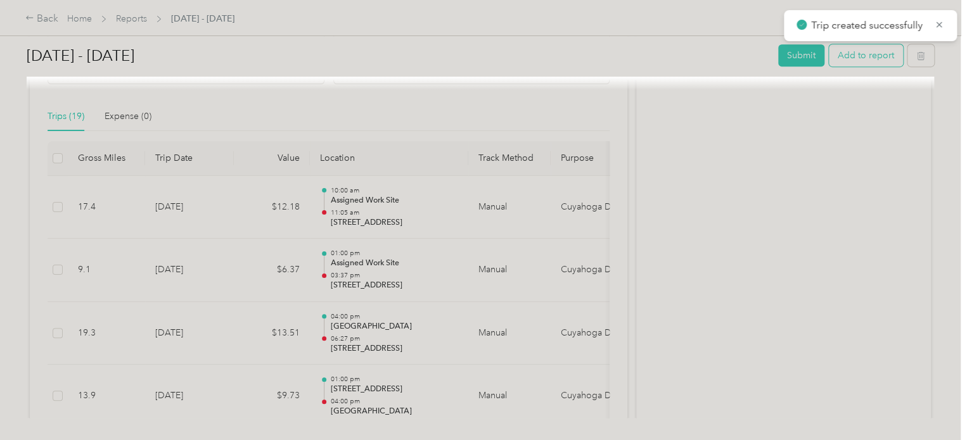
click at [856, 60] on button "Add to report" at bounding box center [866, 55] width 74 height 22
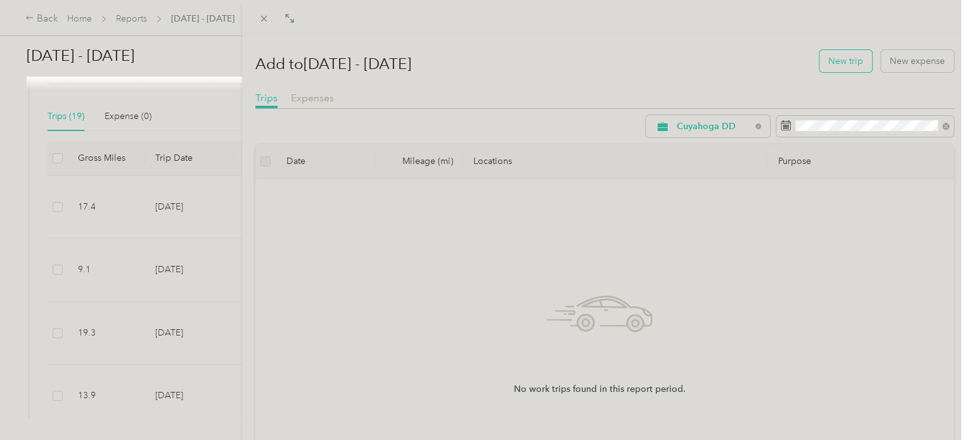
click at [841, 66] on button "New trip" at bounding box center [845, 61] width 53 height 22
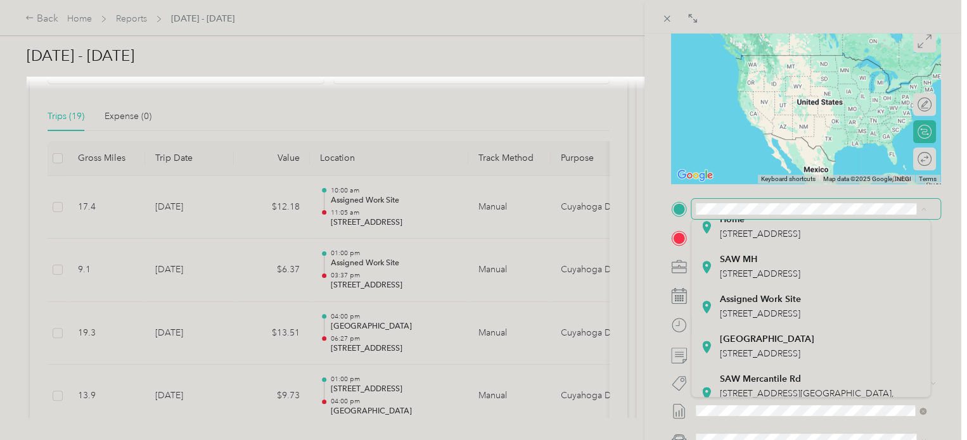
scroll to position [119, 0]
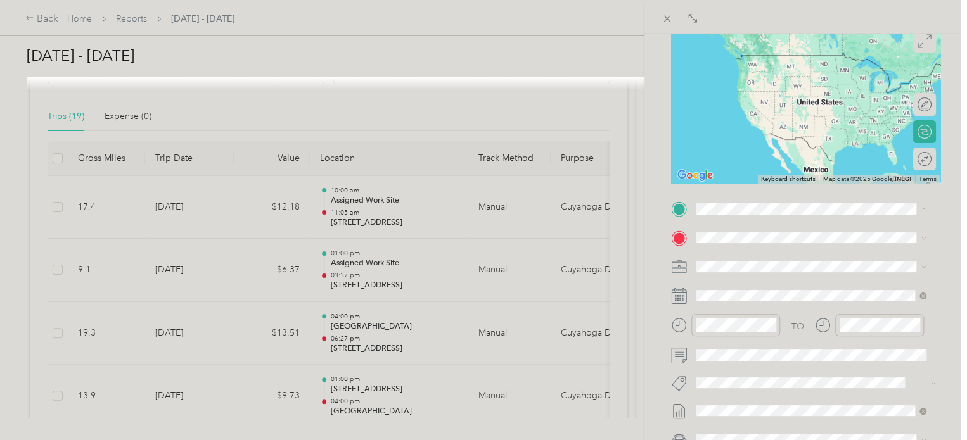
click at [755, 321] on div "Assigned Work Site [STREET_ADDRESS]" at bounding box center [760, 307] width 81 height 27
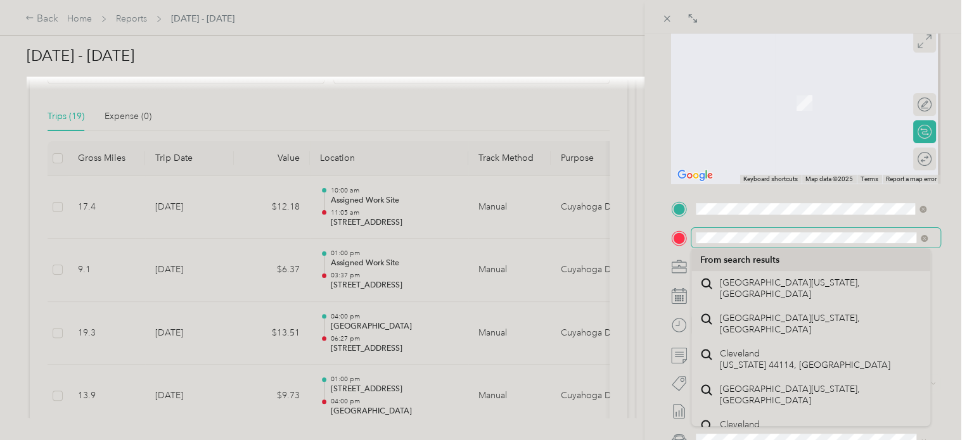
scroll to position [0, 0]
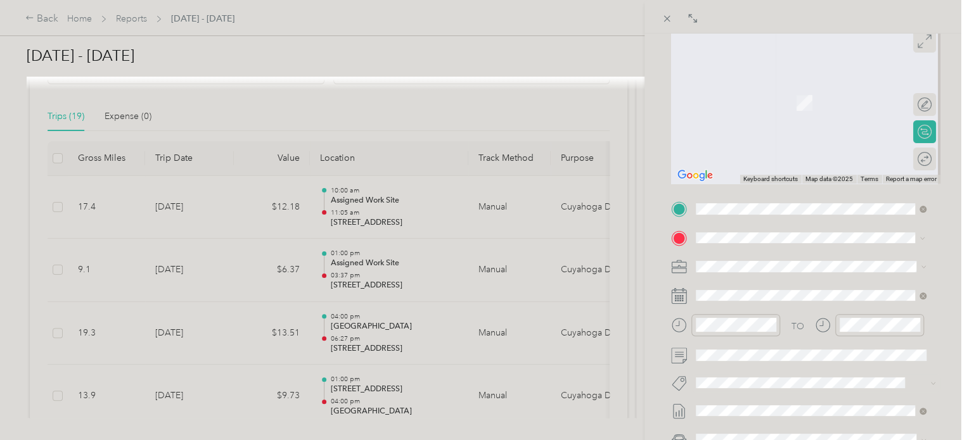
click at [813, 293] on div "[STREET_ADDRESS][US_STATE]" at bounding box center [810, 284] width 221 height 17
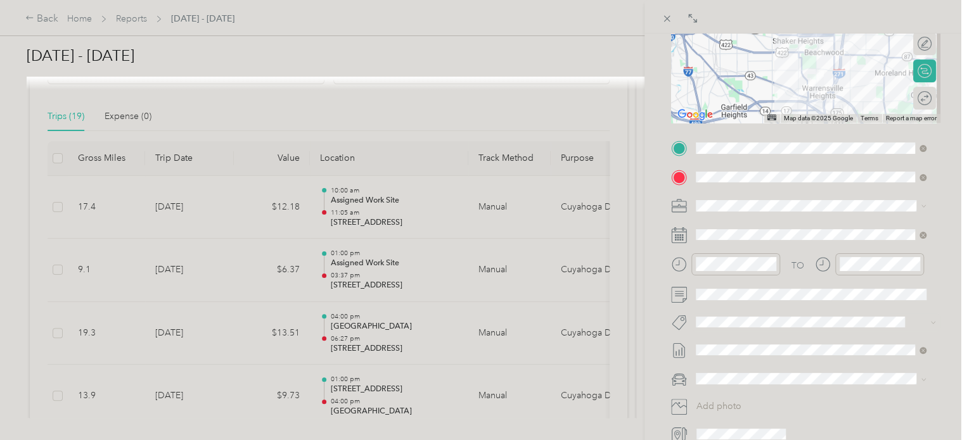
scroll to position [200, 0]
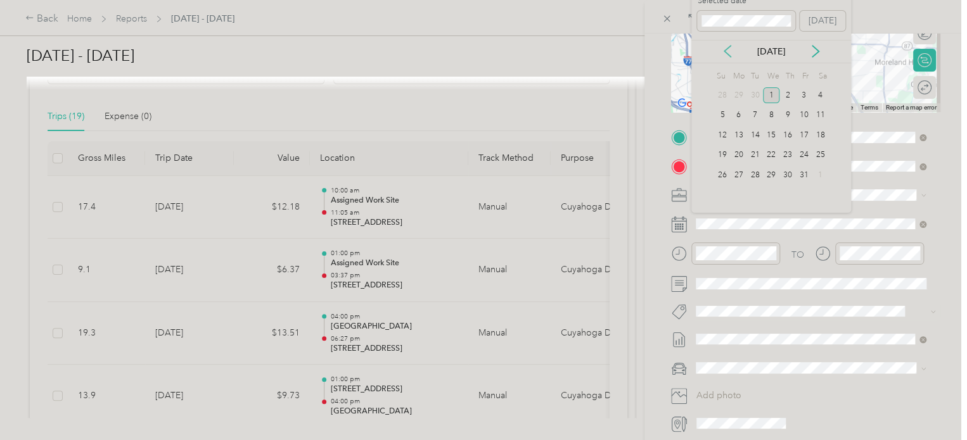
click at [732, 45] on icon at bounding box center [727, 51] width 13 height 13
click at [770, 153] on div "20" at bounding box center [771, 156] width 16 height 16
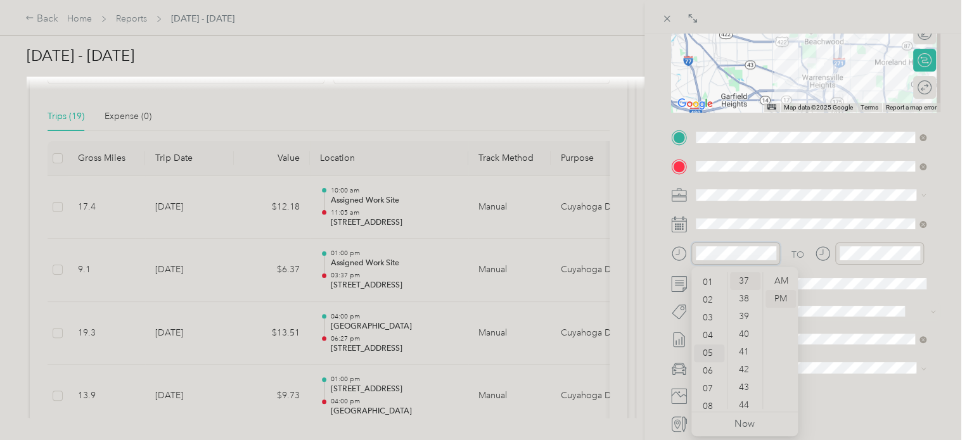
scroll to position [0, 0]
click at [709, 334] on div "03" at bounding box center [709, 335] width 30 height 18
click at [745, 281] on div "00" at bounding box center [745, 281] width 30 height 18
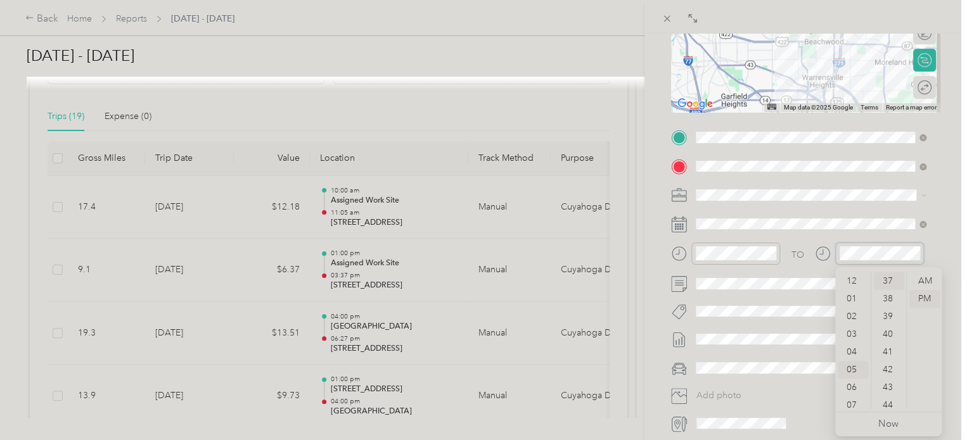
scroll to position [76, 0]
click at [949, 210] on div "BACK New Trip Save This trip cannot be edited because it is either under review…" at bounding box center [805, 254] width 322 height 440
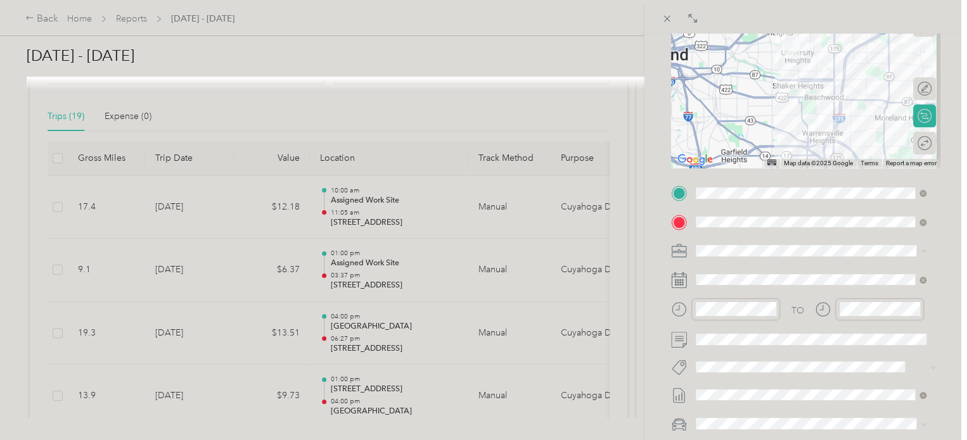
scroll to position [142, 0]
click at [919, 146] on div at bounding box center [918, 144] width 25 height 13
click at [944, 234] on div "BACK New Trip Save This trip cannot be edited because it is either under review…" at bounding box center [805, 254] width 322 height 440
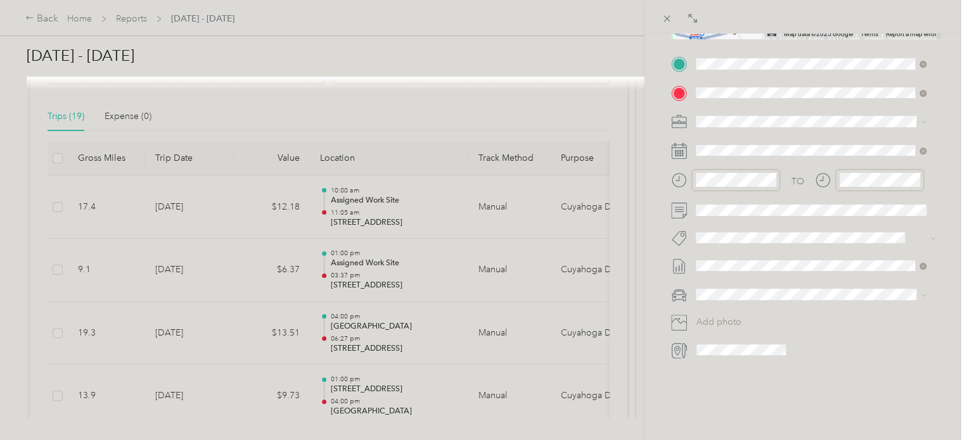
scroll to position [274, 0]
click at [715, 299] on span at bounding box center [815, 294] width 249 height 20
click at [717, 317] on li "Kia forte" at bounding box center [810, 310] width 239 height 22
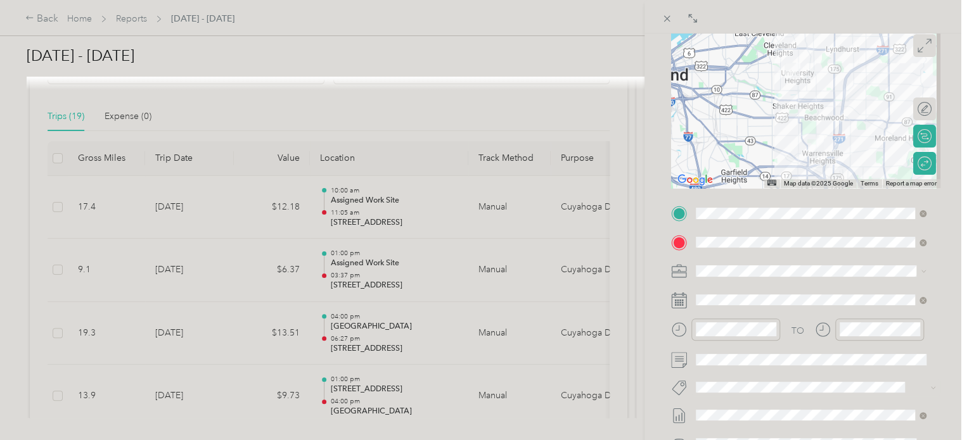
scroll to position [0, 0]
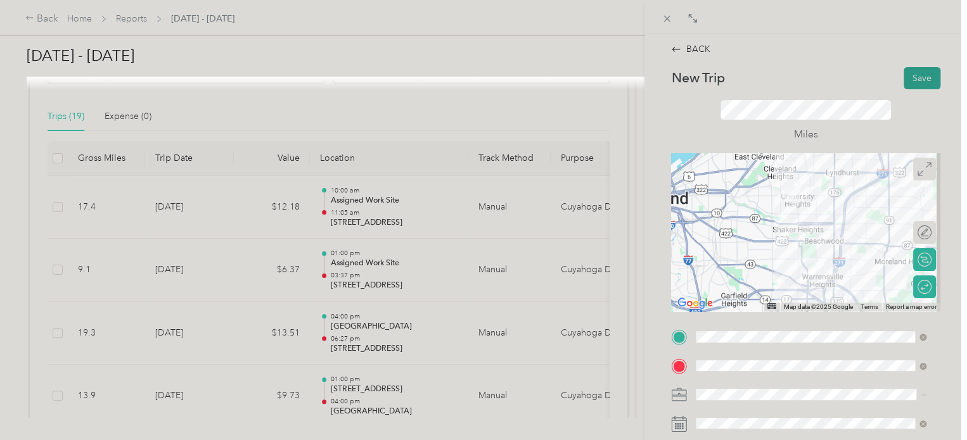
click at [912, 79] on button "Save" at bounding box center [921, 78] width 37 height 22
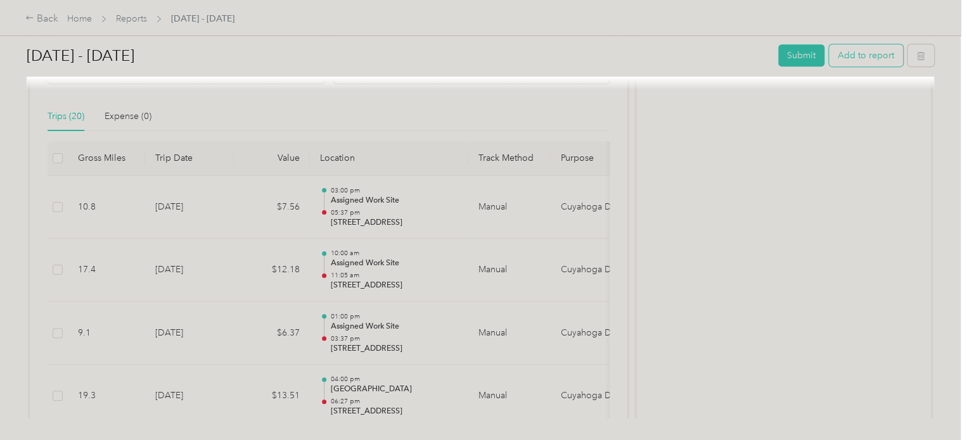
click at [854, 58] on button "Add to report" at bounding box center [866, 55] width 74 height 22
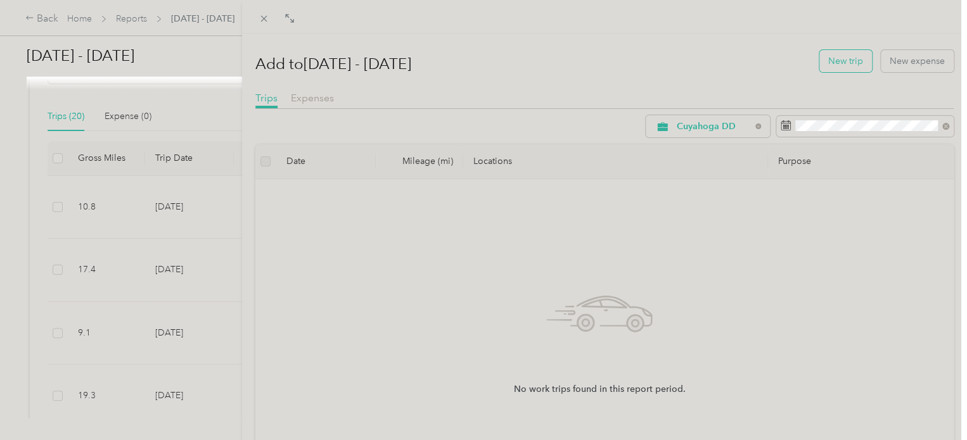
click at [846, 60] on button "New trip" at bounding box center [845, 61] width 53 height 22
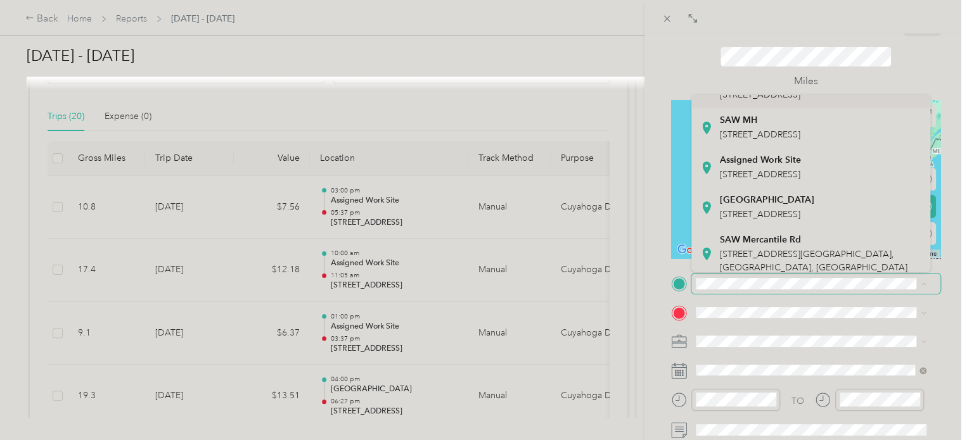
scroll to position [136, 0]
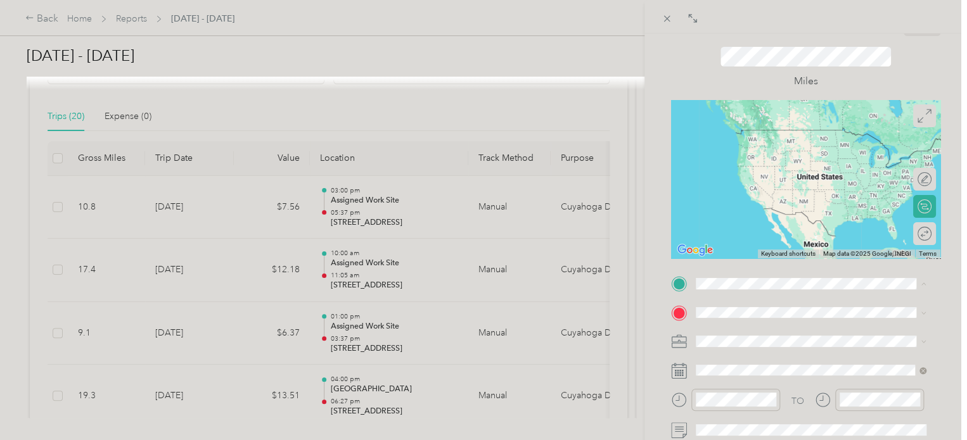
click at [794, 179] on div "Assigned Work Site [STREET_ADDRESS]" at bounding box center [760, 166] width 81 height 27
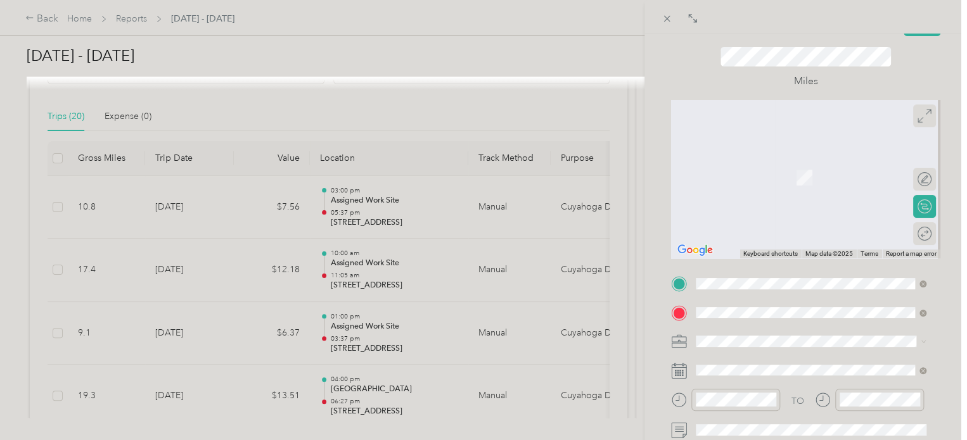
click at [830, 220] on li "2235 East 55th Street Cleveland, Ohio 44103, United States" at bounding box center [810, 208] width 239 height 26
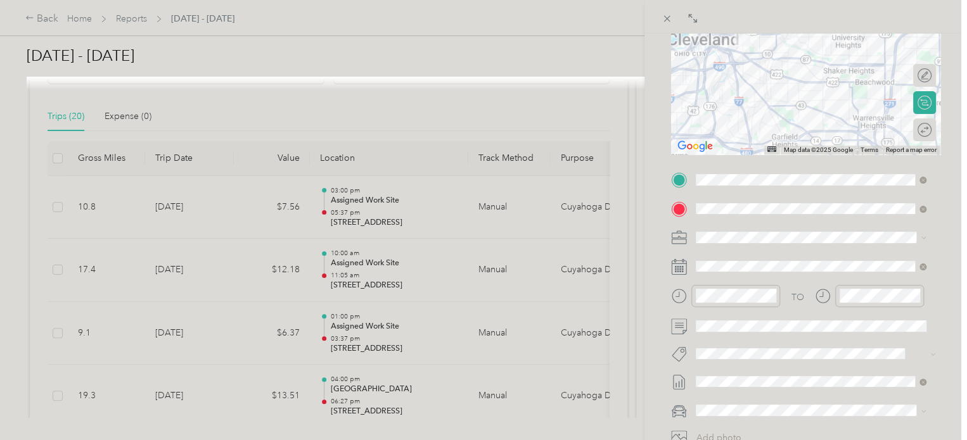
scroll to position [166, 0]
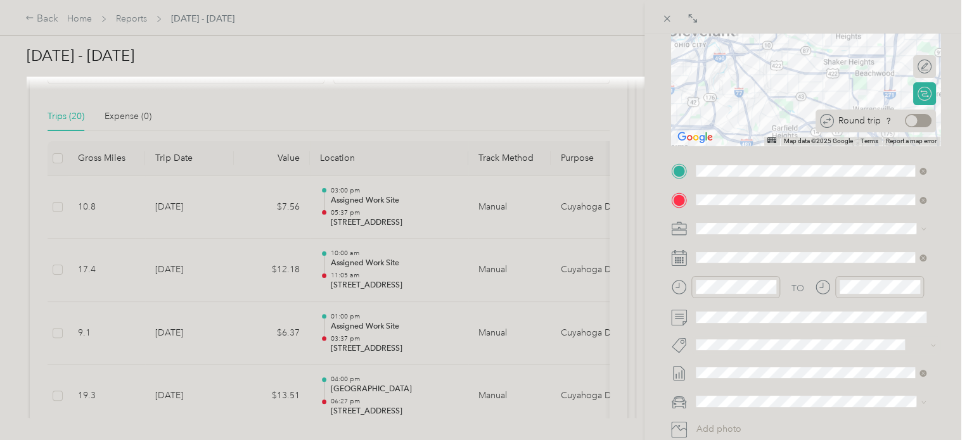
click at [917, 124] on div at bounding box center [918, 120] width 27 height 13
click at [742, 265] on span at bounding box center [815, 258] width 249 height 20
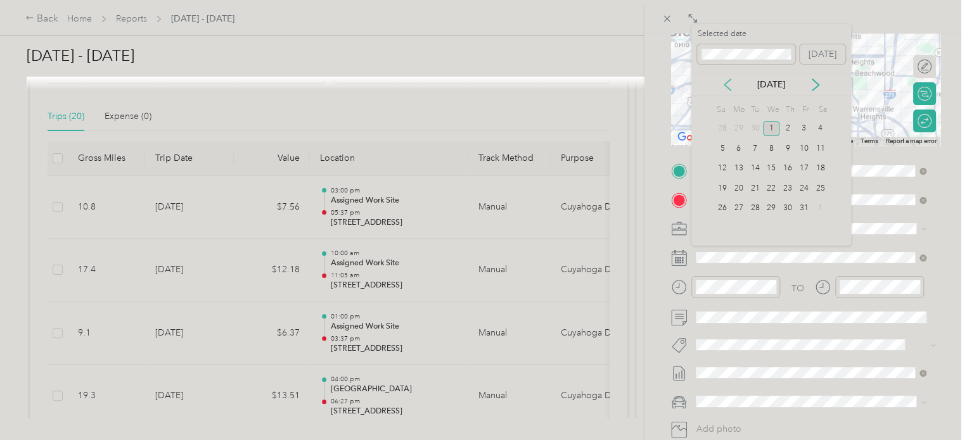
click at [726, 79] on icon at bounding box center [727, 85] width 13 height 13
click at [756, 168] on div "16" at bounding box center [755, 169] width 16 height 16
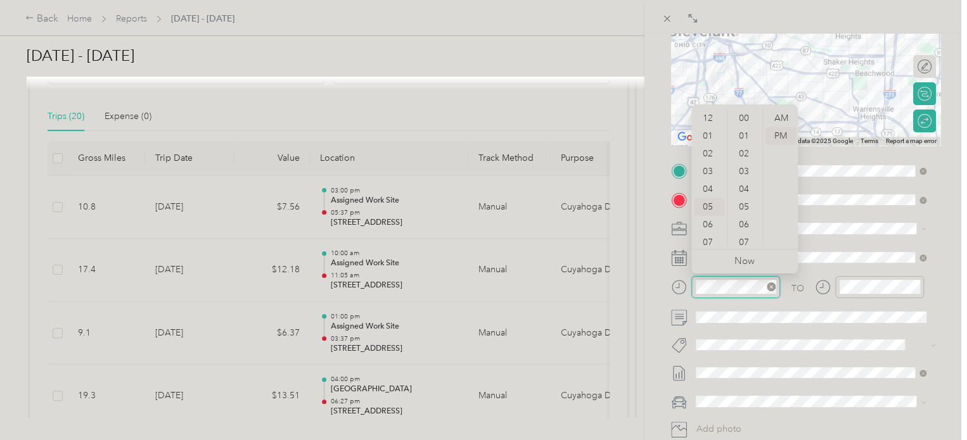
scroll to position [76, 0]
click at [782, 116] on div "AM" at bounding box center [780, 119] width 30 height 18
click at [708, 217] on div "10" at bounding box center [709, 220] width 30 height 18
click at [745, 117] on div "00" at bounding box center [745, 119] width 30 height 18
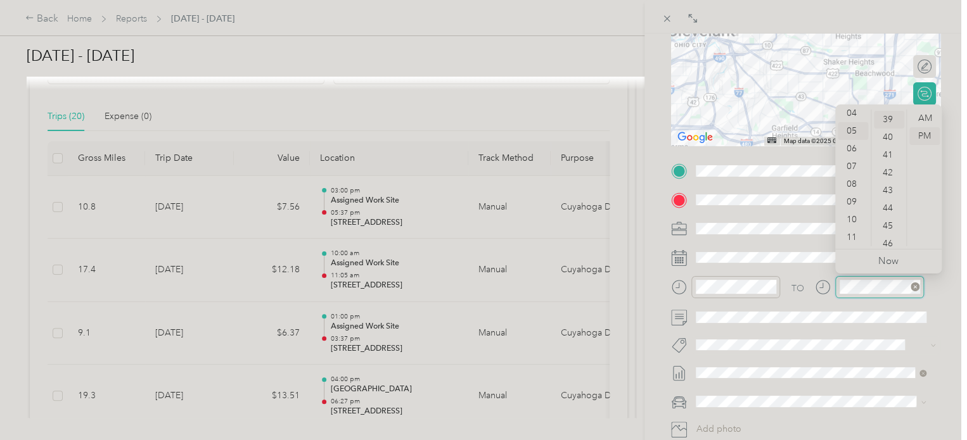
scroll to position [692, 0]
click at [932, 113] on div "AM" at bounding box center [924, 119] width 30 height 18
click at [852, 235] on div "11" at bounding box center [852, 238] width 30 height 18
click at [887, 240] on div "46" at bounding box center [888, 243] width 30 height 18
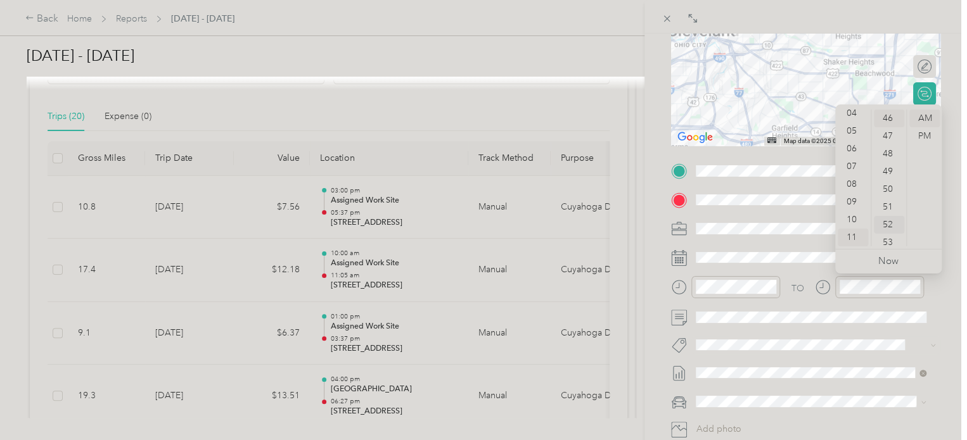
click at [890, 224] on div "52" at bounding box center [888, 225] width 30 height 18
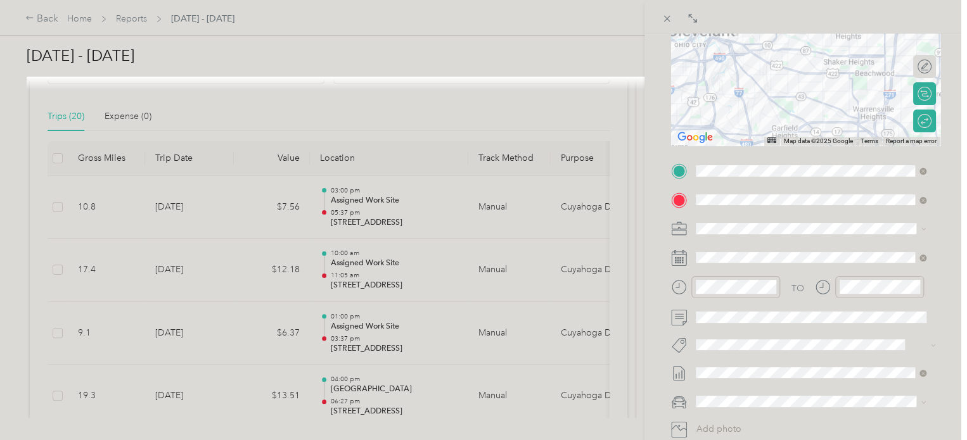
click at [948, 204] on div "BACK New Trip Save This trip cannot be edited because it is either under review…" at bounding box center [805, 254] width 322 height 440
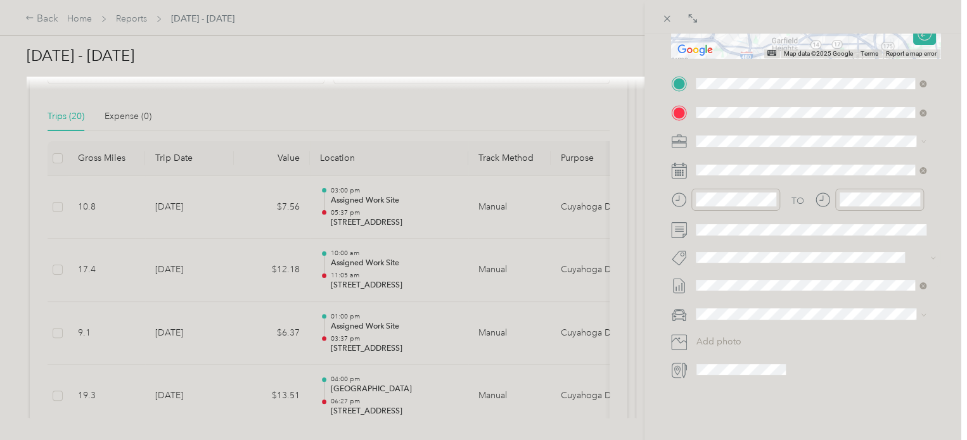
scroll to position [293, 0]
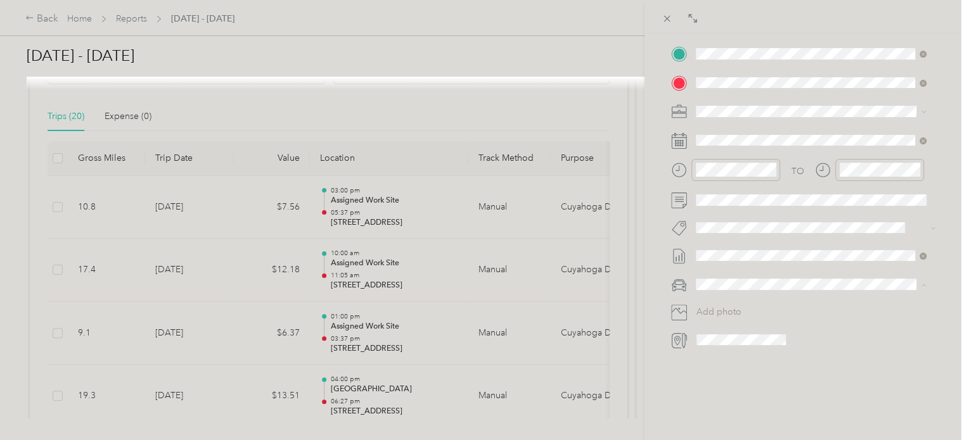
click at [727, 292] on span "Kia forte" at bounding box center [717, 296] width 34 height 11
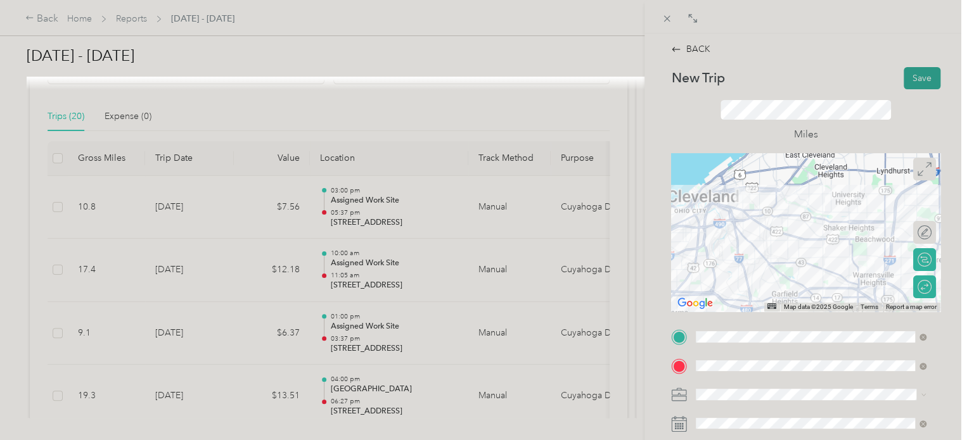
click at [910, 76] on button "Save" at bounding box center [921, 78] width 37 height 22
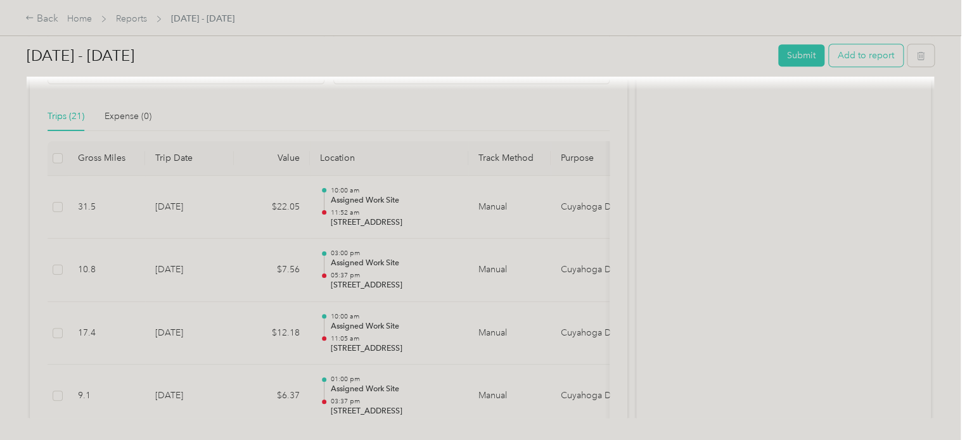
click at [843, 60] on button "Add to report" at bounding box center [866, 55] width 74 height 22
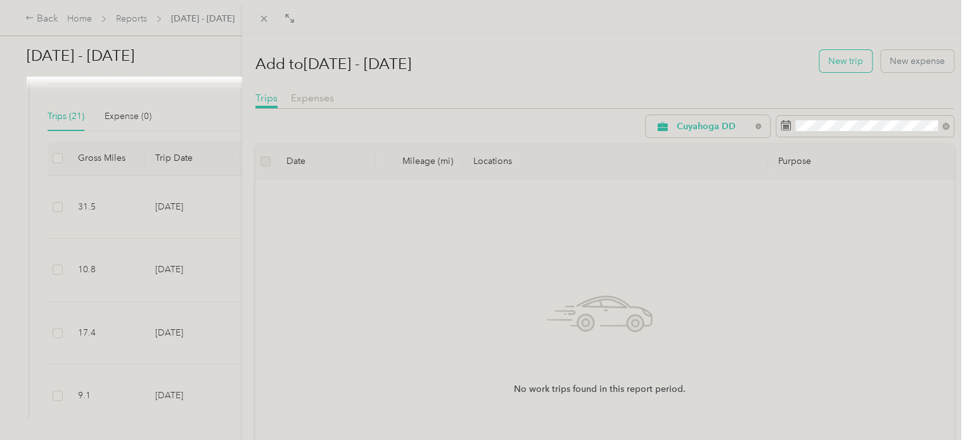
click at [850, 59] on button "New trip" at bounding box center [845, 61] width 53 height 22
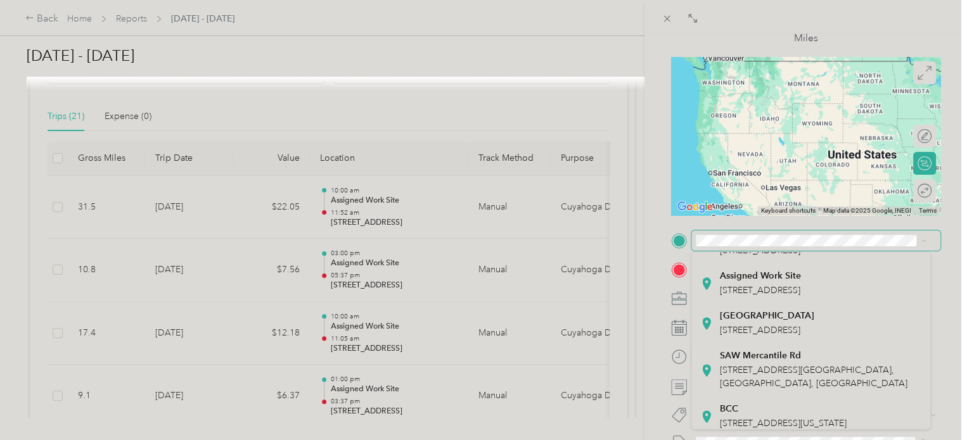
scroll to position [182, 0]
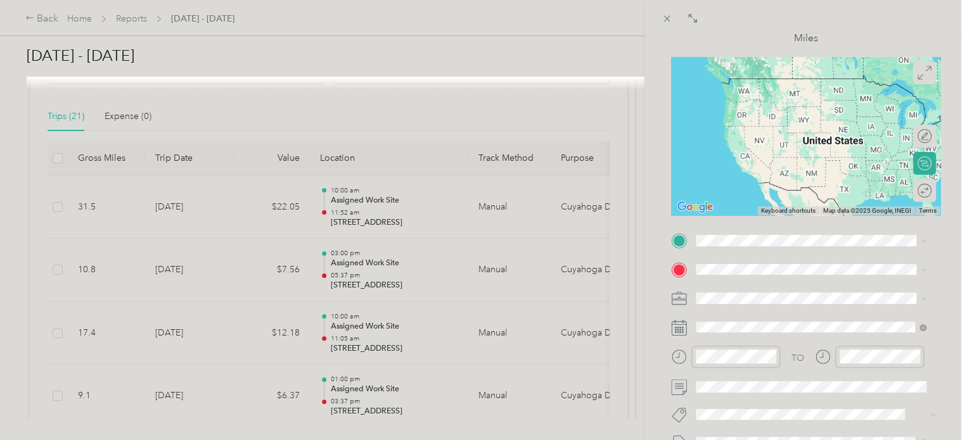
click at [783, 287] on span "[STREET_ADDRESS]" at bounding box center [760, 281] width 80 height 11
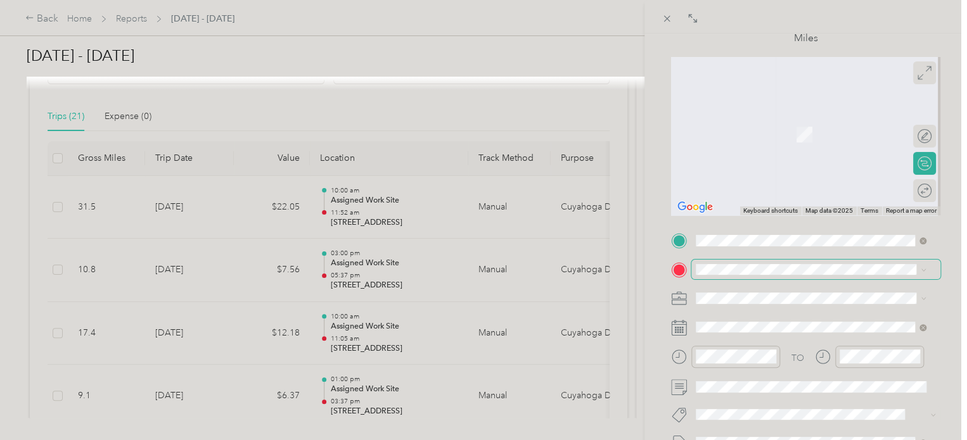
click at [758, 263] on span at bounding box center [815, 270] width 249 height 20
click at [797, 124] on span "4829 East 86th Street Garfield Heights, Ohio 44125, United States" at bounding box center [783, 128] width 127 height 11
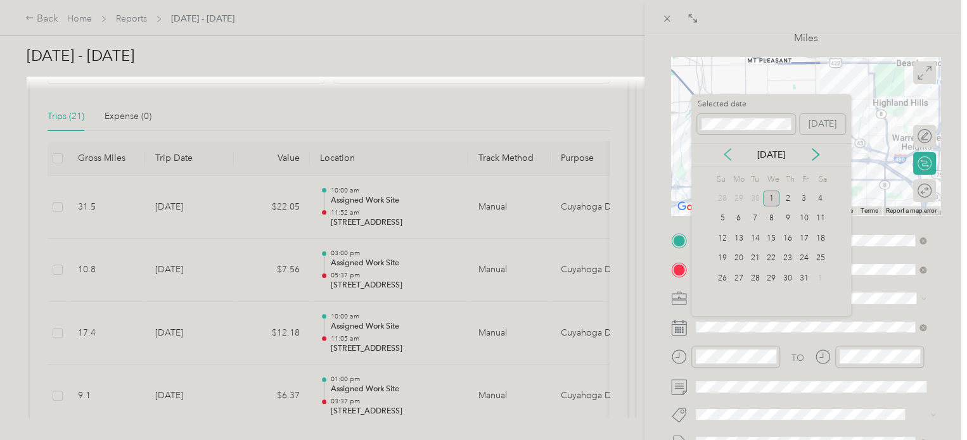
click at [730, 157] on icon at bounding box center [727, 154] width 13 height 13
click at [758, 240] on div "16" at bounding box center [755, 239] width 16 height 16
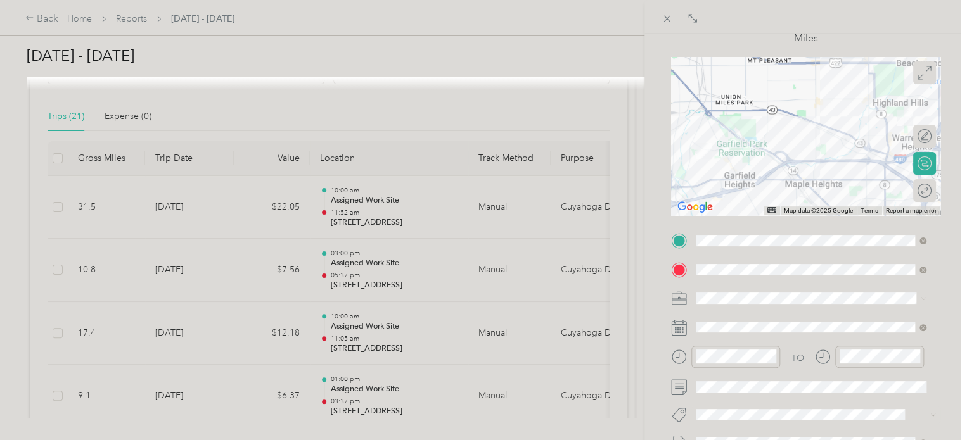
click at [944, 293] on div "BACK New Trip Save This trip cannot be edited because it is either under review…" at bounding box center [805, 254] width 322 height 440
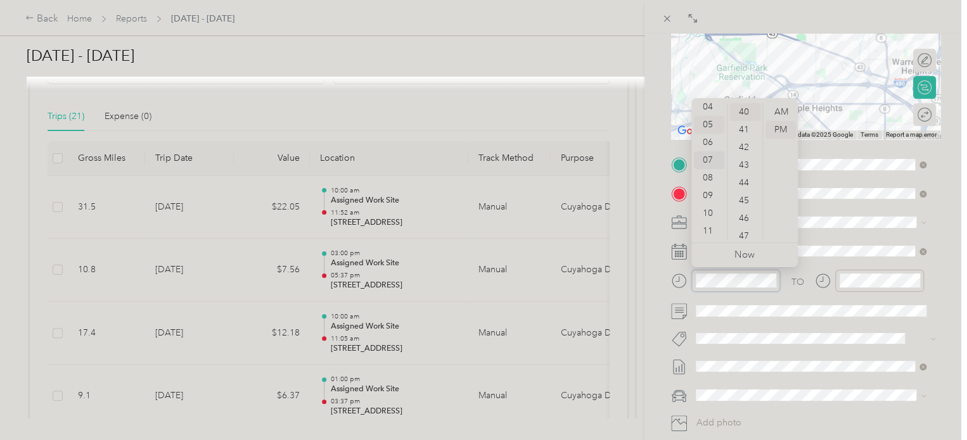
scroll to position [0, 0]
click at [708, 130] on div "01" at bounding box center [709, 130] width 30 height 18
click at [747, 111] on div "00" at bounding box center [745, 112] width 30 height 18
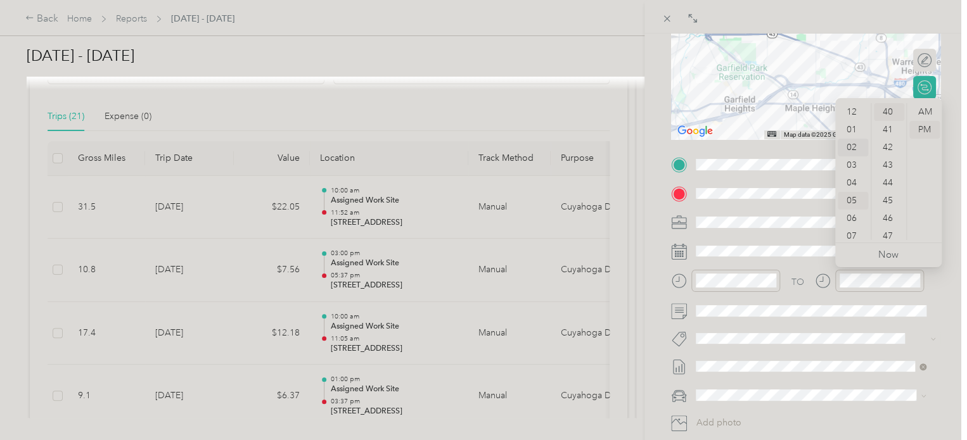
click at [852, 148] on div "02" at bounding box center [852, 148] width 30 height 18
click at [884, 210] on div "55" at bounding box center [888, 206] width 30 height 18
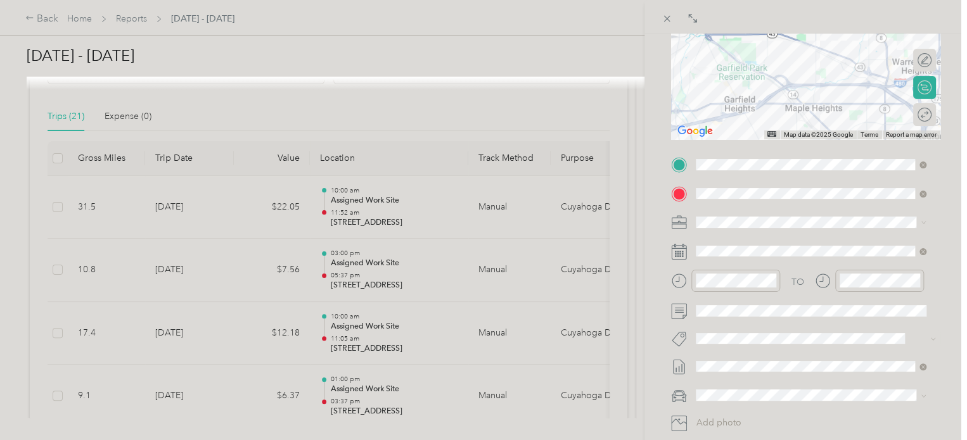
click at [947, 153] on div "BACK New Trip Save This trip cannot be edited because it is either under review…" at bounding box center [805, 254] width 322 height 440
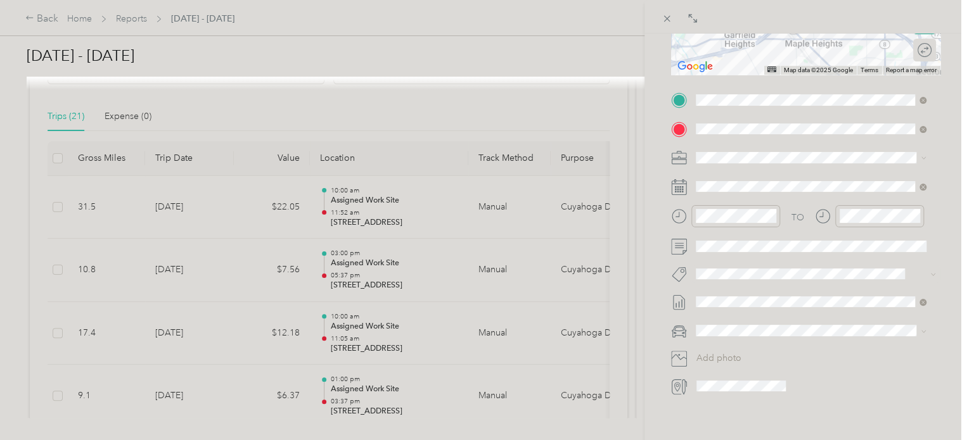
scroll to position [238, 0]
click at [733, 352] on li "Kia forte" at bounding box center [810, 352] width 239 height 22
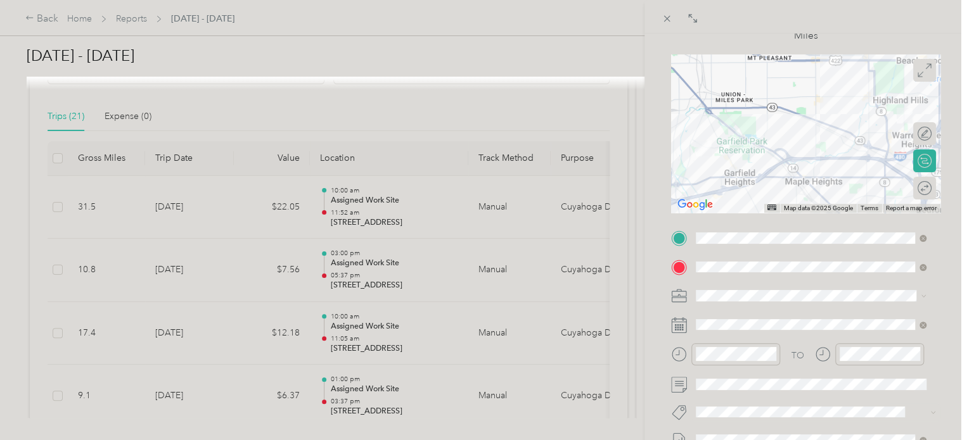
scroll to position [0, 0]
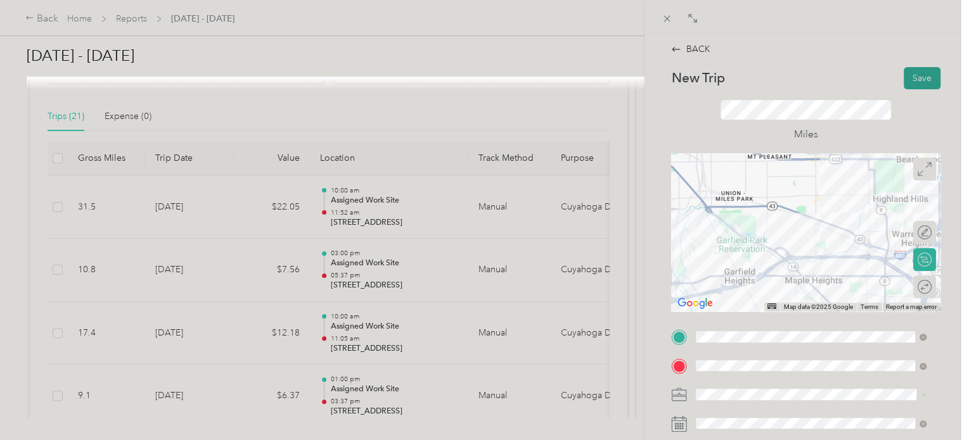
click at [910, 80] on button "Save" at bounding box center [921, 78] width 37 height 22
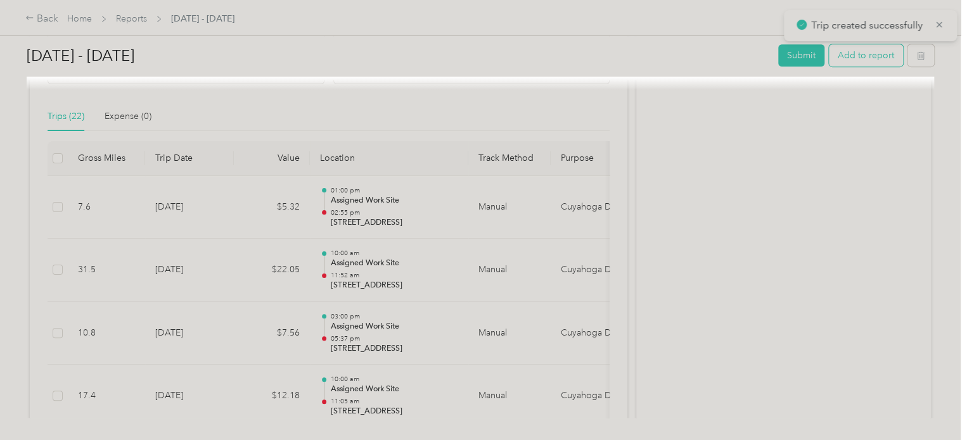
click at [865, 56] on button "Add to report" at bounding box center [866, 55] width 74 height 22
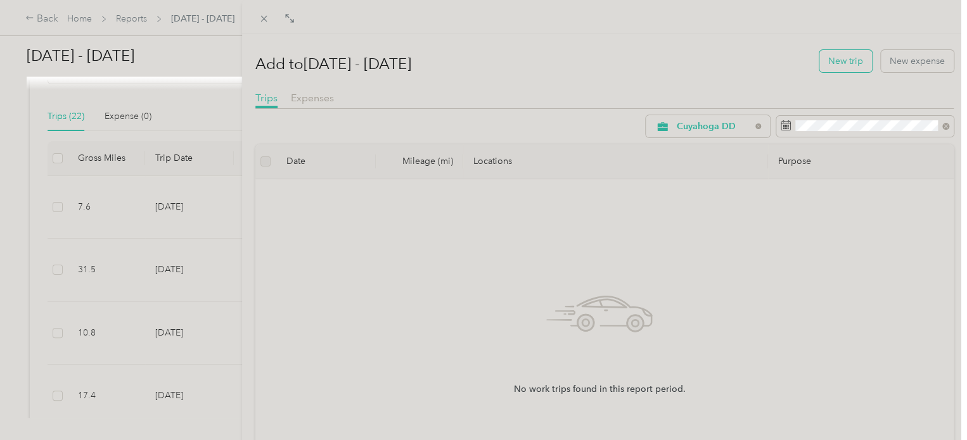
click at [841, 70] on button "New trip" at bounding box center [845, 61] width 53 height 22
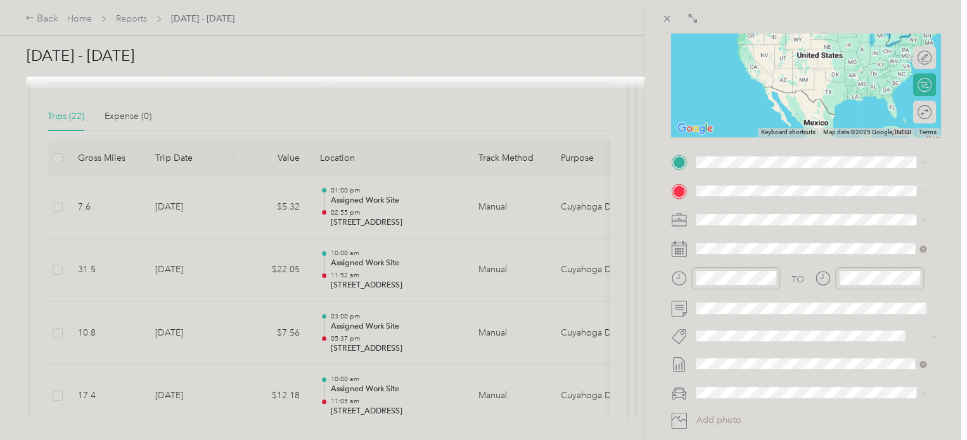
scroll to position [177, 0]
click at [777, 212] on span "4829 East 86th Street Garfield Heights, Ohio 44125, United States" at bounding box center [783, 205] width 127 height 11
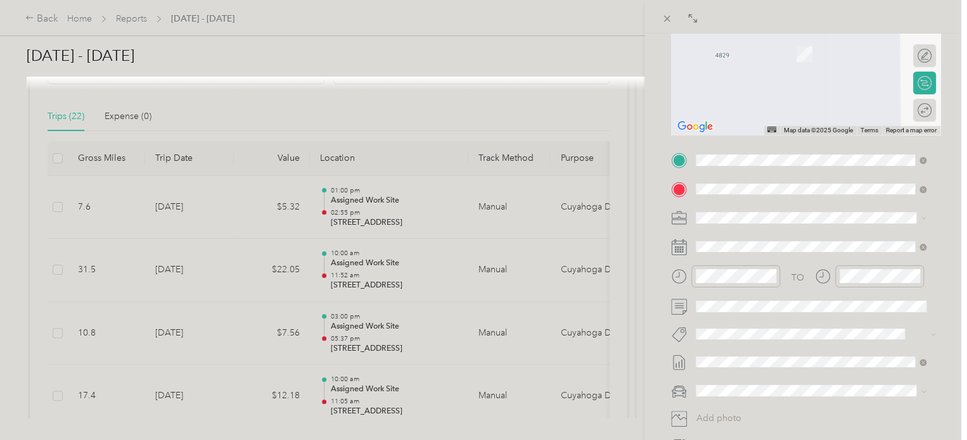
click at [776, 251] on span "[STREET_ADDRESS]" at bounding box center [760, 253] width 80 height 11
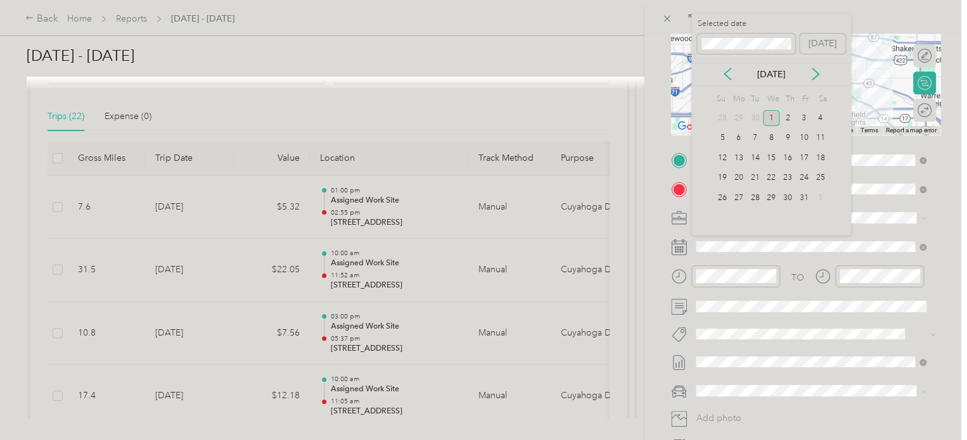
click at [726, 82] on div "[DATE]" at bounding box center [771, 74] width 160 height 23
click at [726, 75] on icon at bounding box center [727, 74] width 13 height 13
click at [756, 156] on div "16" at bounding box center [755, 158] width 16 height 16
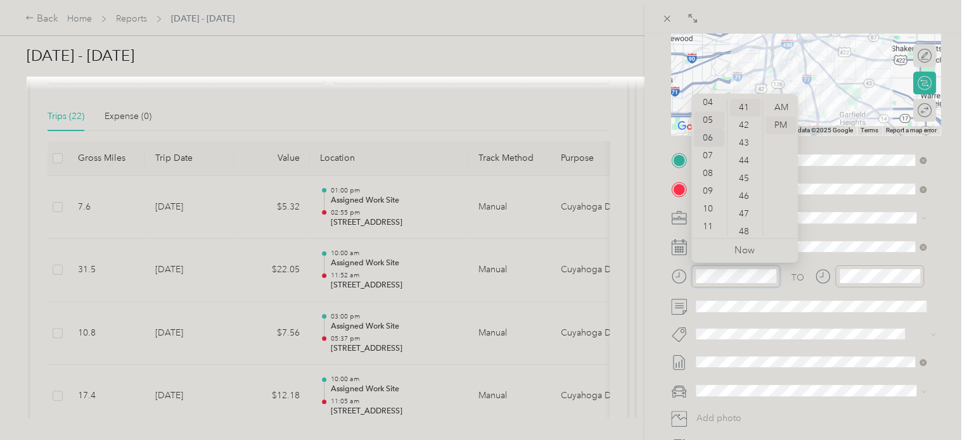
scroll to position [0, 0]
click at [708, 162] on div "03" at bounding box center [709, 161] width 30 height 18
click at [747, 218] on div "10" at bounding box center [745, 217] width 30 height 18
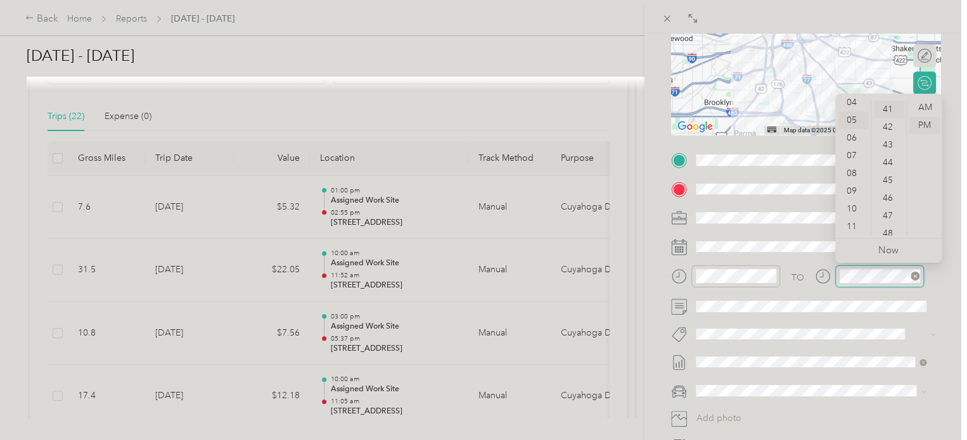
scroll to position [727, 0]
click at [853, 103] on div "04" at bounding box center [852, 103] width 30 height 18
click at [886, 142] on div "38" at bounding box center [888, 137] width 30 height 18
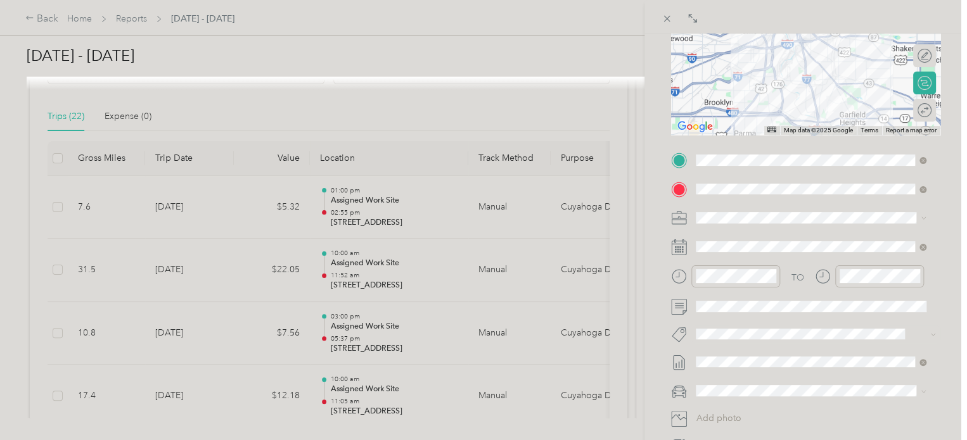
click at [947, 278] on div "BACK New Trip Save This trip cannot be edited because it is either under review…" at bounding box center [805, 254] width 322 height 440
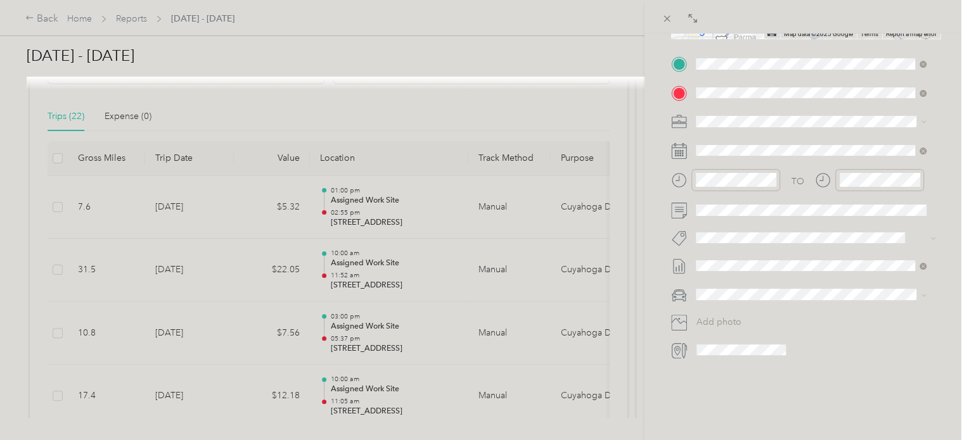
scroll to position [293, 0]
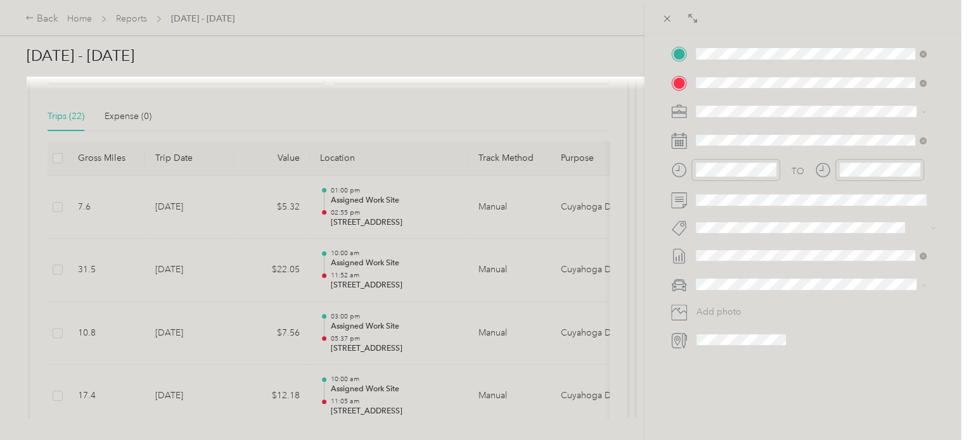
click at [728, 295] on div "Kia forte" at bounding box center [810, 295] width 221 height 13
click at [943, 187] on div "BACK New Trip Save This trip cannot be edited because it is either under review…" at bounding box center [805, 254] width 322 height 440
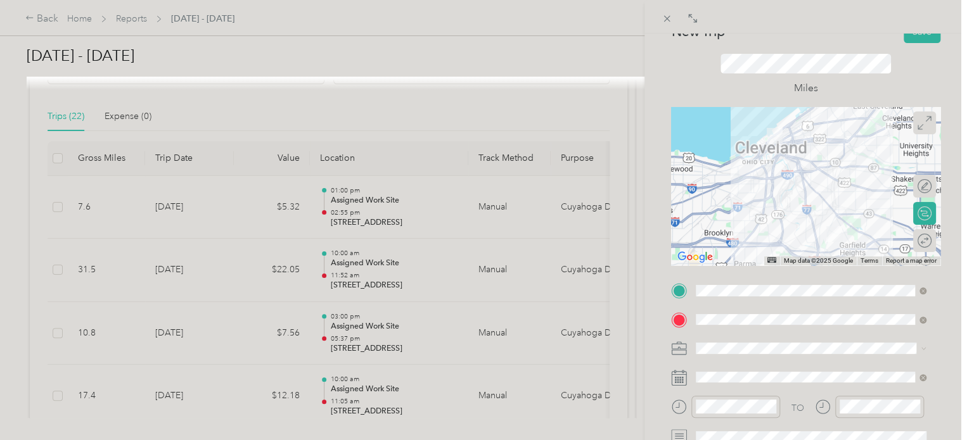
scroll to position [44, 0]
click at [912, 35] on button "Save" at bounding box center [921, 34] width 37 height 22
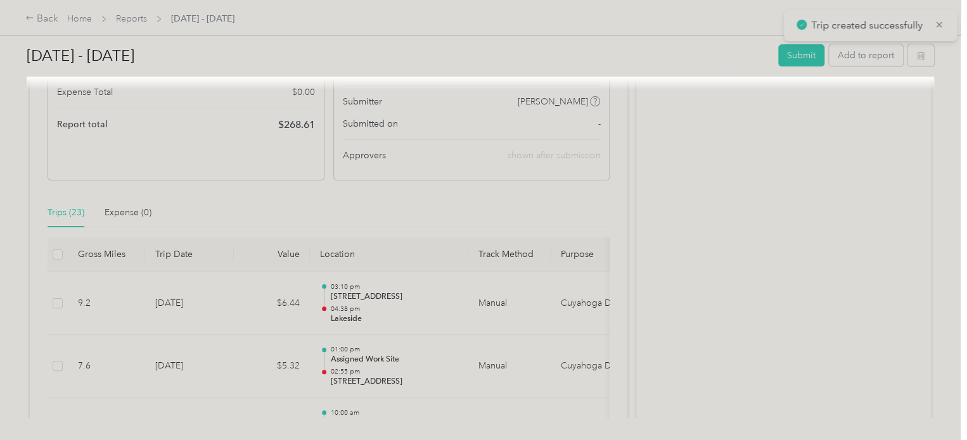
scroll to position [177, 0]
click at [871, 55] on button "Add to report" at bounding box center [866, 55] width 74 height 22
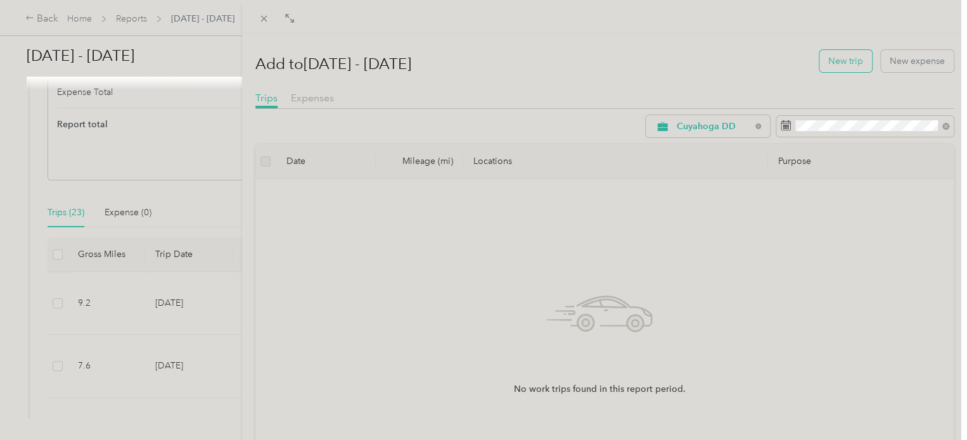
click at [854, 60] on button "New trip" at bounding box center [845, 61] width 53 height 22
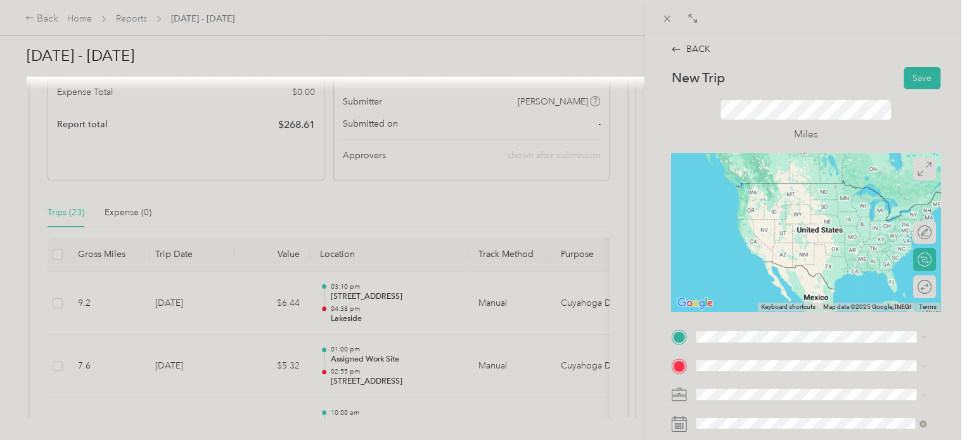
click at [775, 200] on div "Lakeside [STREET_ADDRESS]" at bounding box center [760, 188] width 80 height 27
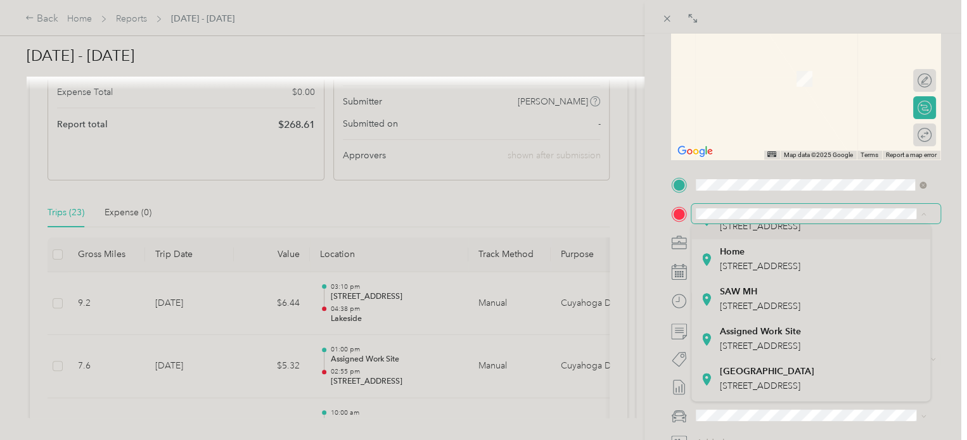
scroll to position [111, 0]
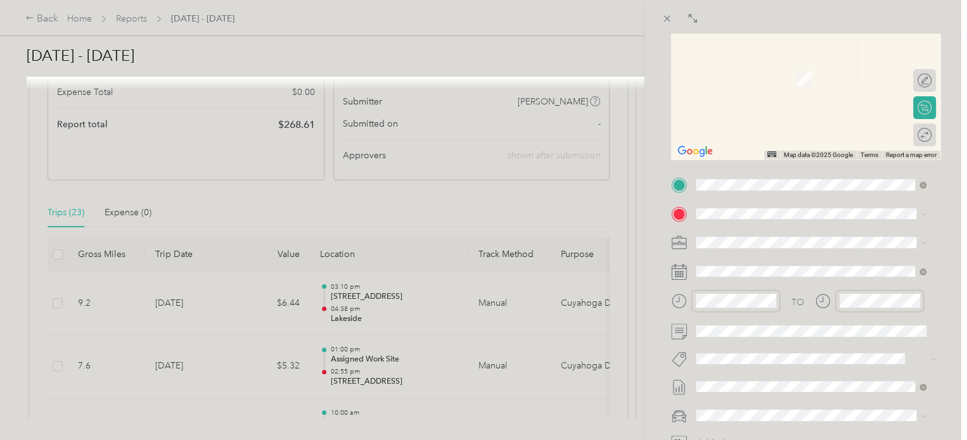
click at [780, 310] on strong "Assigned Work Site" at bounding box center [760, 304] width 81 height 11
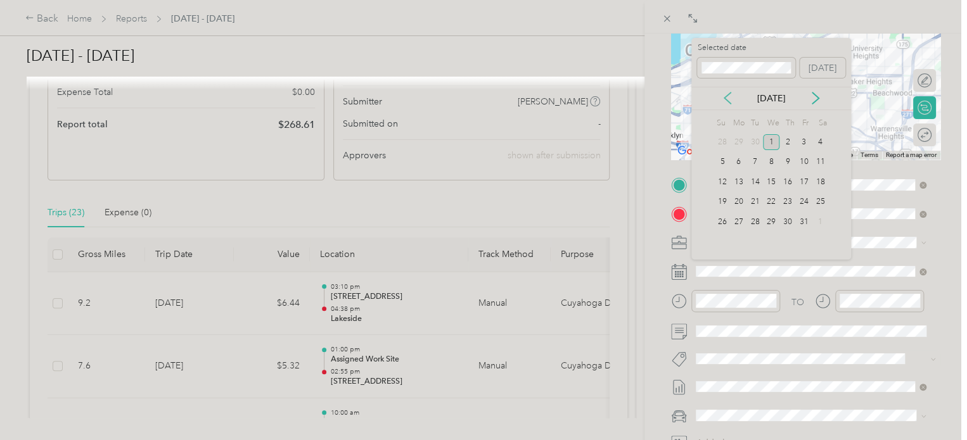
click at [730, 101] on icon at bounding box center [727, 98] width 13 height 13
click at [754, 184] on div "16" at bounding box center [755, 182] width 16 height 16
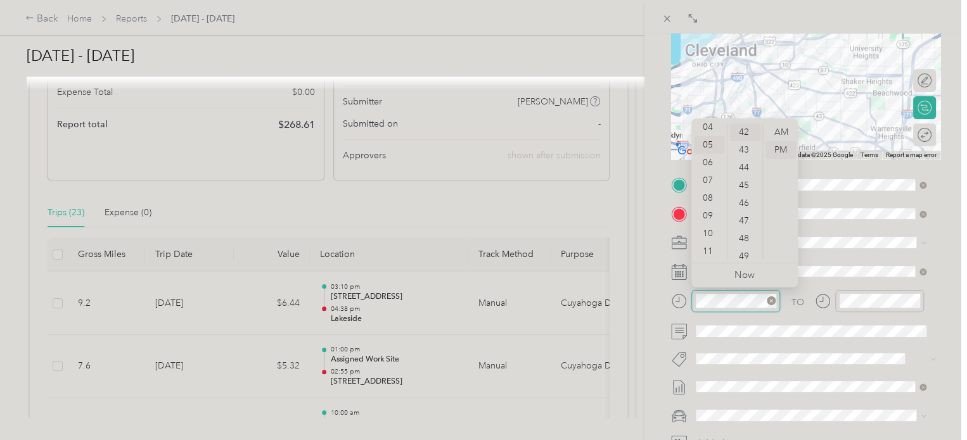
scroll to position [745, 0]
click at [707, 128] on div "04" at bounding box center [709, 127] width 30 height 18
click at [740, 141] on div "40" at bounding box center [745, 141] width 30 height 18
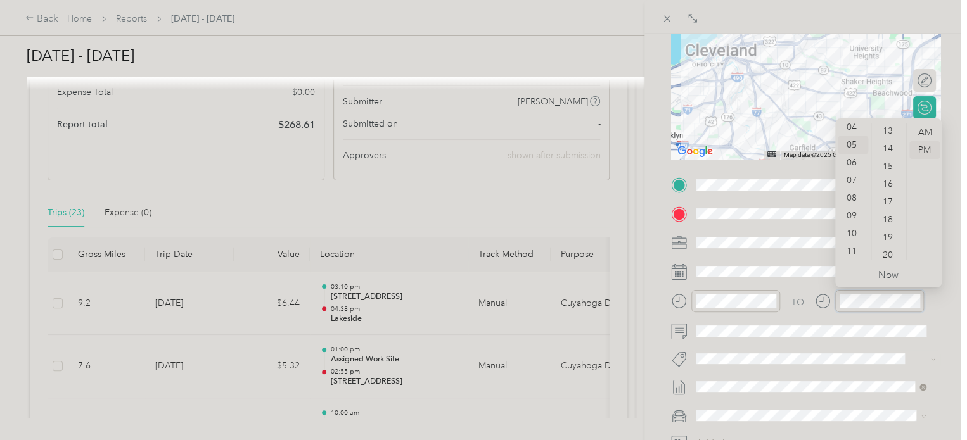
scroll to position [200, 0]
drag, startPoint x: 886, startPoint y: 131, endPoint x: 891, endPoint y: 125, distance: 7.6
click at [891, 125] on div "11" at bounding box center [888, 127] width 30 height 18
click at [890, 131] on div "11" at bounding box center [888, 133] width 30 height 18
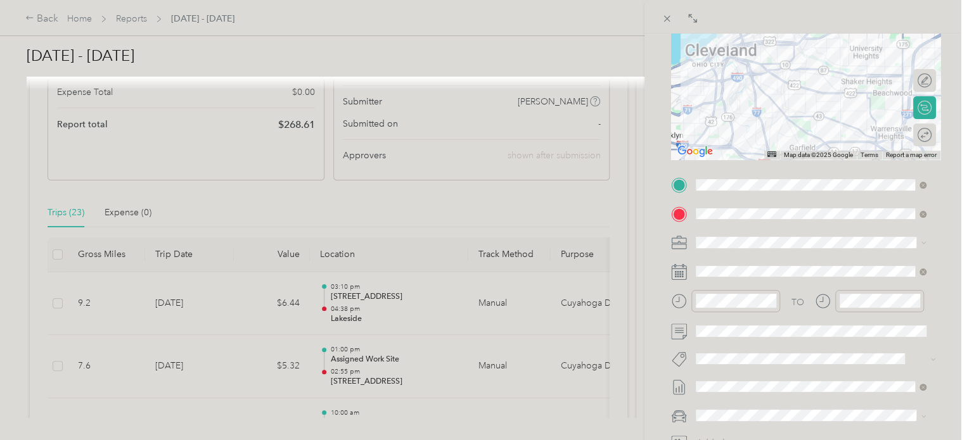
click at [953, 320] on div "BACK New Trip Save This trip cannot be edited because it is either under review…" at bounding box center [805, 254] width 322 height 440
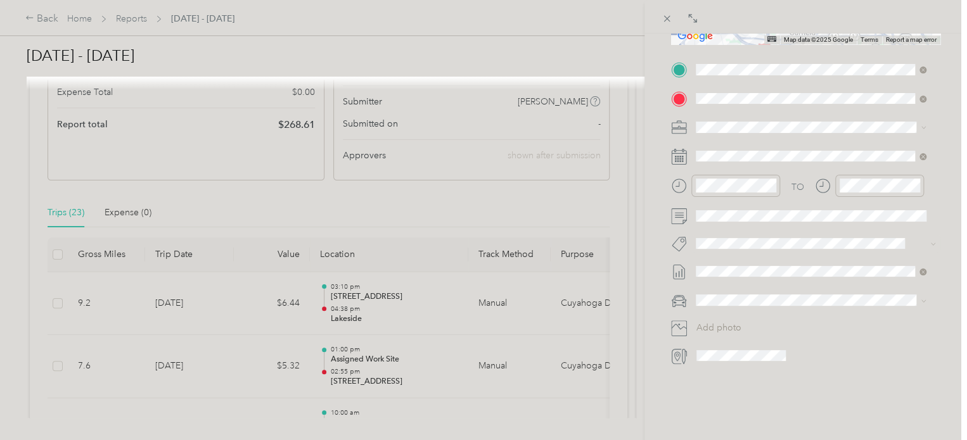
scroll to position [268, 0]
click at [739, 319] on div "Kia forte" at bounding box center [810, 316] width 221 height 13
click at [943, 194] on div "BACK New Trip Save This trip cannot be edited because it is either under review…" at bounding box center [805, 254] width 322 height 440
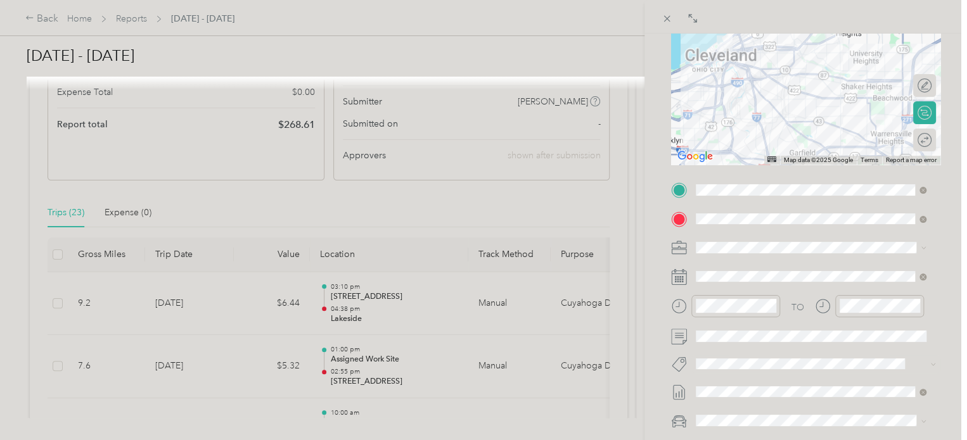
scroll to position [0, 0]
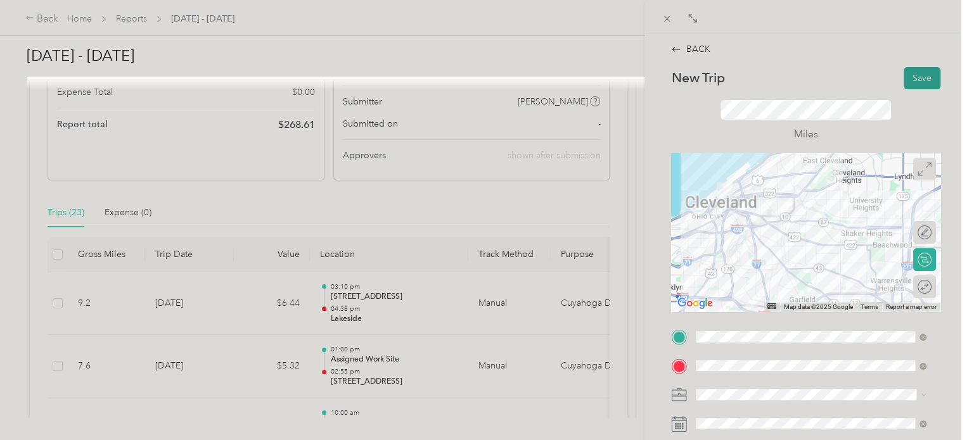
click at [914, 79] on button "Save" at bounding box center [921, 78] width 37 height 22
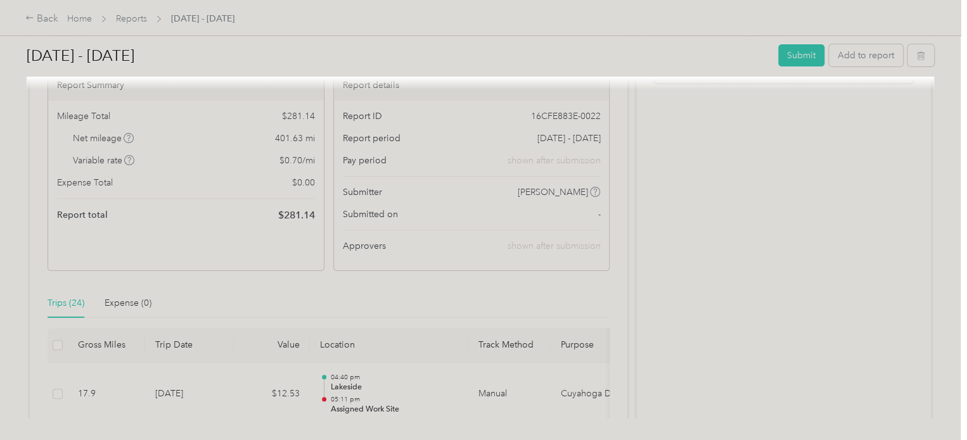
scroll to position [89, 0]
click at [860, 55] on button "Add to report" at bounding box center [866, 55] width 74 height 22
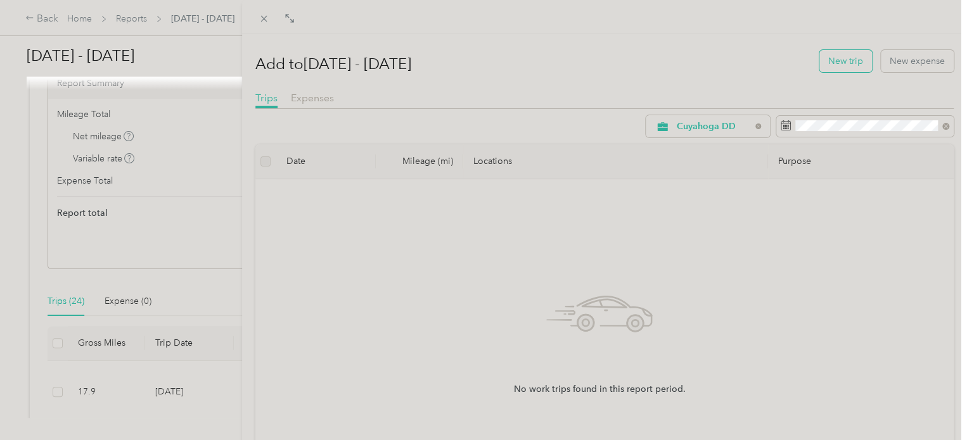
click at [837, 60] on button "New trip" at bounding box center [845, 61] width 53 height 22
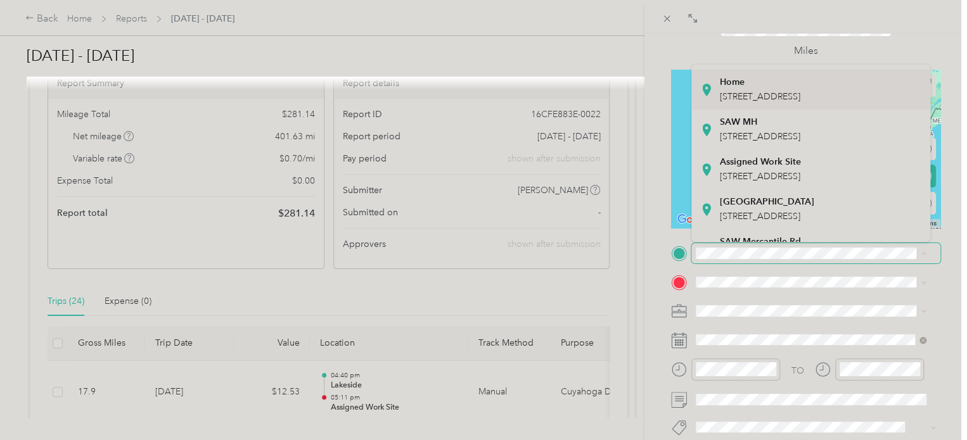
scroll to position [104, 0]
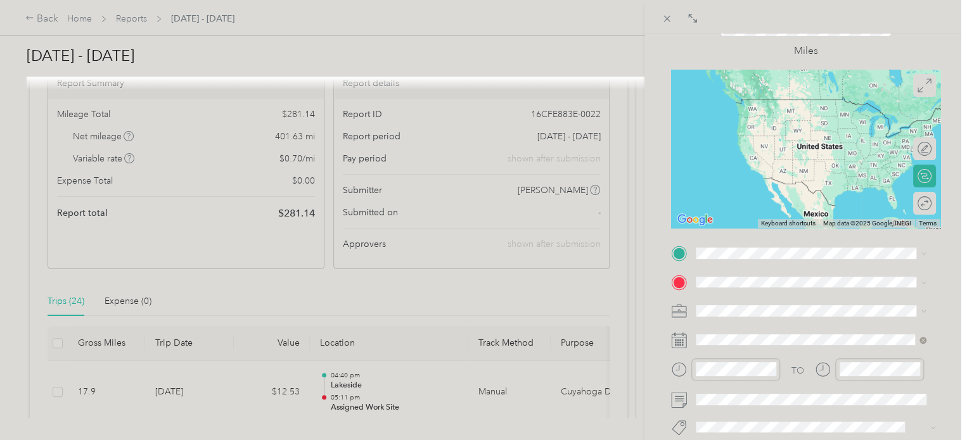
click at [763, 181] on div "Assigned Work Site [STREET_ADDRESS]" at bounding box center [760, 167] width 81 height 27
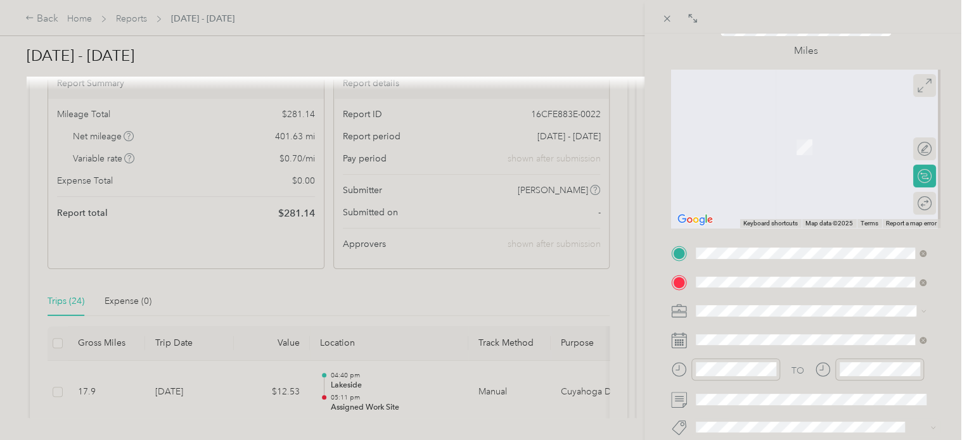
click at [949, 188] on div "BACK New Trip Save This trip cannot be edited because it is either under review…" at bounding box center [805, 254] width 322 height 440
click at [770, 128] on span "4217 Bluestone Road South Euclid, Ohio 44121, United States" at bounding box center [783, 122] width 127 height 11
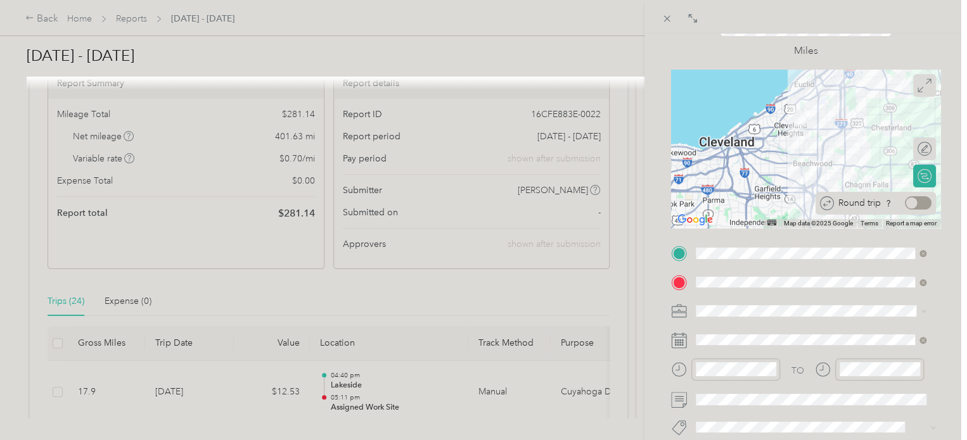
click at [913, 199] on div at bounding box center [918, 202] width 27 height 13
click at [945, 201] on div "BACK New Trip Save This trip cannot be edited because it is either under review…" at bounding box center [805, 254] width 322 height 440
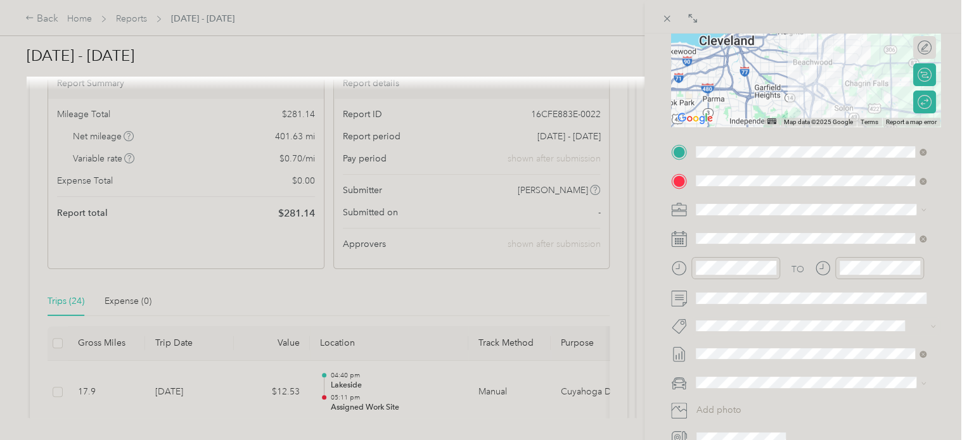
scroll to position [204, 0]
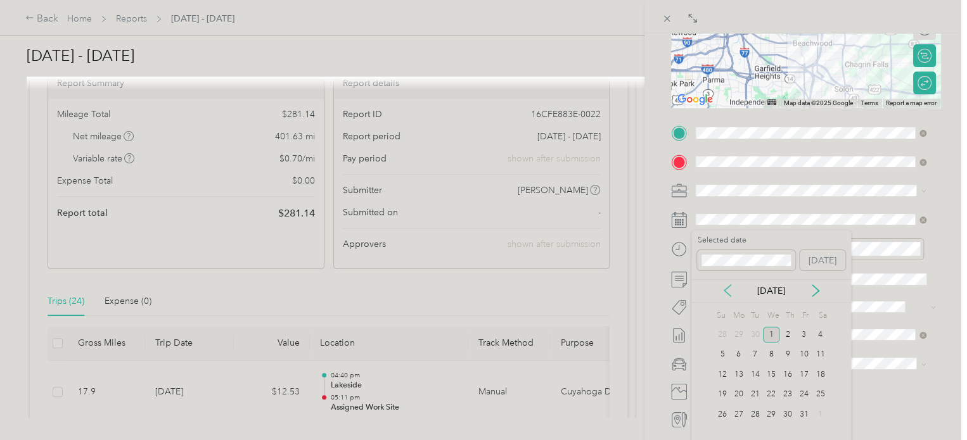
click at [724, 288] on icon at bounding box center [727, 290] width 13 height 13
click at [784, 374] on div "18" at bounding box center [787, 375] width 16 height 16
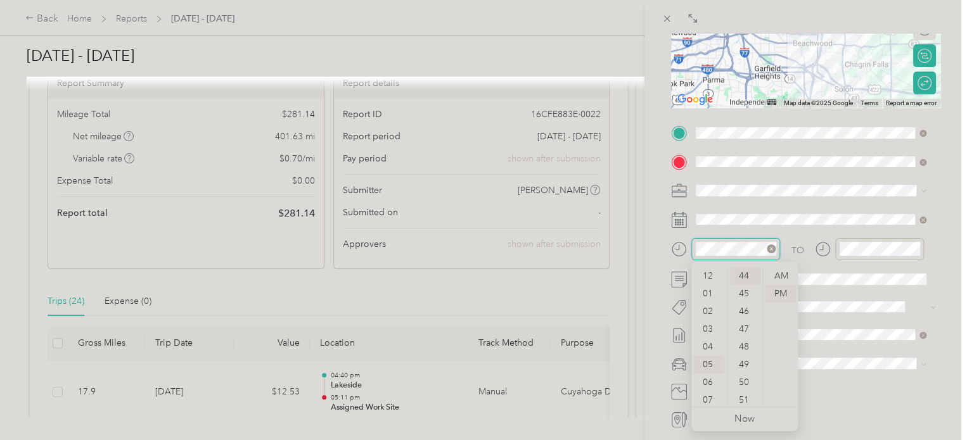
scroll to position [76, 0]
click at [951, 177] on div "BACK New Trip Save This trip cannot be edited because it is either under review…" at bounding box center [805, 254] width 322 height 440
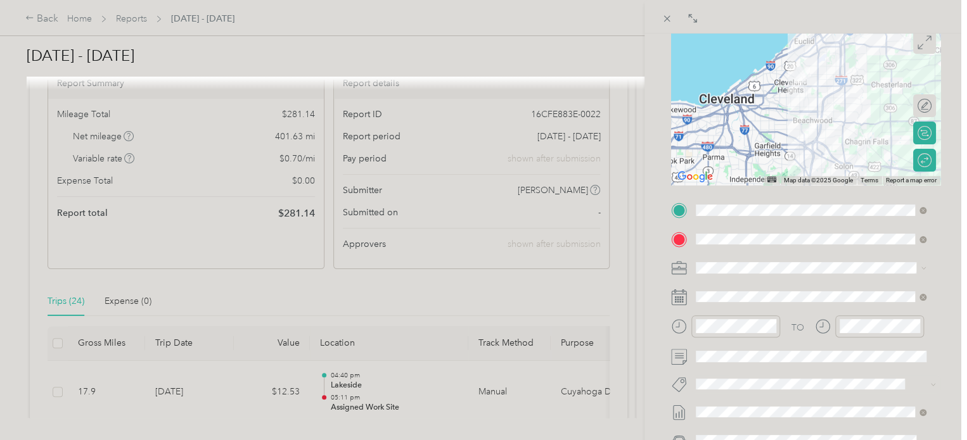
scroll to position [208, 0]
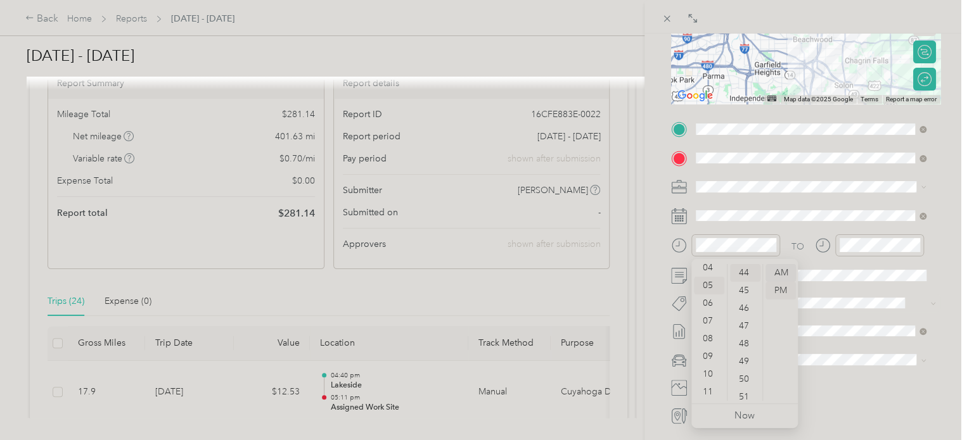
click at [780, 274] on div "AM" at bounding box center [780, 273] width 30 height 18
click at [708, 374] on div "10" at bounding box center [709, 374] width 30 height 18
click at [748, 269] on div "00" at bounding box center [745, 273] width 30 height 18
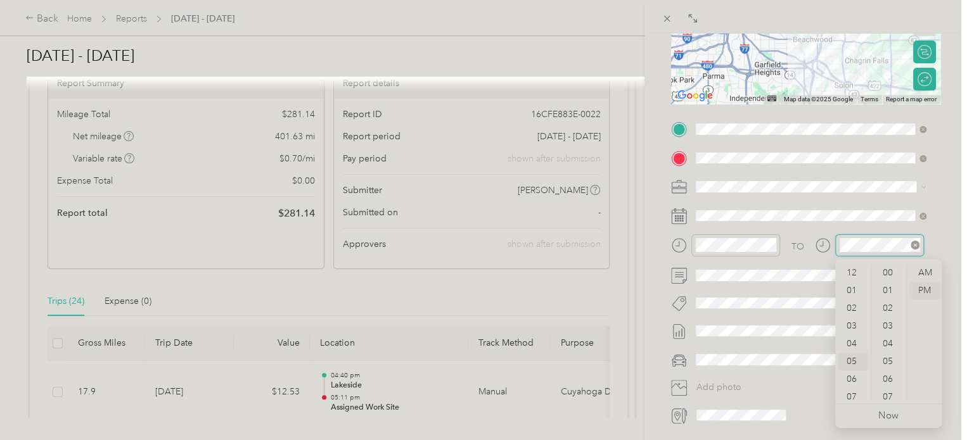
scroll to position [780, 0]
click at [848, 393] on div "11" at bounding box center [852, 392] width 30 height 18
click at [927, 270] on div "AM" at bounding box center [924, 273] width 30 height 18
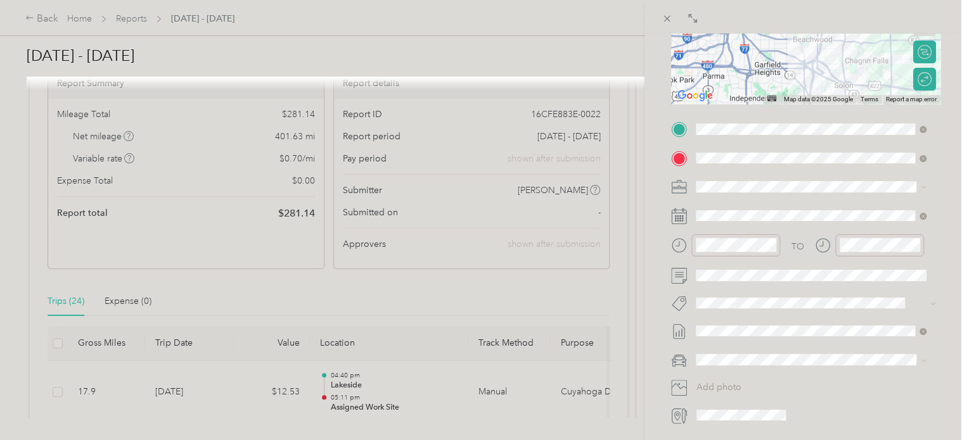
click at [945, 231] on div "BACK New Trip Save This trip cannot be edited because it is either under review…" at bounding box center [805, 254] width 322 height 440
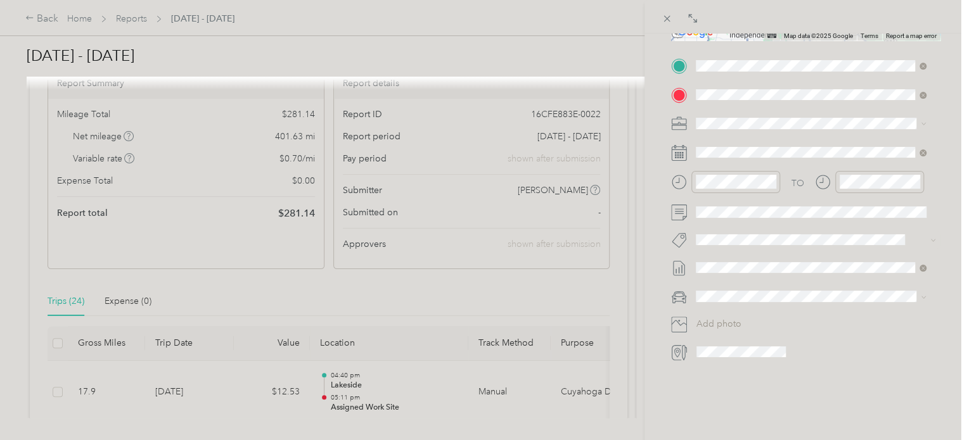
scroll to position [279, 0]
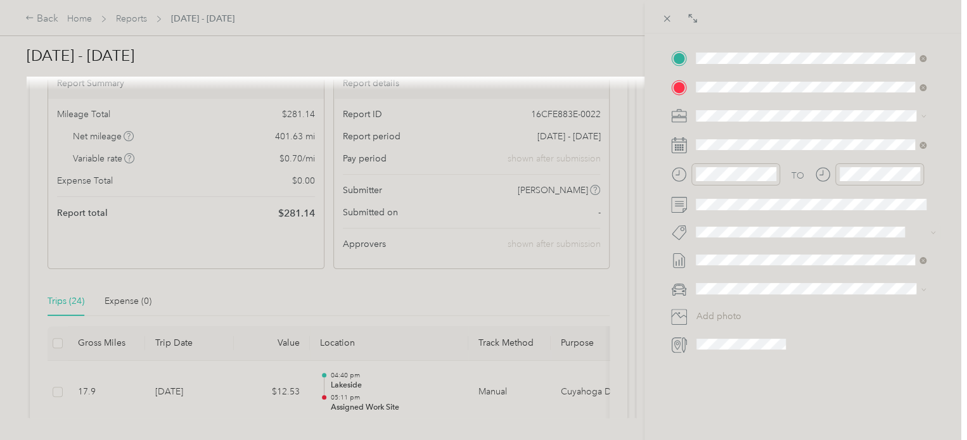
click at [742, 308] on div "Kia forte" at bounding box center [810, 303] width 221 height 13
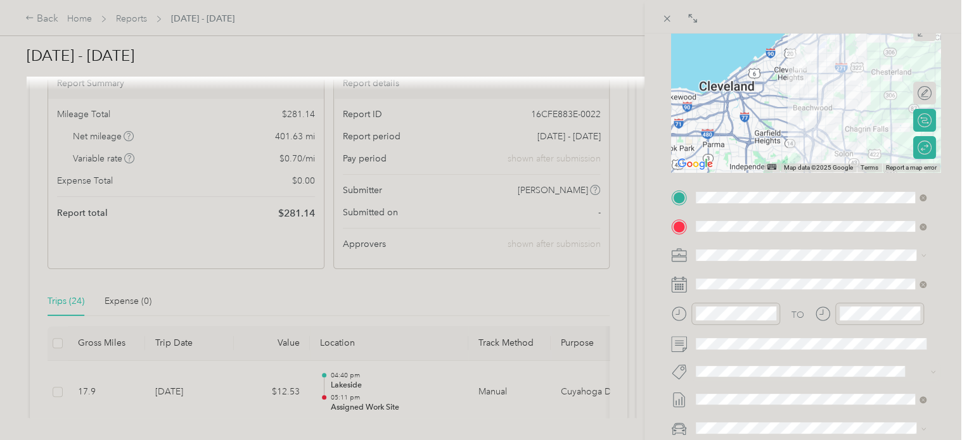
scroll to position [0, 0]
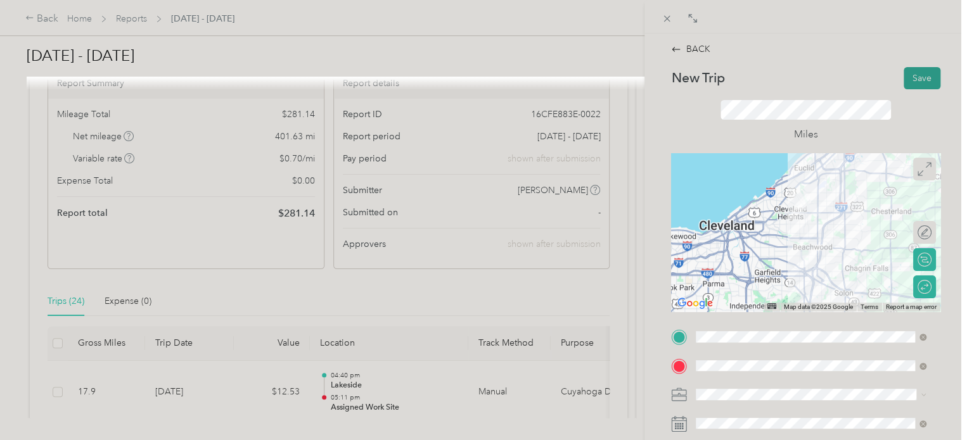
click at [922, 80] on button "Save" at bounding box center [921, 78] width 37 height 22
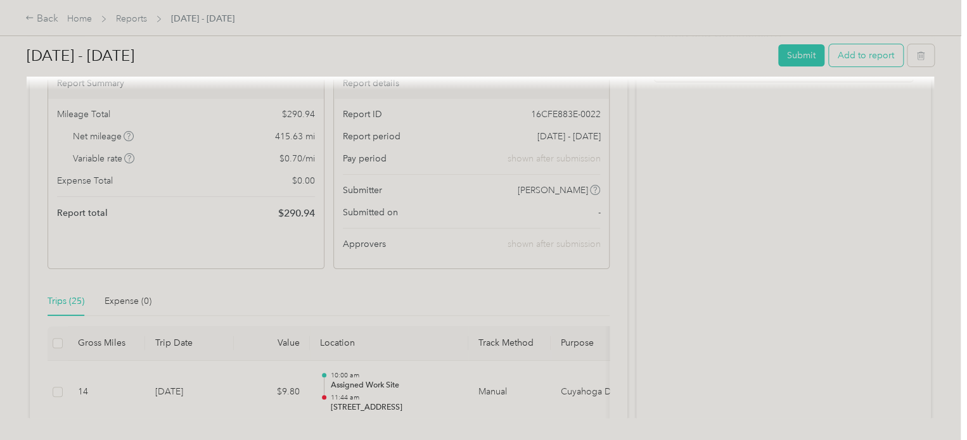
click at [869, 63] on button "Add to report" at bounding box center [866, 55] width 74 height 22
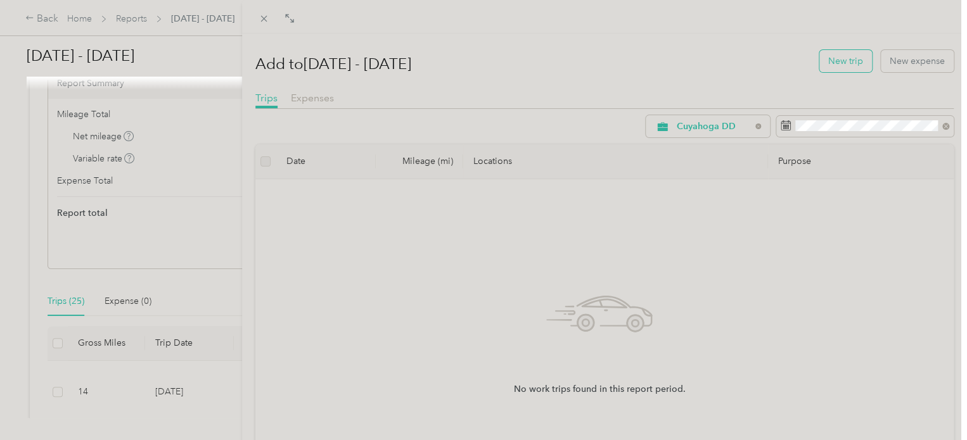
click at [843, 63] on button "New trip" at bounding box center [845, 61] width 53 height 22
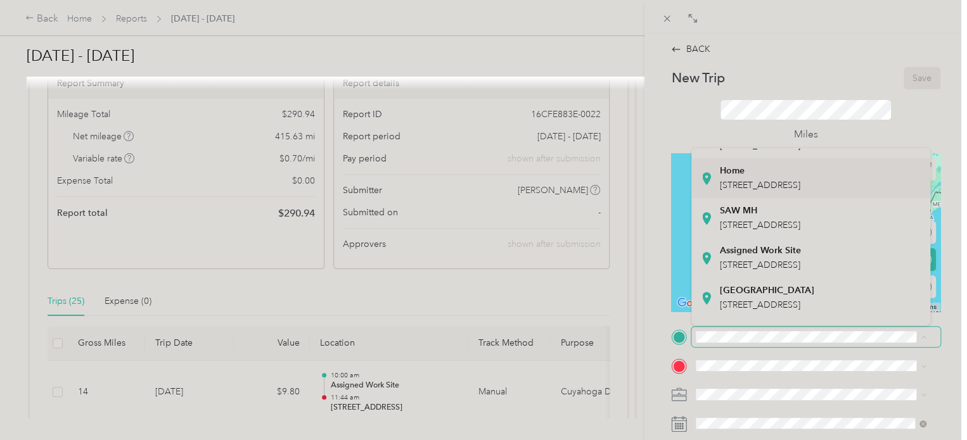
scroll to position [119, 0]
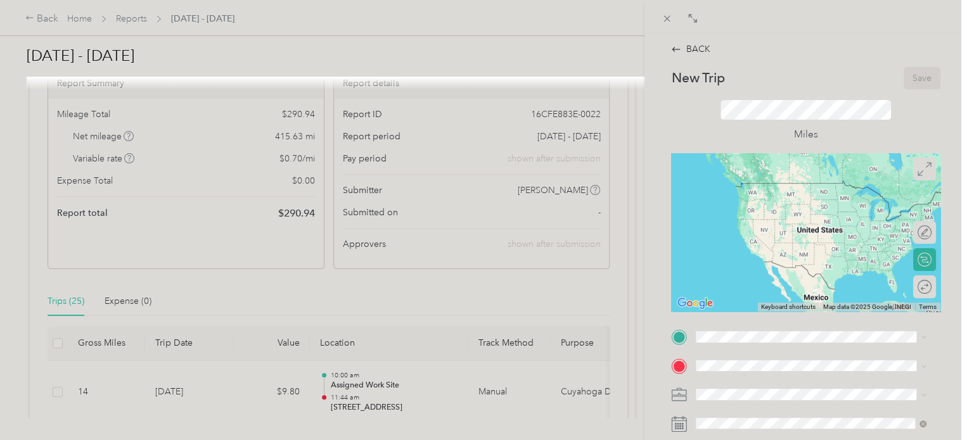
click at [755, 242] on div "Assigned Work Site [STREET_ADDRESS]" at bounding box center [760, 228] width 81 height 27
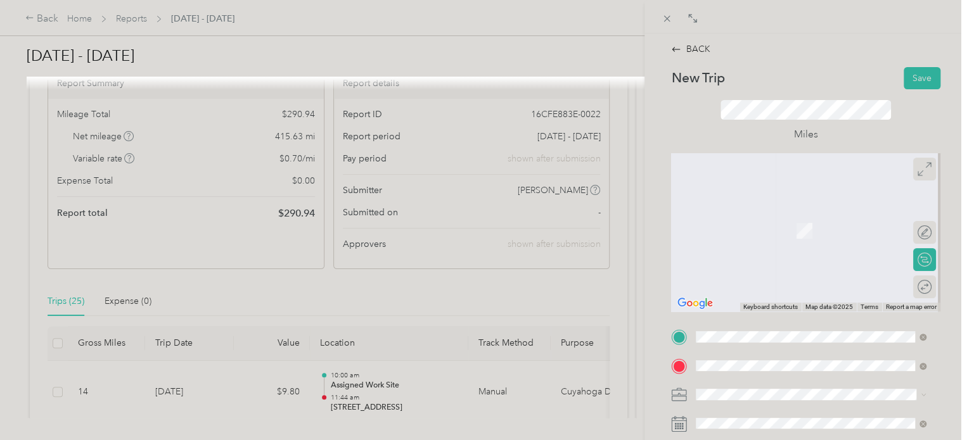
click at [788, 222] on span "[STREET_ADDRESS][US_STATE]" at bounding box center [783, 224] width 127 height 11
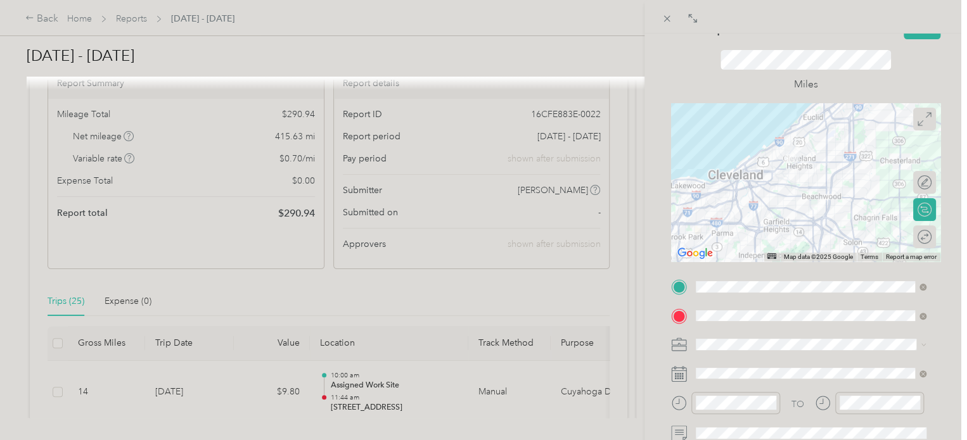
scroll to position [52, 0]
click at [915, 235] on div at bounding box center [918, 234] width 27 height 13
click at [943, 248] on form "New Trip Save This trip cannot be edited because it is either under review, app…" at bounding box center [805, 298] width 296 height 566
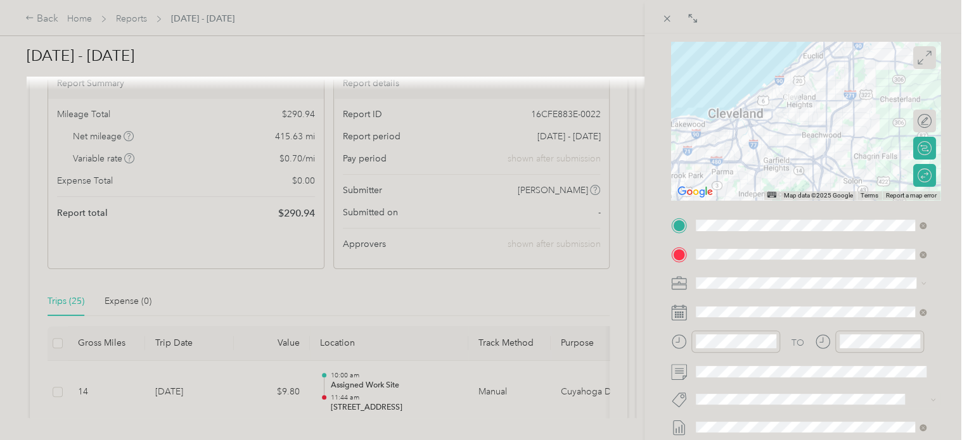
scroll to position [113, 0]
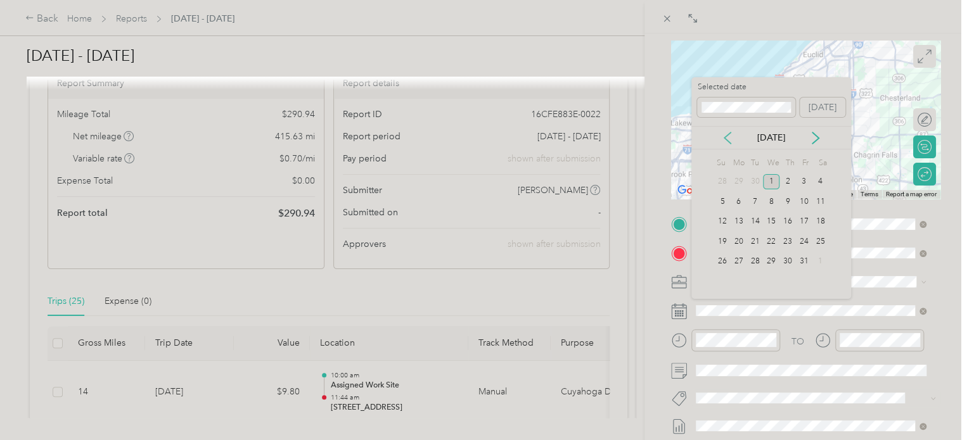
click at [725, 138] on icon at bounding box center [727, 138] width 13 height 13
click at [787, 223] on div "18" at bounding box center [787, 222] width 16 height 16
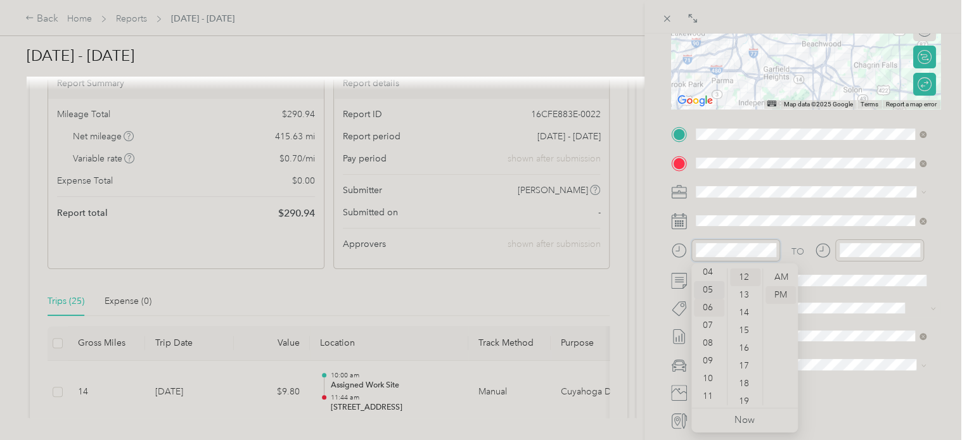
scroll to position [0, 0]
click at [704, 296] on div "01" at bounding box center [709, 295] width 30 height 18
click at [745, 277] on div "00" at bounding box center [745, 278] width 30 height 18
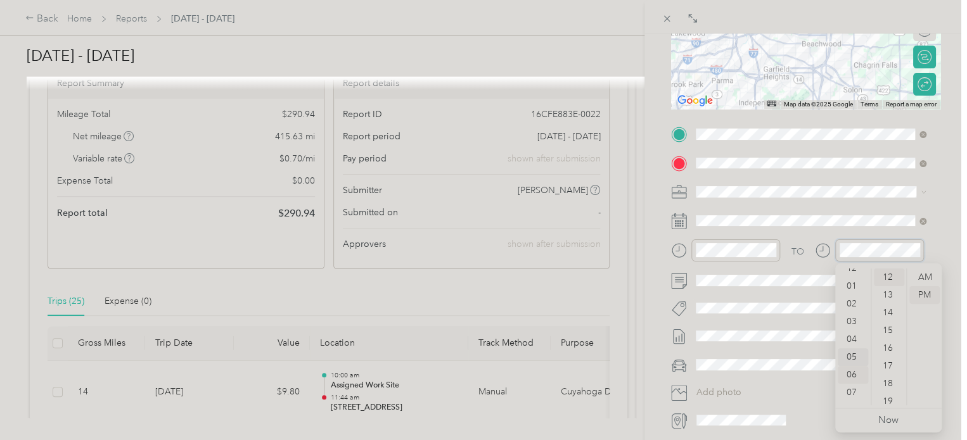
scroll to position [8, 0]
click at [851, 324] on div "03" at bounding box center [852, 323] width 30 height 18
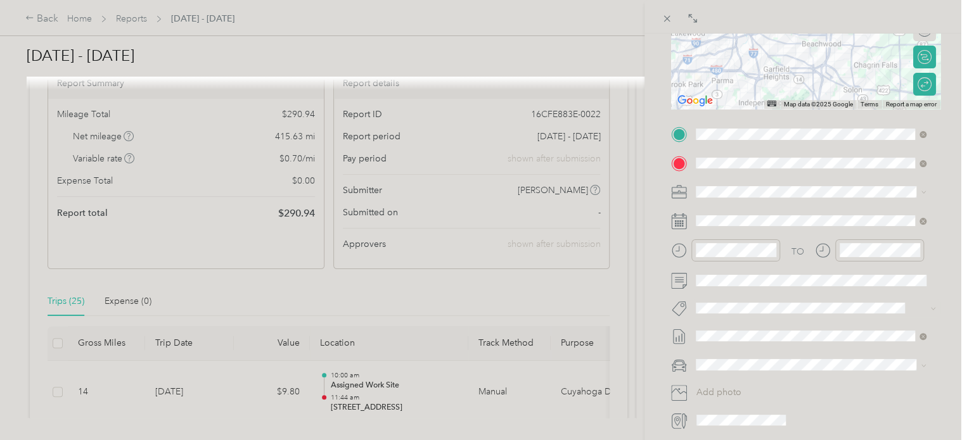
click at [950, 232] on div "BACK New Trip Save This trip cannot be edited because it is either under review…" at bounding box center [805, 254] width 322 height 440
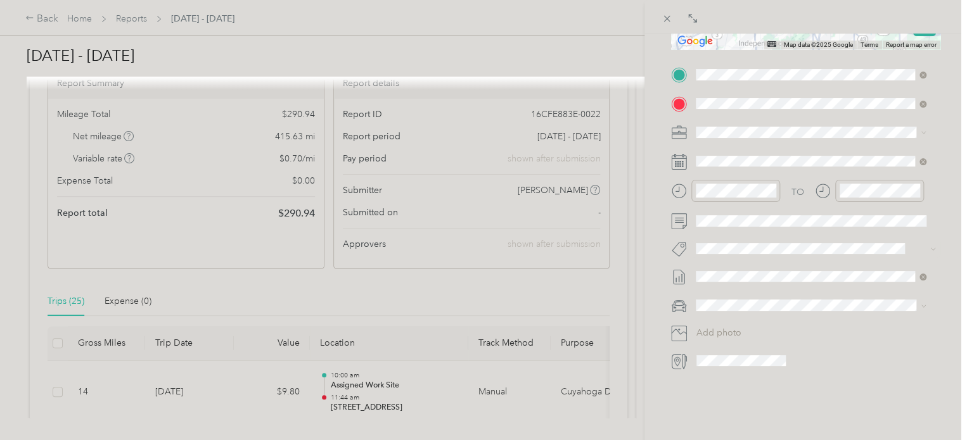
scroll to position [293, 0]
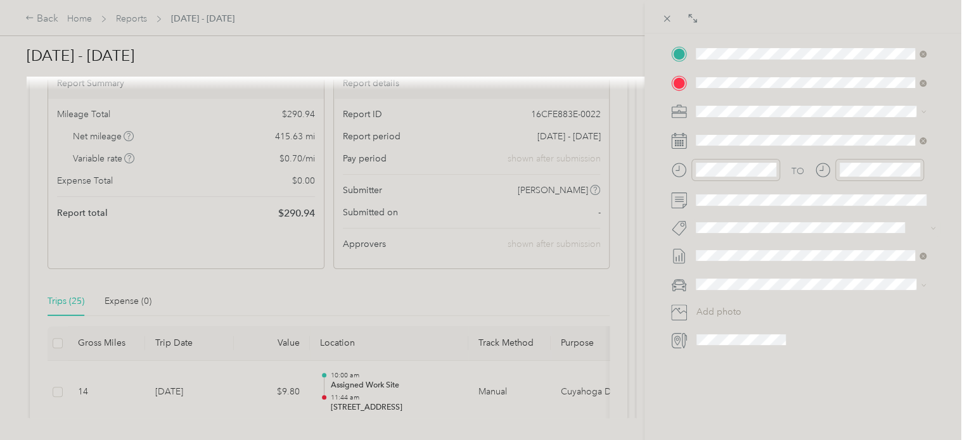
click at [725, 293] on span "Kia forte" at bounding box center [717, 296] width 34 height 11
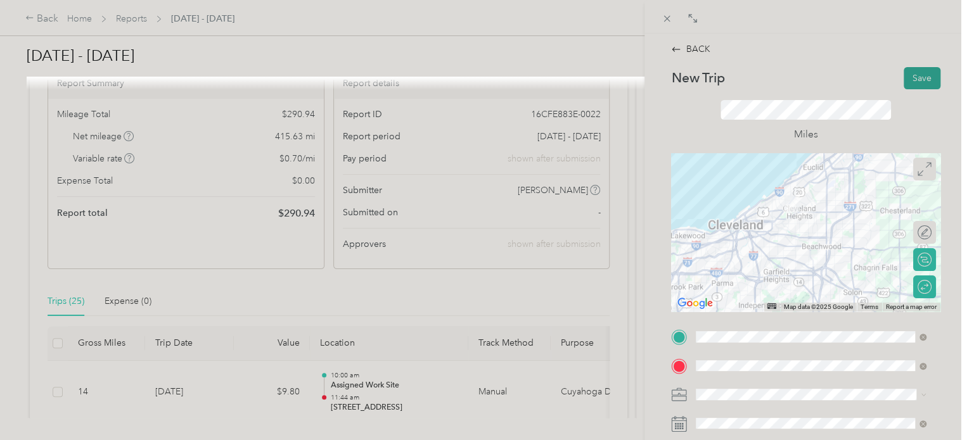
click at [915, 73] on button "Save" at bounding box center [921, 78] width 37 height 22
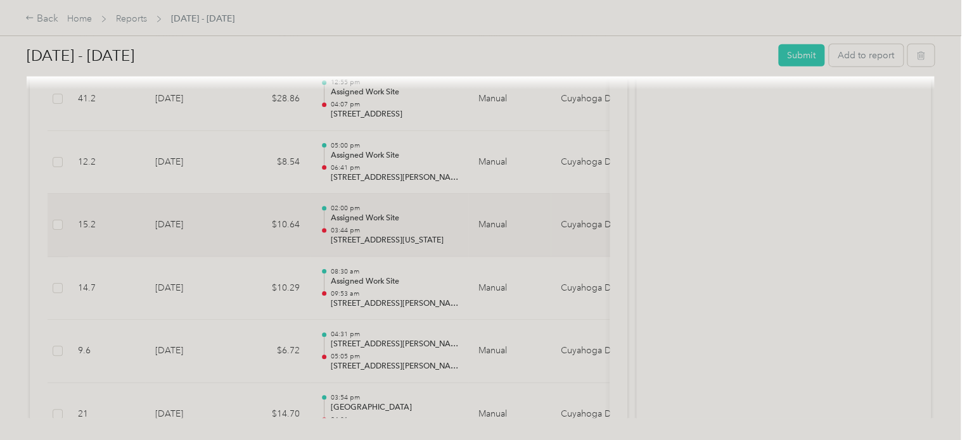
click at [435, 226] on p "03:44 pm" at bounding box center [394, 230] width 128 height 9
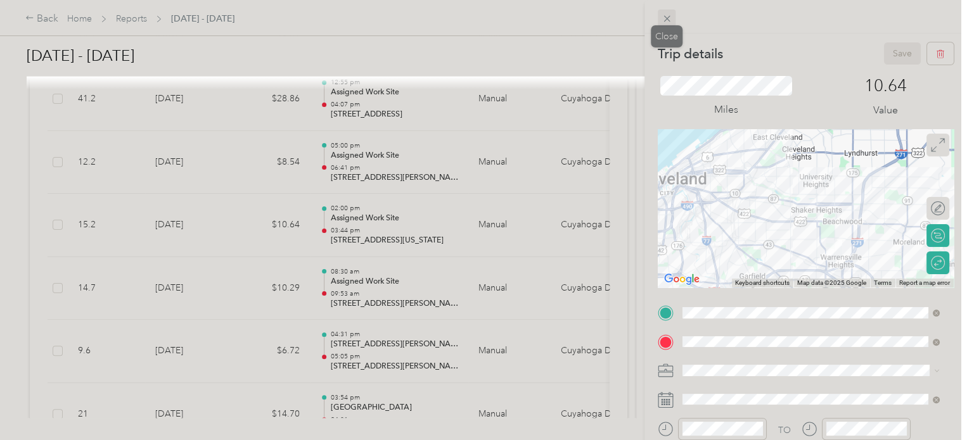
click at [667, 20] on icon at bounding box center [666, 18] width 11 height 11
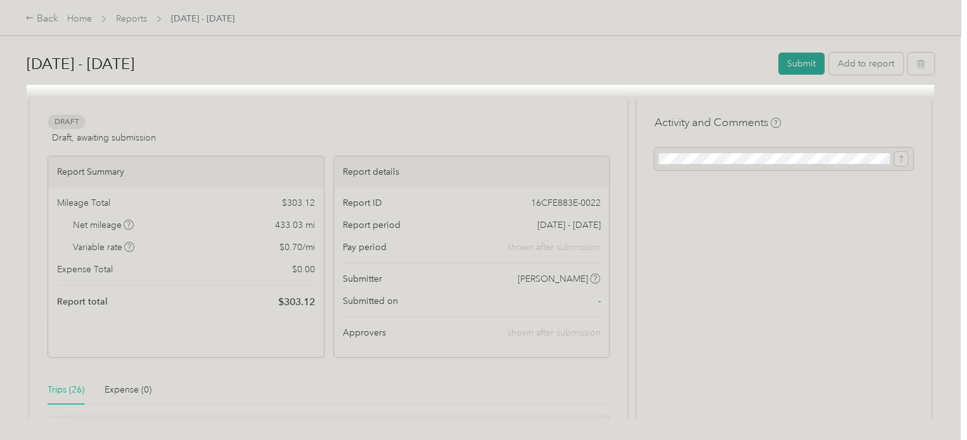
click at [798, 61] on button "Submit" at bounding box center [801, 64] width 46 height 22
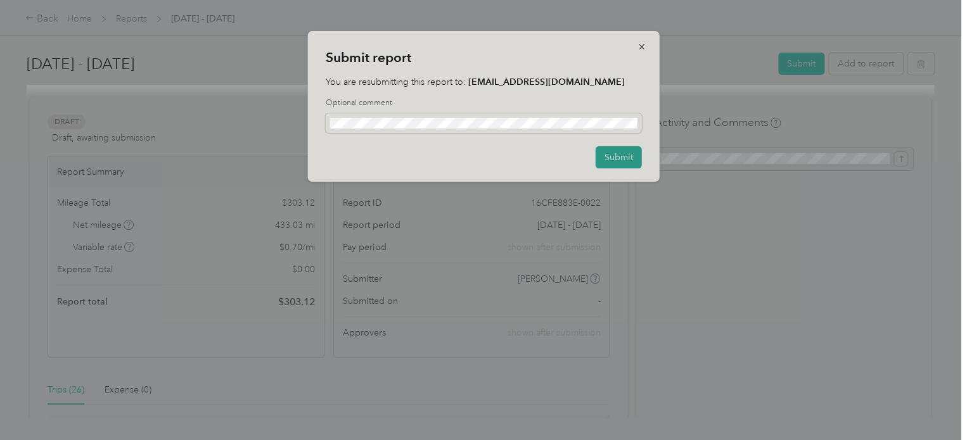
click at [619, 159] on button "Submit" at bounding box center [618, 157] width 46 height 22
